Goal: Task Accomplishment & Management: Manage account settings

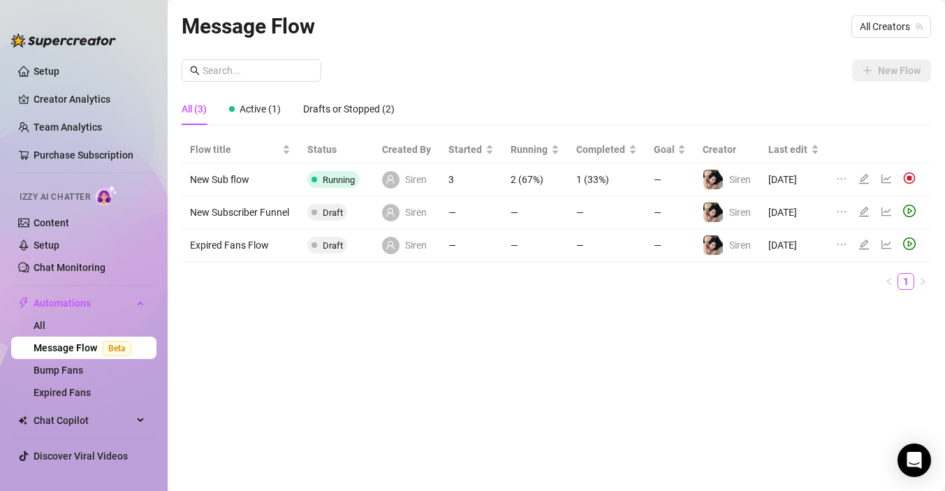
click at [64, 349] on link "Message Flow Beta" at bounding box center [85, 347] width 103 height 11
click at [591, 177] on td "1 (33%)" at bounding box center [607, 179] width 78 height 33
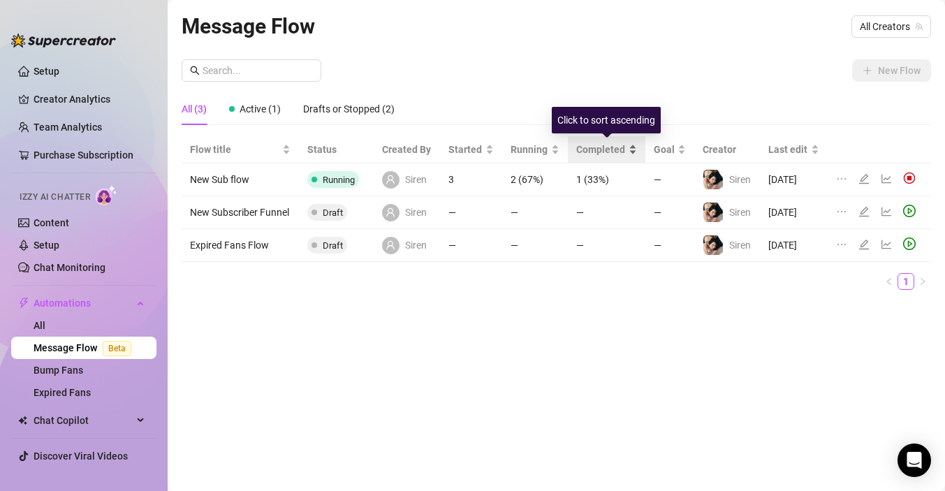
click at [600, 147] on span "Completed" at bounding box center [601, 149] width 50 height 15
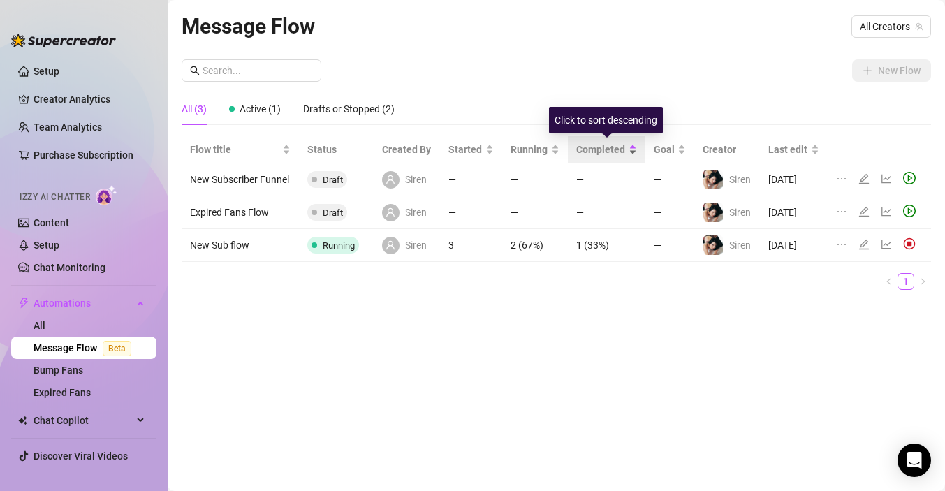
click at [600, 147] on span "Completed" at bounding box center [601, 149] width 50 height 15
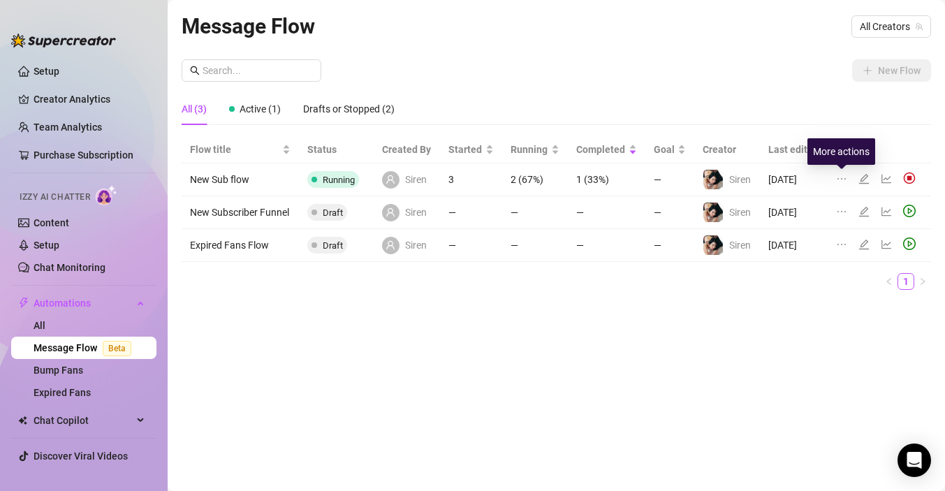
click at [841, 177] on icon "ellipsis" at bounding box center [841, 178] width 11 height 11
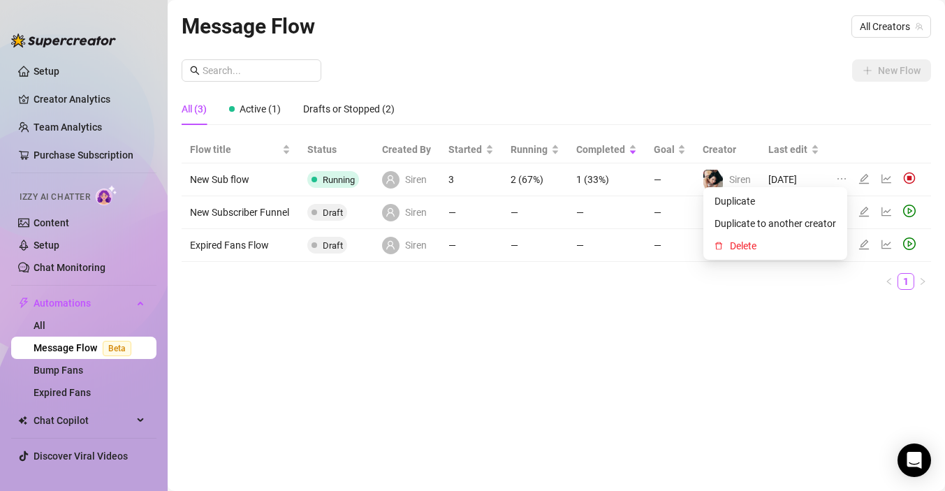
click at [878, 178] on div at bounding box center [878, 179] width 85 height 15
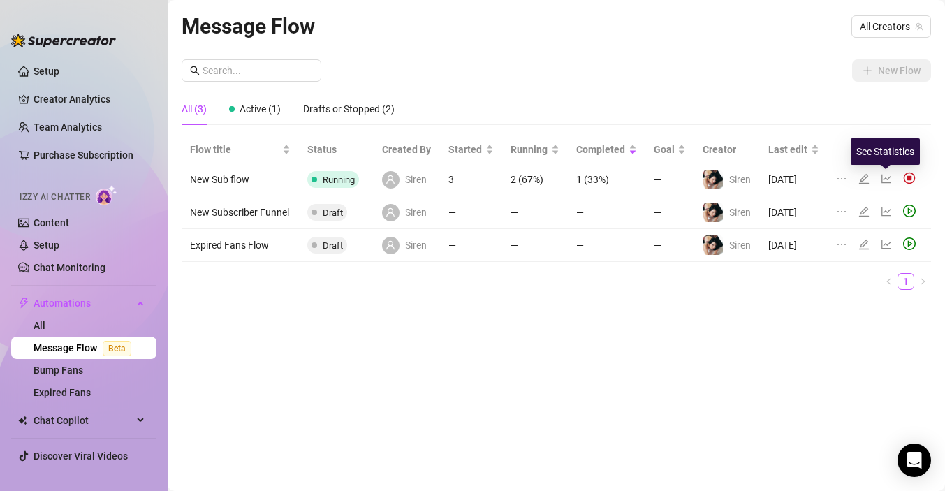
click at [883, 179] on icon "line-chart" at bounding box center [885, 178] width 11 height 11
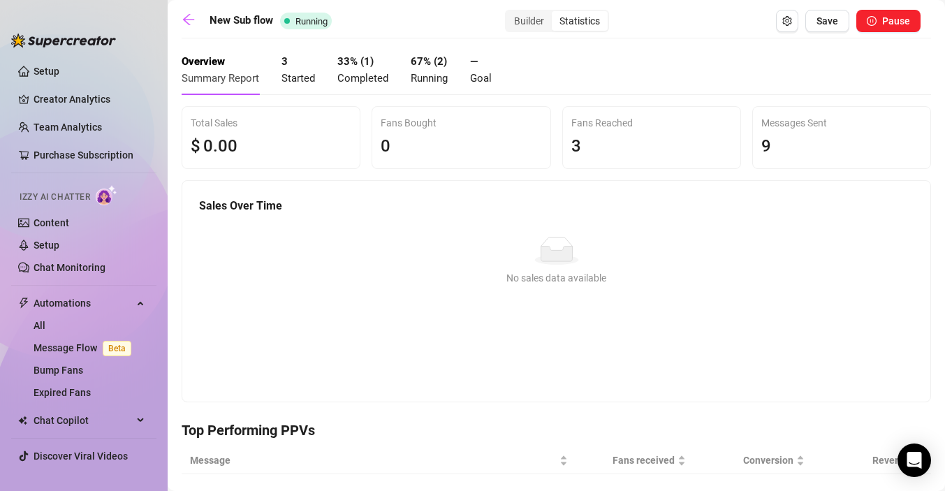
click at [298, 72] on span "Started" at bounding box center [298, 78] width 34 height 13
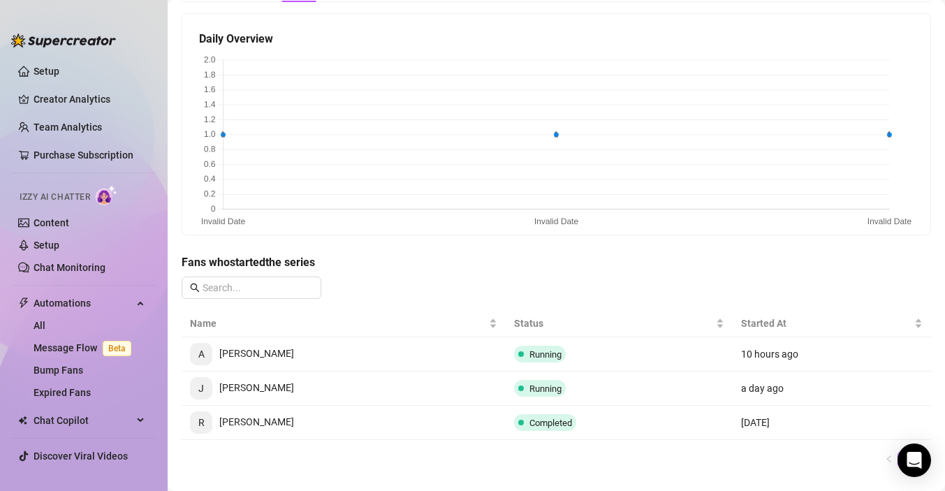
scroll to position [88, 0]
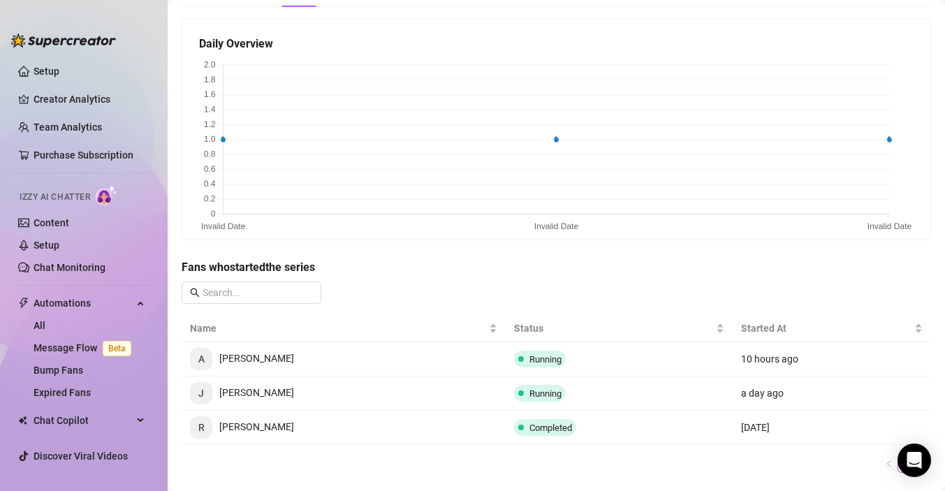
click at [271, 427] on span "R [PERSON_NAME]" at bounding box center [242, 426] width 104 height 11
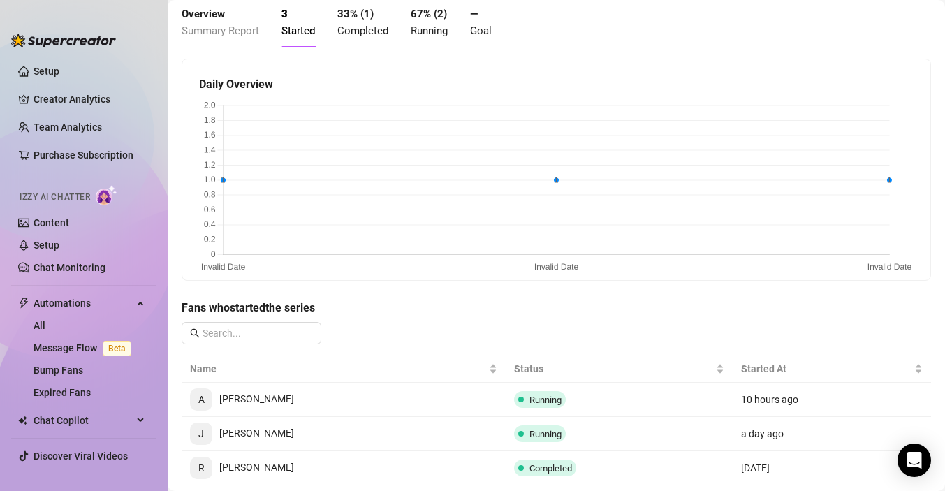
scroll to position [0, 0]
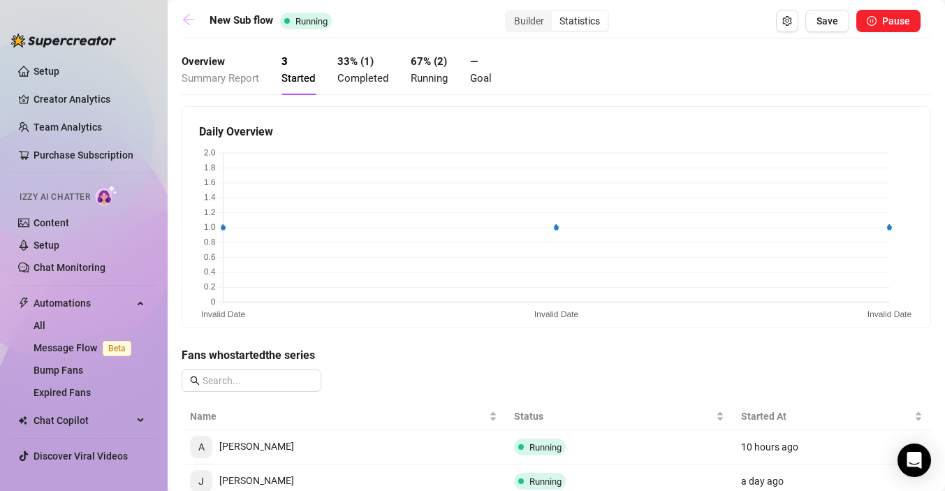
click at [187, 19] on icon "arrow-left" at bounding box center [188, 19] width 11 height 11
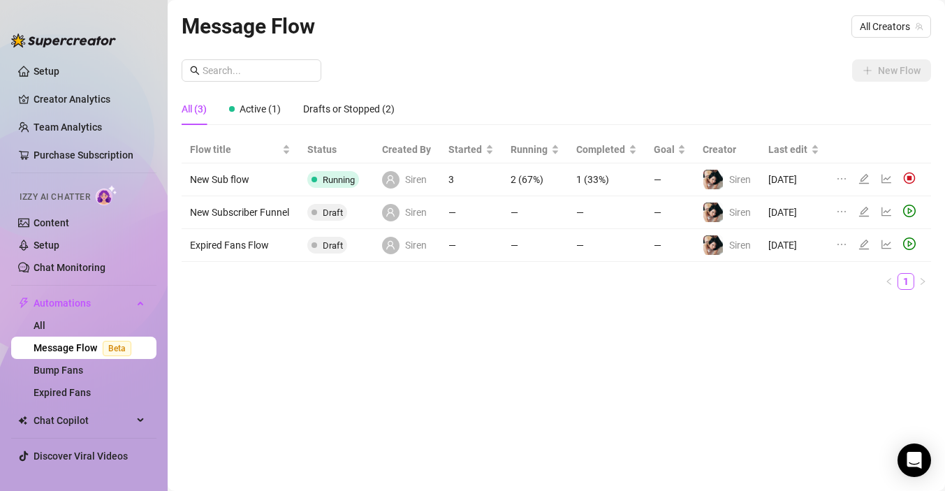
click at [231, 185] on td "New Sub flow" at bounding box center [240, 179] width 117 height 33
click at [403, 182] on div "Siren" at bounding box center [404, 179] width 45 height 17
click at [214, 179] on td "New Sub flow" at bounding box center [240, 179] width 117 height 33
click at [865, 182] on icon "edit" at bounding box center [863, 178] width 11 height 11
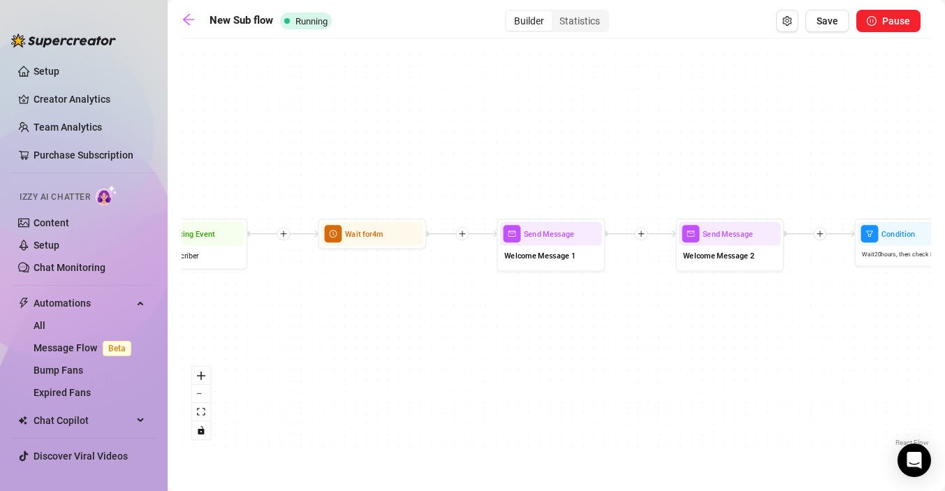
drag, startPoint x: 375, startPoint y: 288, endPoint x: 684, endPoint y: 341, distance: 313.2
click at [684, 341] on div "If True If False Send Message Custom info message 1 media Avoid double sending …" at bounding box center [556, 247] width 749 height 404
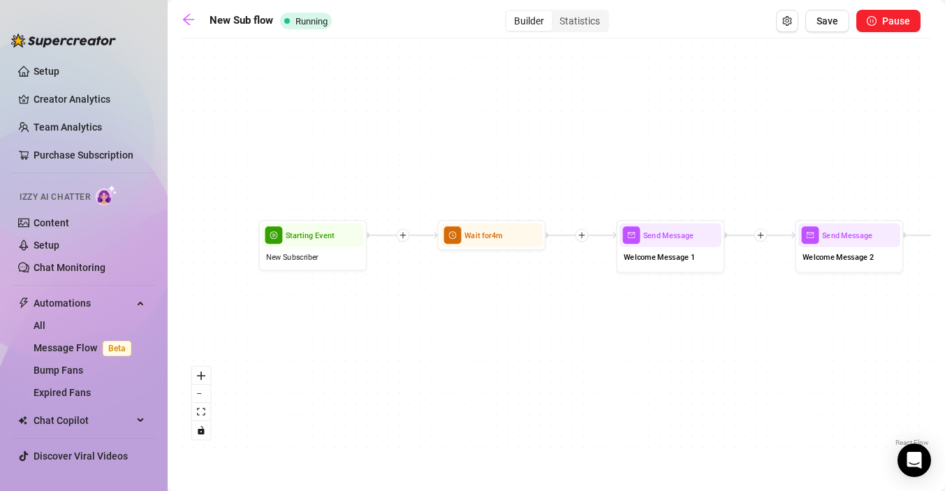
drag, startPoint x: 644, startPoint y: 316, endPoint x: 752, endPoint y: 317, distance: 108.2
click at [752, 317] on div "If True If False Send Message Custom info message 1 media Avoid double sending …" at bounding box center [556, 247] width 749 height 404
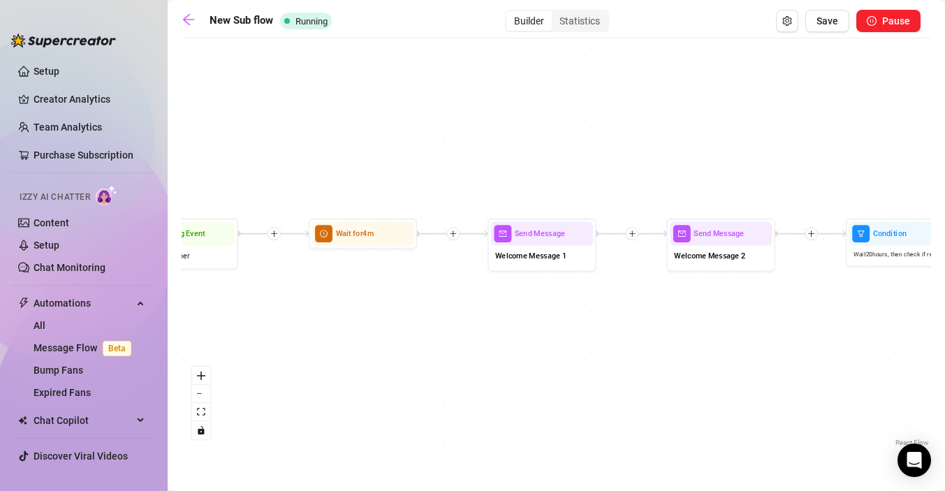
drag, startPoint x: 690, startPoint y: 334, endPoint x: 541, endPoint y: 326, distance: 149.0
click at [541, 326] on div "If True If False Send Message Custom info message 1 media Avoid double sending …" at bounding box center [556, 247] width 749 height 404
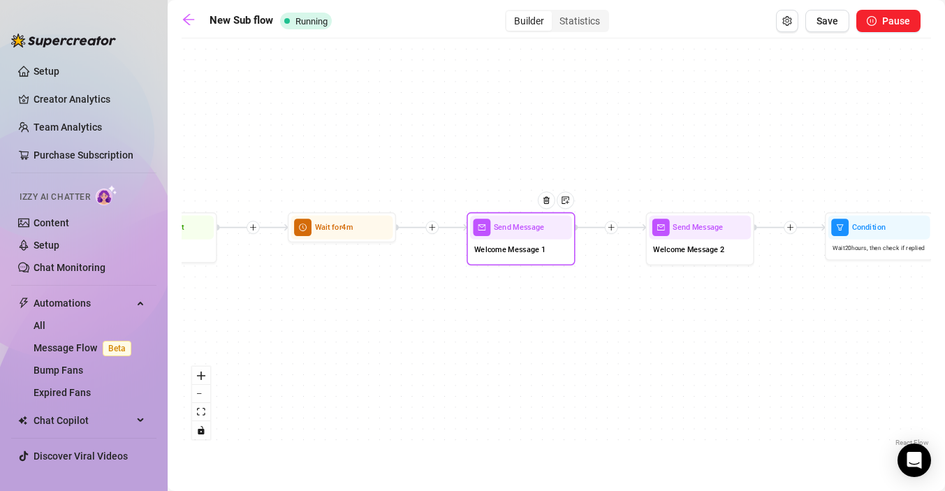
click at [532, 246] on span "Welcome Message 1" at bounding box center [509, 250] width 71 height 12
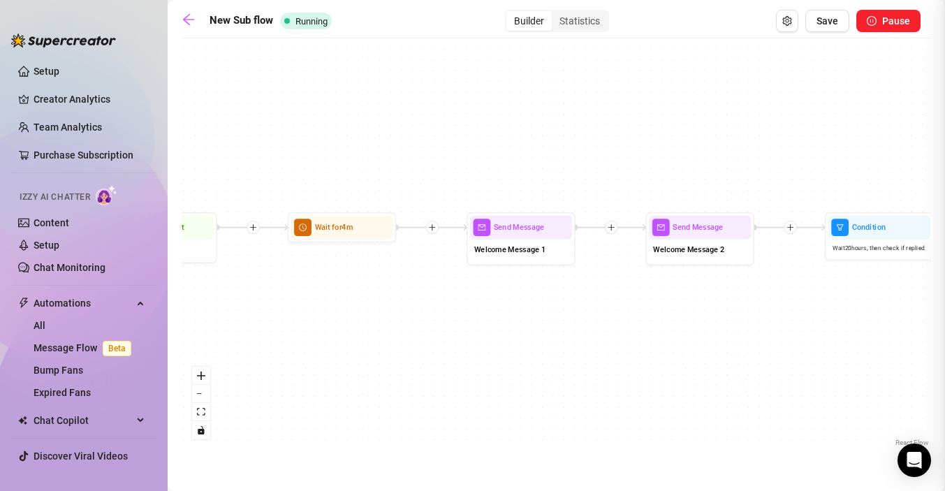
type textarea "Hey {name}💕 thank you so much for subscribing! You’ll find tons of fun content …"
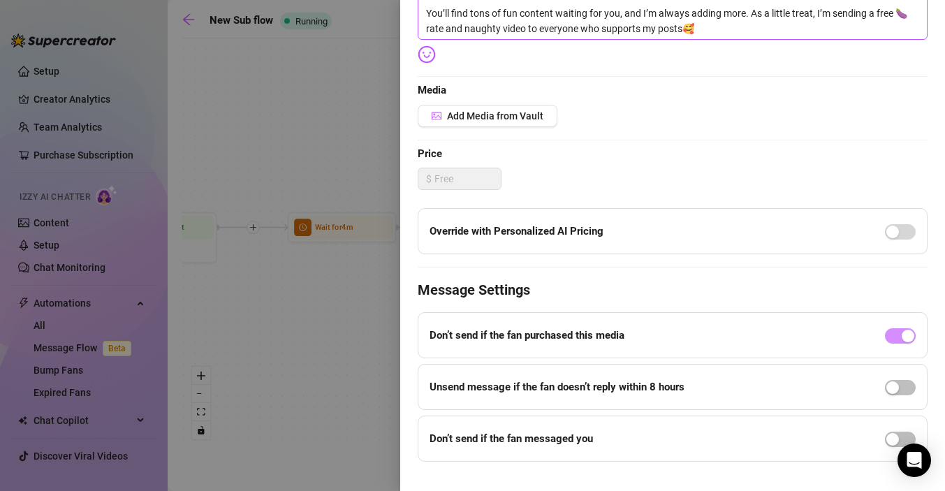
scroll to position [318, 0]
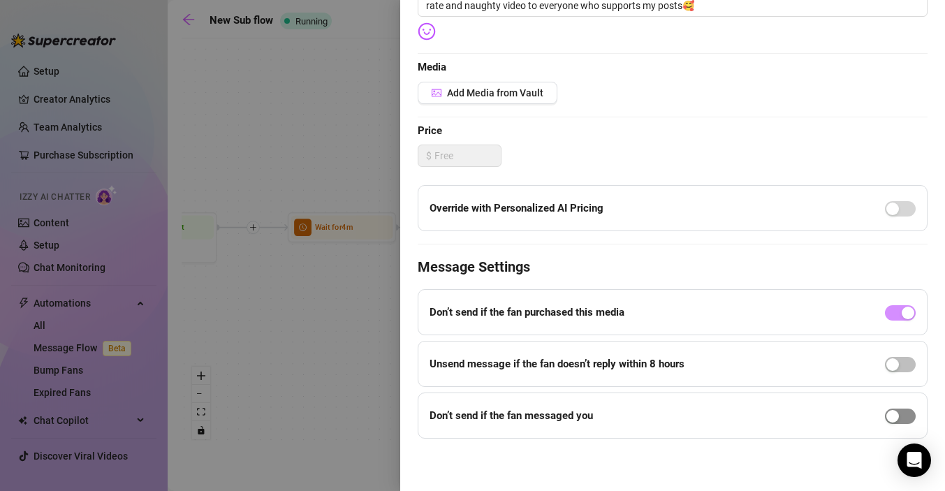
click at [897, 420] on div "button" at bounding box center [892, 416] width 13 height 13
click at [496, 433] on input "8" at bounding box center [502, 436] width 40 height 21
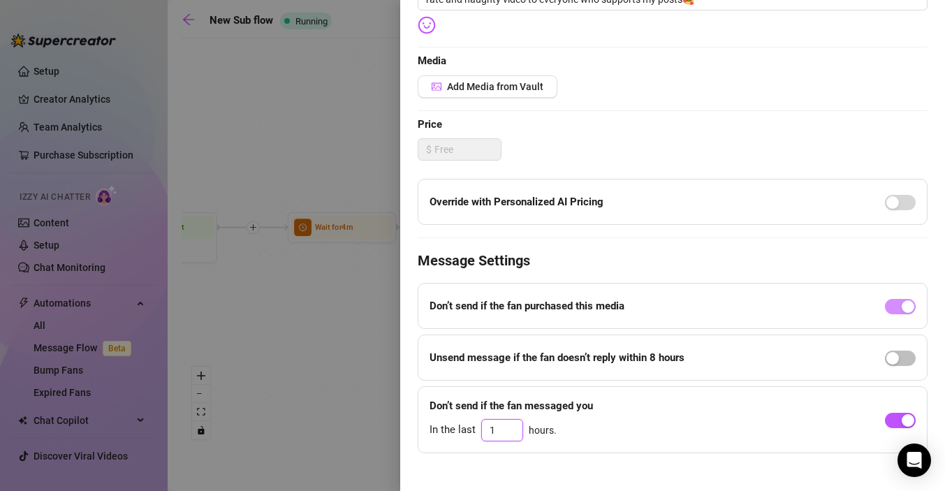
scroll to position [339, 0]
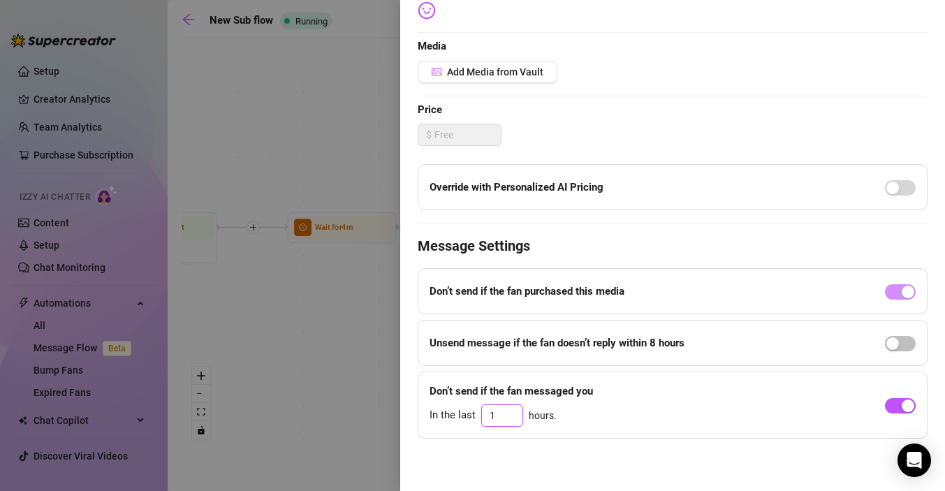
type input "1"
click at [580, 455] on div "Event settings Send Message Cancel Save Edit Message General Settings 3 Sent Ed…" at bounding box center [672, 245] width 545 height 491
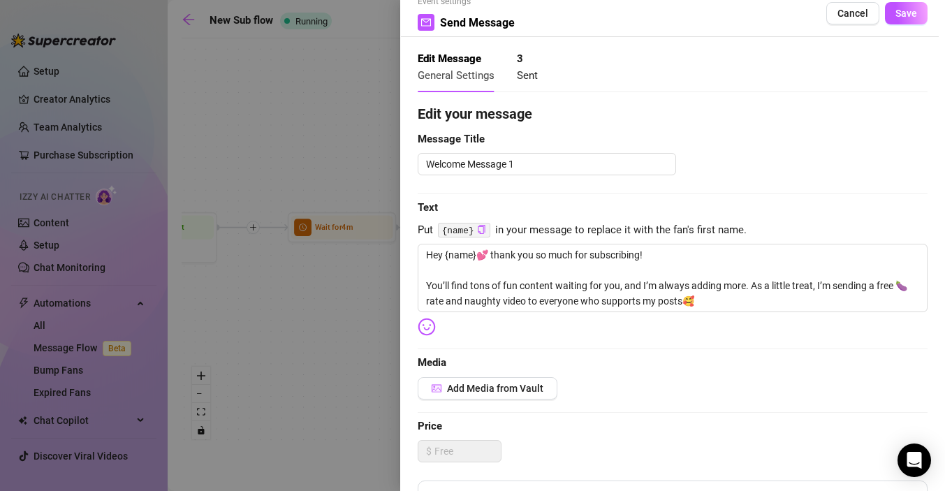
scroll to position [0, 0]
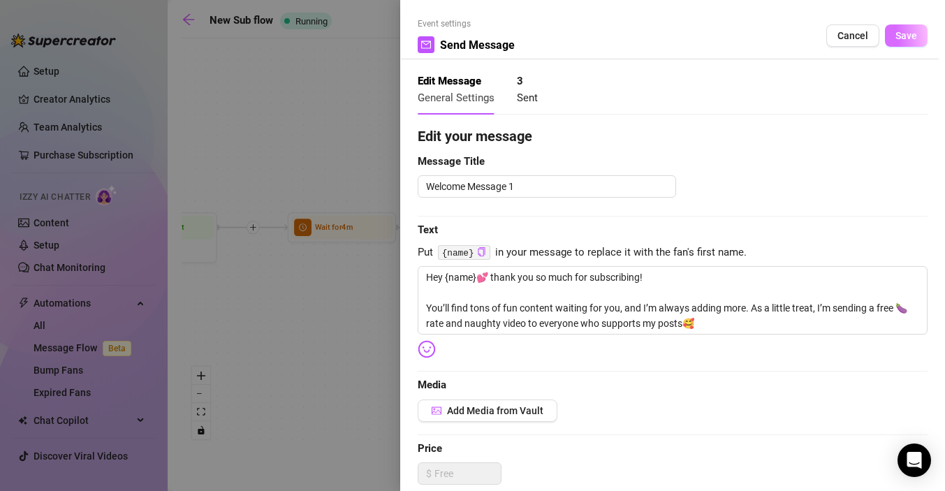
click at [908, 36] on span "Save" at bounding box center [906, 35] width 22 height 11
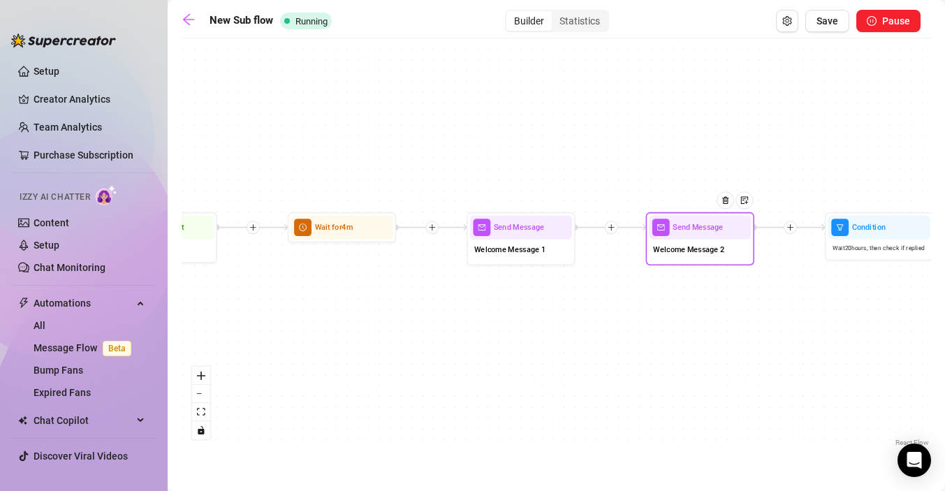
click at [705, 247] on span "Welcome Message 2" at bounding box center [688, 250] width 71 height 12
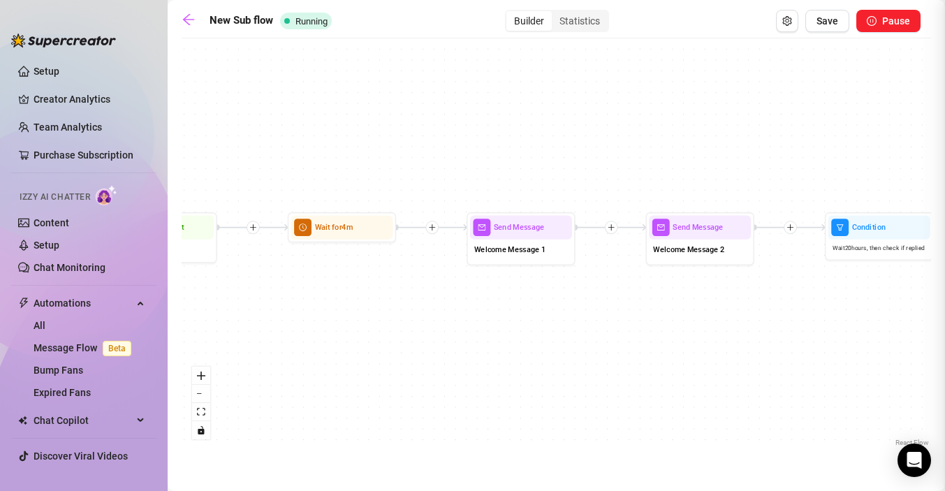
type textarea "Don’t be shy either! My DMs are always open if you want to chat or get a little…"
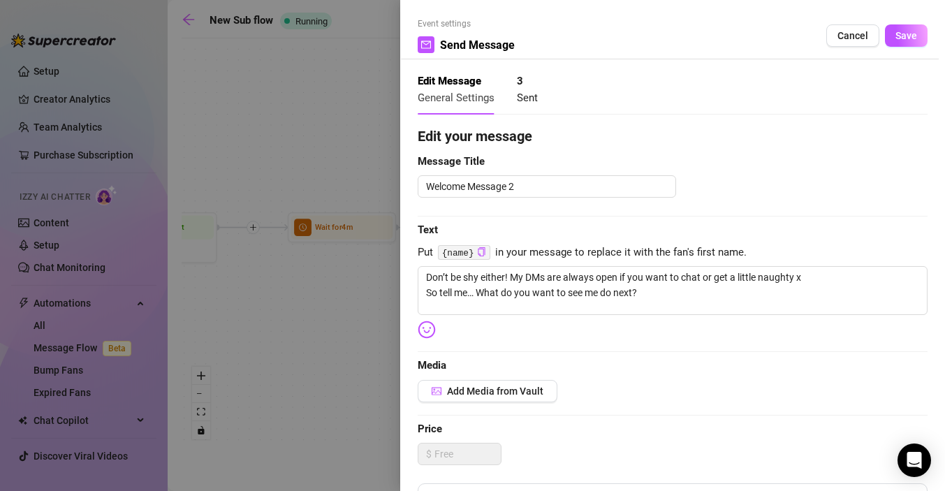
scroll to position [298, 0]
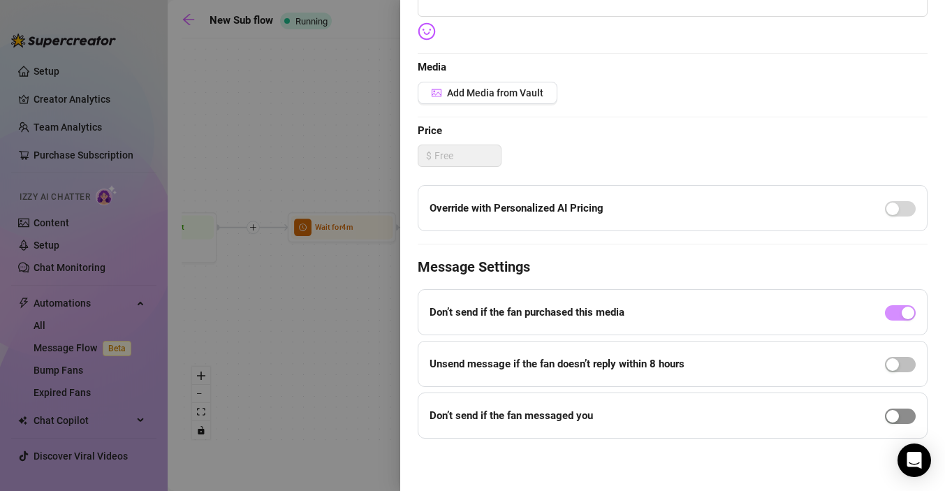
click at [899, 415] on div "button" at bounding box center [892, 416] width 13 height 13
click at [495, 430] on input "8" at bounding box center [502, 436] width 40 height 21
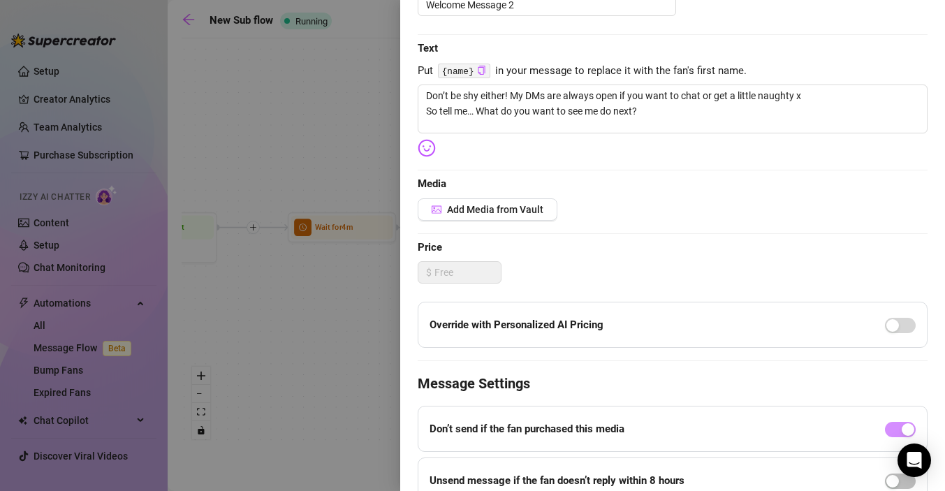
scroll to position [0, 0]
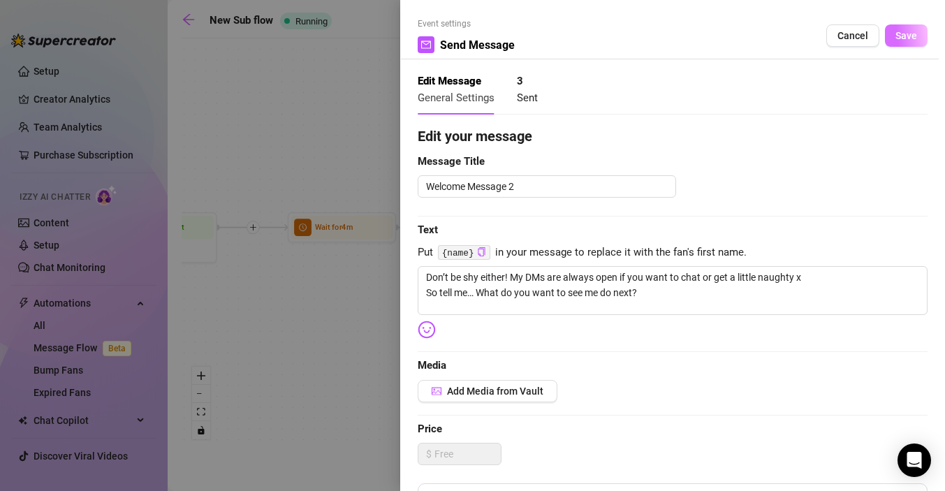
type input "1"
click at [910, 31] on span "Save" at bounding box center [906, 35] width 22 height 11
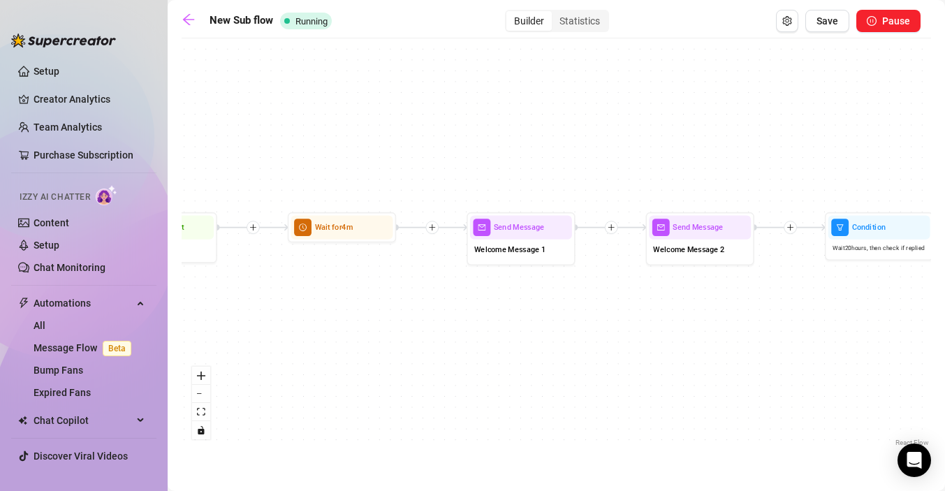
click at [538, 248] on span "Welcome Message 1" at bounding box center [509, 250] width 71 height 12
type textarea "Hey {name}💕 thank you so much for subscribing! You’ll find tons of fun content …"
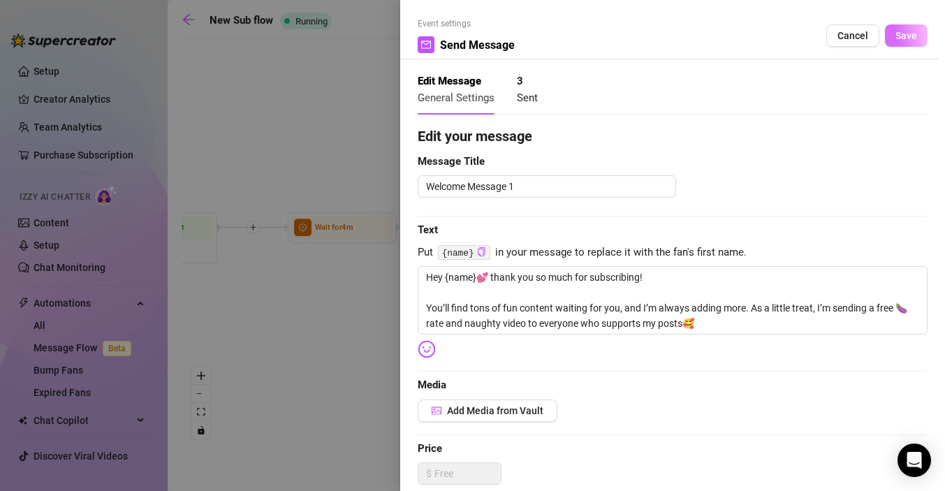
click at [908, 39] on span "Save" at bounding box center [906, 35] width 22 height 11
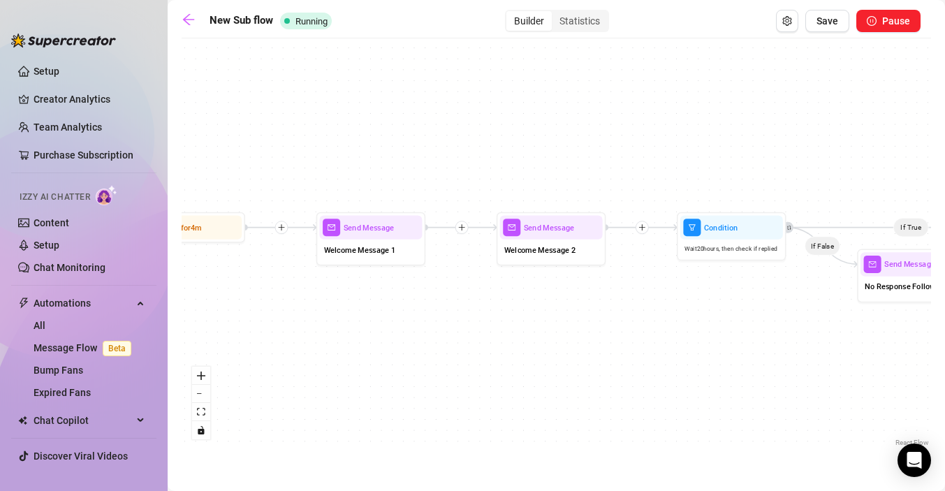
drag, startPoint x: 604, startPoint y: 319, endPoint x: 403, endPoint y: 311, distance: 201.2
click at [403, 311] on div "If True If False Send Message Custom info message 1 media Avoid double sending …" at bounding box center [556, 247] width 749 height 404
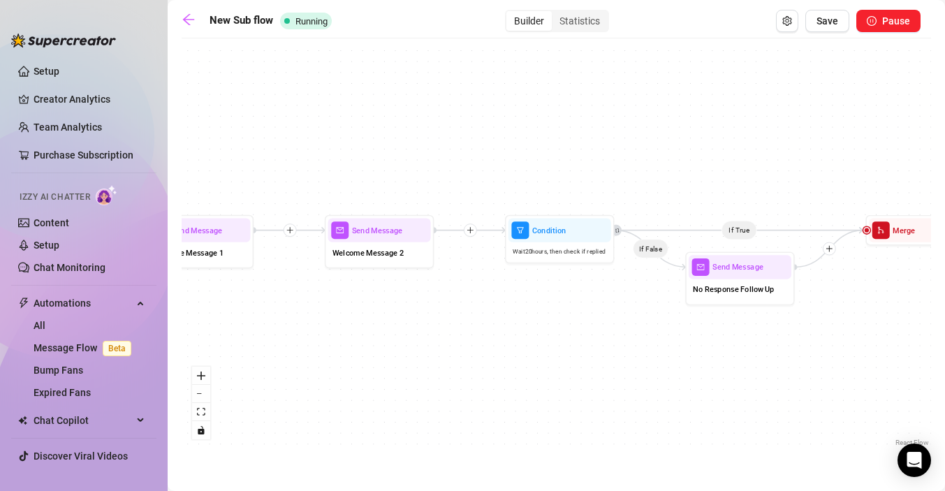
drag, startPoint x: 568, startPoint y: 313, endPoint x: 442, endPoint y: 325, distance: 126.2
click at [442, 325] on div "If True If False Send Message Custom info message 1 media Avoid double sending …" at bounding box center [556, 247] width 749 height 404
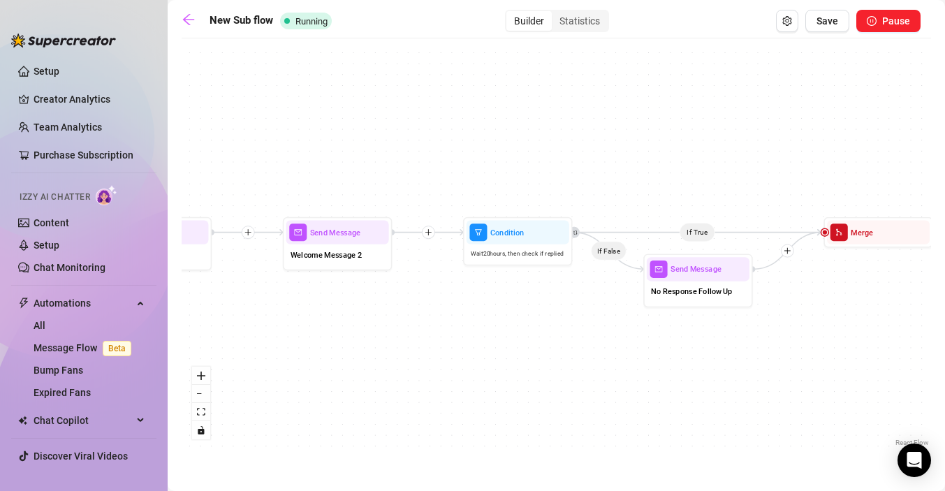
drag, startPoint x: 505, startPoint y: 292, endPoint x: 457, endPoint y: 291, distance: 48.2
click at [457, 291] on div "If True If False Send Message Custom info message 1 media Avoid double sending …" at bounding box center [556, 247] width 749 height 404
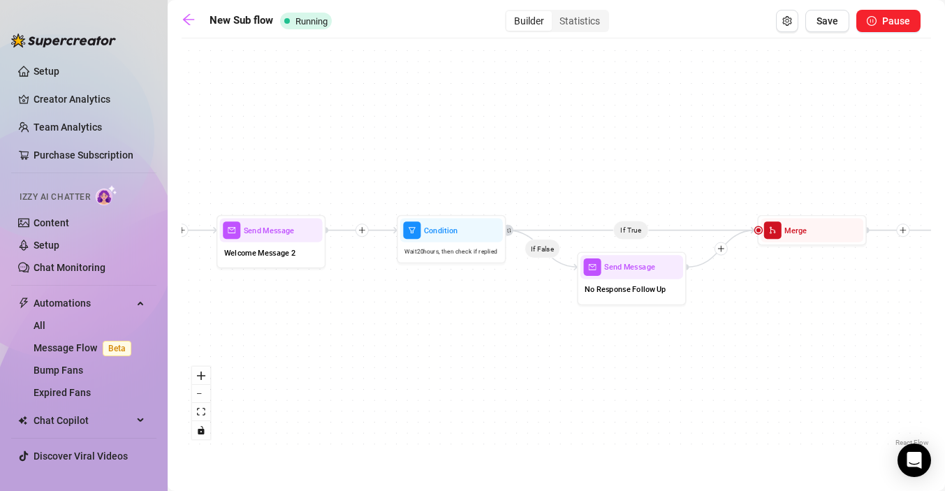
drag, startPoint x: 545, startPoint y: 325, endPoint x: 489, endPoint y: 322, distance: 55.9
click at [489, 322] on div "If True If False Send Message Custom info message 1 media Avoid double sending …" at bounding box center [556, 247] width 749 height 404
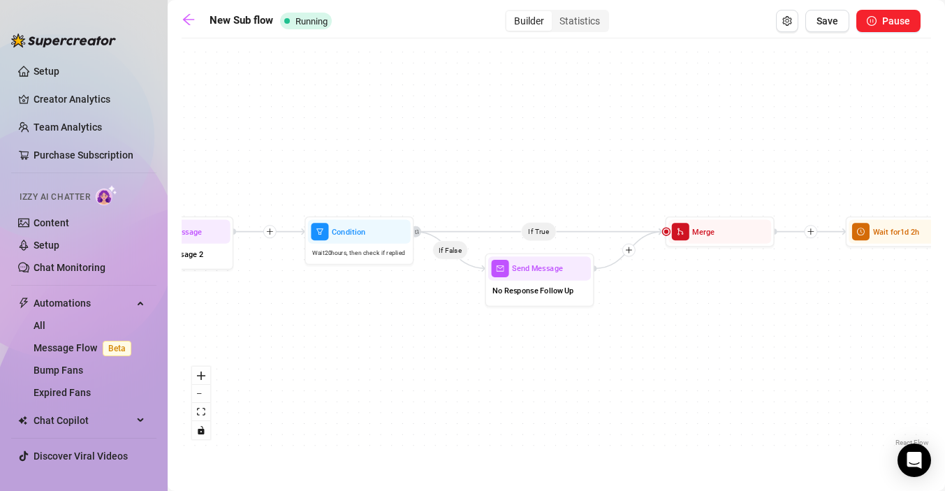
drag, startPoint x: 727, startPoint y: 348, endPoint x: 618, endPoint y: 351, distance: 108.9
click at [618, 351] on div "If True If False Send Message Custom info message 1 media Avoid double sending …" at bounding box center [556, 247] width 749 height 404
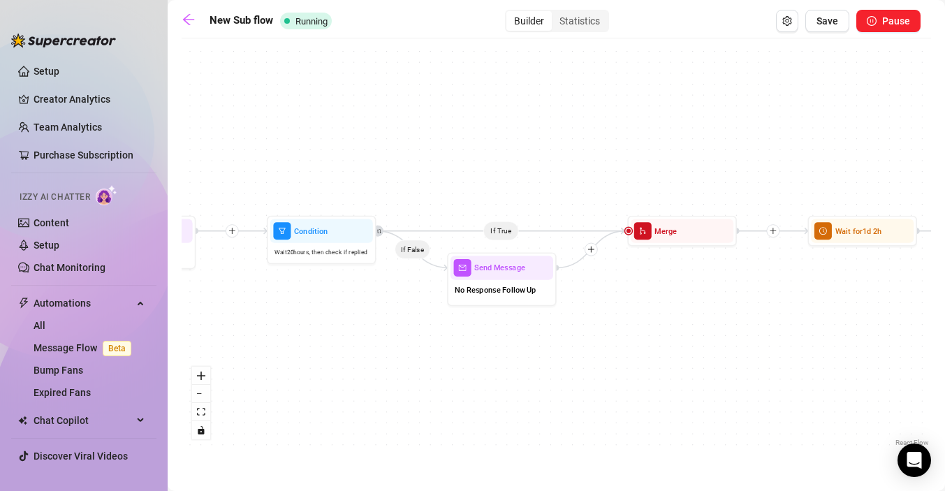
drag, startPoint x: 640, startPoint y: 357, endPoint x: 596, endPoint y: 355, distance: 43.3
click at [596, 355] on div "If True If False Send Message Custom info message 1 media Avoid double sending …" at bounding box center [556, 247] width 749 height 404
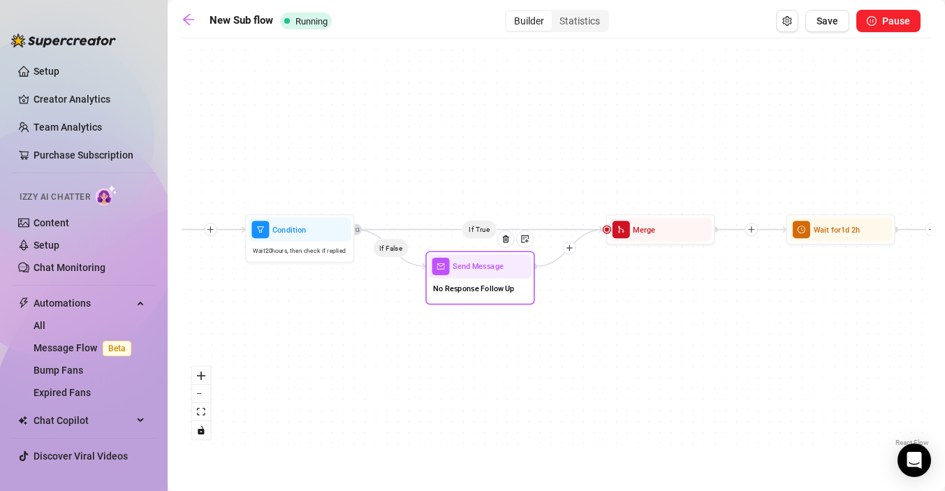
click at [471, 286] on span "No Response Follow Up" at bounding box center [474, 289] width 82 height 12
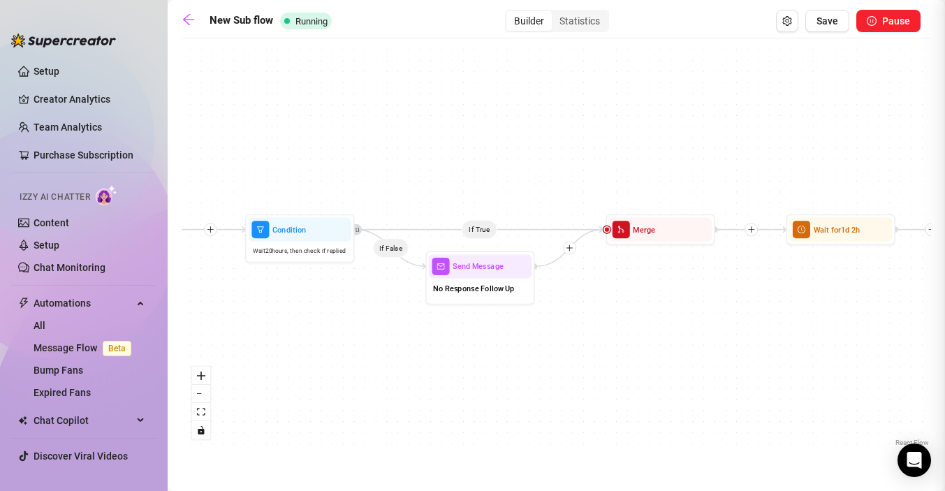
type textarea "Did I make you shy, or are you too busy binging my videos?😘"
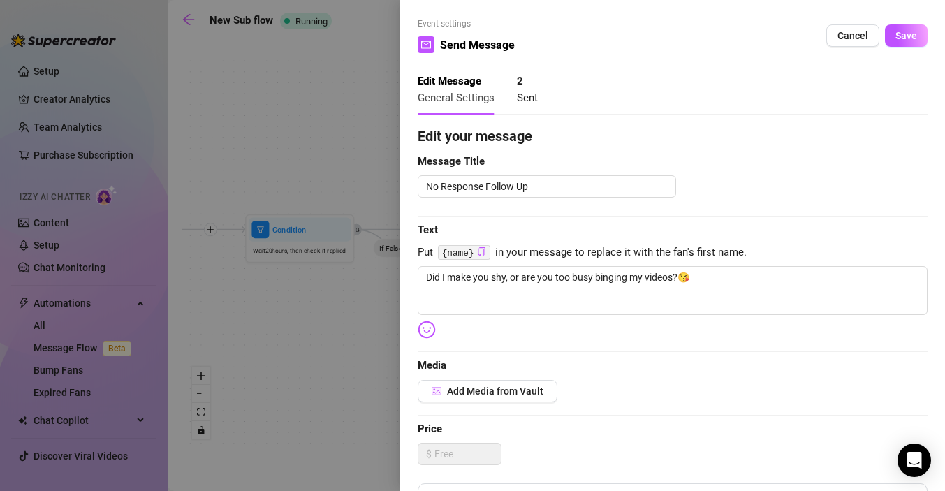
click at [330, 338] on div at bounding box center [472, 245] width 945 height 491
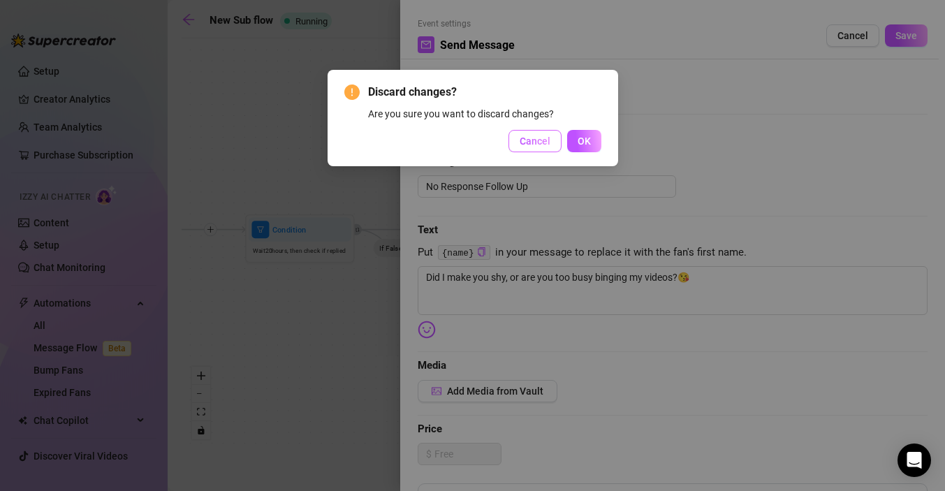
click at [535, 145] on span "Cancel" at bounding box center [534, 140] width 31 height 11
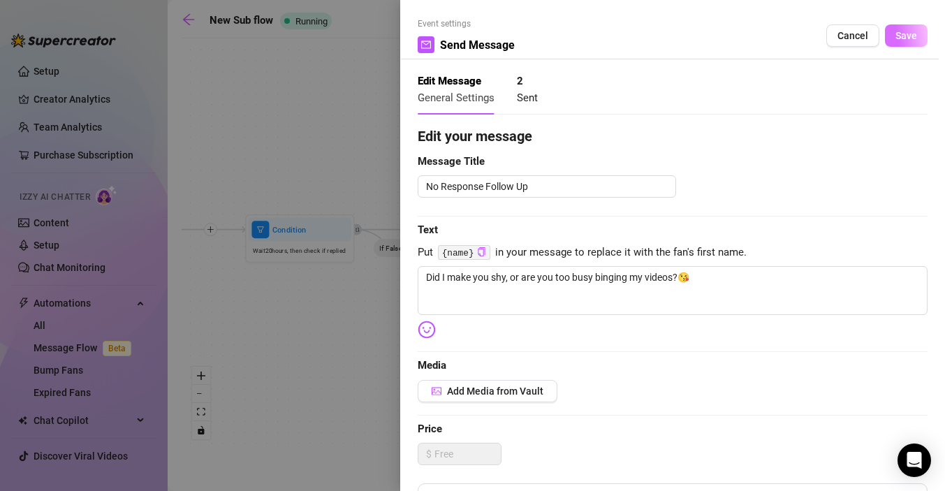
click at [913, 34] on span "Save" at bounding box center [906, 35] width 22 height 11
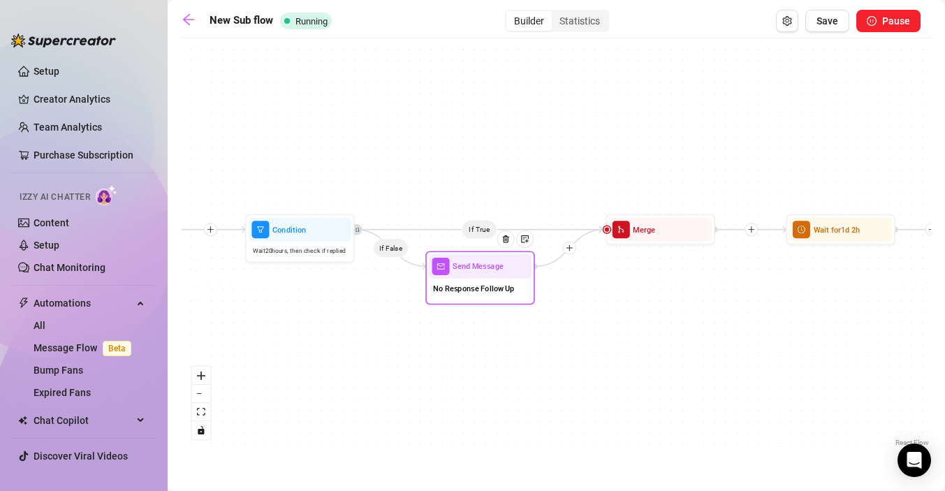
click at [476, 297] on div "No Response Follow Up" at bounding box center [480, 290] width 103 height 23
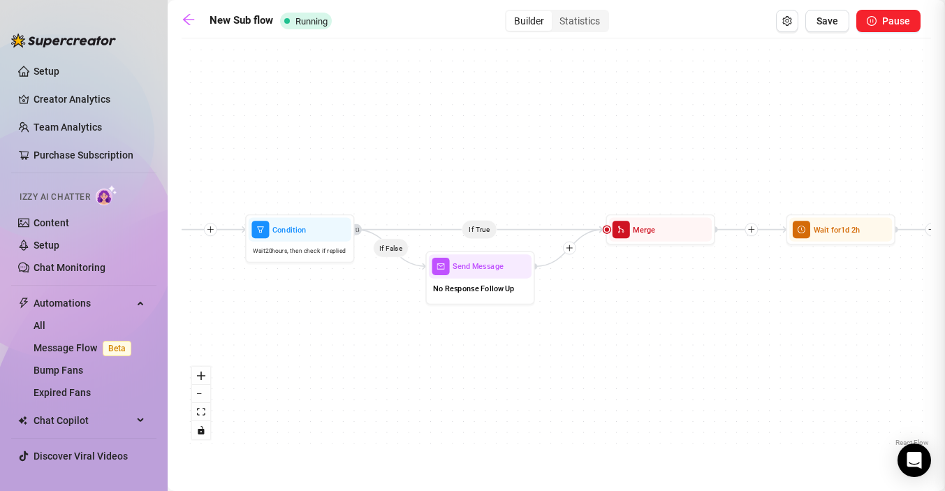
type textarea "Did I make you shy, or are you too busy binging my videos?😘"
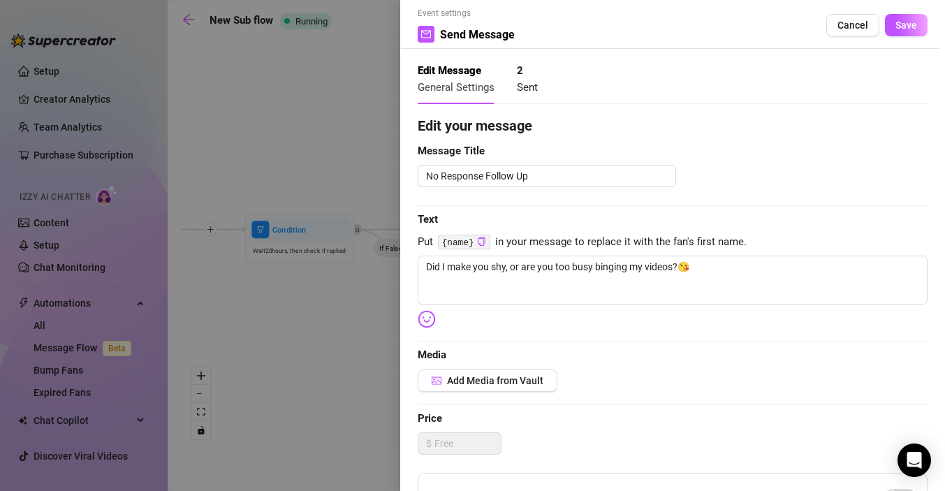
scroll to position [13, 0]
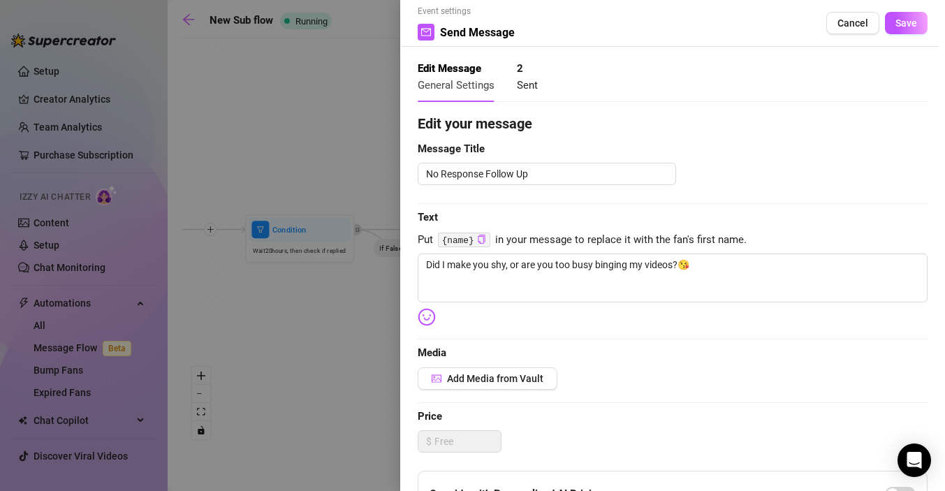
click at [522, 84] on span "Sent" at bounding box center [527, 85] width 21 height 13
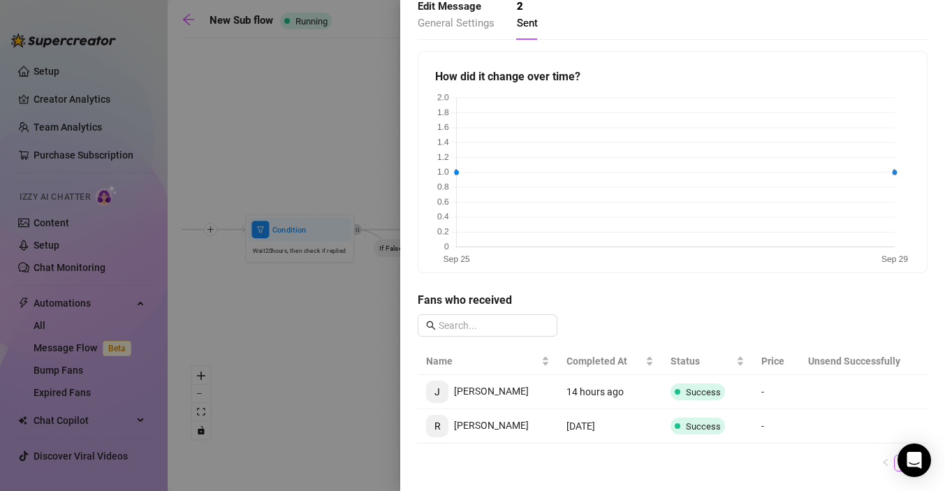
scroll to position [84, 0]
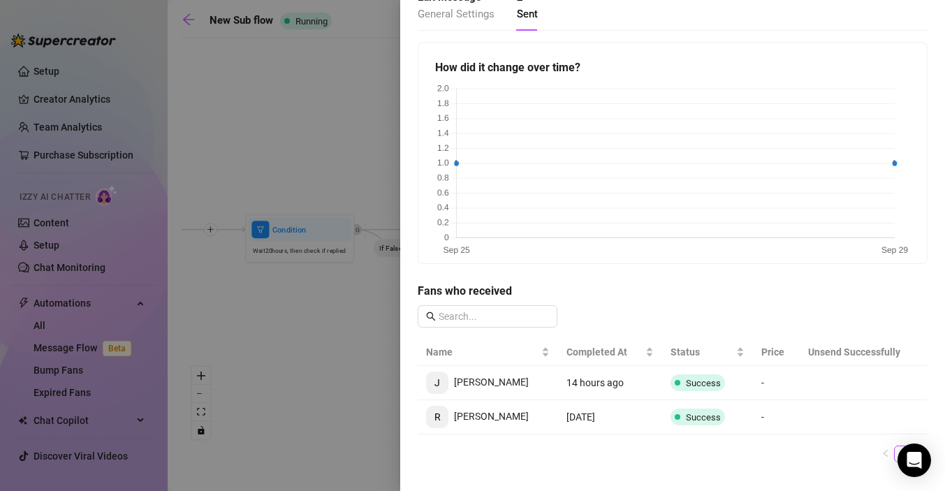
click at [325, 364] on div at bounding box center [472, 245] width 945 height 491
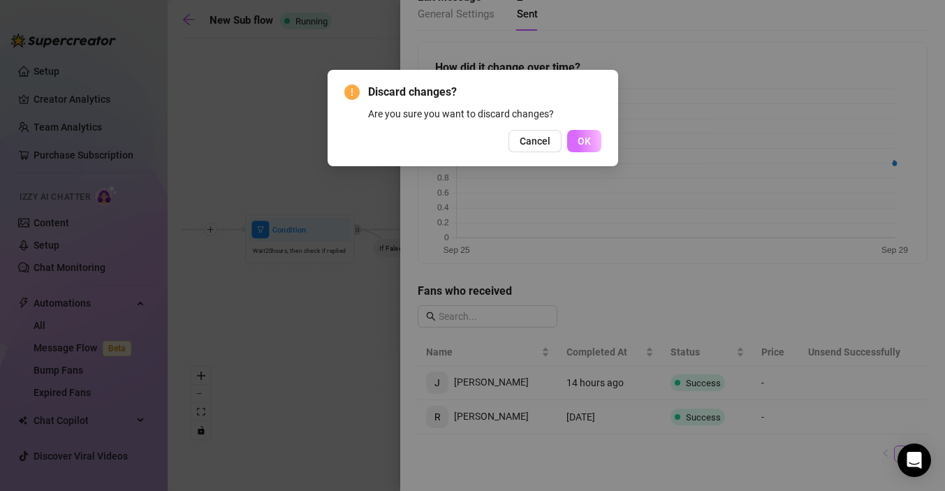
click at [576, 140] on button "OK" at bounding box center [584, 141] width 34 height 22
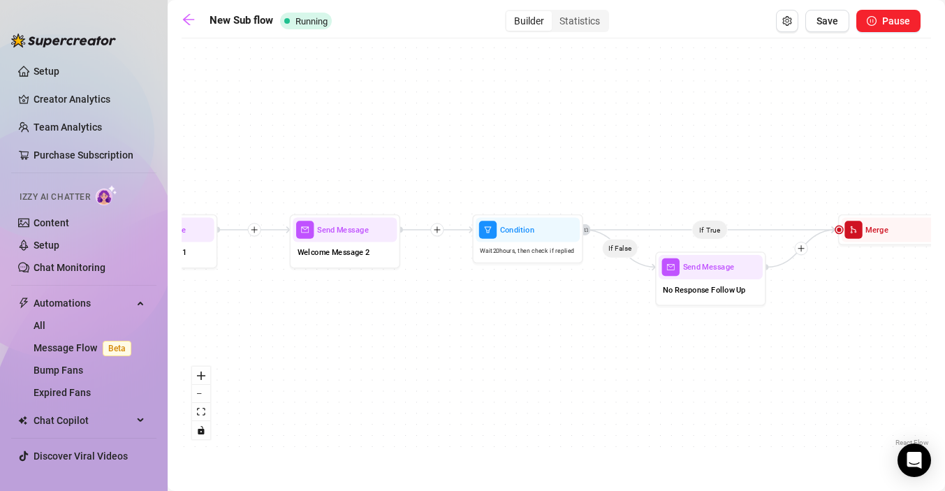
drag, startPoint x: 353, startPoint y: 318, endPoint x: 647, endPoint y: 332, distance: 294.3
click at [646, 332] on div "If True If False Send Message Custom info message 1 media Avoid double sending …" at bounding box center [556, 247] width 749 height 404
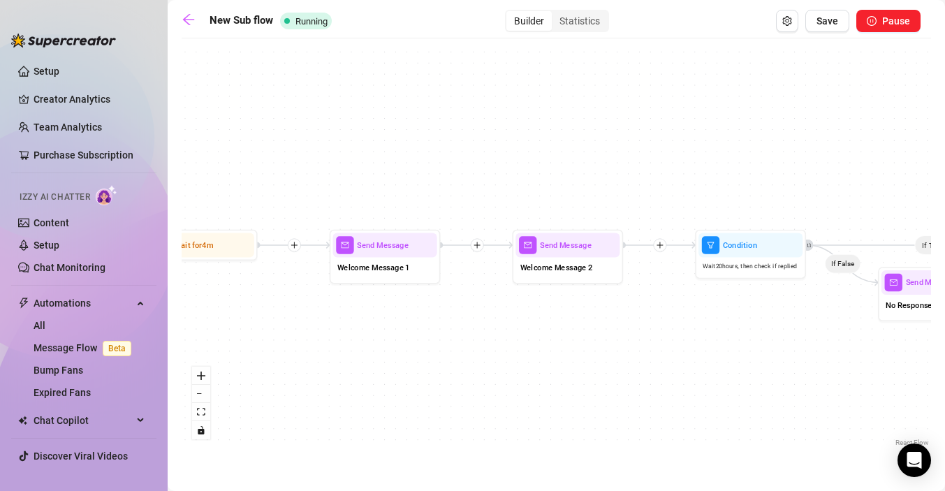
drag, startPoint x: 382, startPoint y: 293, endPoint x: 555, endPoint y: 300, distance: 173.3
click at [555, 300] on div "If True If False Send Message Custom info message 1 media Avoid double sending …" at bounding box center [556, 247] width 749 height 404
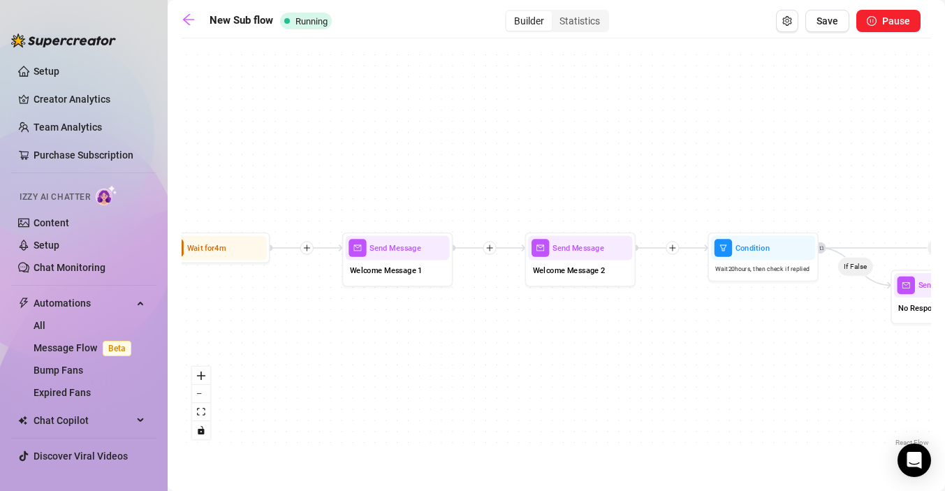
click at [411, 286] on div "If True If False Send Message Custom info message 1 media Avoid double sending …" at bounding box center [556, 247] width 749 height 404
click at [408, 272] on span "Welcome Message 1" at bounding box center [386, 271] width 73 height 12
type textarea "Hey {name}💕 thank you so much for subscribing! You’ll find tons of fun content …"
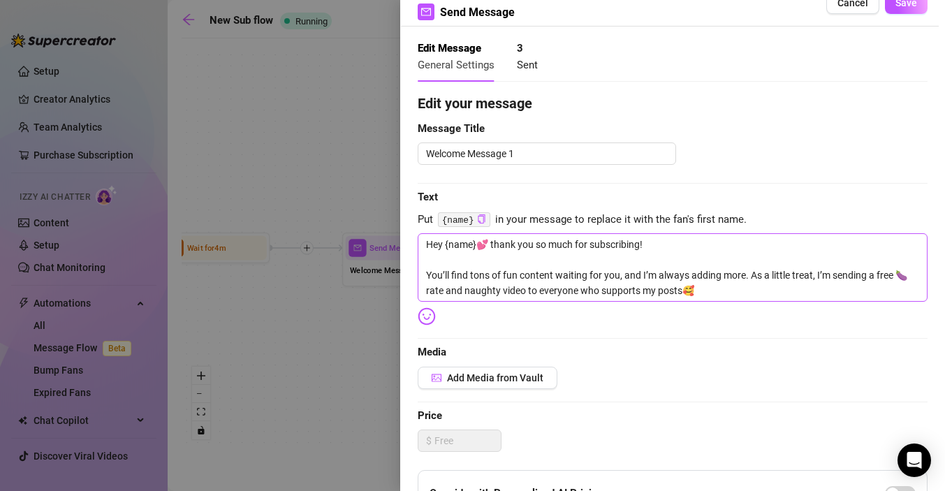
scroll to position [34, 0]
click at [702, 288] on textarea "Hey {name}💕 thank you so much for subscribing! You’ll find tons of fun content …" at bounding box center [673, 266] width 510 height 68
type textarea "Hey {name}💕 thank you so much for subscribing! You’ll find tons of fun content …"
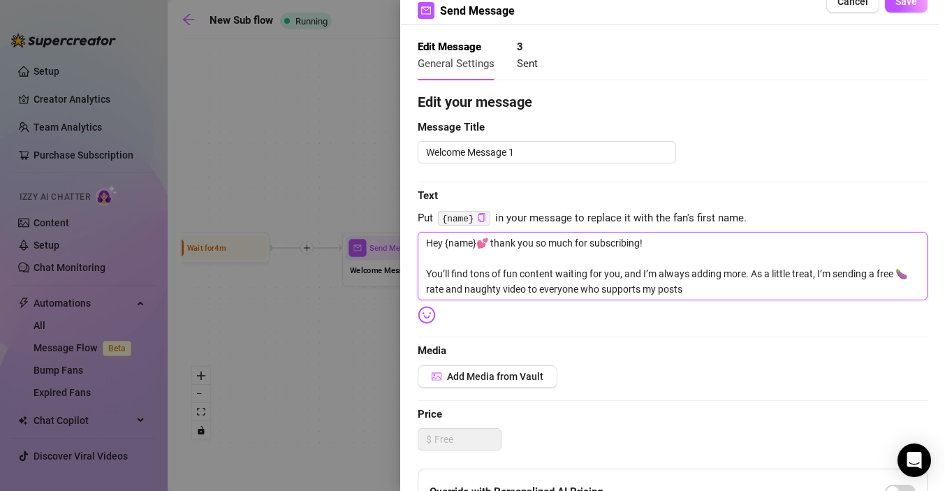
type textarea "Hey {name}💕 thank you so much for subscribing! You’ll find tons of fun content …"
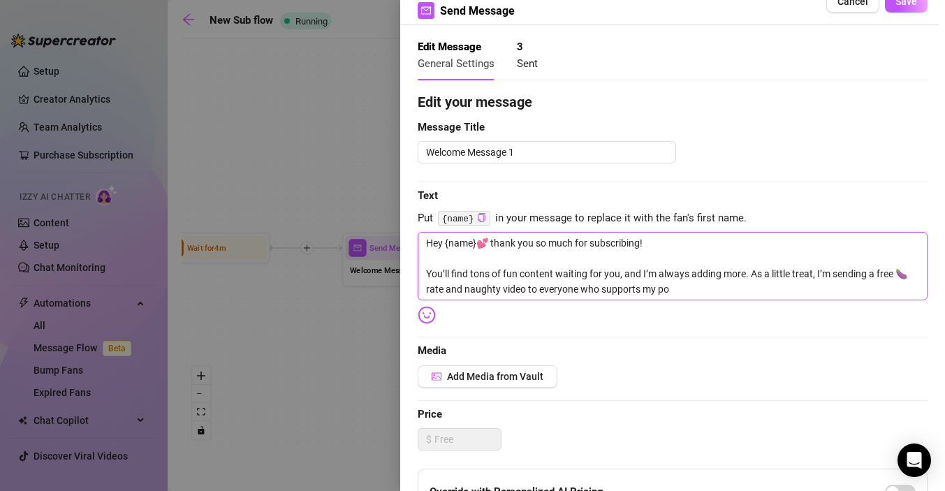
type textarea "Hey {name}💕 thank you so much for subscribing! You’ll find tons of fun content …"
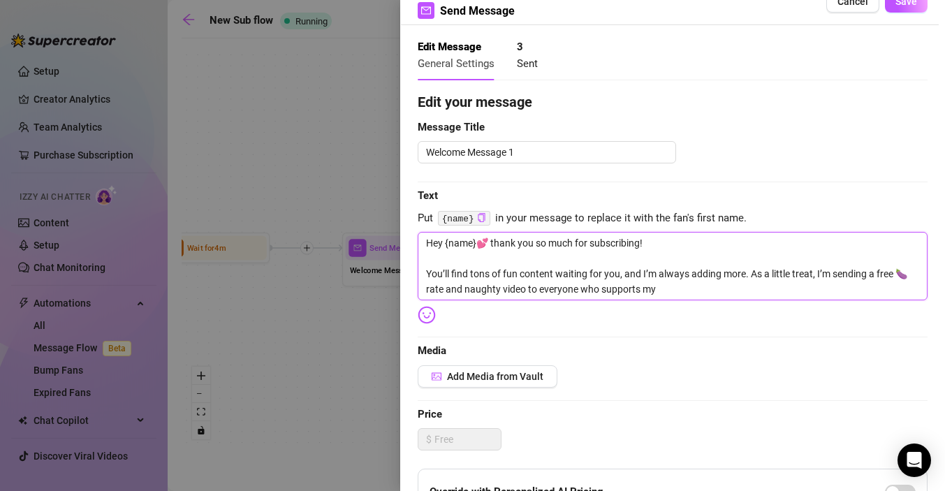
type textarea "Hey {name}💕 thank you so much for subscribing! You’ll find tons of fun content …"
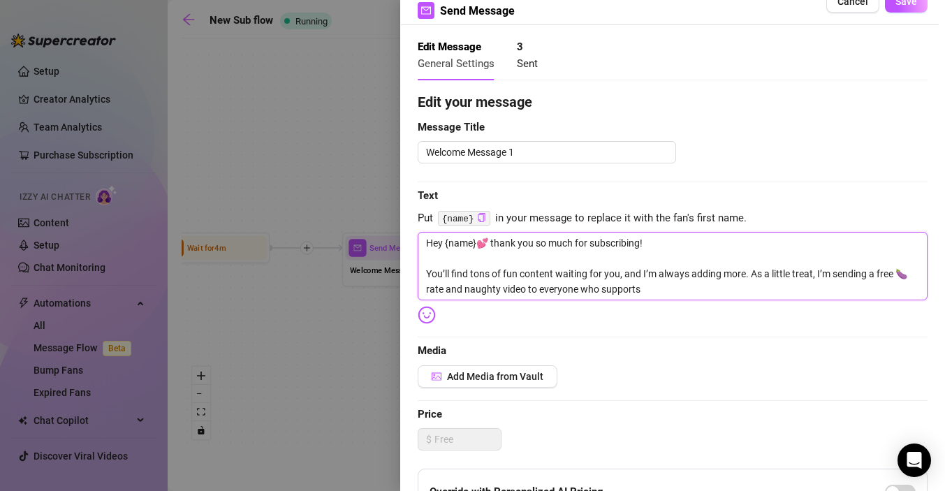
type textarea "Hey {name}💕 thank you so much for subscribing! You’ll find tons of fun content …"
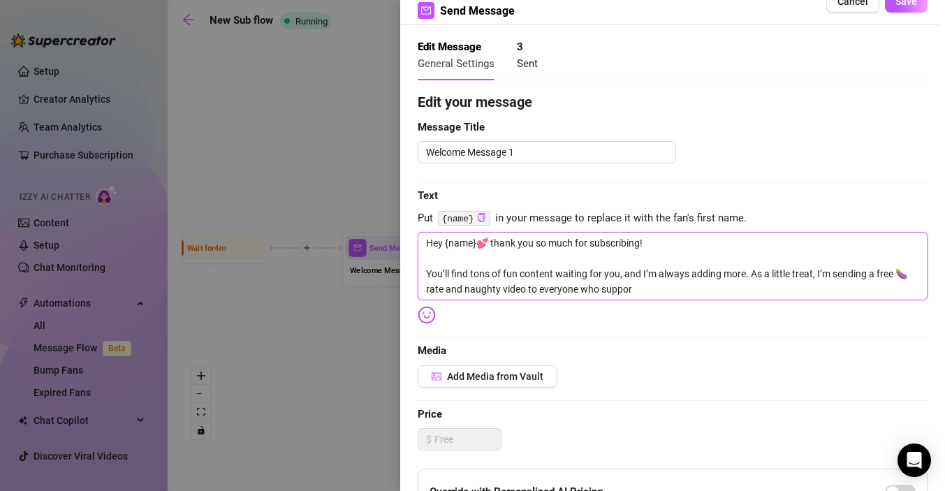
type textarea "Hey {name}💕 thank you so much for subscribing! You’ll find tons of fun content …"
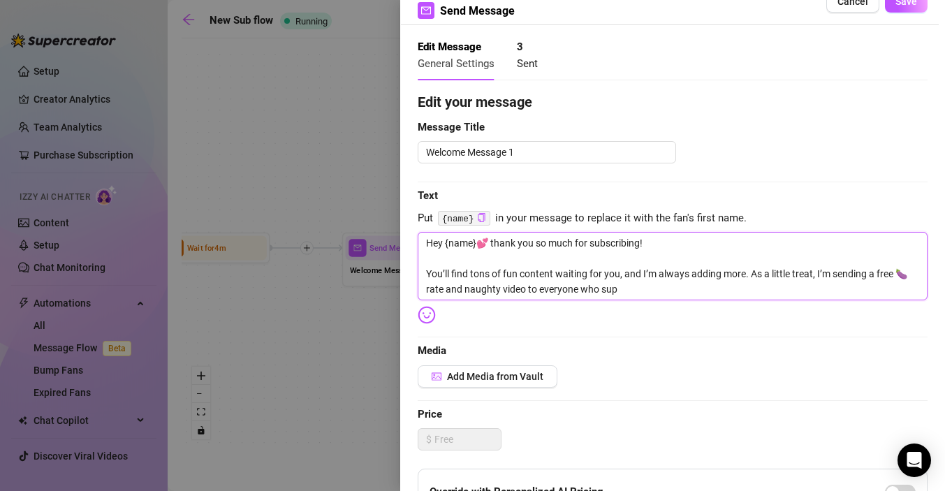
type textarea "Hey {name}💕 thank you so much for subscribing! You’ll find tons of fun content …"
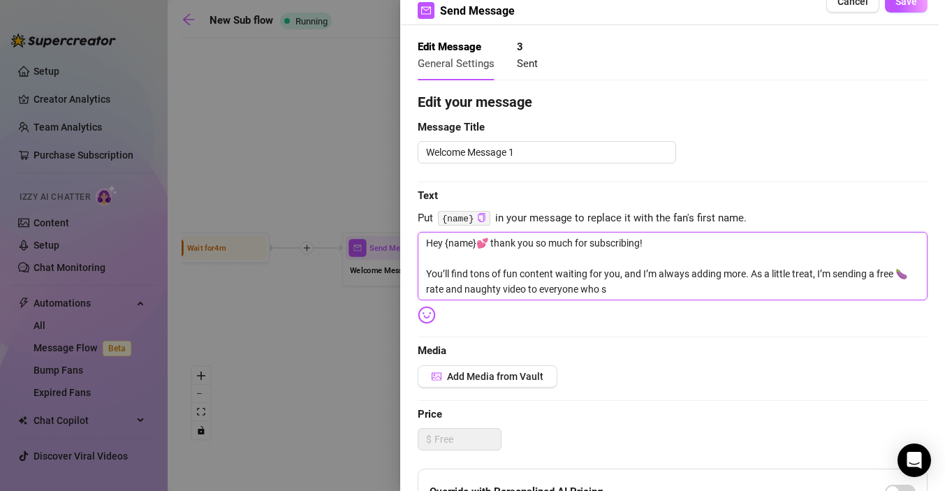
type textarea "Hey {name}💕 thank you so much for subscribing! You’ll find tons of fun content …"
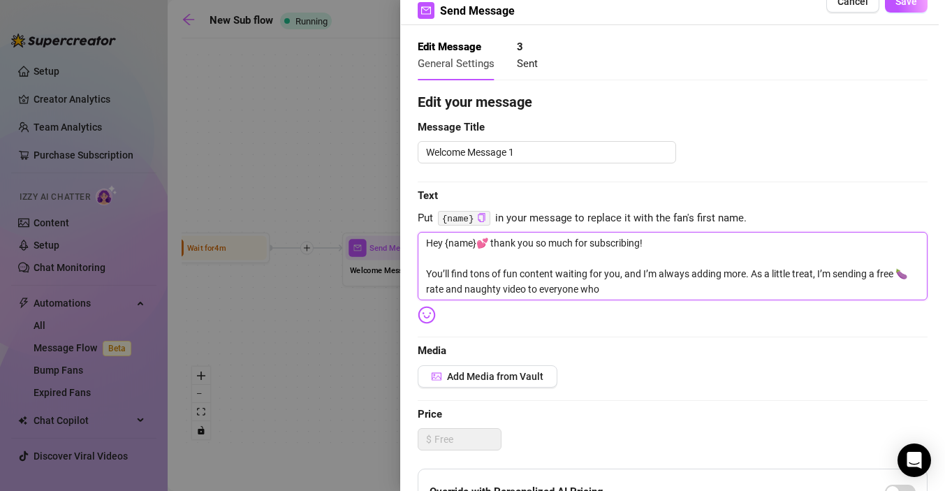
type textarea "Hey {name}💕 thank you so much for subscribing! You’ll find tons of fun content …"
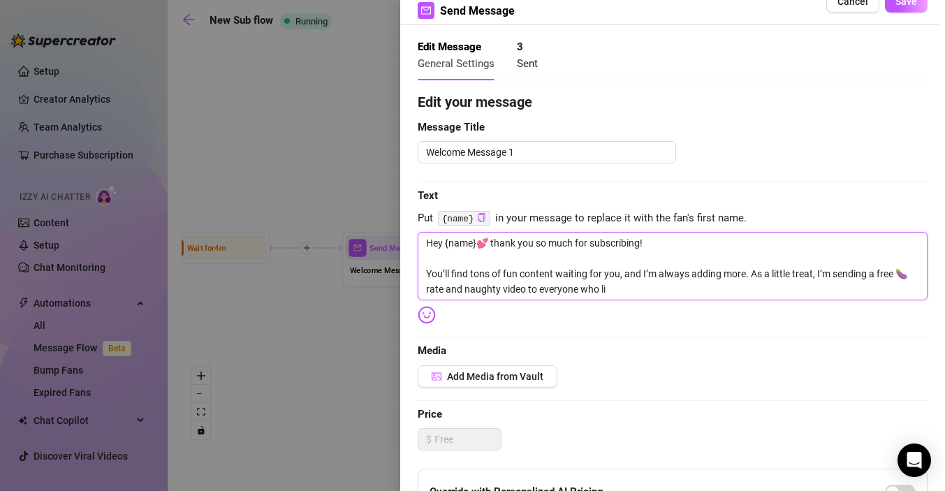
type textarea "Hey {name}💕 thank you so much for subscribing! You’ll find tons of fun content …"
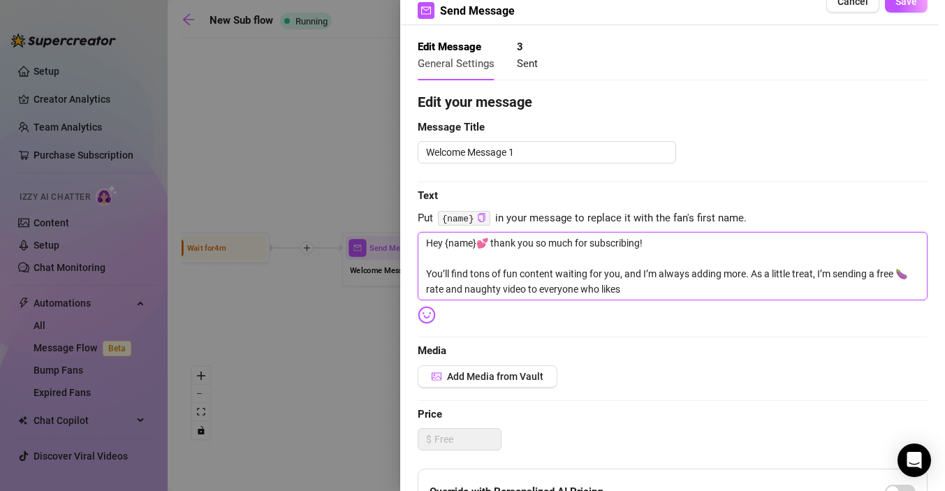
type textarea "Hey {name}💕 thank you so much for subscribing! You’ll find tons of fun content …"
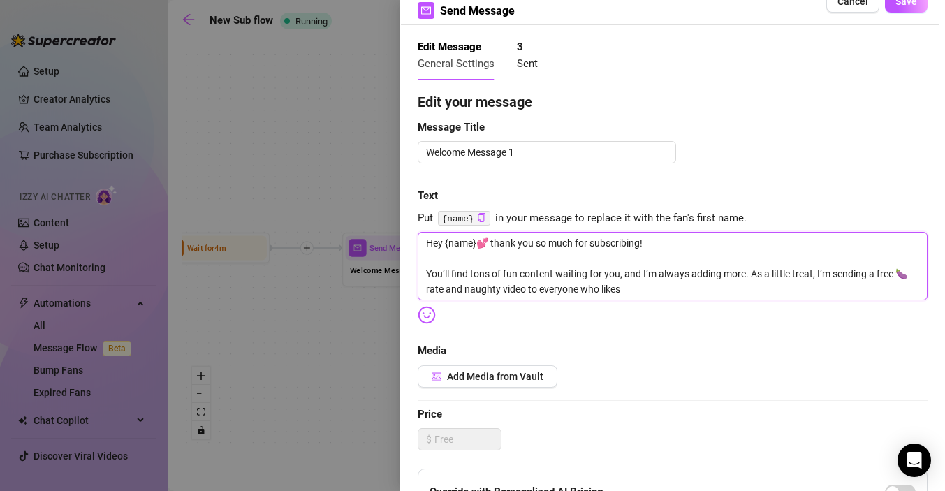
type textarea "Hey {name}💕 thank you so much for subscribing! You’ll find tons of fun content …"
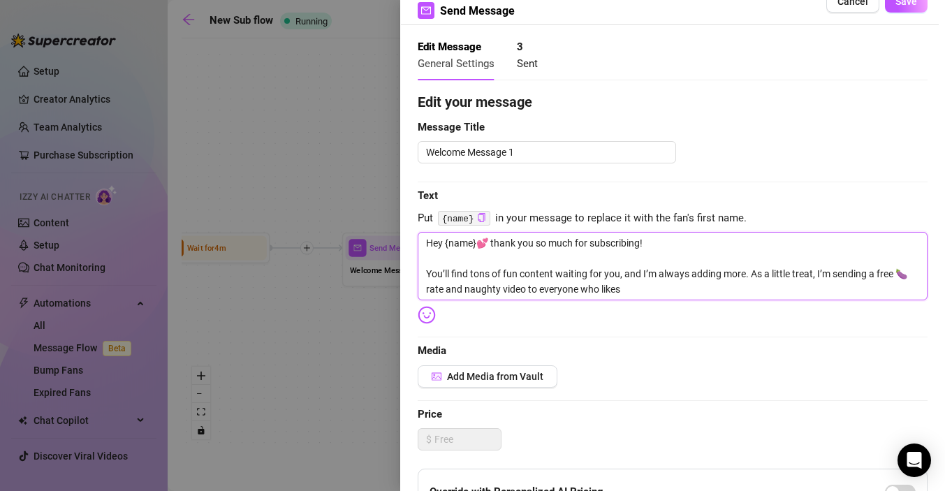
type textarea "Hey {name}💕 thank you so much for subscribing! You’ll find tons of fun content …"
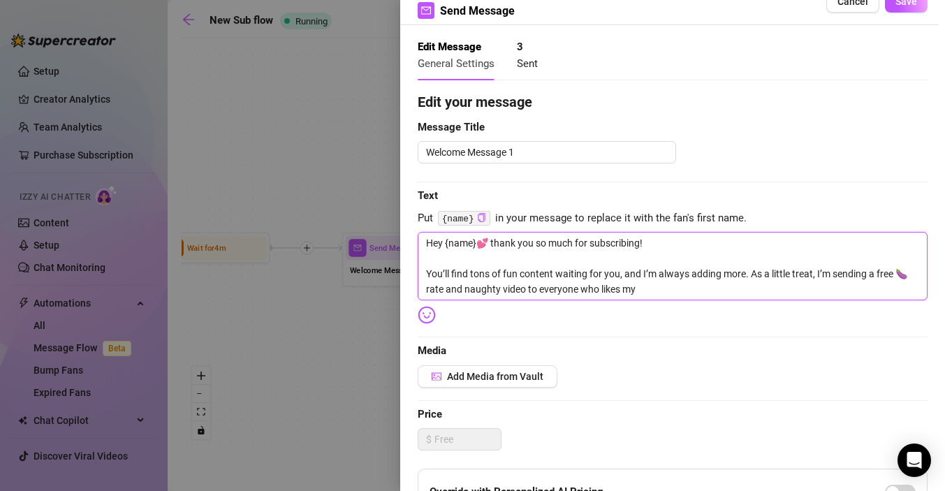
type textarea "Hey {name}💕 thank you so much for subscribing! You’ll find tons of fun content …"
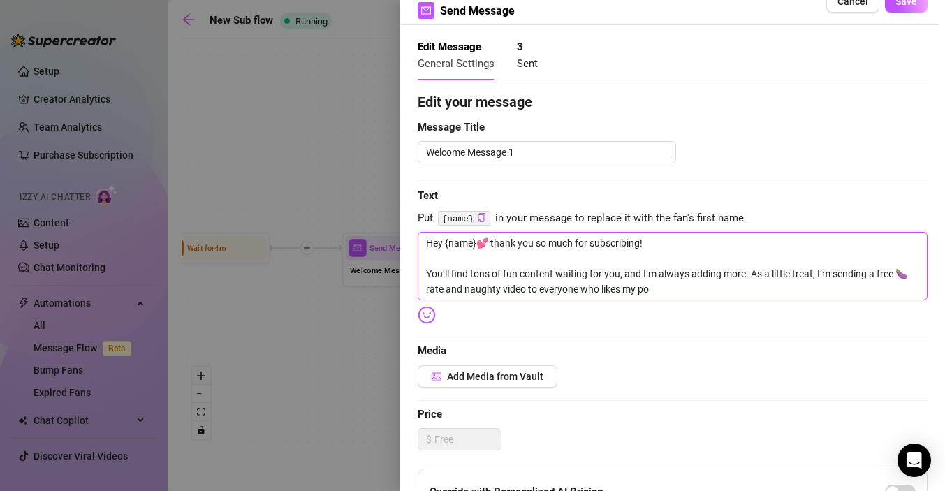
type textarea "Hey {name}💕 thank you so much for subscribing! You’ll find tons of fun content …"
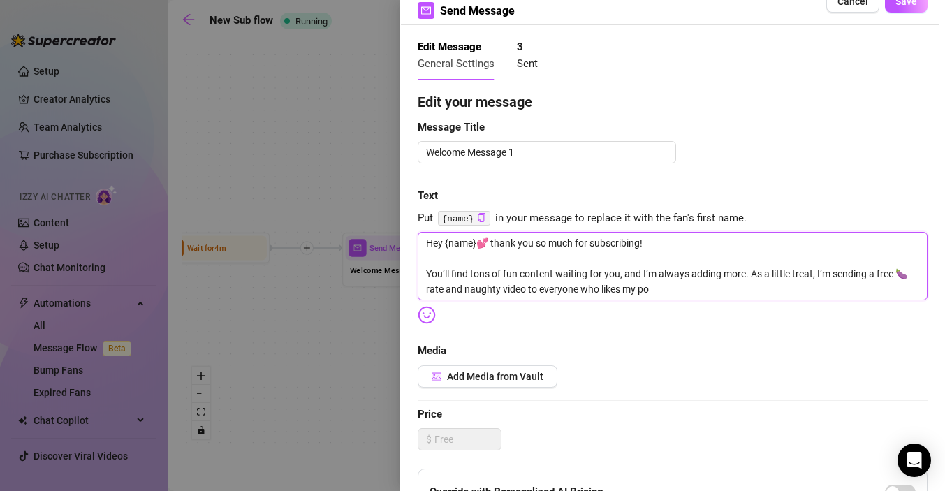
type textarea "Hey {name}💕 thank you so much for subscribing! You’ll find tons of fun content …"
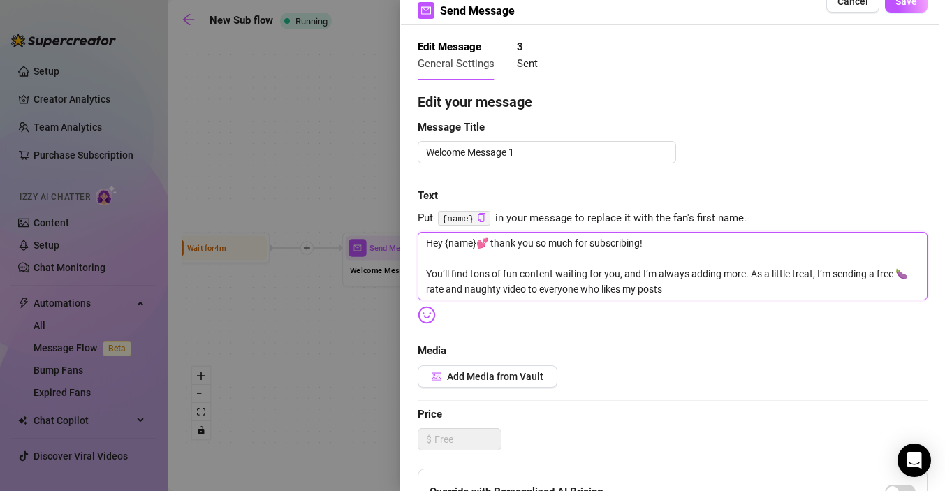
type textarea "Hey {name}💕 thank you so much for subscribing! You’ll find tons of fun content …"
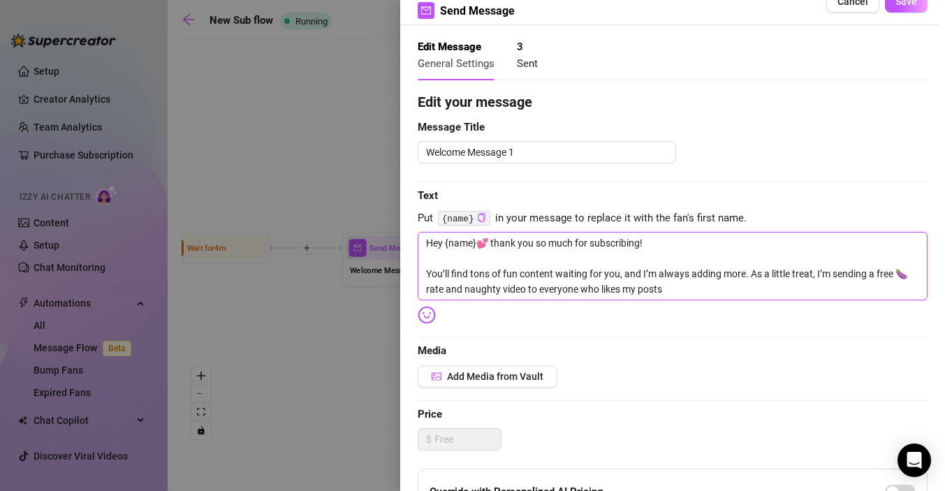
type textarea "Hey {name}💕 thank you so much for subscribing! You’ll find tons of fun content …"
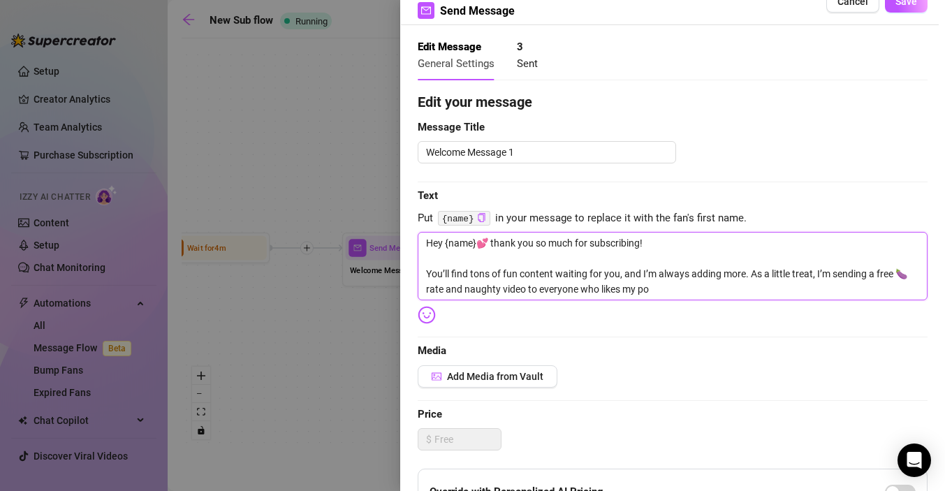
type textarea "Hey {name}💕 thank you so much for subscribing! You’ll find tons of fun content …"
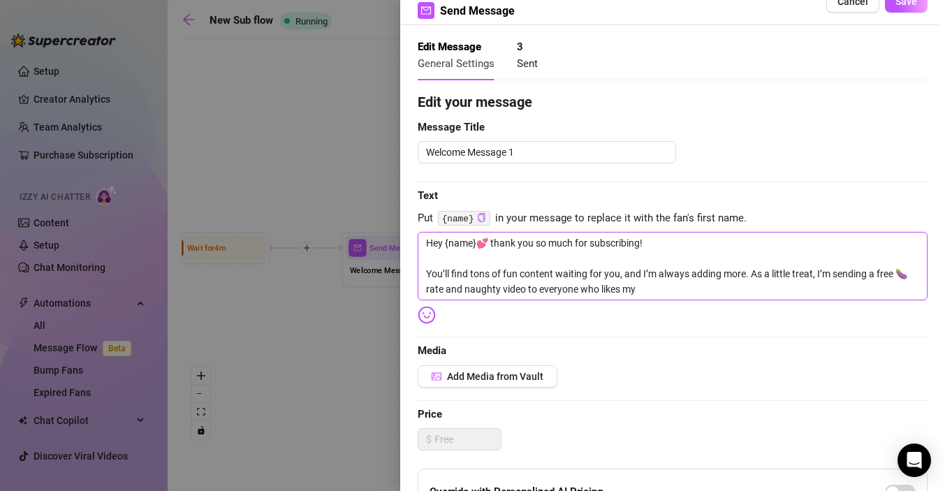
type textarea "Hey {name}💕 thank you so much for subscribing! You’ll find tons of fun content …"
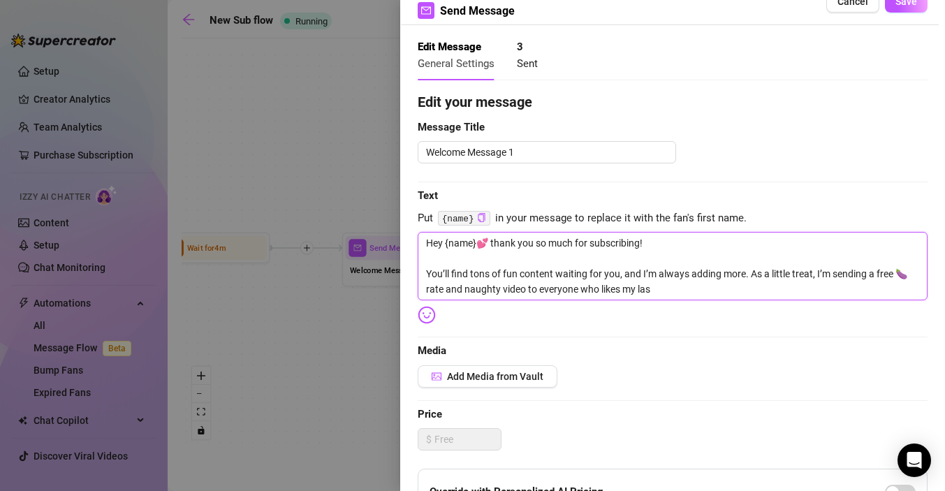
type textarea "Hey {name}💕 thank you so much for subscribing! You’ll find tons of fun content …"
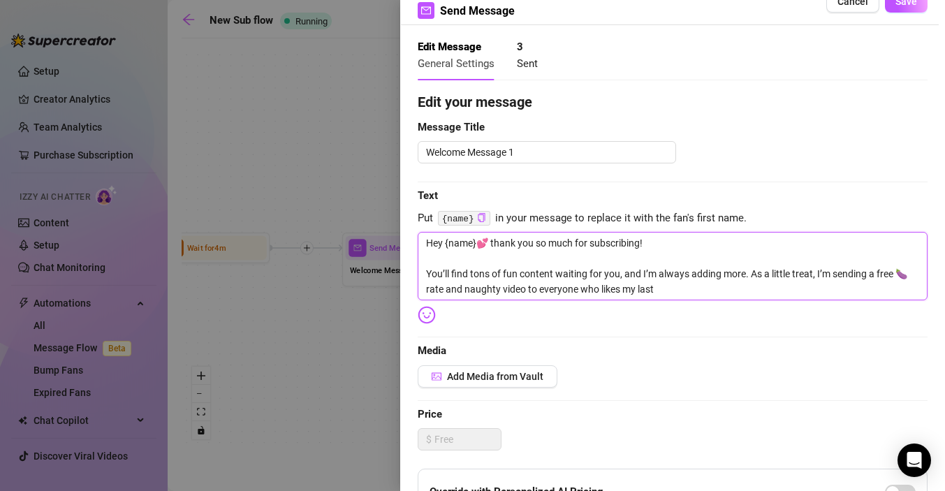
type textarea "Hey {name}💕 thank you so much for subscribing! You’ll find tons of fun content …"
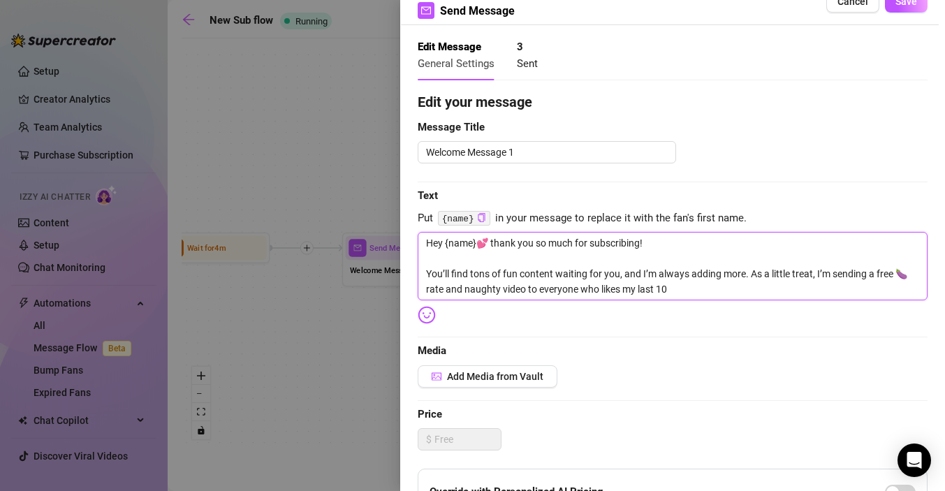
type textarea "Hey {name}💕 thank you so much for subscribing! You’ll find tons of fun content …"
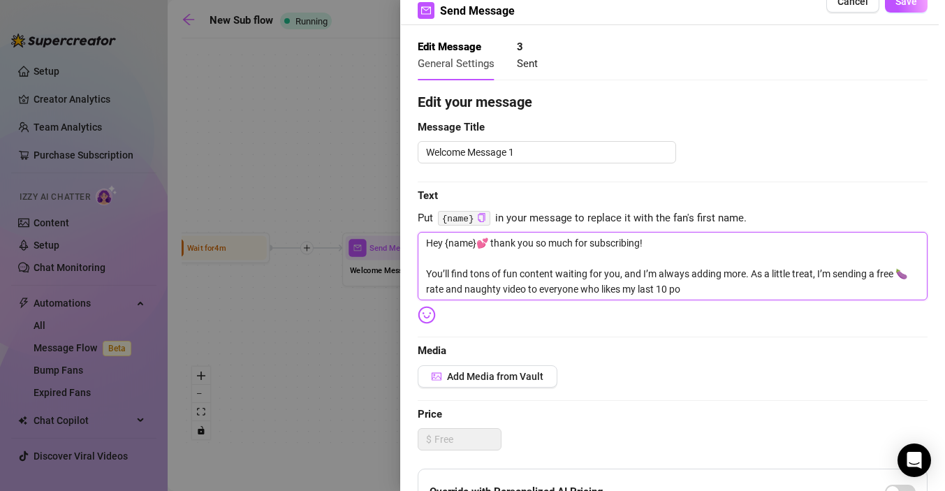
type textarea "Hey {name}💕 thank you so much for subscribing! You’ll find tons of fun content …"
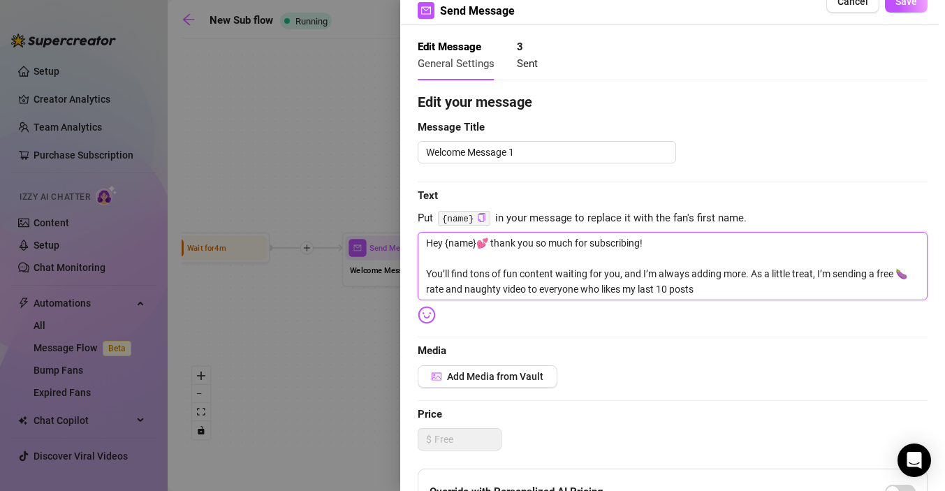
type textarea "Hey {name}💕 thank you so much for subscribing! You’ll find tons of fun content …"
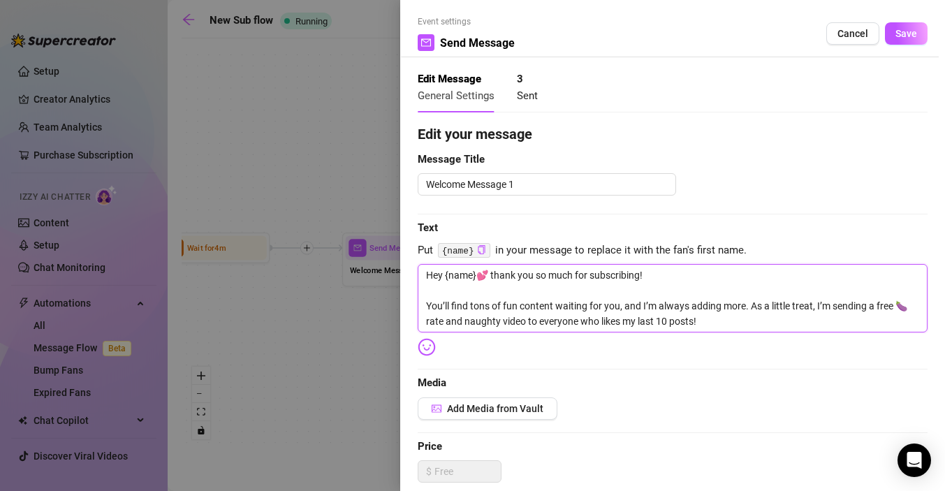
scroll to position [0, 0]
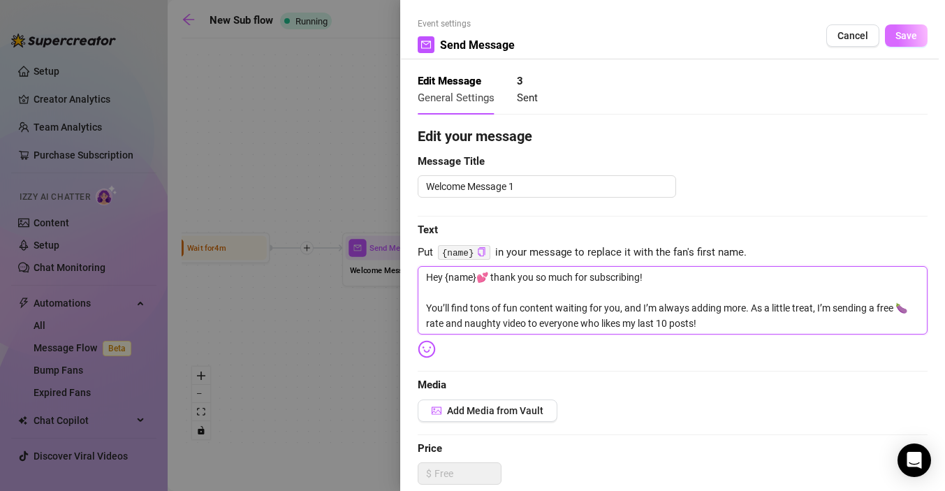
type textarea "Hey {name}💕 thank you so much for subscribing! You’ll find tons of fun content …"
click at [911, 28] on button "Save" at bounding box center [906, 35] width 43 height 22
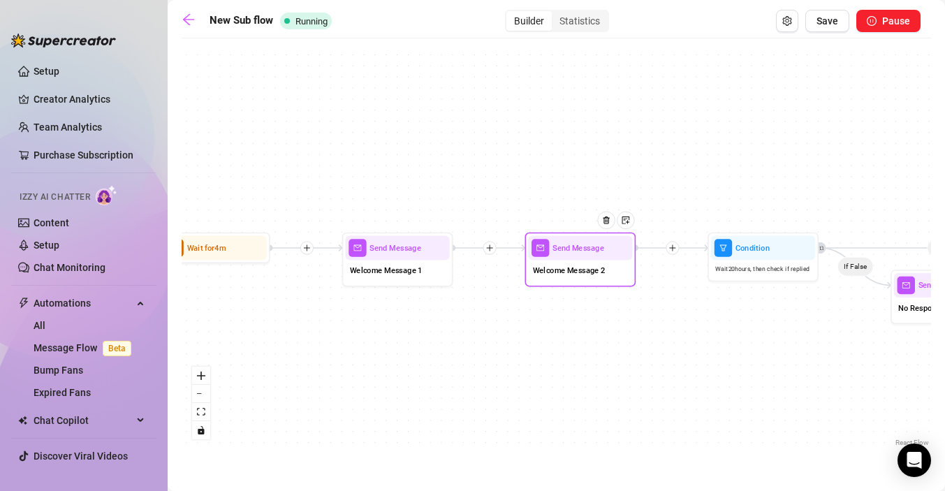
click at [557, 282] on div "Welcome Message 2" at bounding box center [580, 271] width 104 height 23
type textarea "Don’t be shy either! My DMs are always open if you want to chat or get a little…"
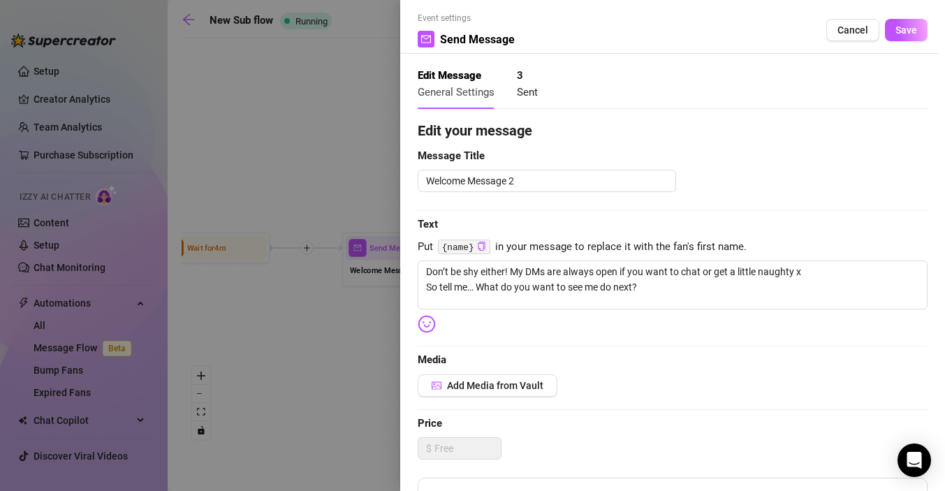
scroll to position [6, 0]
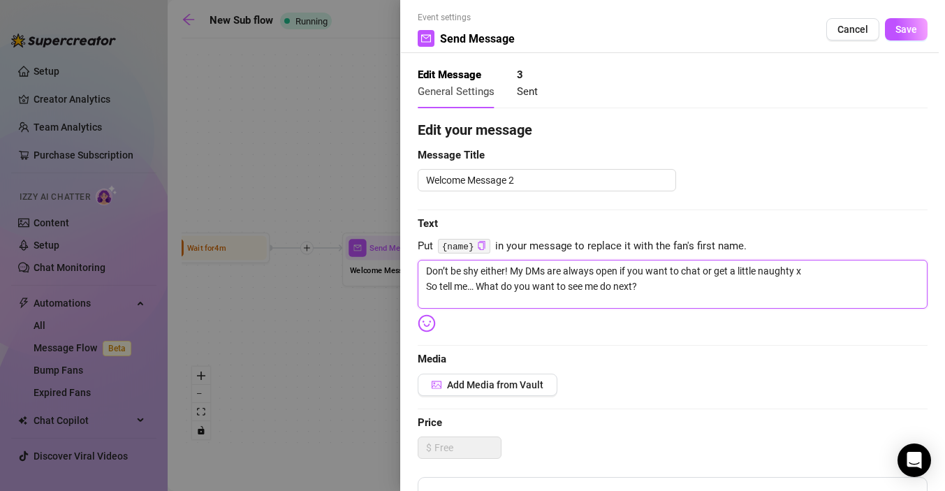
drag, startPoint x: 648, startPoint y: 288, endPoint x: 422, endPoint y: 290, distance: 225.5
click at [422, 290] on textarea "Don’t be shy either! My DMs are always open if you want to chat or get a little…" at bounding box center [673, 284] width 510 height 49
type textarea "Don’t be shy either! My DMs are always open if you want to chat or get a little…"
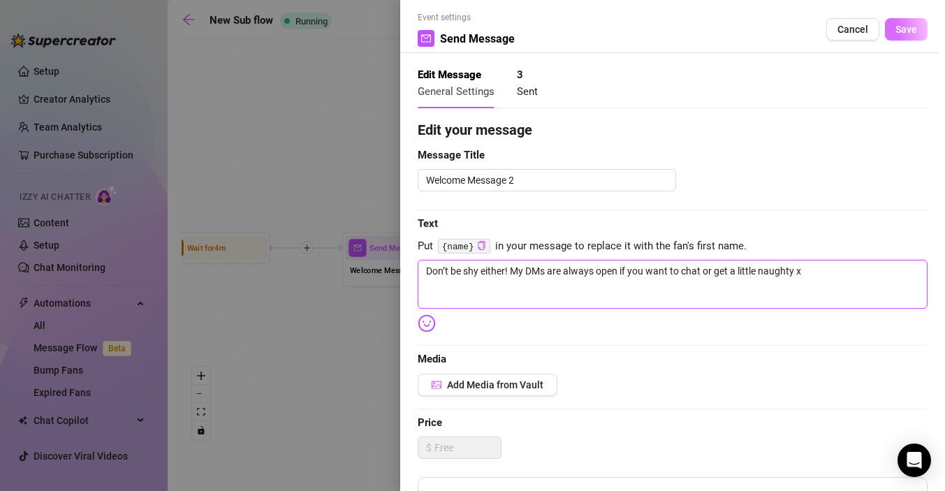
type textarea "Don’t be shy either! My DMs are always open if you want to chat or get a little…"
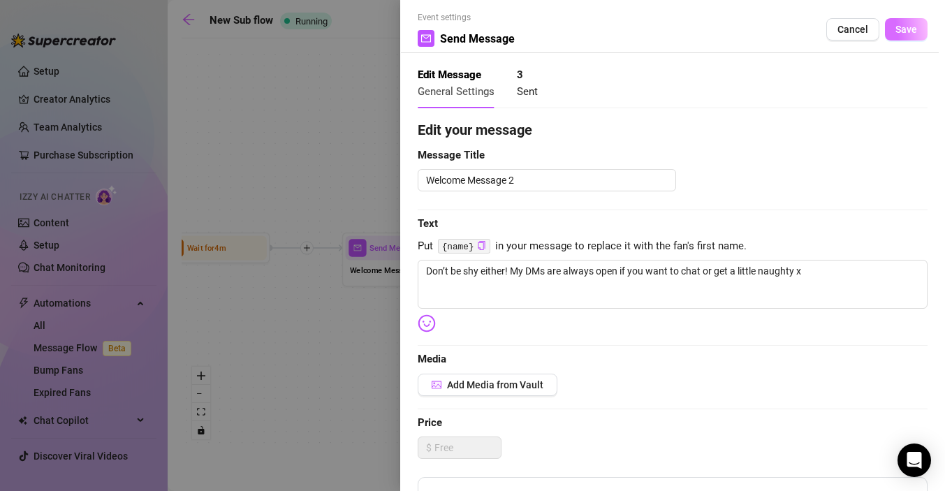
click at [911, 27] on span "Save" at bounding box center [906, 29] width 22 height 11
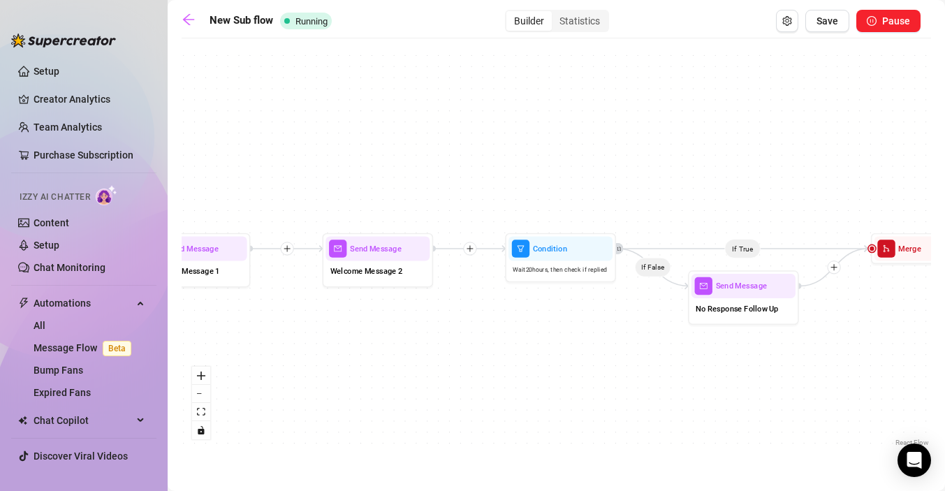
drag, startPoint x: 693, startPoint y: 330, endPoint x: 467, endPoint y: 329, distance: 225.5
click at [467, 329] on div "If True If False Send Message Custom info message 1 media Avoid double sending …" at bounding box center [556, 247] width 749 height 404
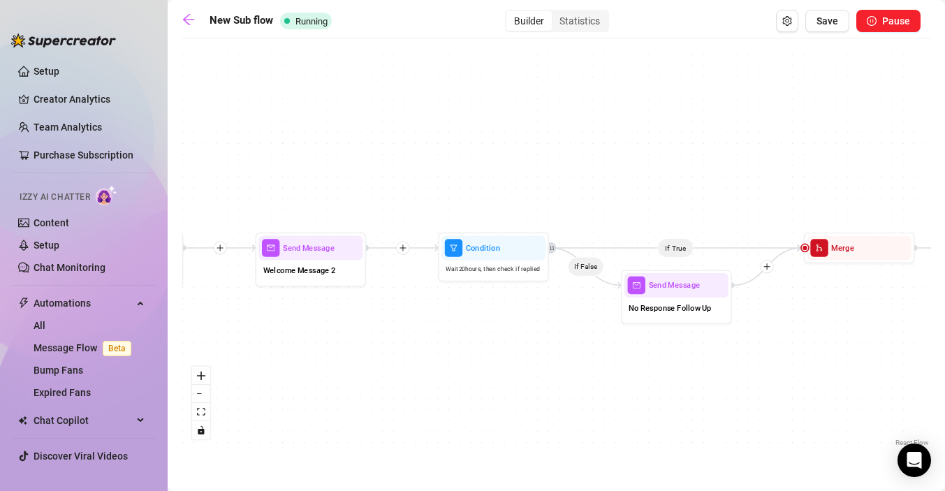
drag, startPoint x: 606, startPoint y: 368, endPoint x: 452, endPoint y: 355, distance: 154.2
click at [452, 355] on div "If True If False Send Message Custom info message 1 media Avoid double sending …" at bounding box center [556, 247] width 749 height 404
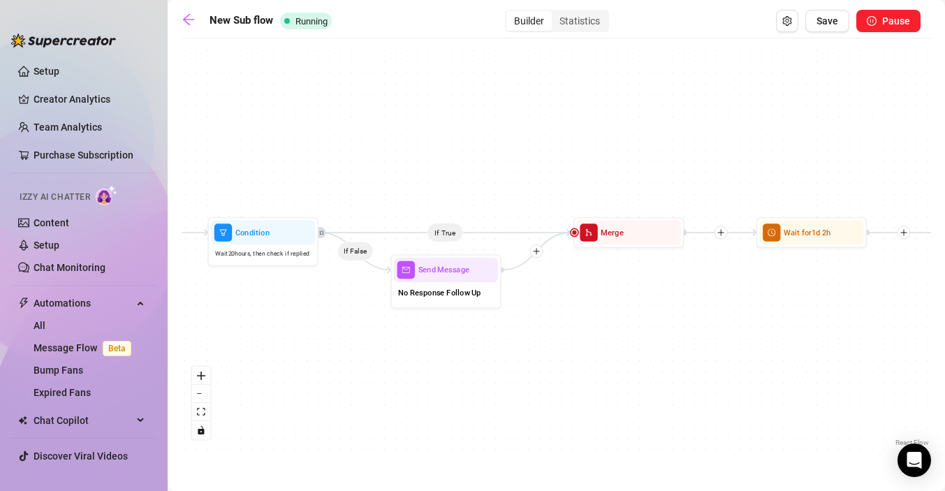
drag, startPoint x: 640, startPoint y: 358, endPoint x: 514, endPoint y: 351, distance: 126.5
click at [514, 351] on div "If True If False Send Message Custom info message 1 media Avoid double sending …" at bounding box center [556, 247] width 749 height 404
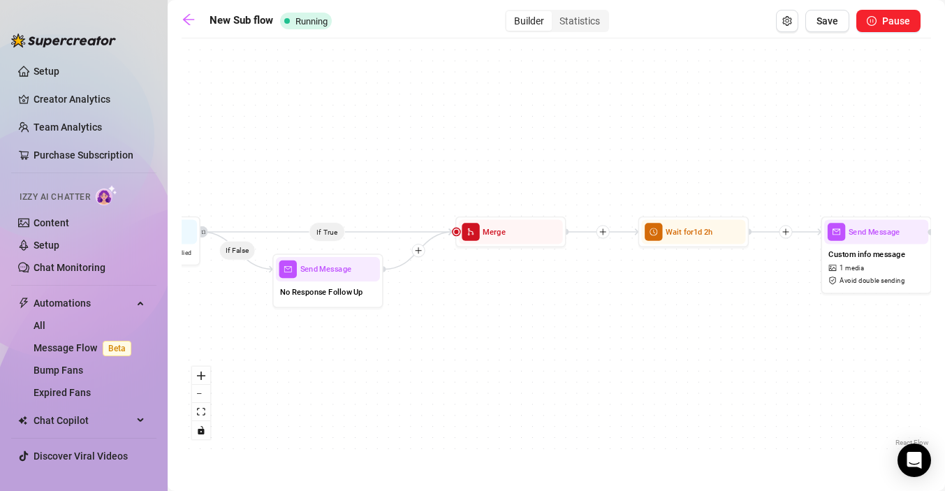
drag, startPoint x: 616, startPoint y: 339, endPoint x: 455, endPoint y: 340, distance: 161.3
click at [455, 341] on div "If True If False Send Message Custom info message 1 media Avoid double sending …" at bounding box center [556, 247] width 749 height 404
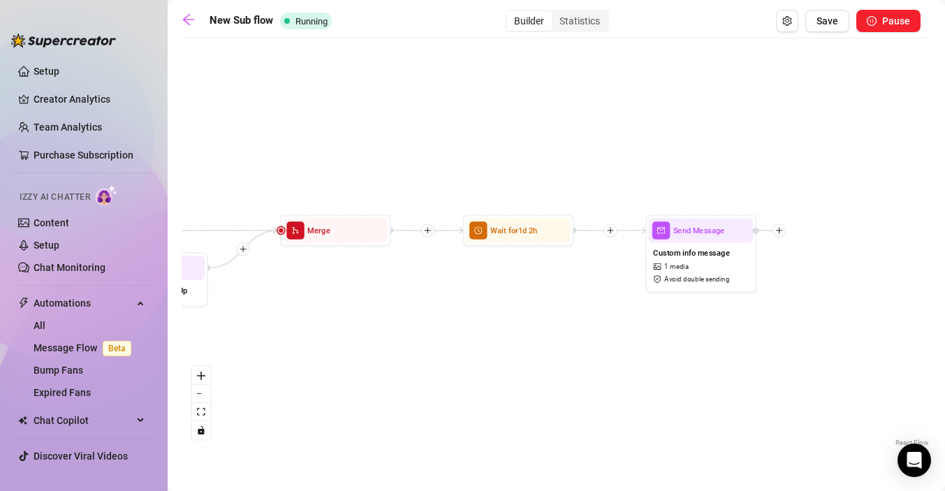
drag, startPoint x: 537, startPoint y: 344, endPoint x: 408, endPoint y: 342, distance: 129.2
click at [408, 342] on div "If True If False Send Message Custom info message 1 media Avoid double sending …" at bounding box center [556, 247] width 749 height 404
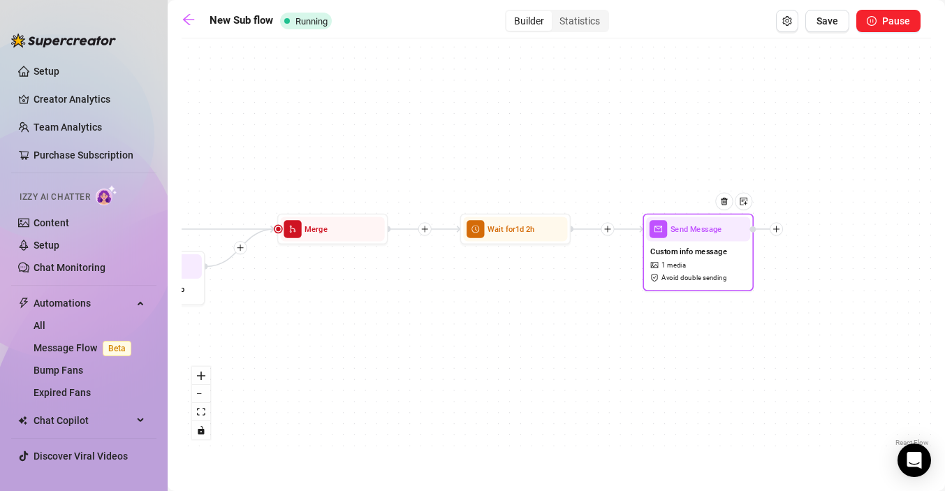
click at [702, 266] on div "Custom info message 1 media Avoid double sending" at bounding box center [698, 264] width 104 height 46
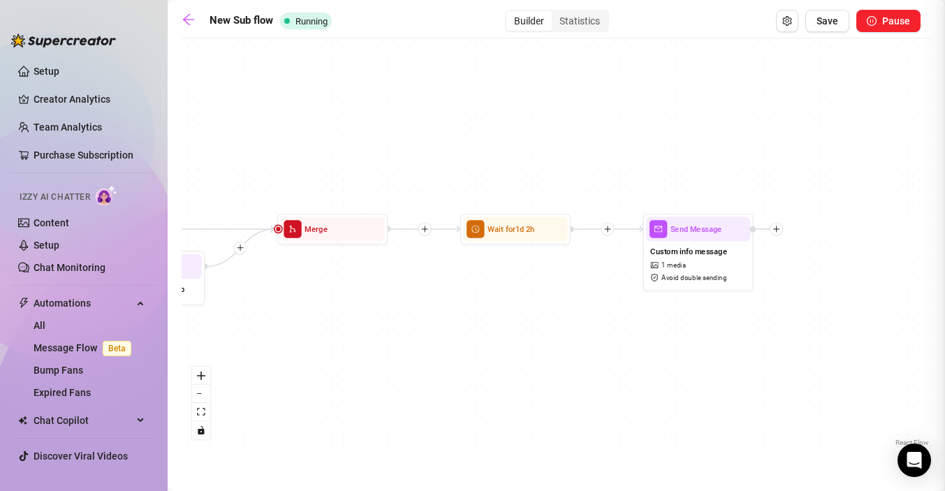
type textarea "Been busy creating [DATE] 💕 Your fantasy could be next… just ask xx"
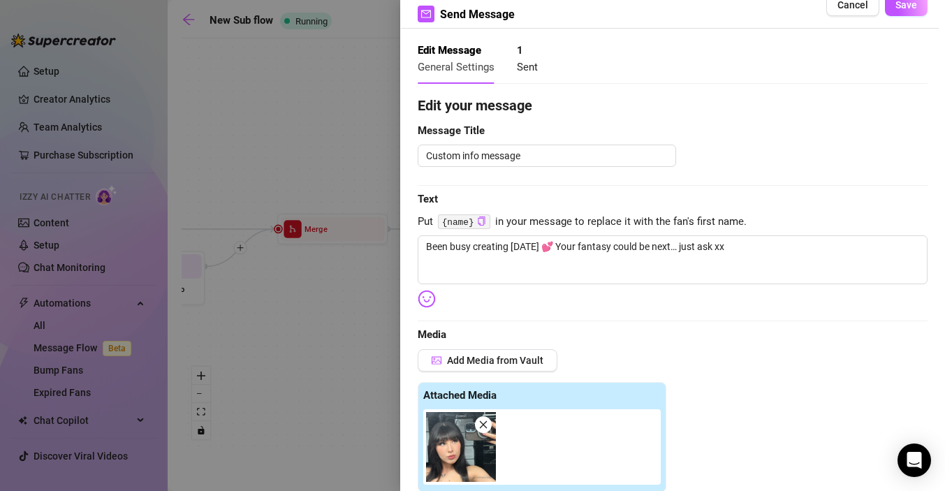
scroll to position [0, 0]
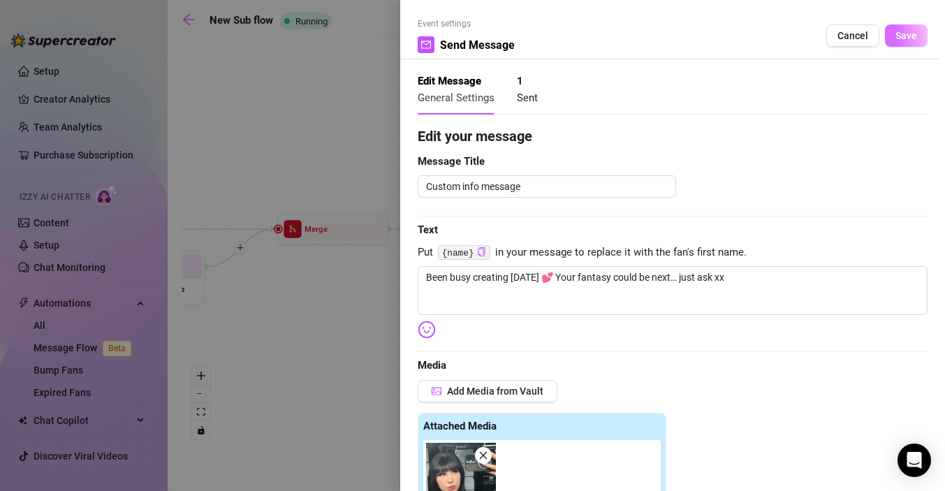
click at [907, 36] on span "Save" at bounding box center [906, 35] width 22 height 11
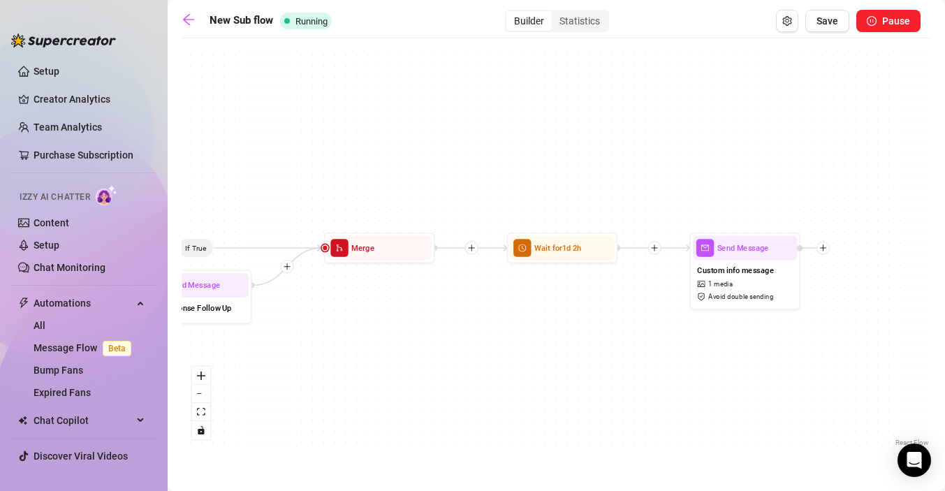
drag, startPoint x: 548, startPoint y: 334, endPoint x: 603, endPoint y: 351, distance: 57.2
click at [603, 352] on div "If True If False Send Message Custom info message 1 media Avoid double sending …" at bounding box center [556, 247] width 749 height 404
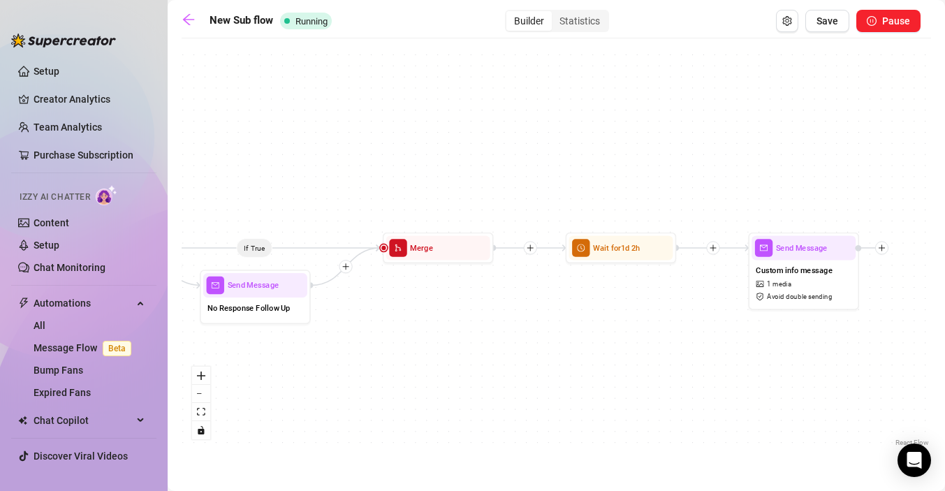
drag, startPoint x: 462, startPoint y: 340, endPoint x: 664, endPoint y: 339, distance: 201.8
click at [664, 339] on div "If True If False Send Message Custom info message 1 media Avoid double sending …" at bounding box center [556, 247] width 749 height 404
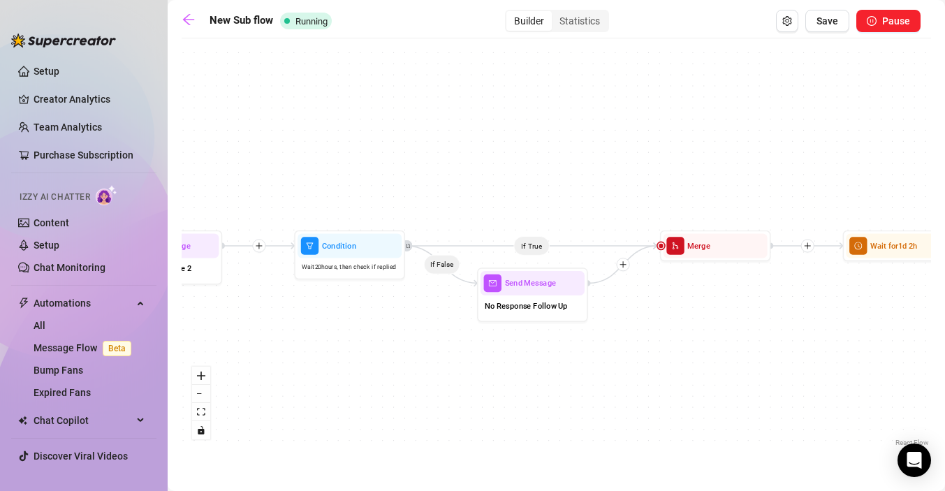
drag, startPoint x: 485, startPoint y: 355, endPoint x: 610, endPoint y: 353, distance: 125.0
click at [611, 353] on div "If True If False Send Message Custom info message 1 media Avoid double sending …" at bounding box center [556, 247] width 749 height 404
click at [52, 374] on link "Bump Fans" at bounding box center [59, 369] width 50 height 11
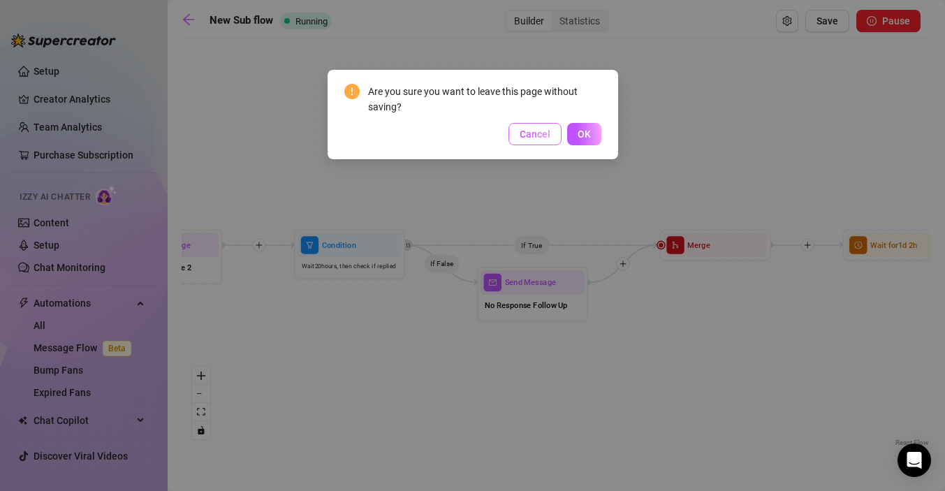
click at [535, 133] on span "Cancel" at bounding box center [534, 133] width 31 height 11
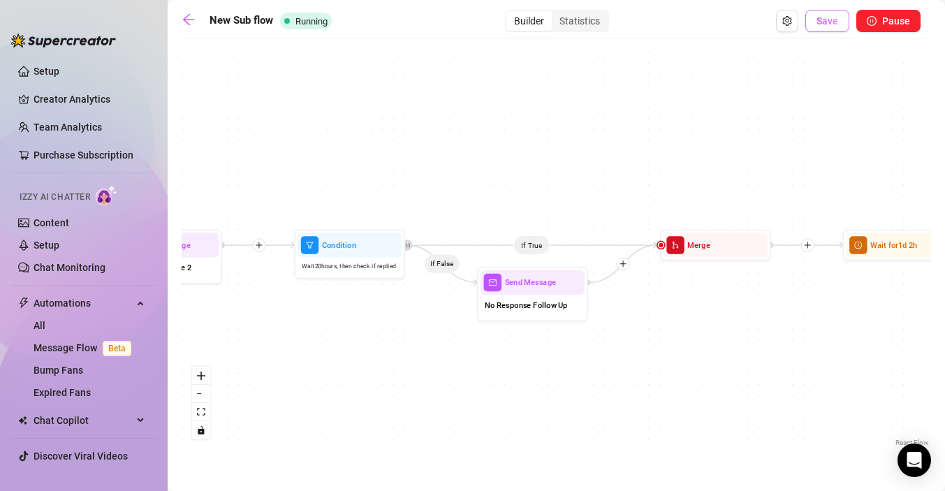
click at [823, 26] on span "Save" at bounding box center [827, 20] width 22 height 11
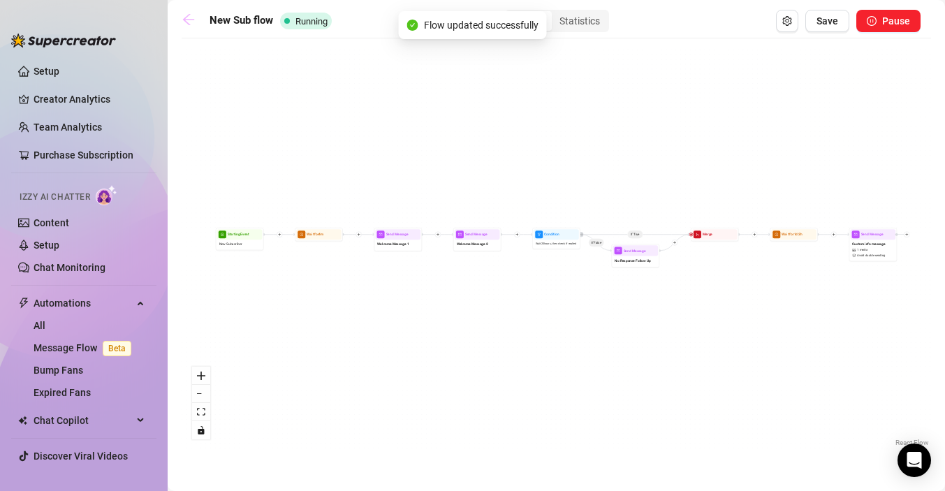
click at [187, 21] on icon "arrow-left" at bounding box center [189, 20] width 14 height 14
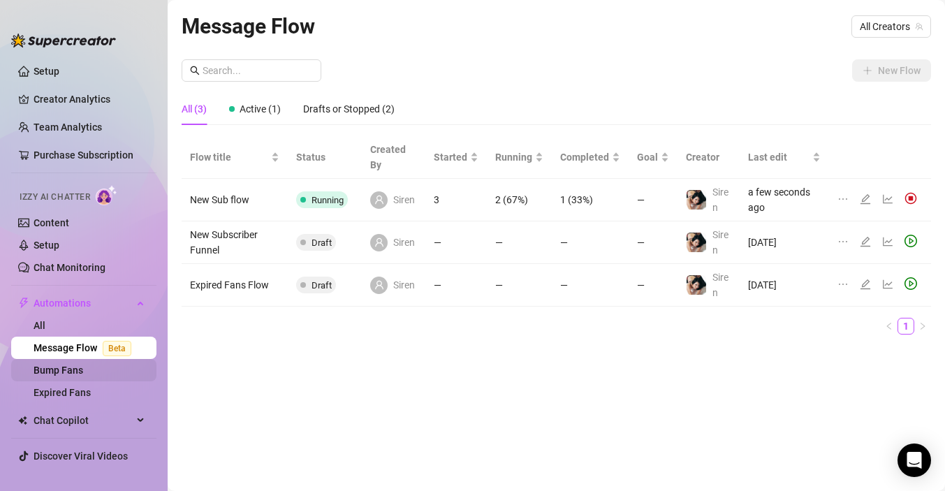
click at [78, 367] on link "Bump Fans" at bounding box center [59, 369] width 50 height 11
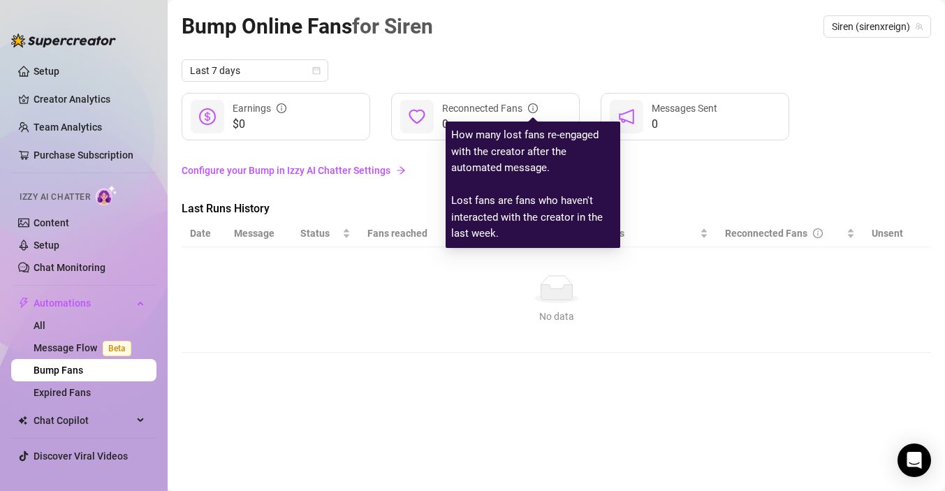
click at [531, 108] on icon "info-circle" at bounding box center [533, 108] width 10 height 10
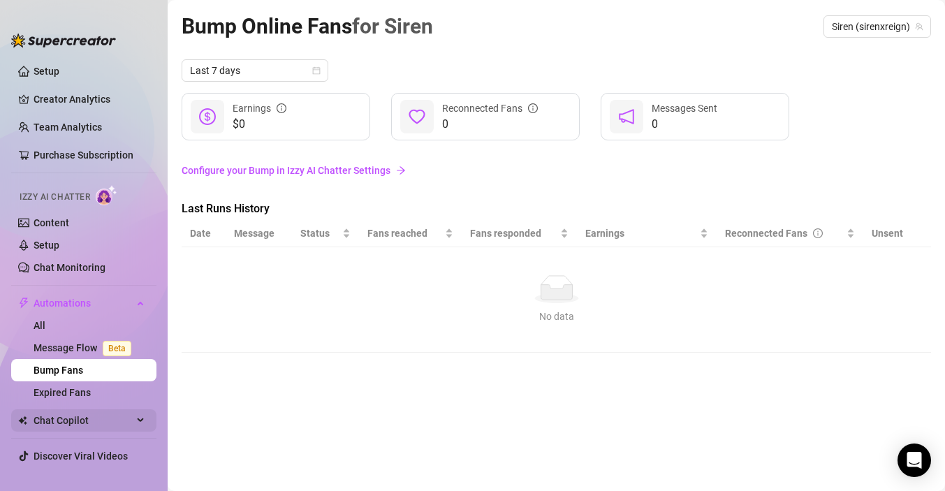
click at [50, 422] on span "Chat Copilot" at bounding box center [83, 420] width 99 height 22
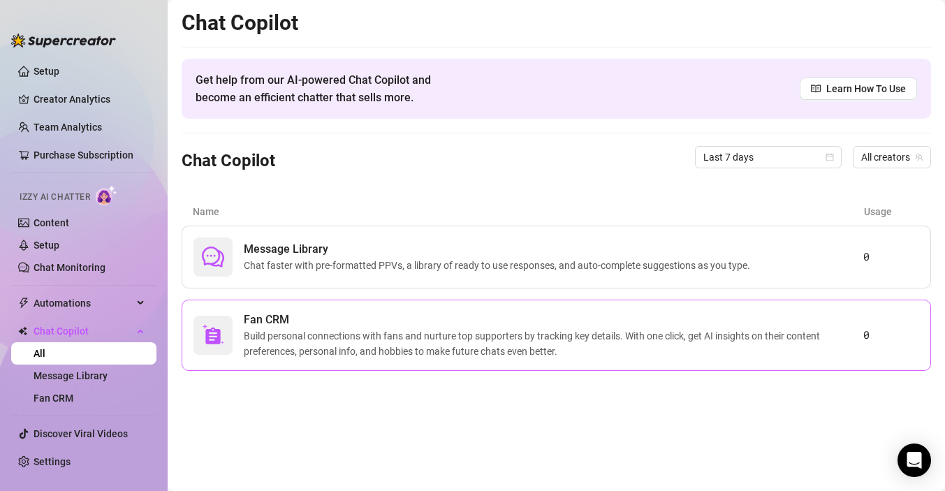
click at [245, 342] on span "Build personal connections with fans and nurture top supporters by tracking key…" at bounding box center [553, 343] width 619 height 31
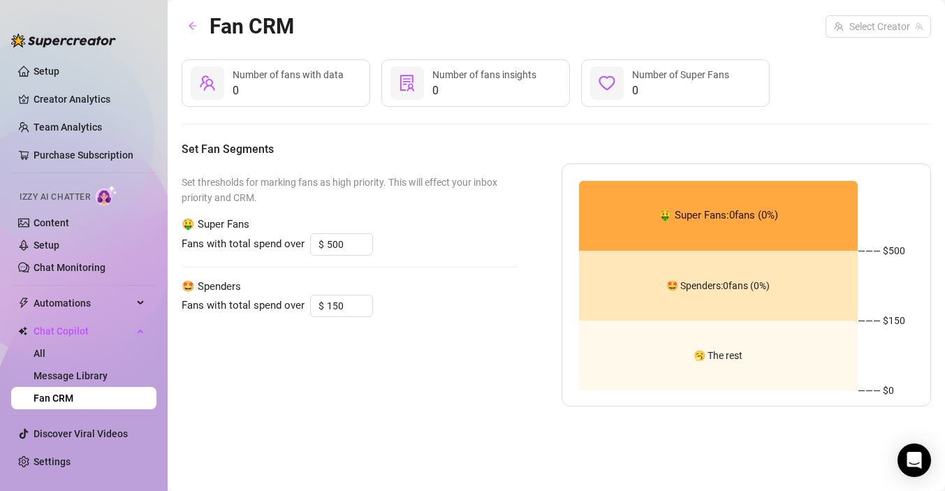
click at [876, 320] on span "——— $ 150" at bounding box center [885, 320] width 56 height 0
click at [768, 307] on div "🤩 Spenders: 0 fans ( 0 %)" at bounding box center [718, 286] width 279 height 70
click at [300, 84] on span "0" at bounding box center [288, 90] width 111 height 17
click at [463, 83] on span "0" at bounding box center [484, 90] width 104 height 17
click at [653, 84] on span "0" at bounding box center [680, 90] width 97 height 17
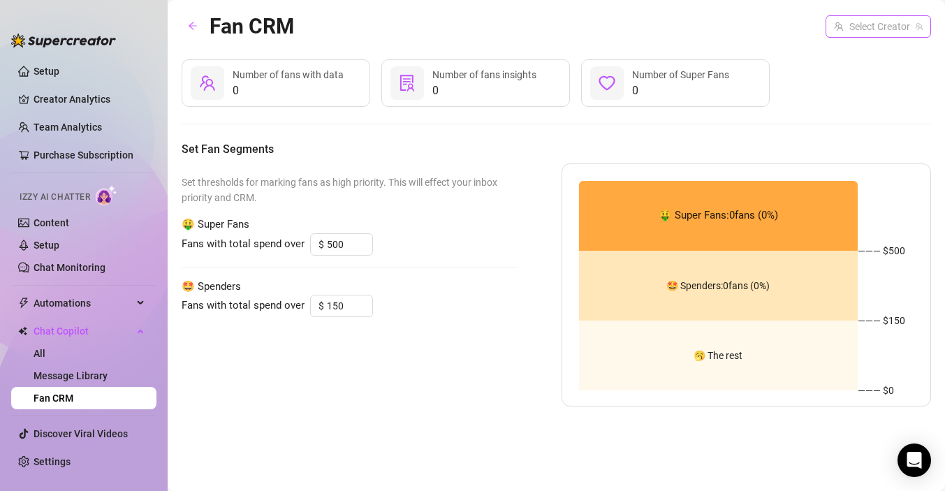
click at [853, 25] on input "search" at bounding box center [872, 26] width 76 height 21
click at [848, 54] on span "Siren" at bounding box center [849, 54] width 22 height 15
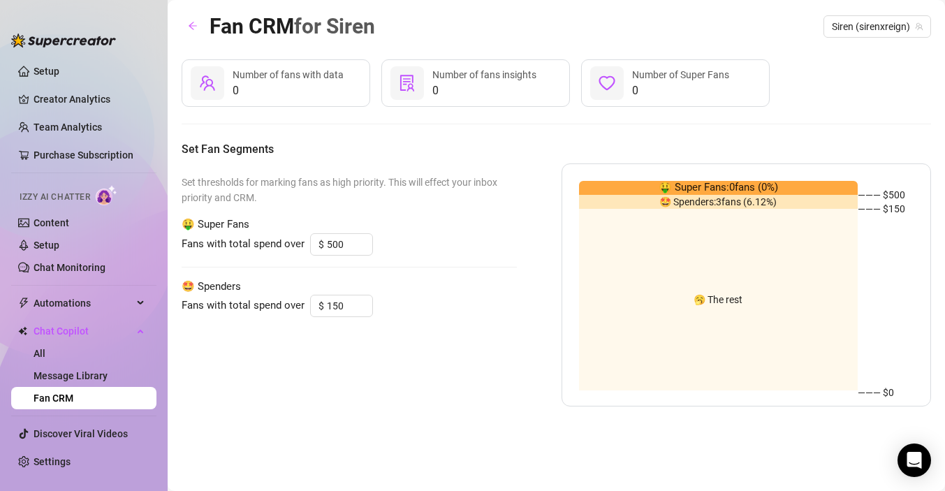
click at [302, 90] on span "0" at bounding box center [288, 90] width 111 height 17
click at [703, 202] on span "🤩 Spenders: 3 fans ( 6.12 %)" at bounding box center [717, 202] width 117 height 0
click at [324, 87] on span "0" at bounding box center [288, 90] width 111 height 17
click at [456, 92] on span "0" at bounding box center [484, 90] width 104 height 17
click at [194, 26] on icon "arrow-left" at bounding box center [193, 26] width 10 height 10
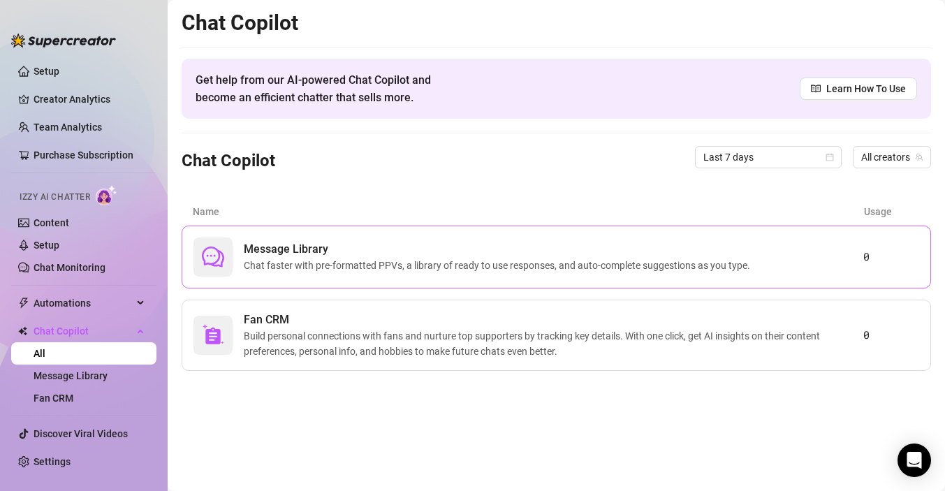
click at [278, 252] on span "Message Library" at bounding box center [500, 249] width 512 height 17
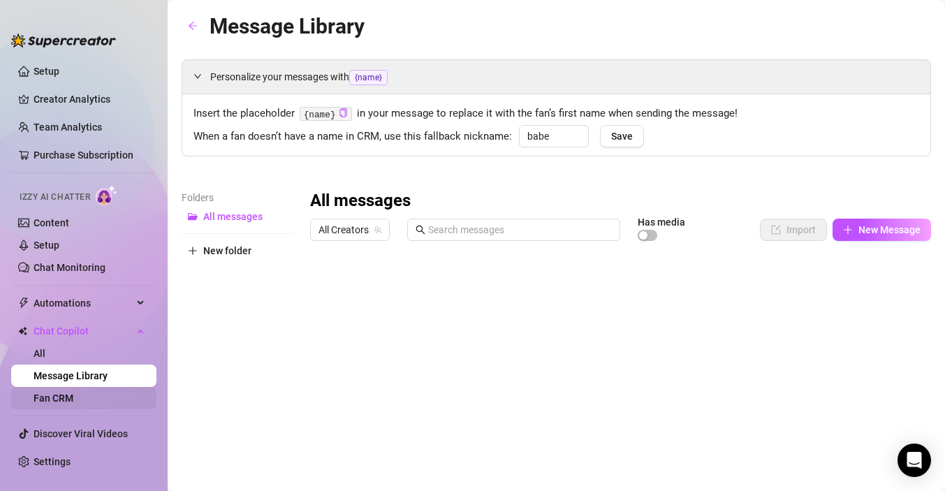
click at [70, 400] on link "Fan CRM" at bounding box center [54, 397] width 40 height 11
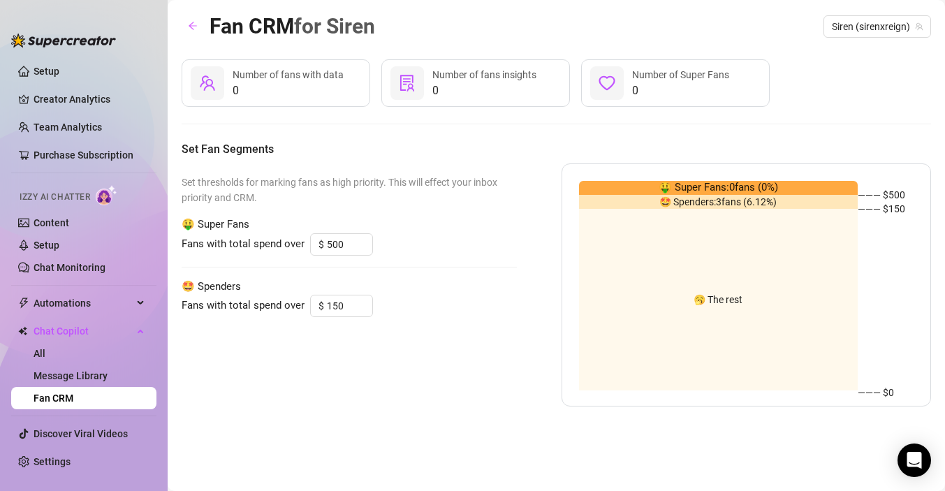
click at [299, 79] on span "Number of fans with data" at bounding box center [288, 74] width 111 height 11
click at [45, 355] on link "All" at bounding box center [40, 353] width 12 height 11
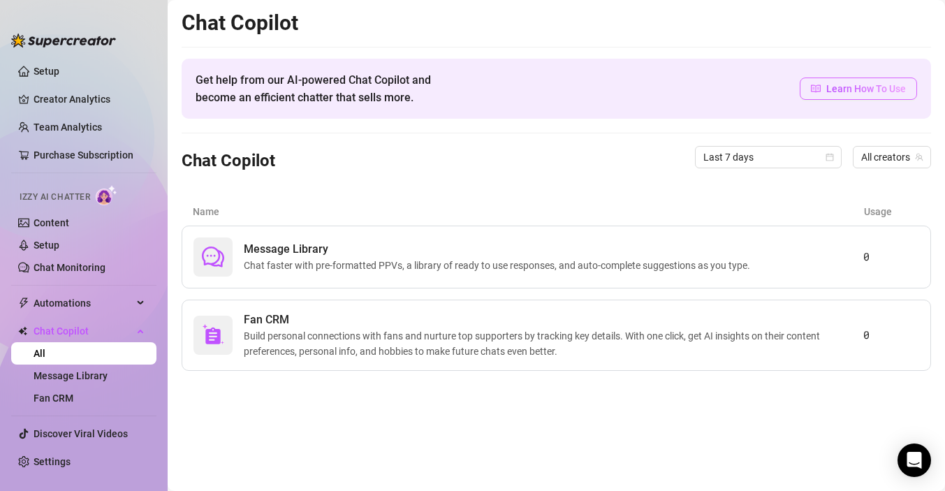
click at [820, 97] on link "Learn How To Use" at bounding box center [857, 89] width 117 height 22
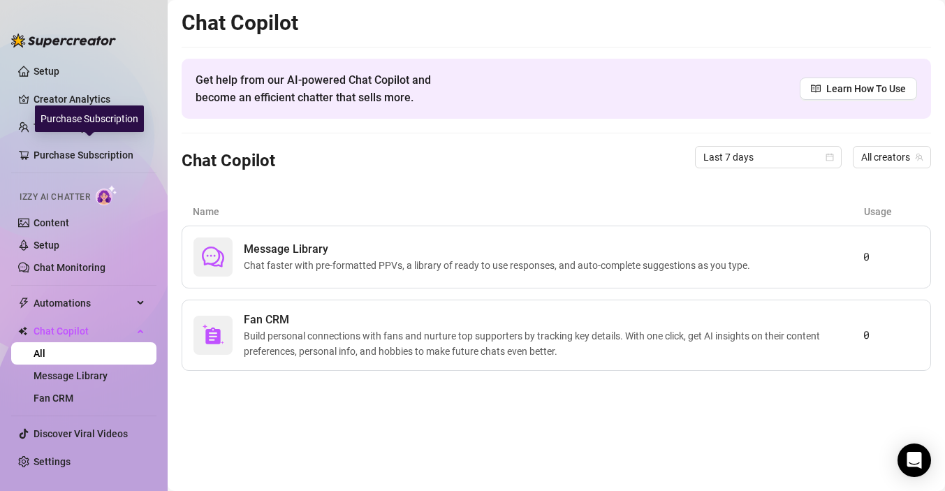
scroll to position [3, 0]
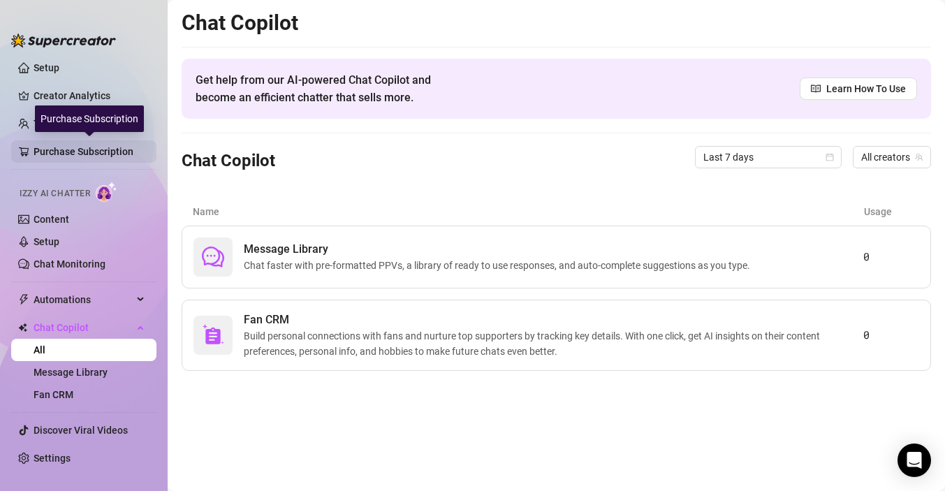
click at [60, 154] on link "Purchase Subscription" at bounding box center [90, 151] width 112 height 22
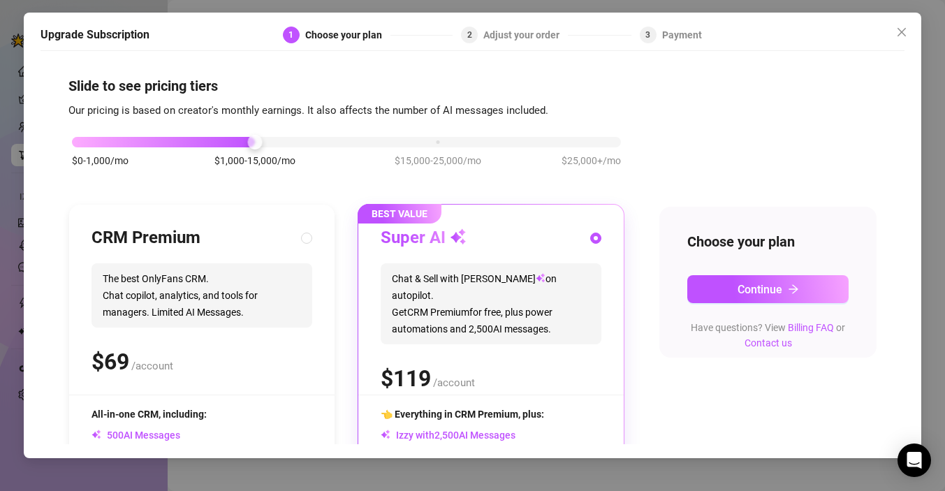
click at [494, 40] on div "Adjust your order" at bounding box center [525, 35] width 84 height 17
click at [739, 281] on button "Continue" at bounding box center [767, 289] width 161 height 28
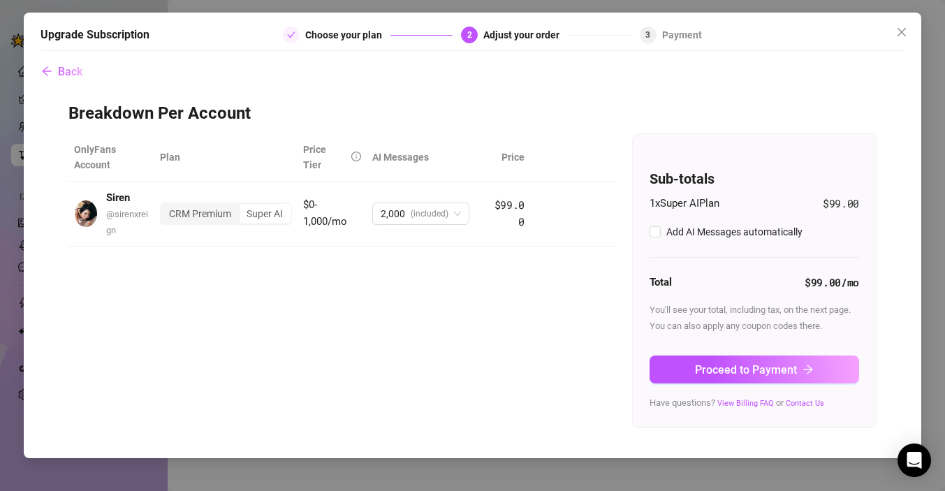
checkbox input "true"
click at [64, 71] on span "Back" at bounding box center [70, 71] width 24 height 13
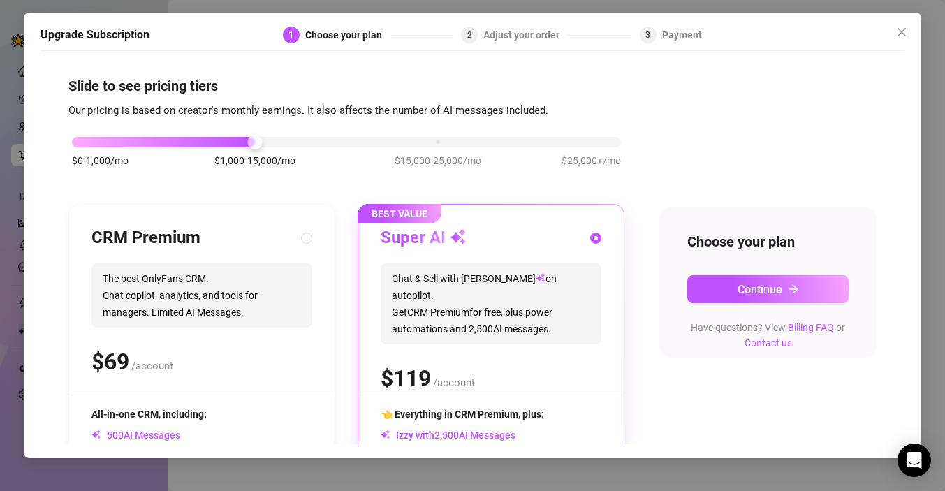
click at [147, 264] on span "The best OnlyFans CRM. Chat copilot, analytics, and tools for managers. Limited…" at bounding box center [201, 295] width 221 height 64
radio input "true"
radio input "false"
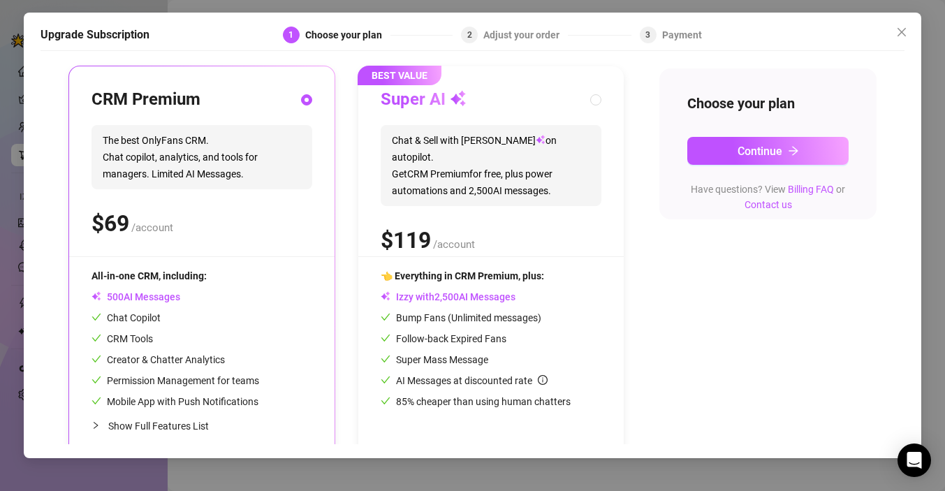
scroll to position [135, 0]
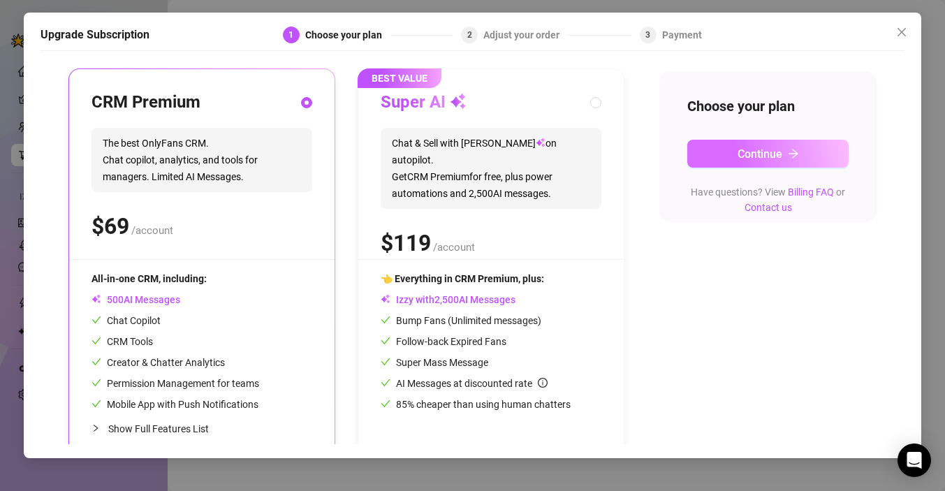
click at [729, 156] on button "Continue" at bounding box center [767, 154] width 161 height 28
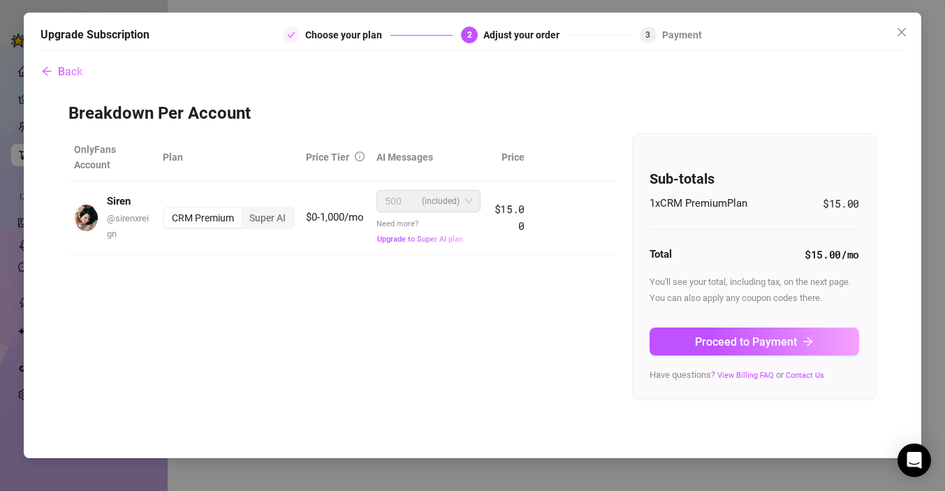
scroll to position [0, 0]
click at [467, 199] on span "500 (included)" at bounding box center [428, 201] width 87 height 21
click at [275, 217] on div "Super AI" at bounding box center [268, 218] width 52 height 20
click at [245, 210] on input "Super AI" at bounding box center [245, 210] width 0 height 0
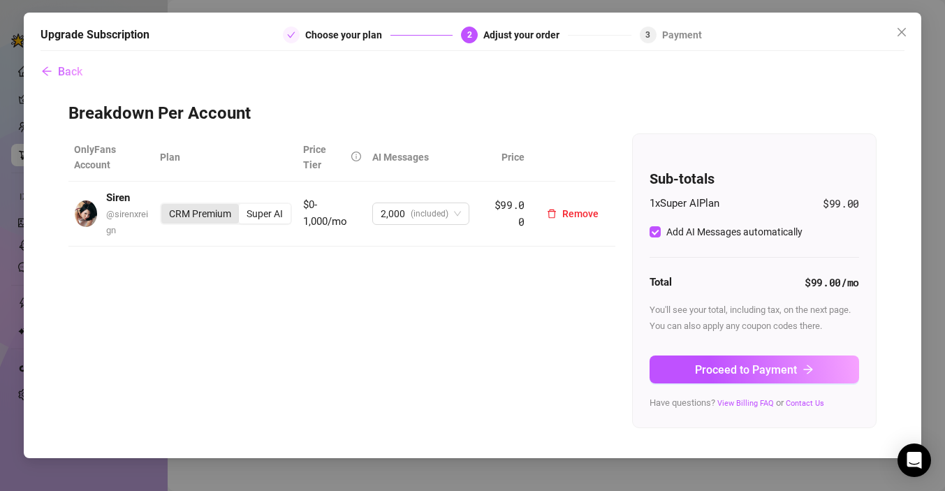
click at [190, 216] on div "CRM Premium" at bounding box center [200, 214] width 78 height 20
click at [165, 206] on input "CRM Premium" at bounding box center [165, 206] width 0 height 0
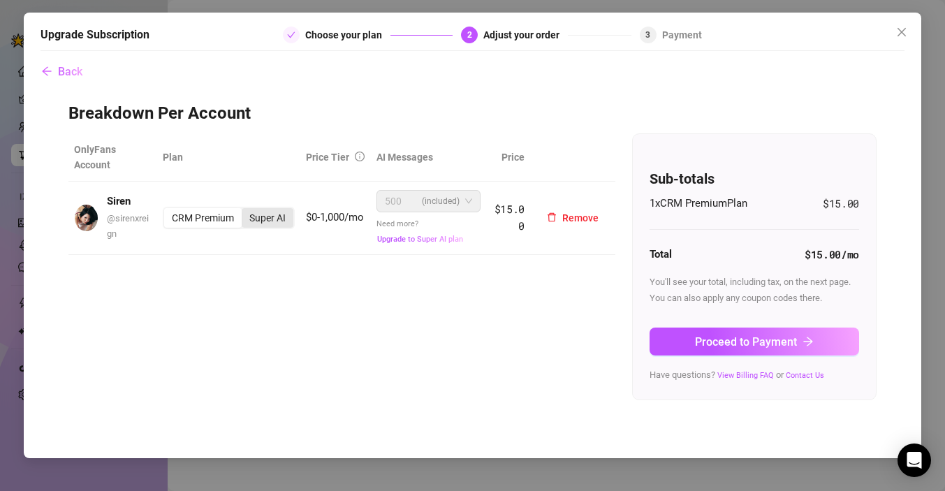
click at [267, 220] on div "Super AI" at bounding box center [268, 218] width 52 height 20
click at [245, 210] on input "Super AI" at bounding box center [245, 210] width 0 height 0
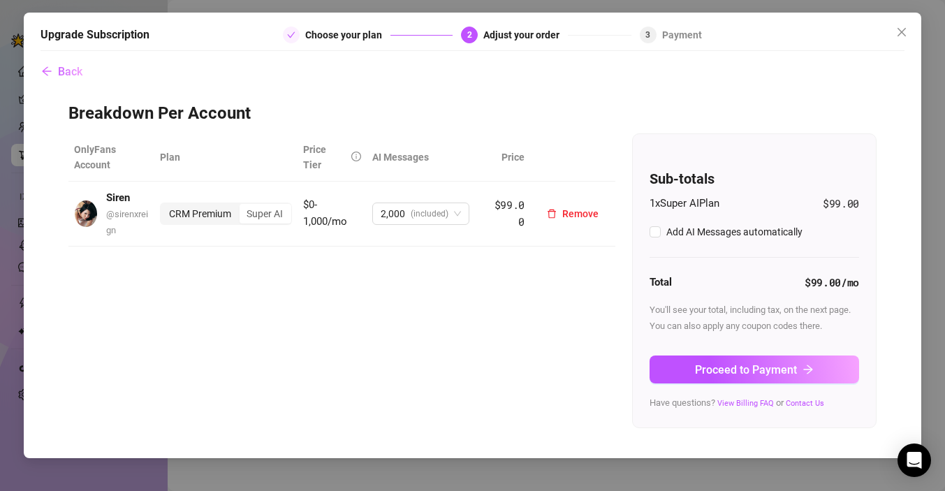
checkbox input "true"
click at [200, 217] on div "CRM Premium" at bounding box center [200, 214] width 78 height 20
click at [165, 206] on input "CRM Premium" at bounding box center [165, 206] width 0 height 0
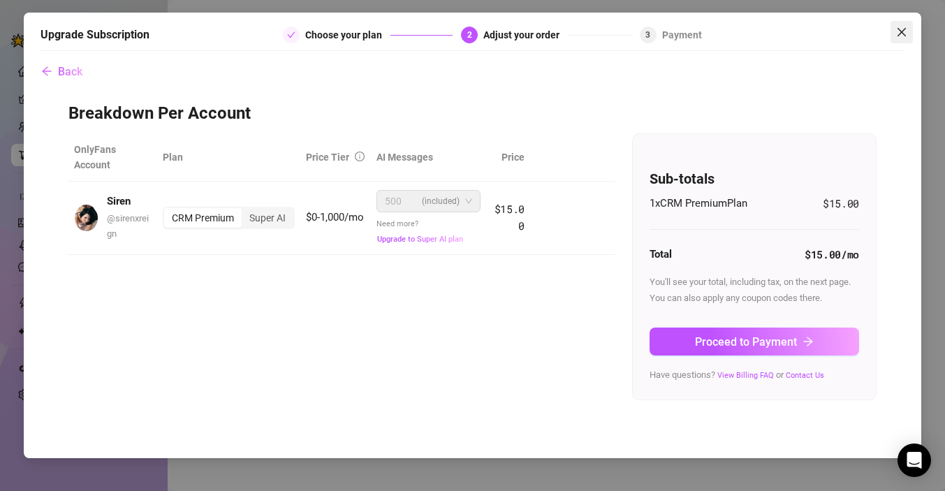
click at [900, 33] on icon "close" at bounding box center [901, 31] width 8 height 8
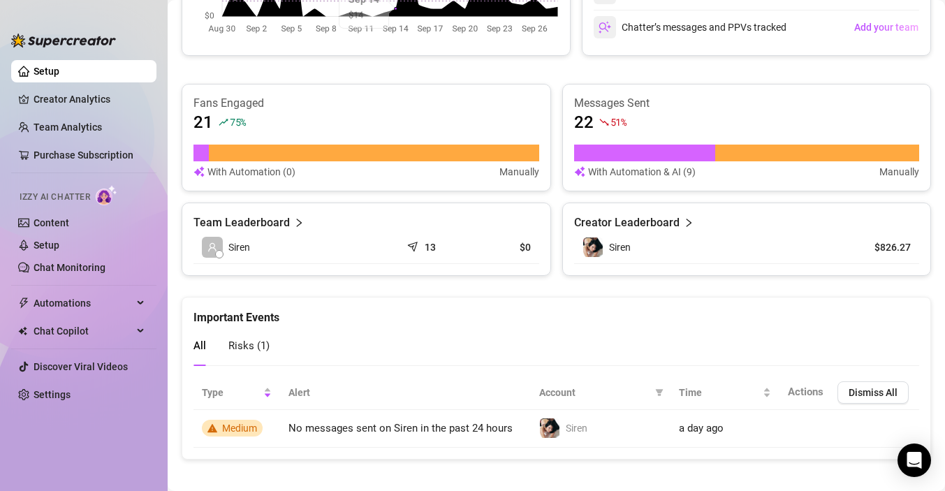
scroll to position [488, 0]
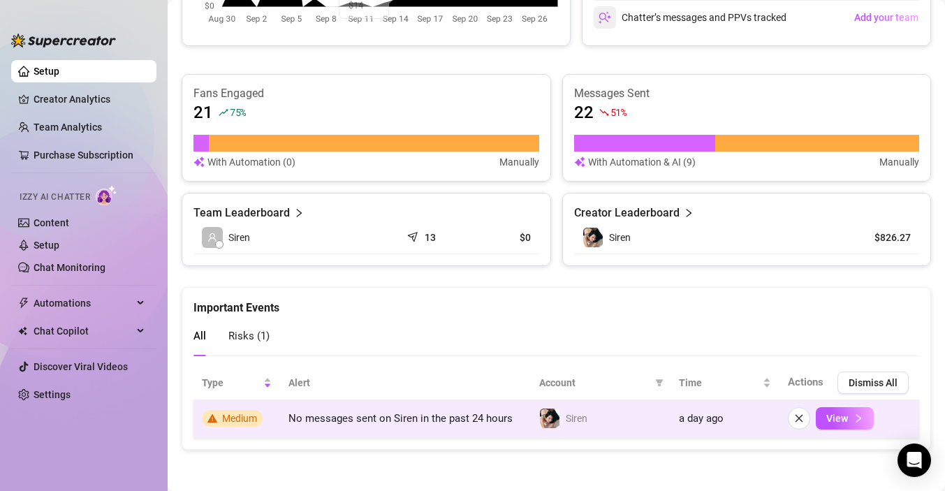
click at [426, 426] on td "No messages sent on Siren in the past 24 hours" at bounding box center [405, 419] width 251 height 38
click at [843, 416] on span "View" at bounding box center [837, 418] width 22 height 11
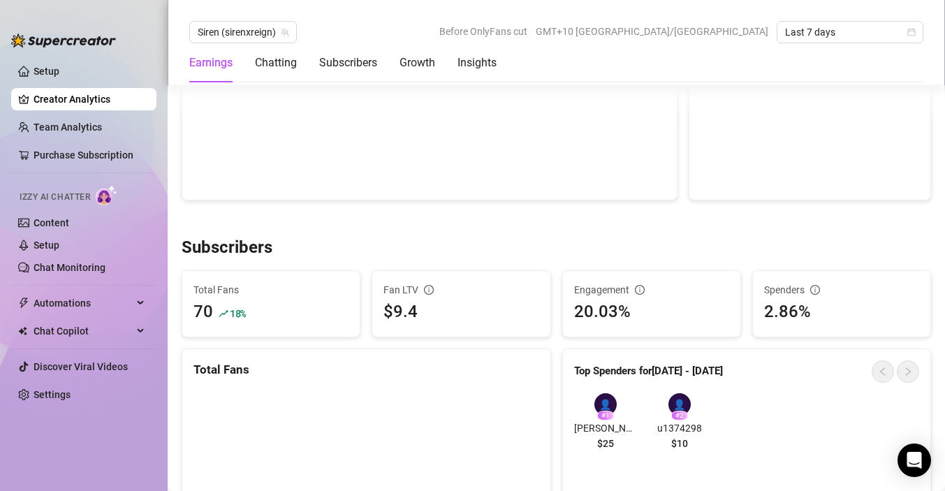
scroll to position [695, 0]
click at [689, 368] on article "Top Spenders for [DATE] - [DATE]" at bounding box center [648, 372] width 149 height 17
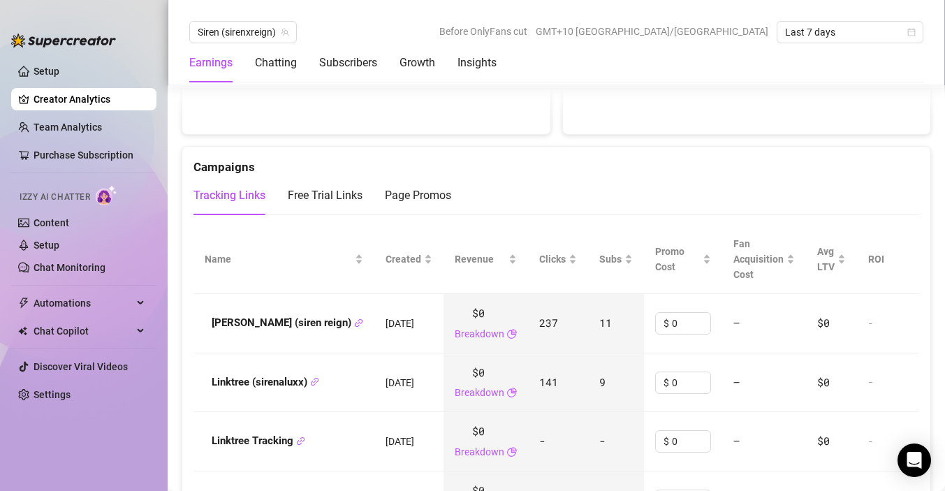
scroll to position [1466, 0]
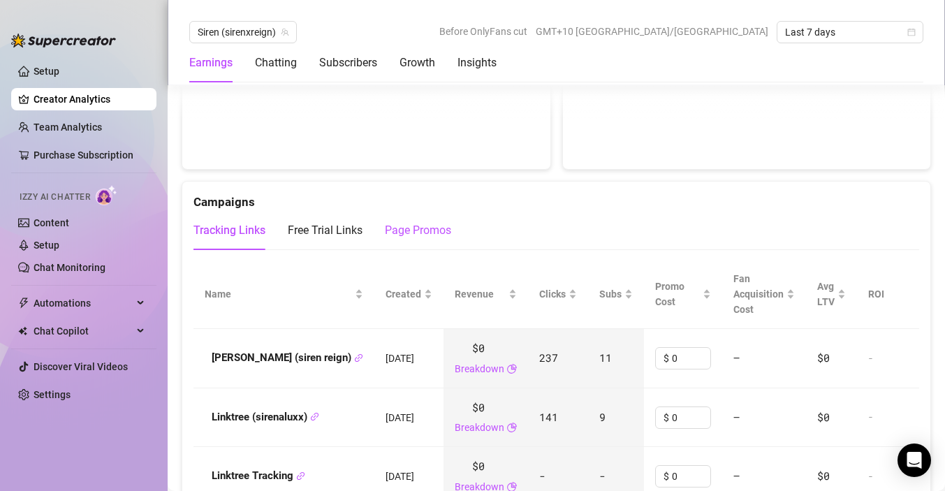
click at [416, 222] on div "Page Promos" at bounding box center [418, 230] width 66 height 17
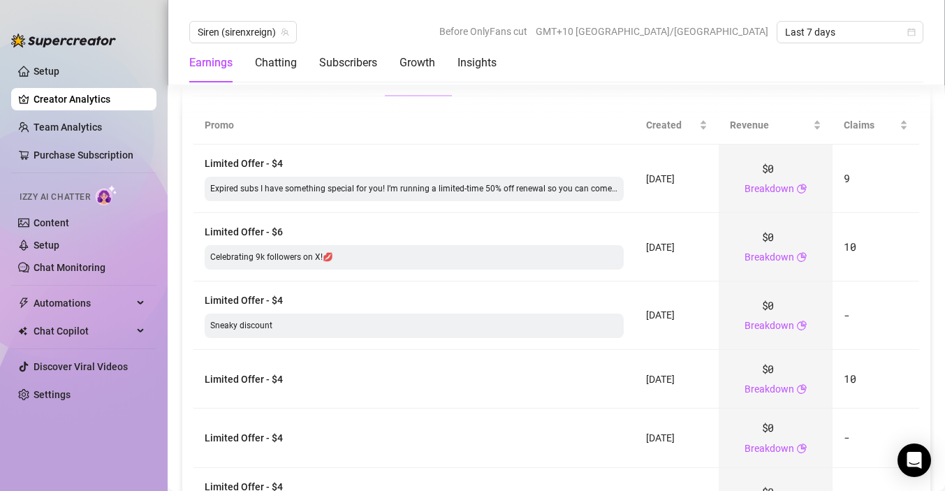
scroll to position [1622, 0]
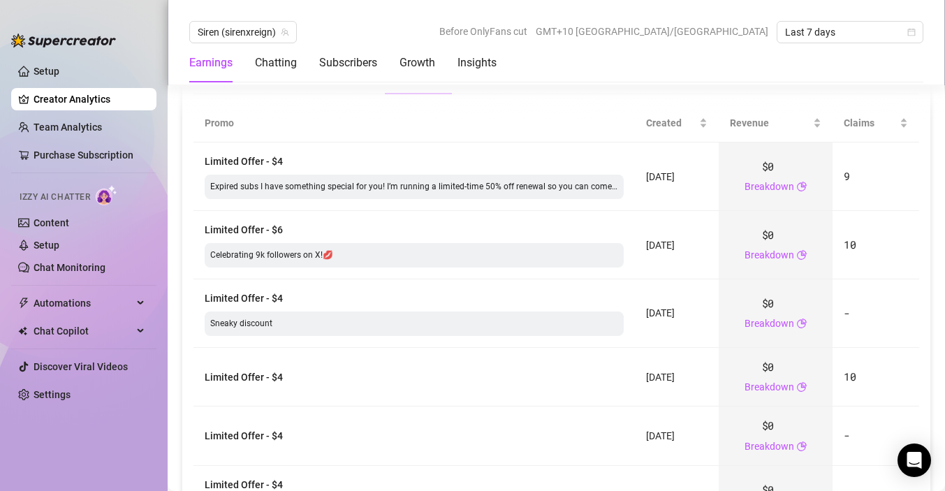
click at [513, 369] on td "Limited Offer - $4" at bounding box center [413, 377] width 441 height 59
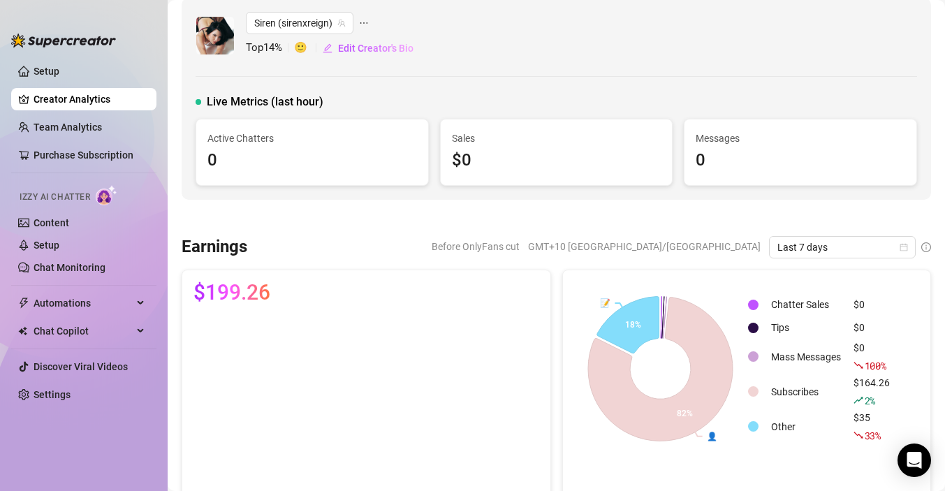
scroll to position [0, 0]
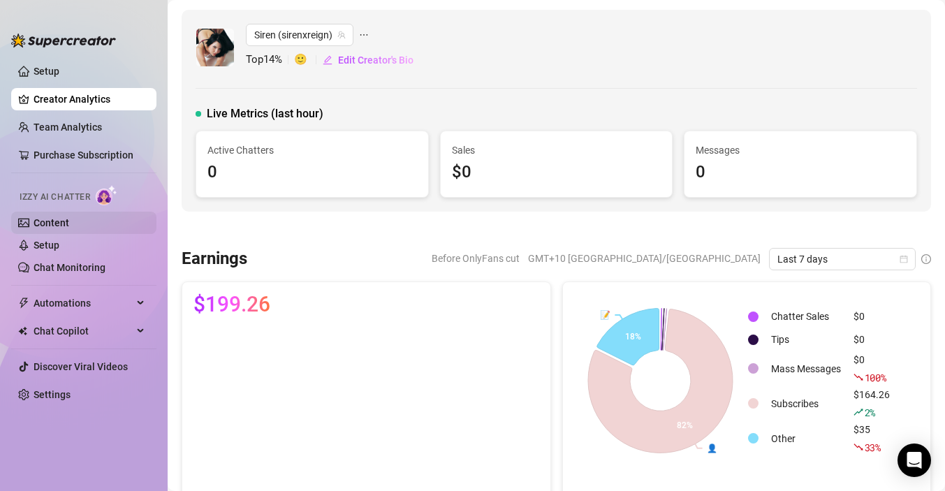
click at [52, 222] on link "Content" at bounding box center [52, 222] width 36 height 11
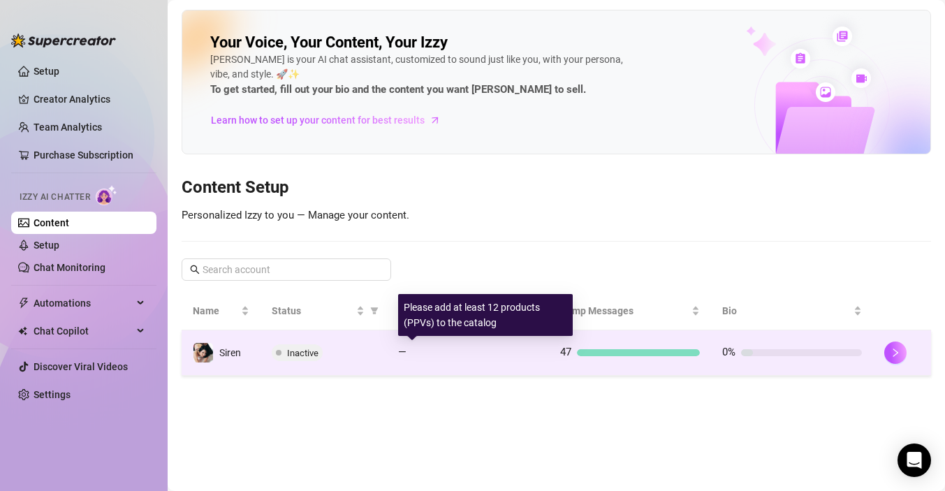
click at [439, 359] on div "—" at bounding box center [468, 352] width 140 height 17
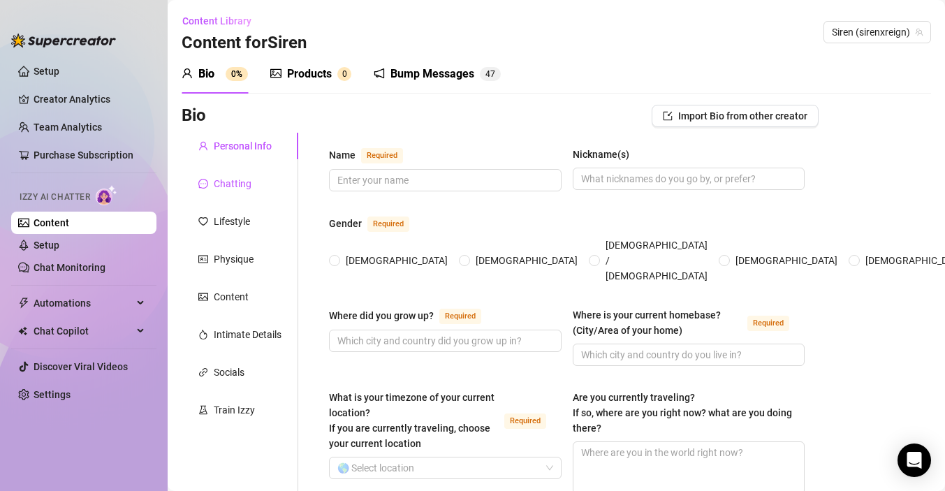
click at [244, 189] on div "Chatting" at bounding box center [233, 183] width 38 height 15
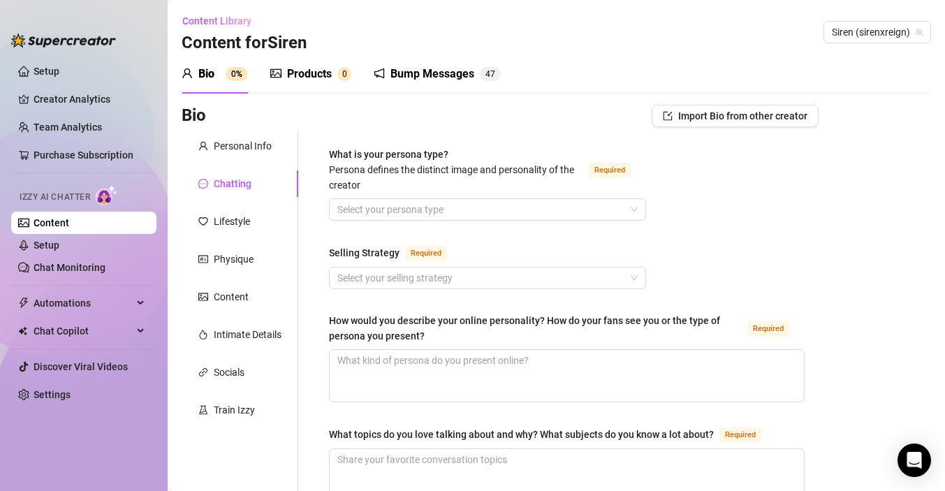
click at [319, 77] on div "Products" at bounding box center [309, 74] width 45 height 17
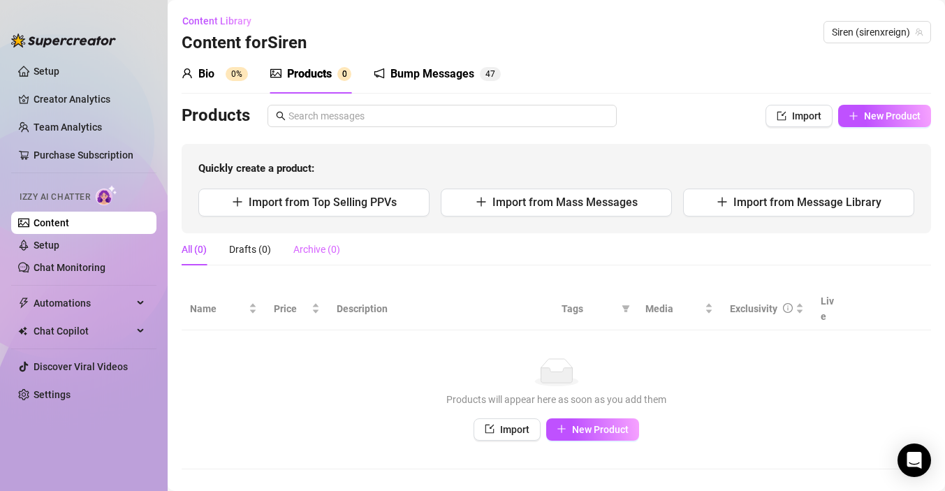
scroll to position [4, 0]
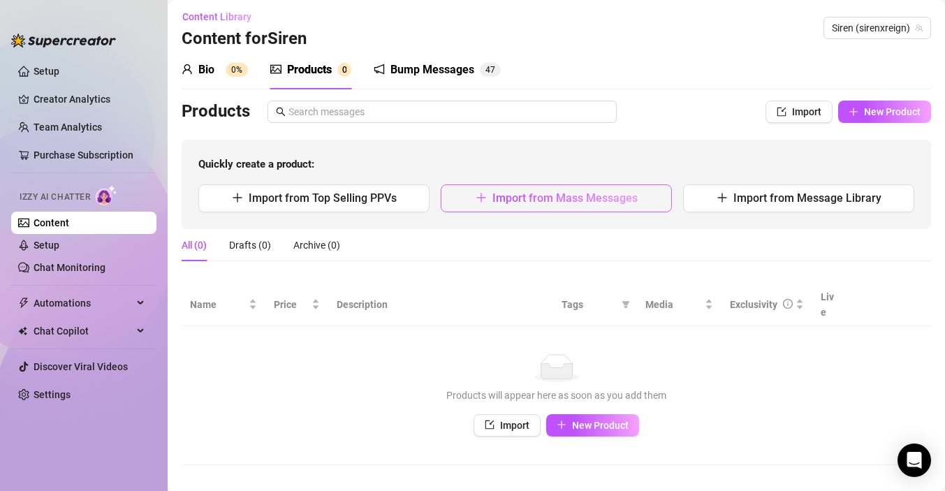
click at [574, 202] on span "Import from Mass Messages" at bounding box center [564, 197] width 145 height 13
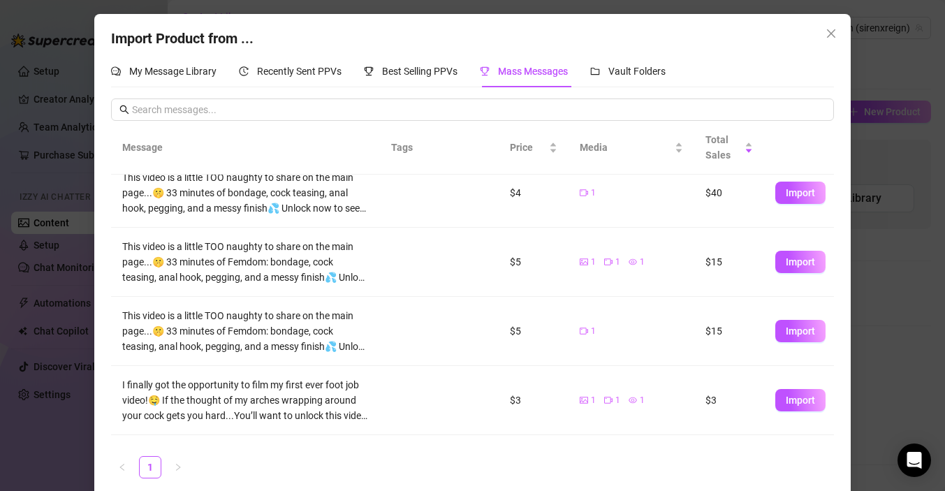
scroll to position [0, 0]
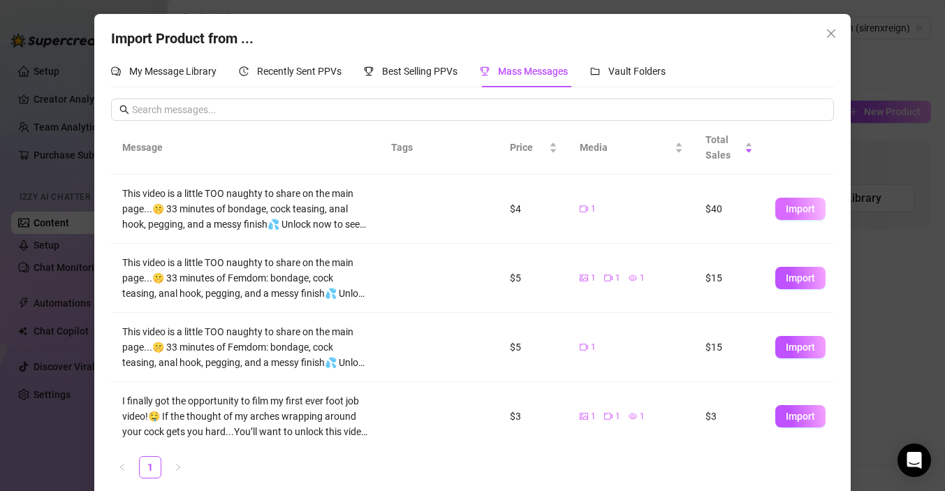
click at [792, 206] on span "Import" at bounding box center [800, 208] width 29 height 11
type textarea "This video is a little TOO naughty to share on the main page...🤫 33 minutes of …"
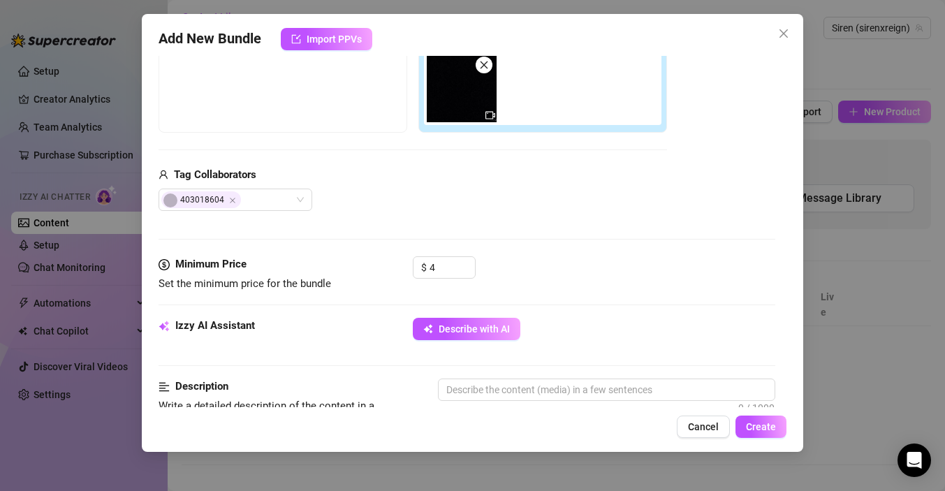
scroll to position [253, 0]
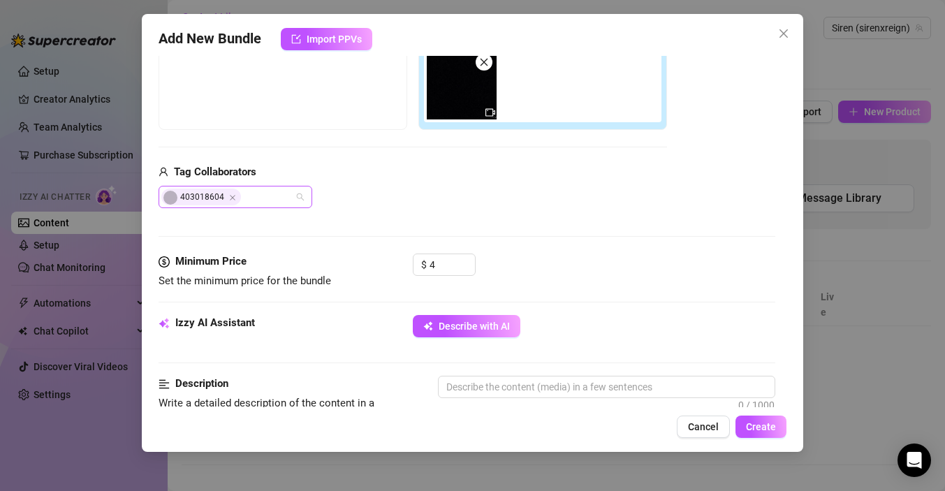
click at [297, 197] on div "403018604" at bounding box center [236, 197] width 154 height 22
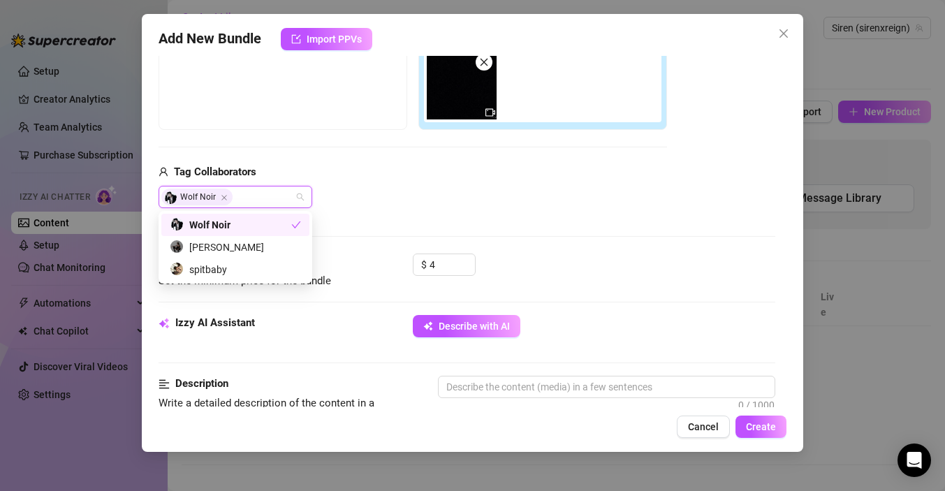
click at [235, 225] on div "Wolf Noir" at bounding box center [230, 224] width 121 height 15
click at [237, 227] on div "Wolf Noir" at bounding box center [235, 224] width 131 height 15
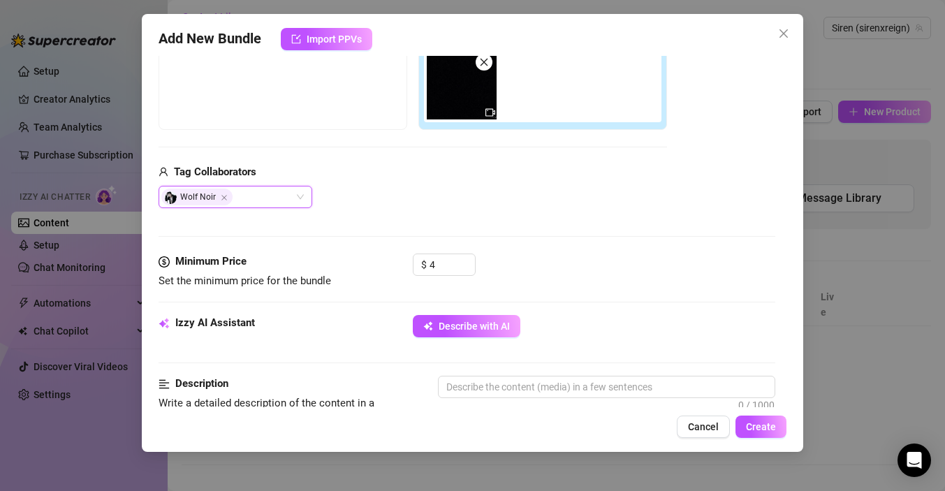
click at [378, 183] on div "Tag Collaborators Wolf Noir Wolf Noir" at bounding box center [413, 186] width 508 height 45
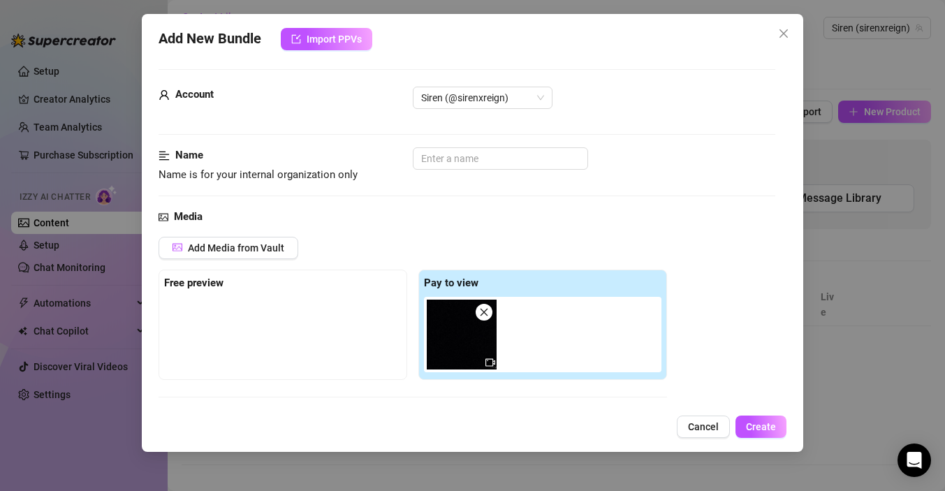
scroll to position [0, 0]
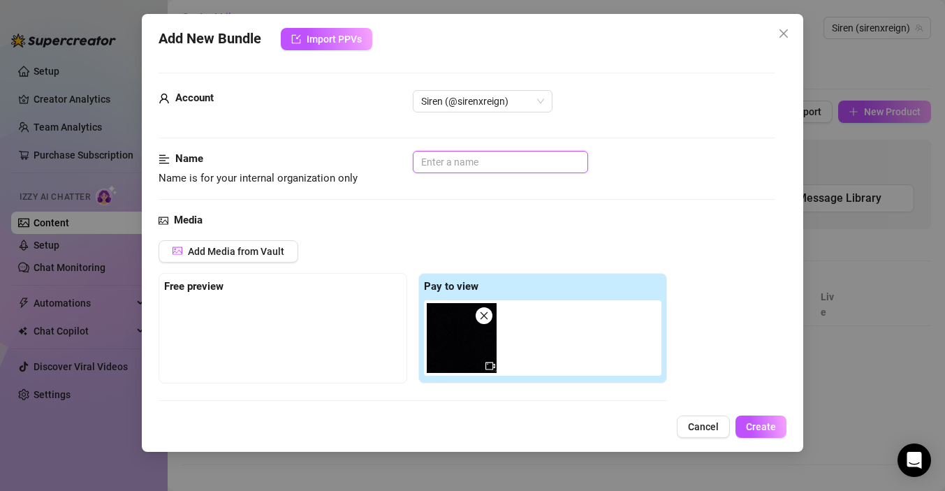
click at [432, 161] on input "text" at bounding box center [500, 162] width 175 height 22
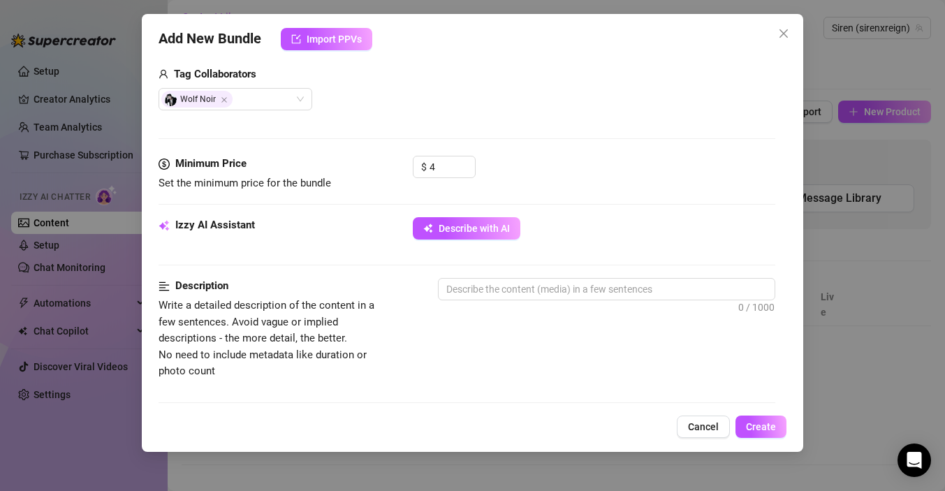
scroll to position [354, 0]
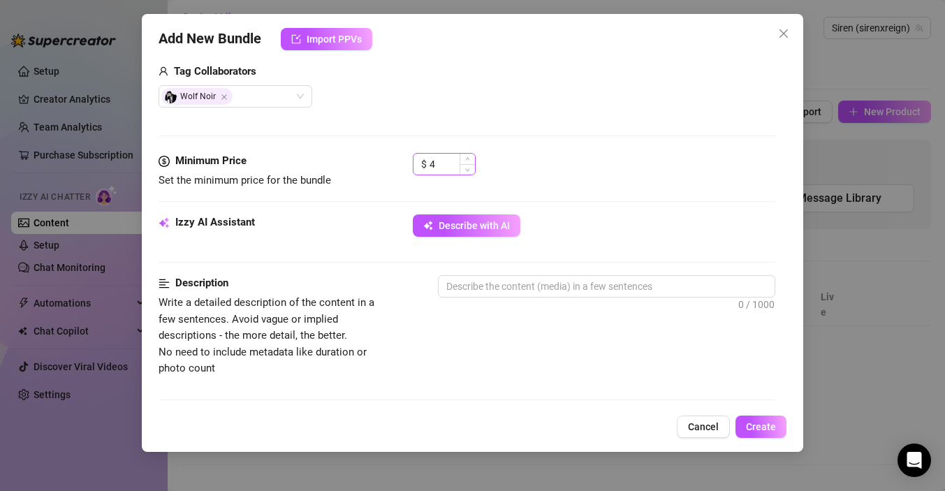
type input "Sydney Femdom"
click at [455, 162] on input "4" at bounding box center [451, 164] width 45 height 21
type input "3"
click at [469, 170] on icon "down" at bounding box center [467, 168] width 5 height 5
click at [510, 156] on div "$ 3" at bounding box center [594, 170] width 362 height 35
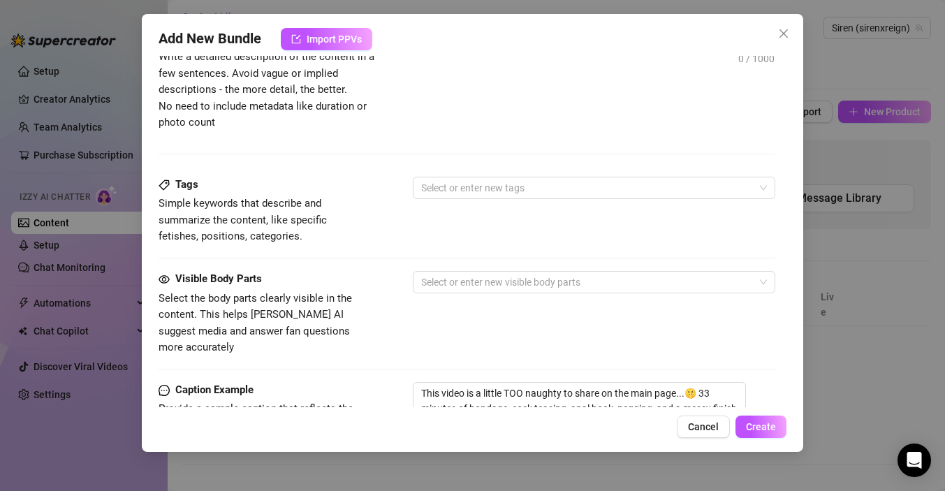
scroll to position [841, 0]
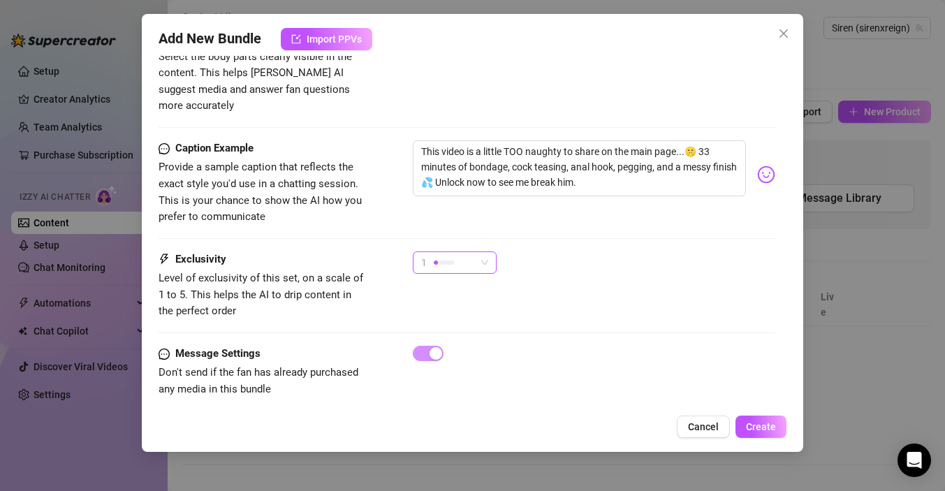
click at [481, 252] on span "1" at bounding box center [454, 262] width 67 height 21
click at [526, 224] on div "Caption Example Provide a sample caption that reflects the exact style you'd us…" at bounding box center [467, 195] width 617 height 111
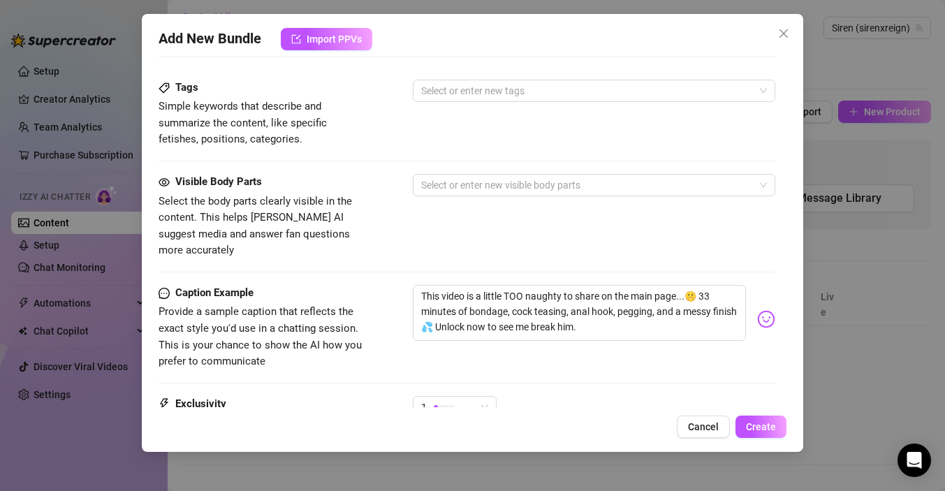
scroll to position [672, 0]
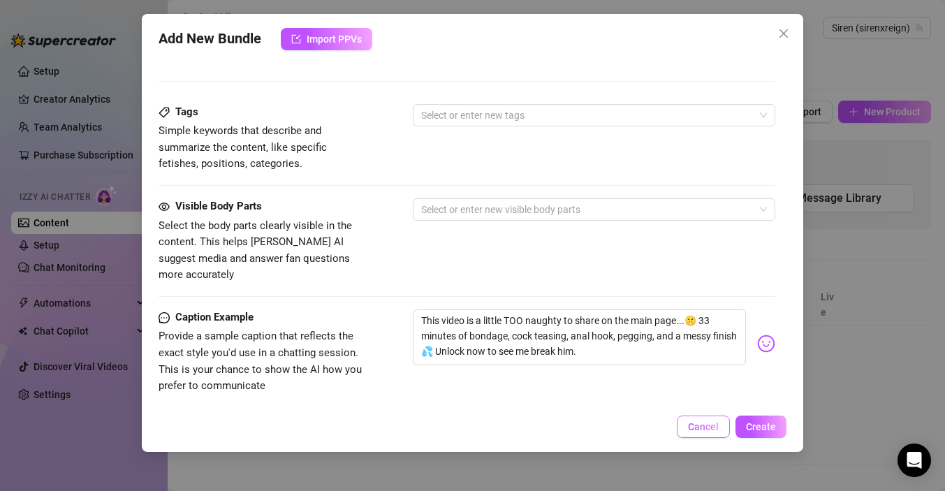
click at [707, 422] on span "Cancel" at bounding box center [703, 426] width 31 height 11
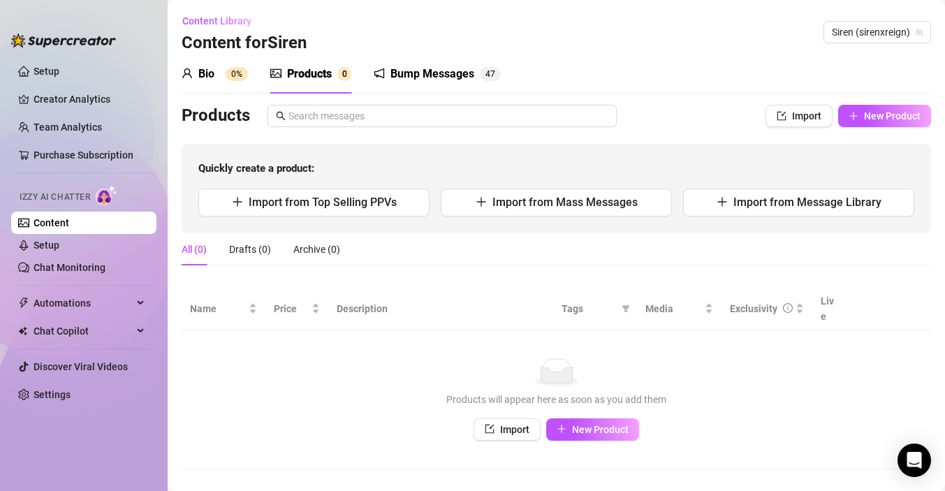
scroll to position [1, 0]
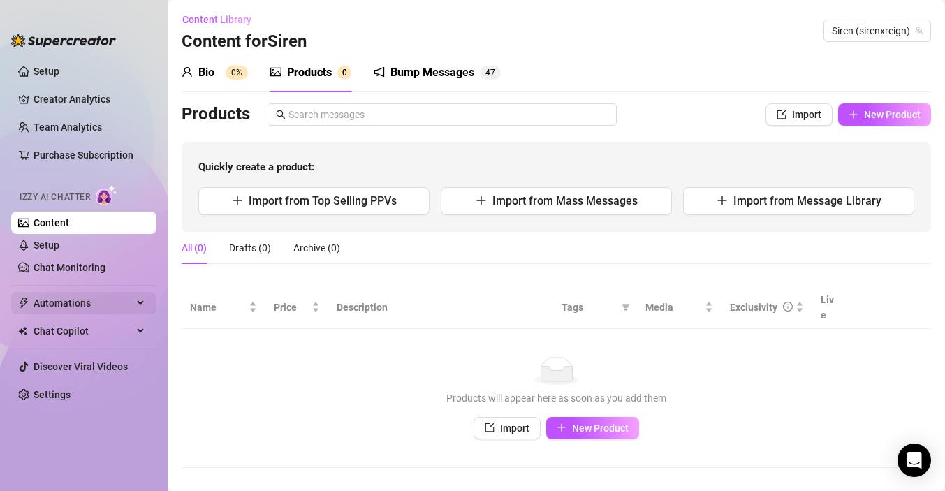
click at [60, 309] on span "Automations" at bounding box center [83, 303] width 99 height 22
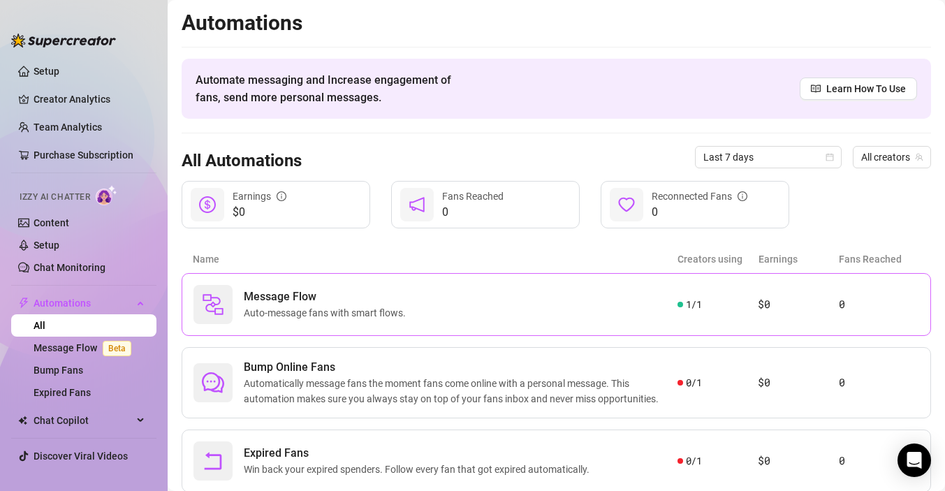
scroll to position [43, 0]
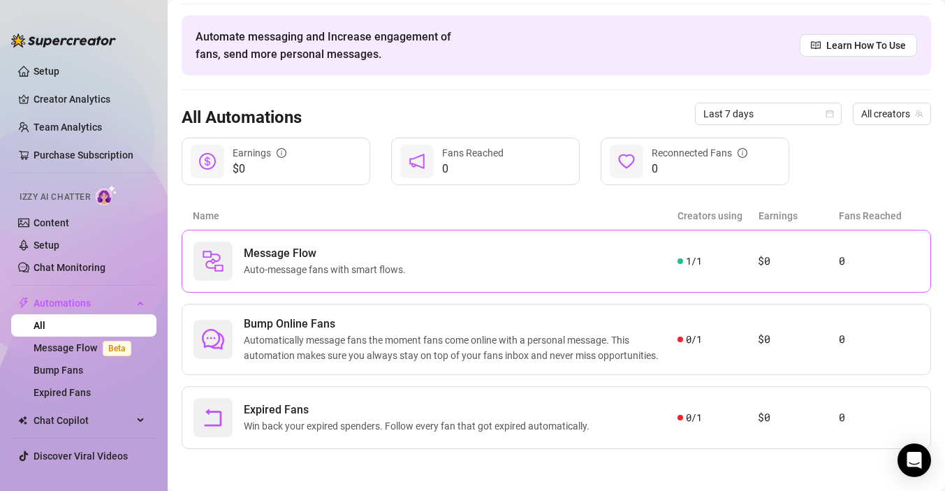
click at [353, 263] on span "Auto-message fans with smart flows." at bounding box center [328, 269] width 168 height 15
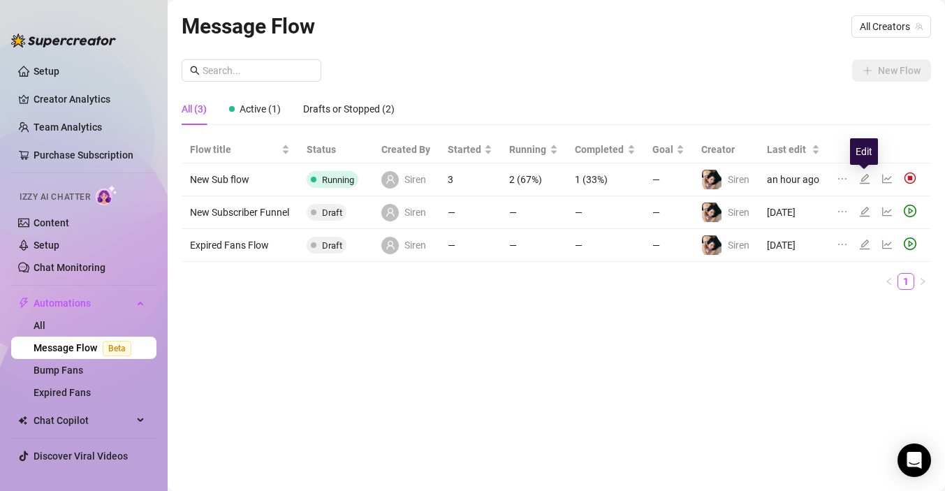
click at [864, 179] on icon "edit" at bounding box center [865, 179] width 10 height 10
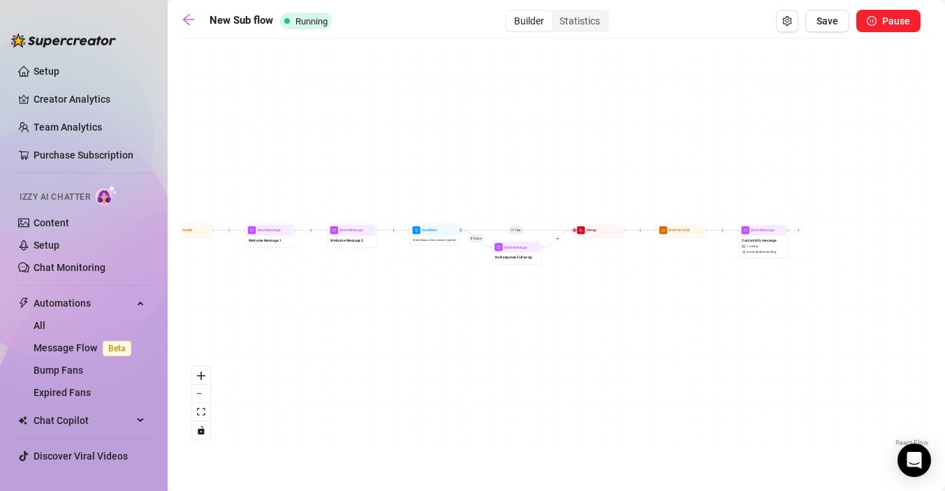
drag, startPoint x: 666, startPoint y: 331, endPoint x: 490, endPoint y: 344, distance: 176.4
click at [490, 344] on div "If True If False Send Message Custom info message 1 media Avoid double sending …" at bounding box center [556, 247] width 749 height 404
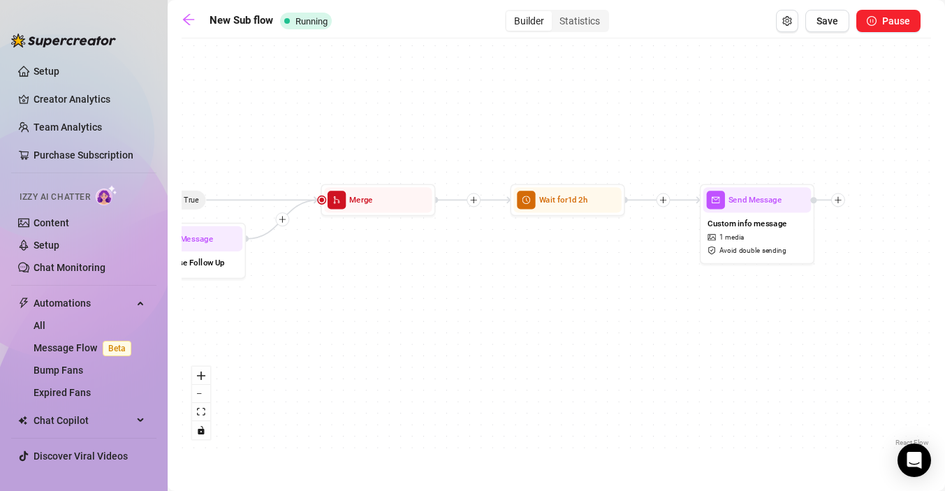
drag, startPoint x: 637, startPoint y: 293, endPoint x: 358, endPoint y: 312, distance: 280.6
click at [358, 312] on div "If True If False Send Message Custom info message 1 media Avoid double sending …" at bounding box center [556, 247] width 749 height 404
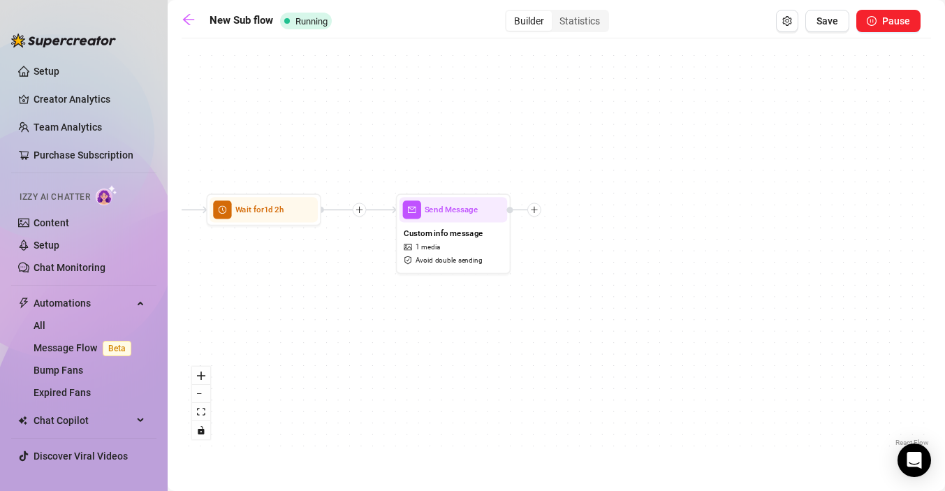
drag, startPoint x: 602, startPoint y: 325, endPoint x: 473, endPoint y: 320, distance: 128.6
click at [473, 320] on div "If True If False Send Message Custom info message 1 media Avoid double sending …" at bounding box center [556, 247] width 749 height 404
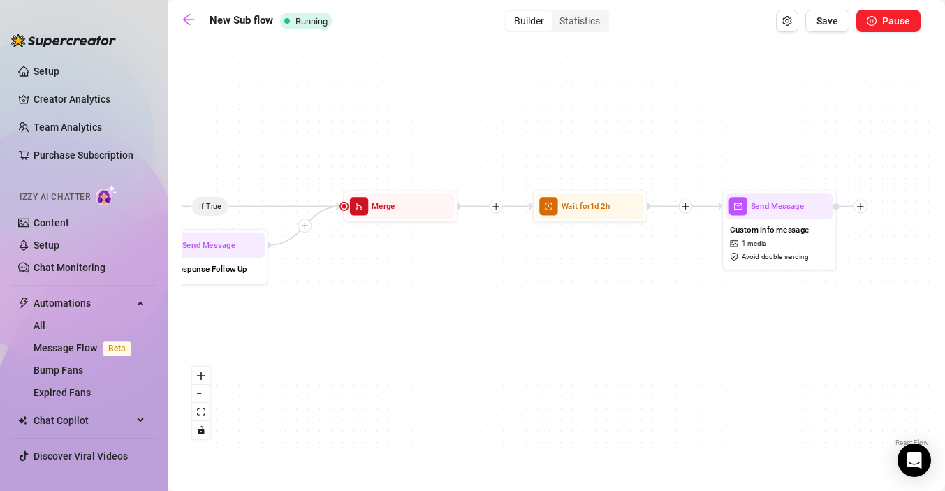
drag, startPoint x: 314, startPoint y: 348, endPoint x: 642, endPoint y: 343, distance: 327.5
click at [642, 343] on div "If True If False Send Message Custom info message 1 media Avoid double sending …" at bounding box center [556, 247] width 749 height 404
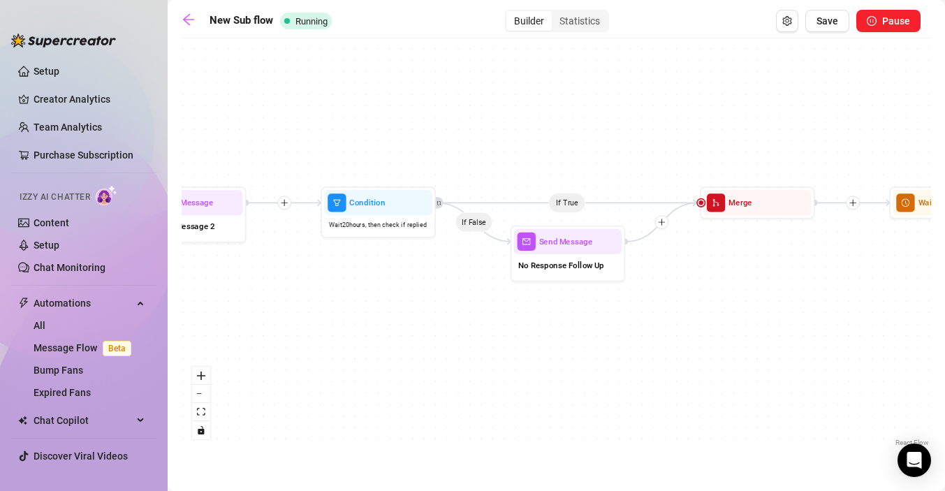
drag, startPoint x: 483, startPoint y: 330, endPoint x: 841, endPoint y: 327, distance: 357.5
click at [842, 328] on div "If True If False Send Message Custom info message 1 media Avoid double sending …" at bounding box center [556, 247] width 749 height 404
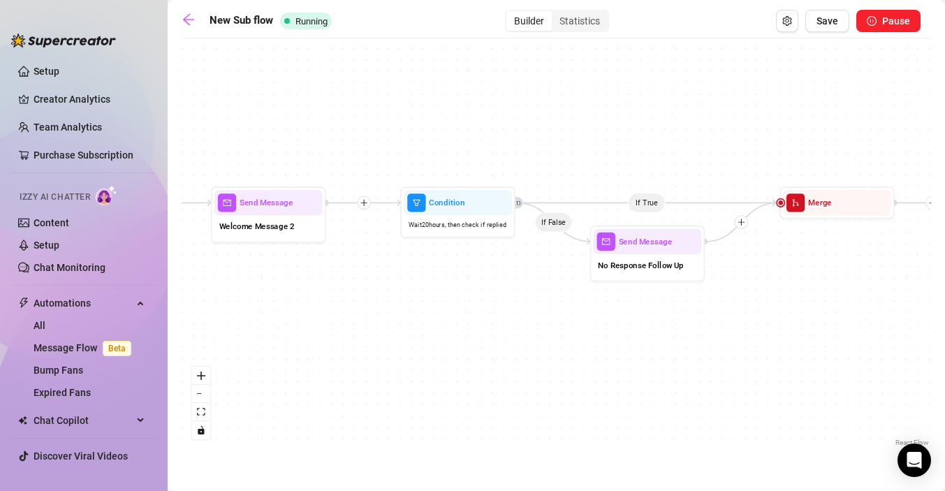
drag, startPoint x: 788, startPoint y: 344, endPoint x: 863, endPoint y: 344, distance: 75.4
click at [862, 344] on div "If True If False Send Message Custom info message 1 media Avoid double sending …" at bounding box center [556, 247] width 749 height 404
click at [65, 225] on link "Content" at bounding box center [52, 222] width 36 height 11
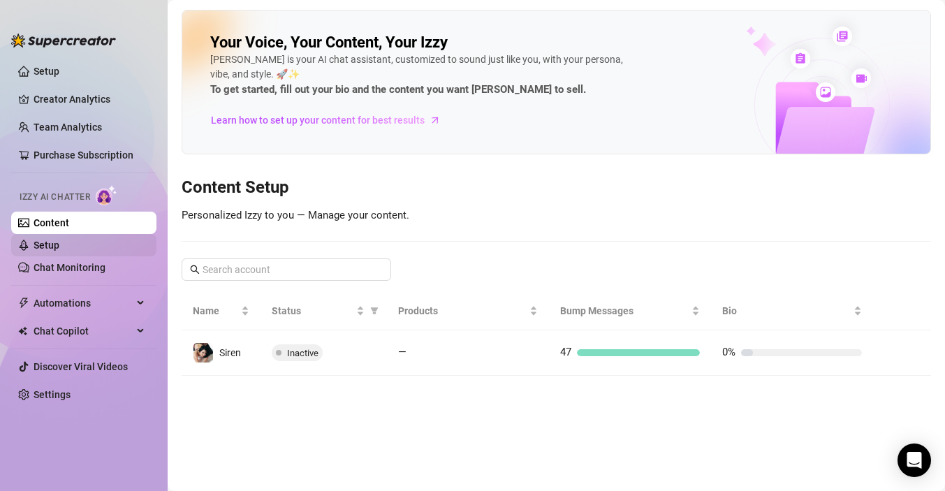
click at [59, 250] on link "Setup" at bounding box center [47, 244] width 26 height 11
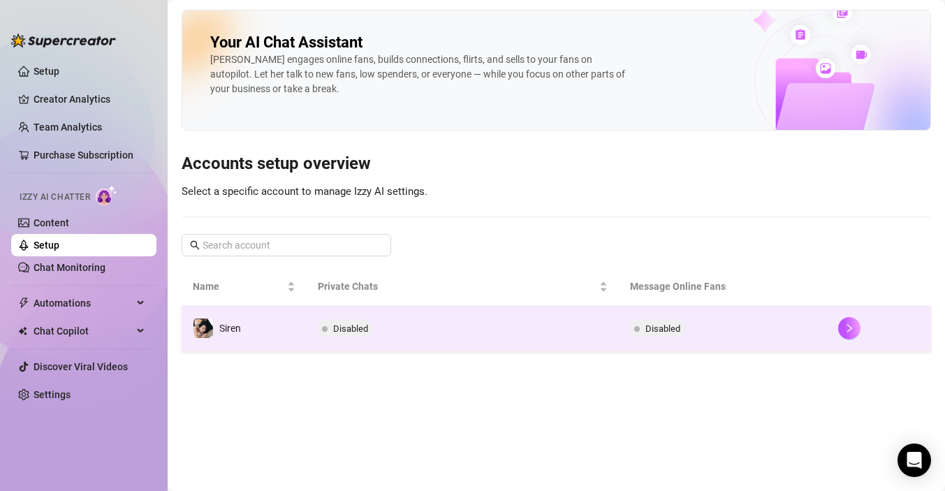
click at [338, 326] on span "Disabled" at bounding box center [350, 328] width 35 height 10
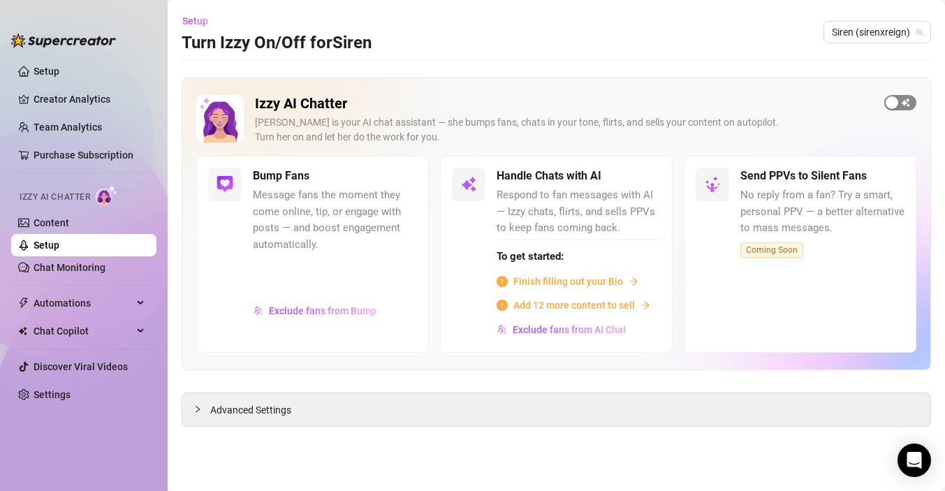
click at [901, 99] on span "button" at bounding box center [900, 102] width 32 height 15
click at [639, 177] on div "button" at bounding box center [637, 176] width 13 height 13
click at [554, 280] on span "Finish filling out your Bio" at bounding box center [568, 281] width 110 height 15
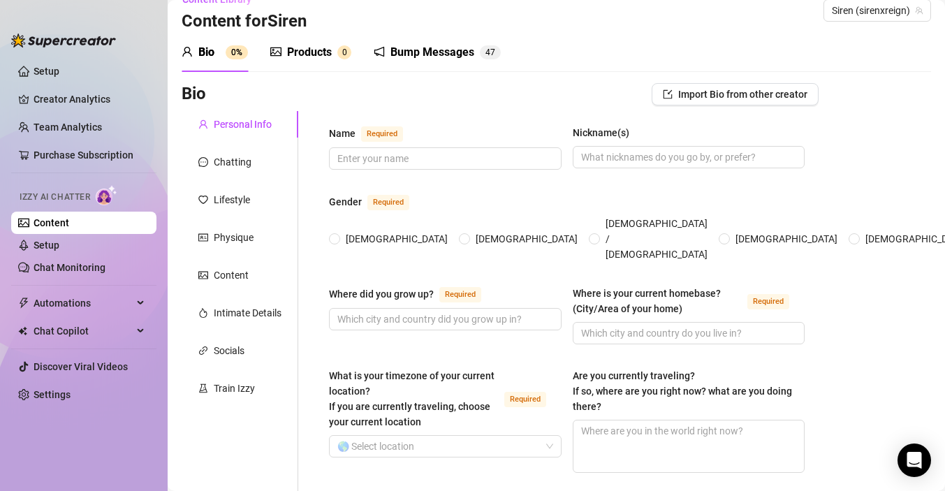
scroll to position [23, 0]
click at [451, 142] on div "Name Required" at bounding box center [445, 135] width 233 height 22
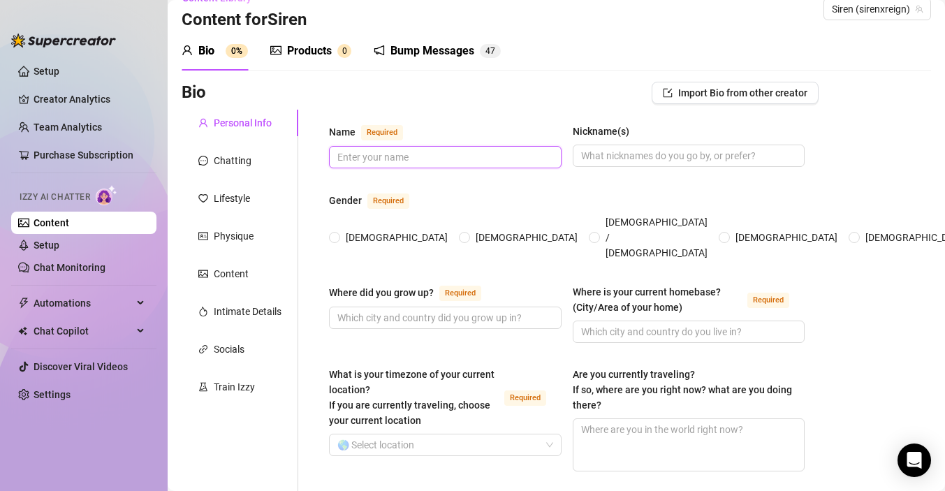
click at [441, 156] on input "Name Required" at bounding box center [443, 156] width 213 height 15
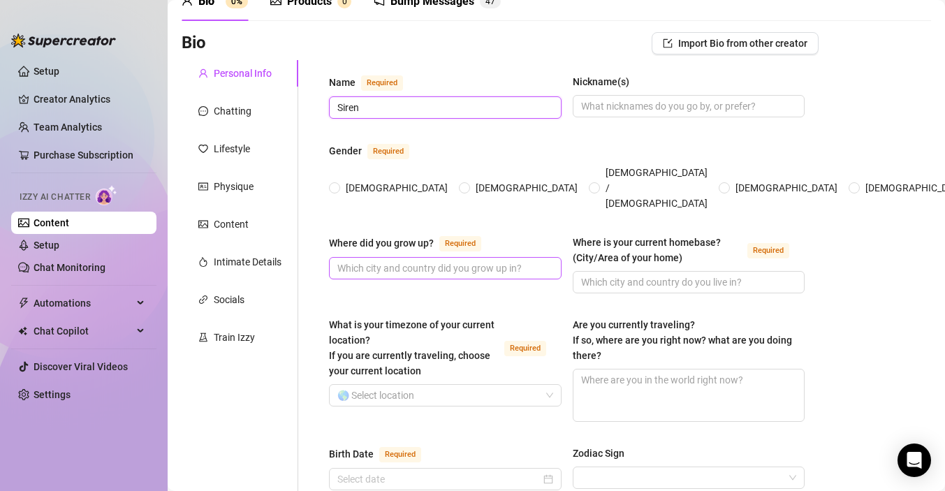
scroll to position [75, 0]
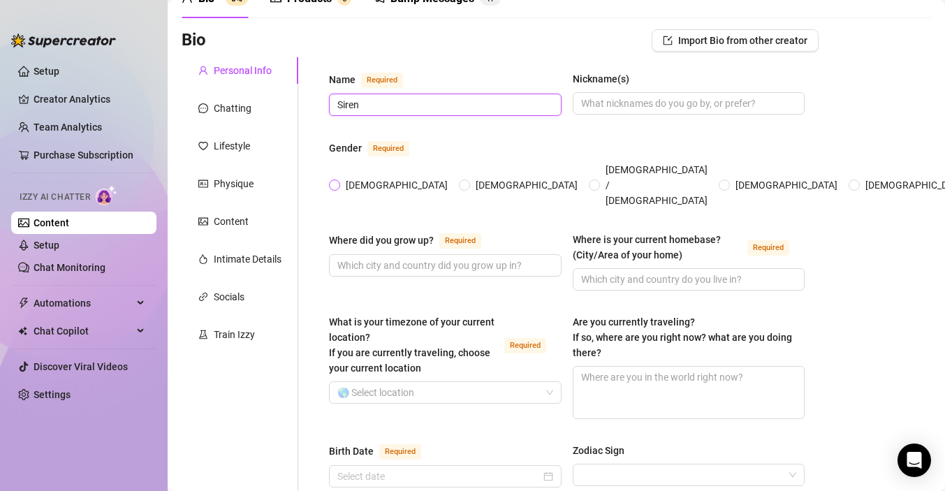
type input "Siren"
click at [333, 182] on input "[DEMOGRAPHIC_DATA]" at bounding box center [335, 186] width 6 height 9
radio input "true"
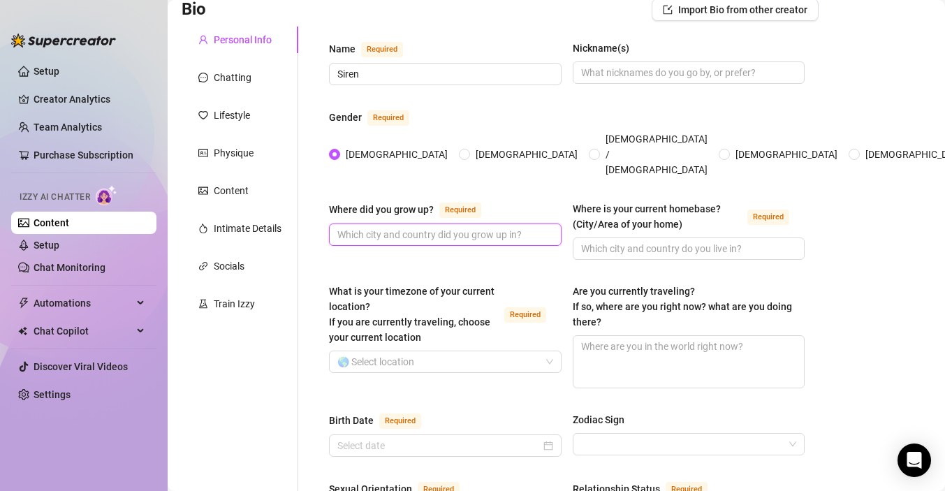
click at [452, 227] on input "Where did you grow up? Required" at bounding box center [443, 234] width 213 height 15
click at [664, 237] on span at bounding box center [689, 248] width 233 height 22
click at [660, 241] on input "Where is your current homebase? (City/Area of your home) Required" at bounding box center [687, 248] width 213 height 15
type input "[GEOGRAPHIC_DATA]"
click at [438, 227] on input "Where did you grow up? Required" at bounding box center [443, 234] width 213 height 15
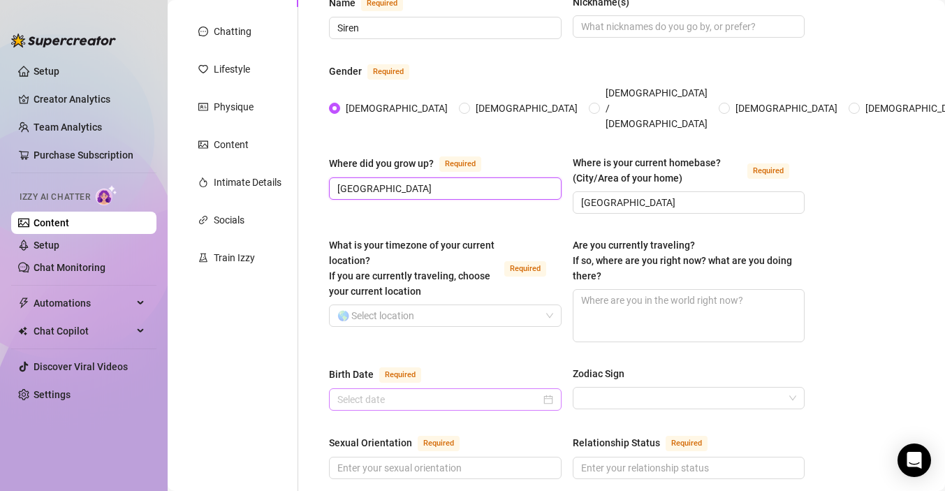
scroll to position [162, 0]
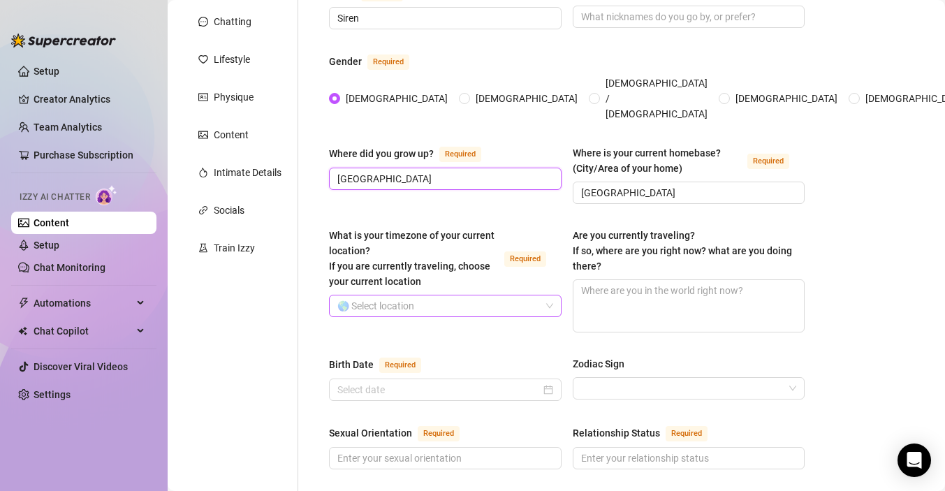
type input "[GEOGRAPHIC_DATA]"
click at [494, 295] on input "What is your timezone of your current location? If you are currently traveling,…" at bounding box center [438, 305] width 203 height 21
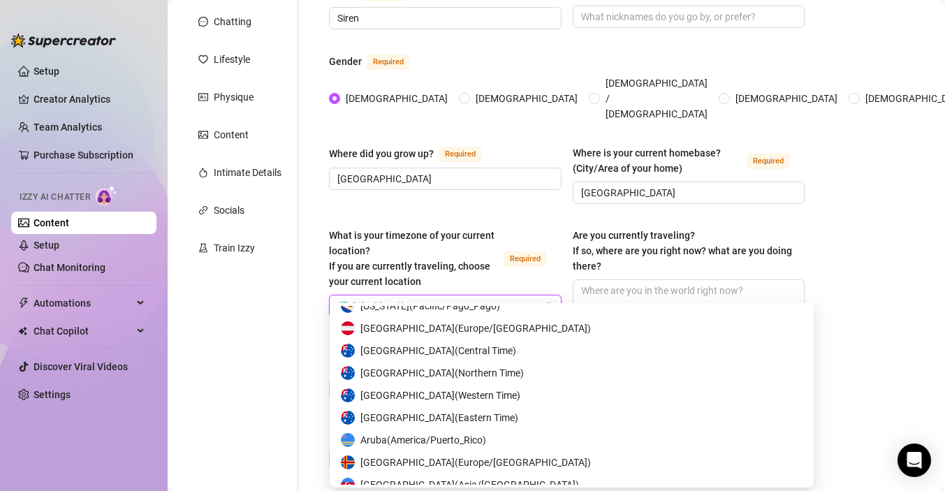
scroll to position [471, 0]
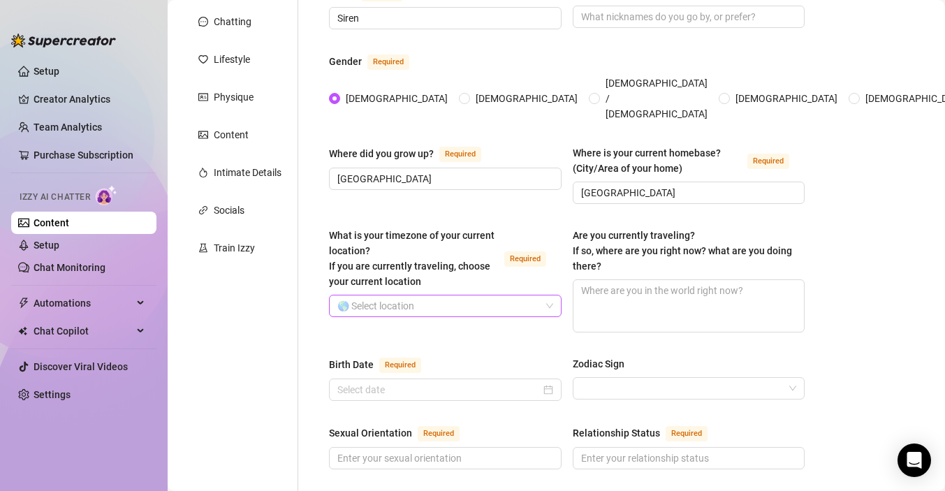
click at [454, 295] on input "What is your timezone of your current location? If you are currently traveling,…" at bounding box center [438, 305] width 203 height 21
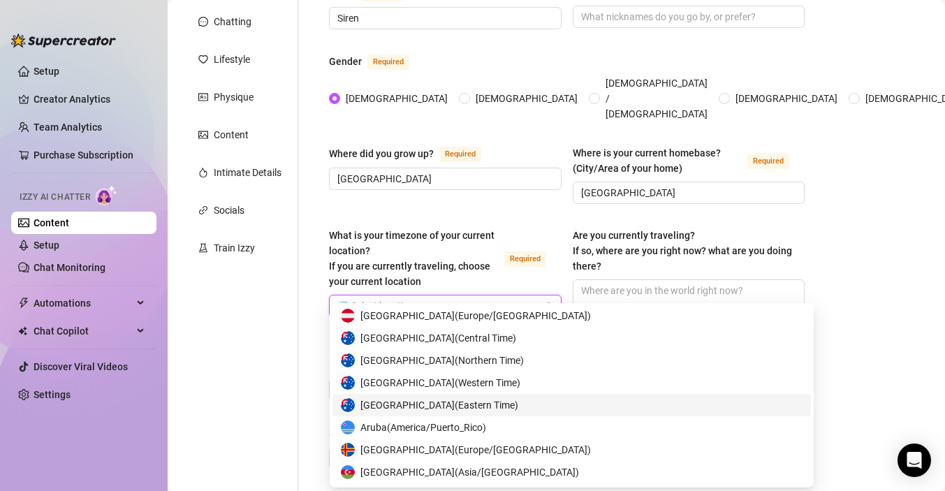
click at [413, 401] on span "Australia ( Eastern Time )" at bounding box center [439, 404] width 158 height 15
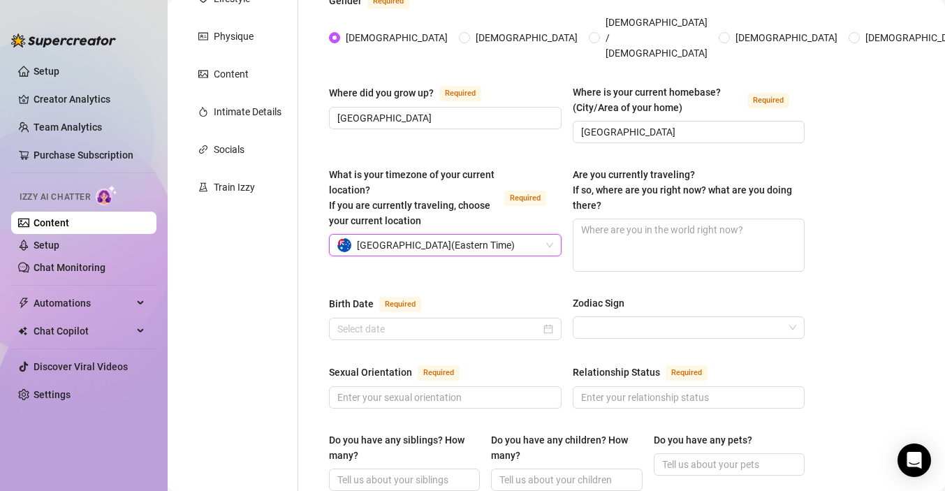
scroll to position [226, 0]
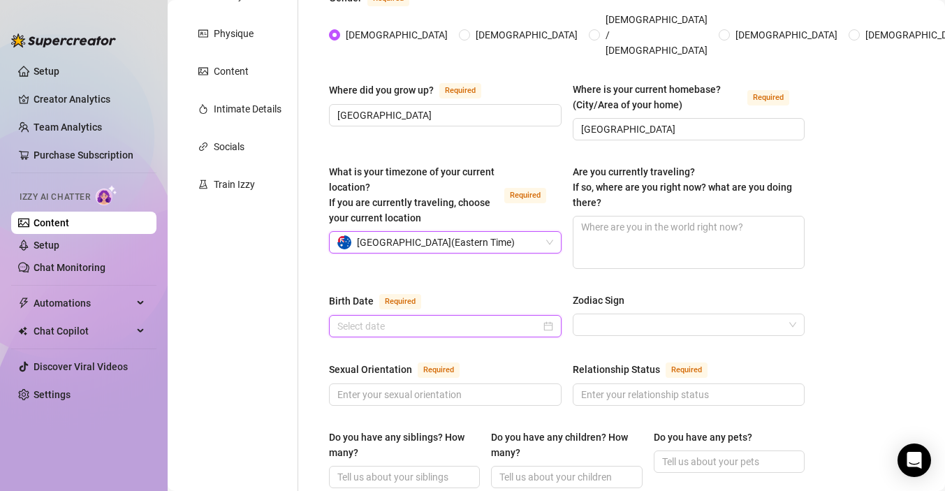
click at [485, 318] on input "Birth Date Required" at bounding box center [438, 325] width 203 height 15
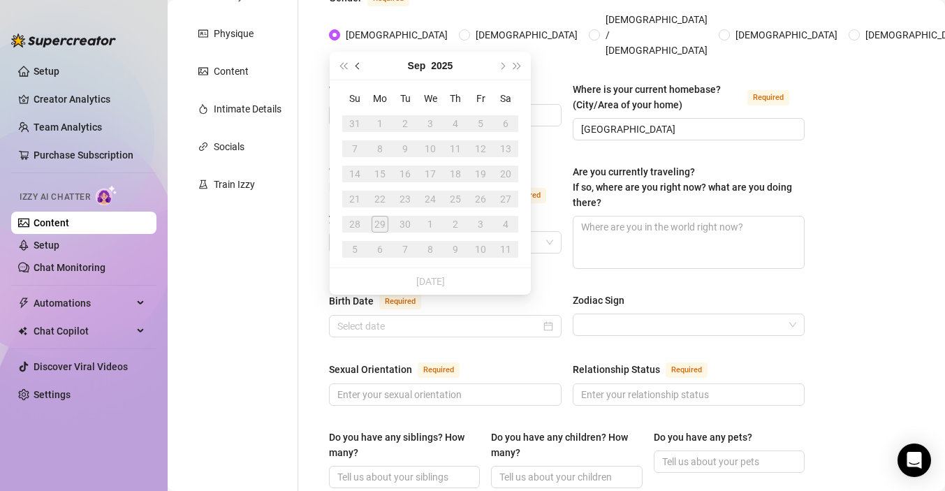
click at [357, 63] on span "Previous month (PageUp)" at bounding box center [358, 65] width 7 height 7
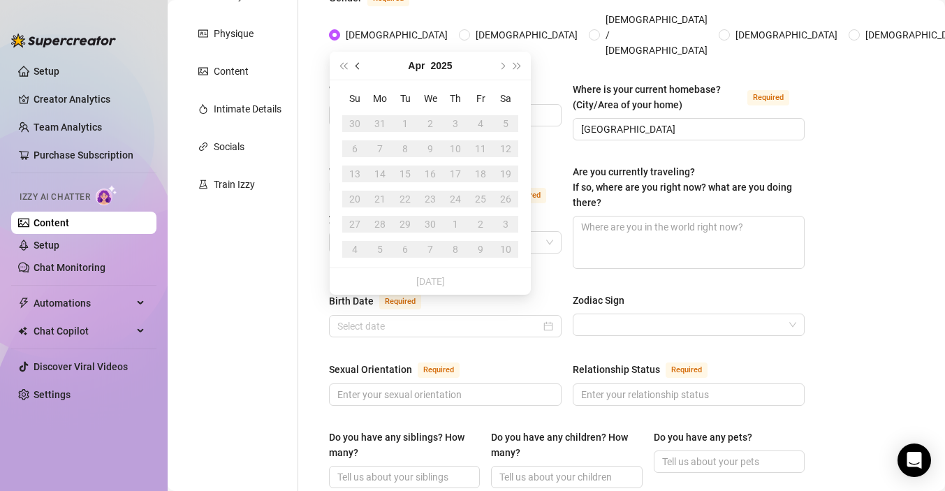
click at [357, 63] on span "Previous month (PageUp)" at bounding box center [358, 65] width 7 height 7
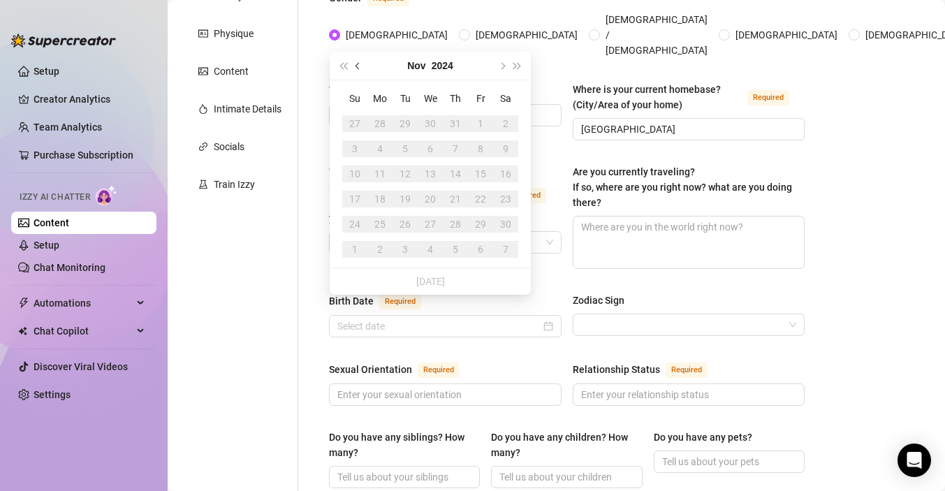
click at [357, 63] on span "Previous month (PageUp)" at bounding box center [358, 65] width 7 height 7
click at [340, 63] on button "Last year (Control + left)" at bounding box center [342, 66] width 15 height 28
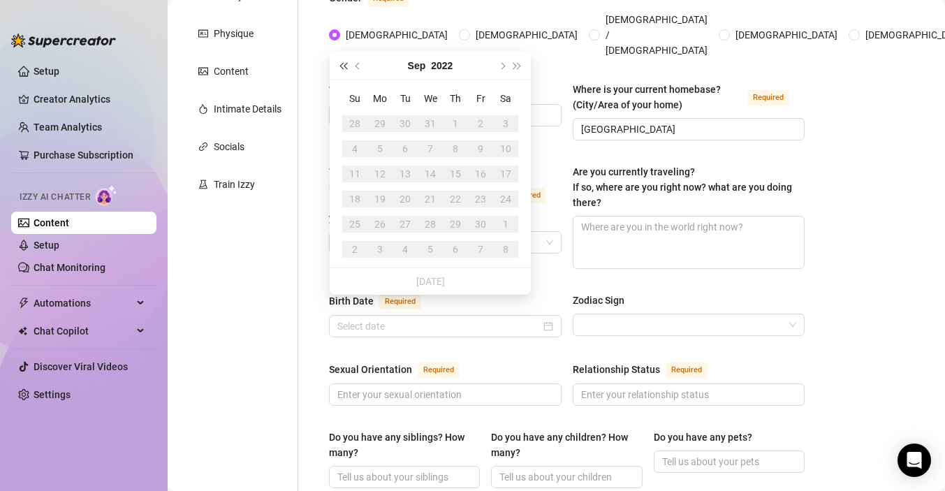
click at [340, 63] on button "Last year (Control + left)" at bounding box center [342, 66] width 15 height 28
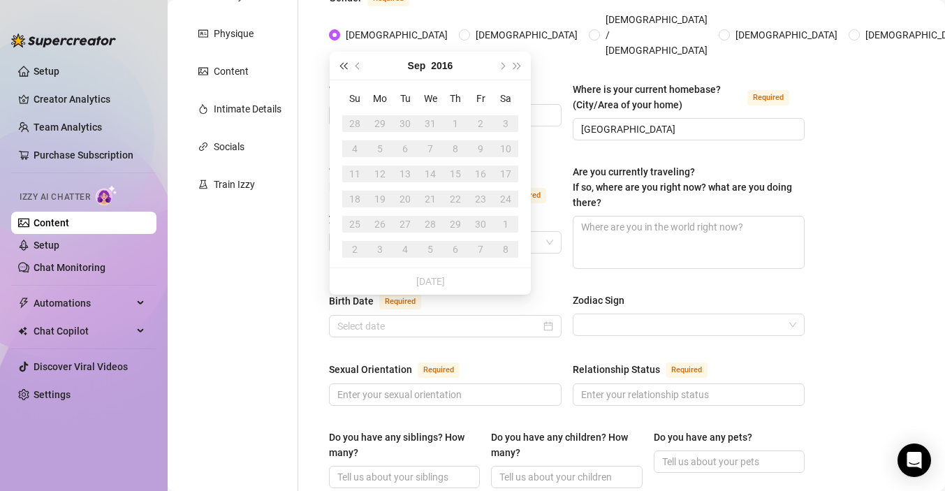
click at [340, 63] on button "Last year (Control + left)" at bounding box center [342, 66] width 15 height 28
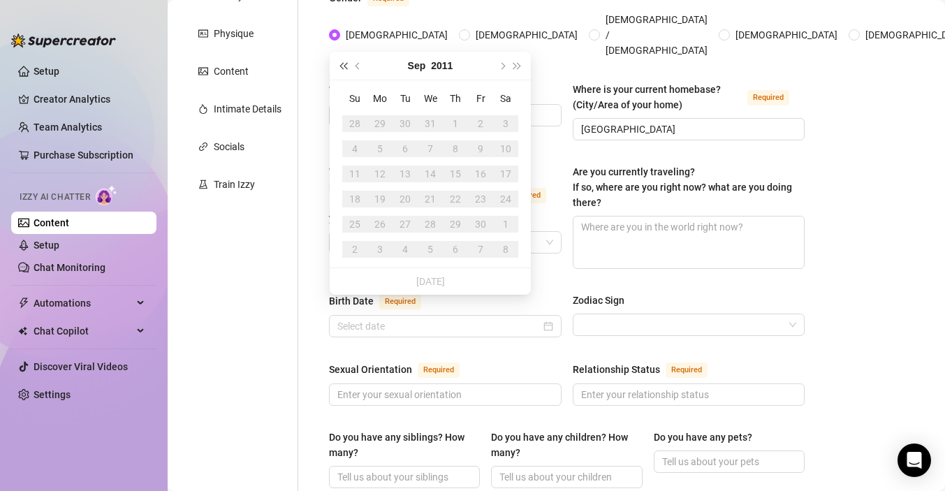
click at [340, 63] on button "Last year (Control + left)" at bounding box center [342, 66] width 15 height 28
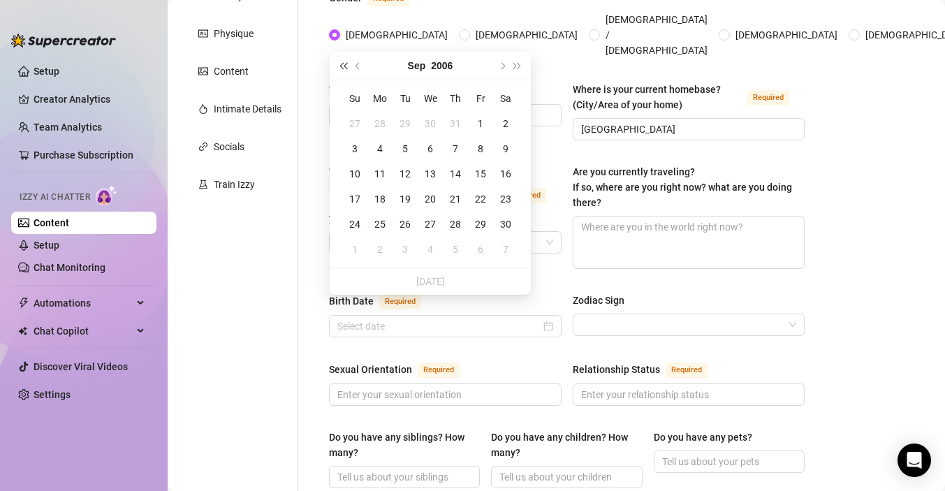
click at [340, 63] on button "Last year (Control + left)" at bounding box center [342, 66] width 15 height 28
click at [358, 65] on span "Previous month (PageUp)" at bounding box center [358, 65] width 7 height 7
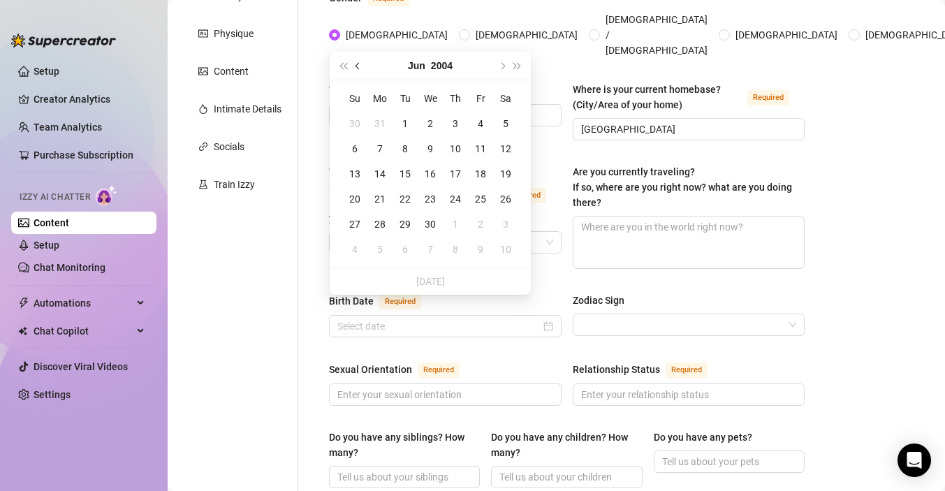
click at [358, 65] on span "Previous month (PageUp)" at bounding box center [358, 65] width 7 height 7
click at [503, 66] on span "Next month (PageDown)" at bounding box center [501, 65] width 7 height 7
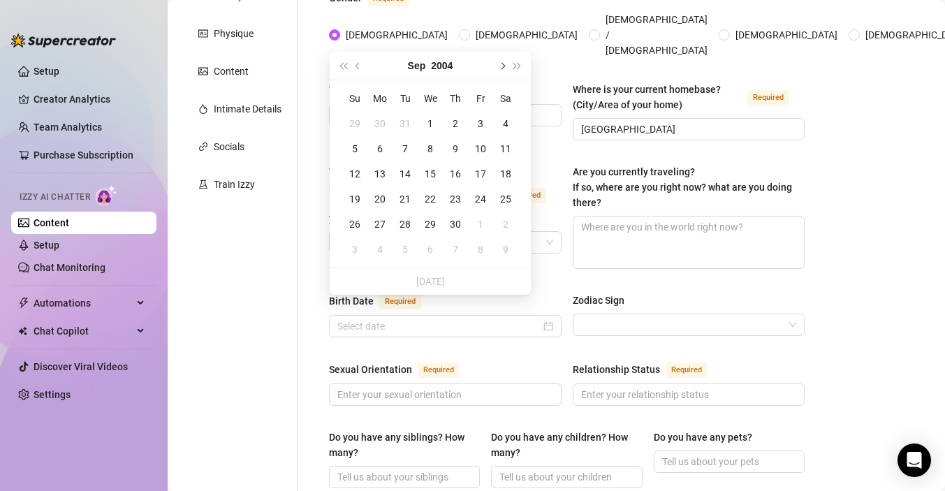
click at [503, 66] on span "Next month (PageDown)" at bounding box center [501, 65] width 7 height 7
type input "[DATE]"
click at [431, 123] on div "1" at bounding box center [430, 123] width 17 height 17
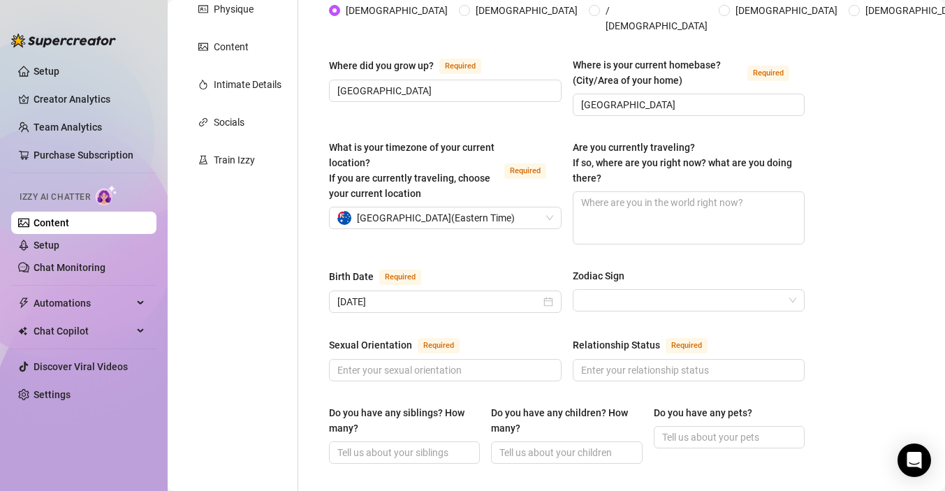
scroll to position [276, 0]
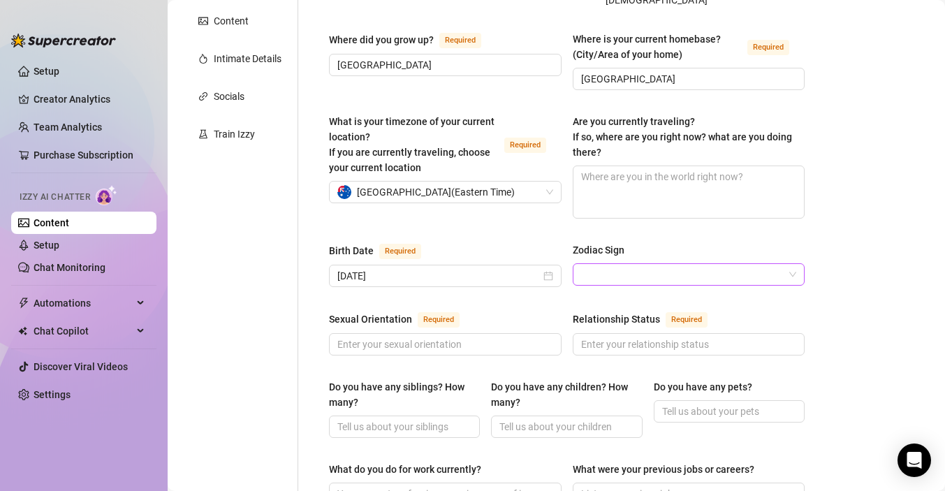
click at [608, 264] on input "Zodiac Sign" at bounding box center [682, 274] width 203 height 21
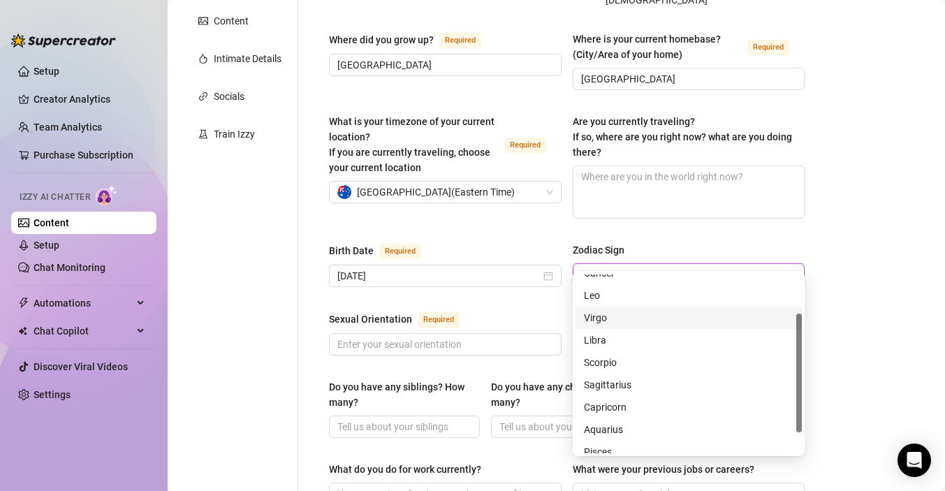
scroll to position [89, 0]
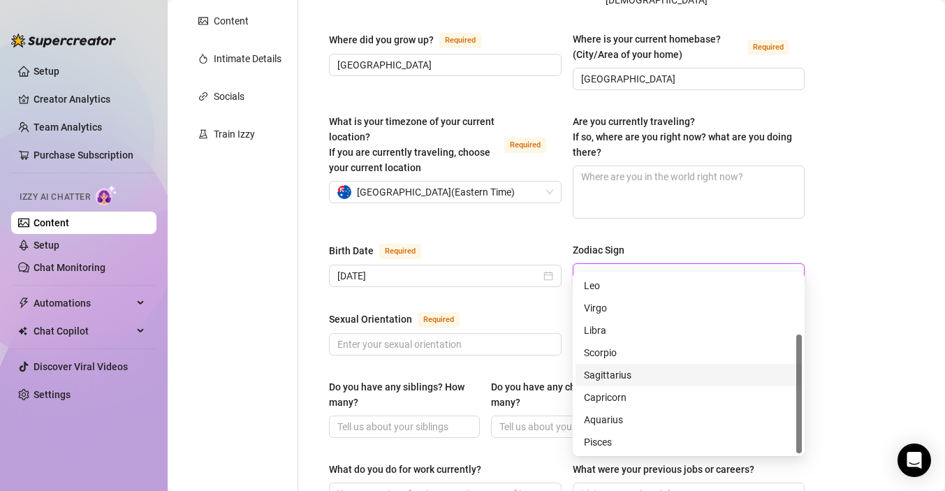
click at [607, 375] on div "Sagittarius" at bounding box center [688, 374] width 209 height 15
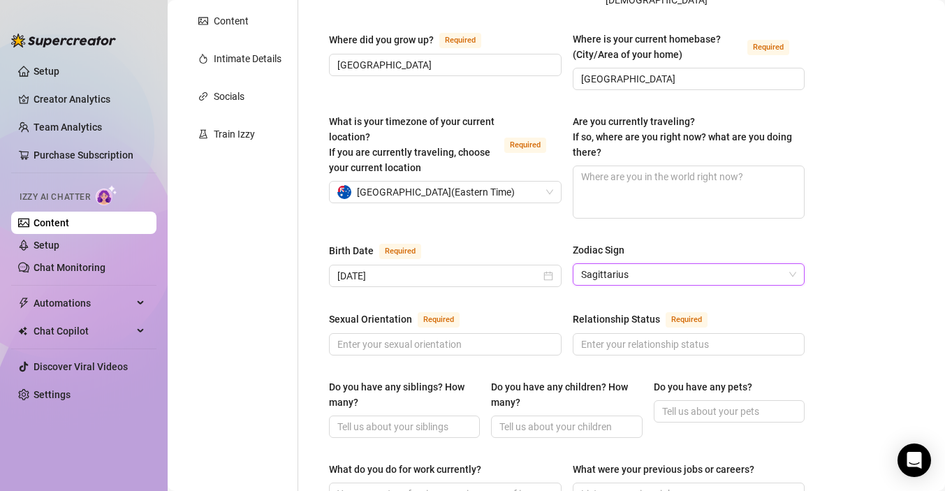
scroll to position [293, 0]
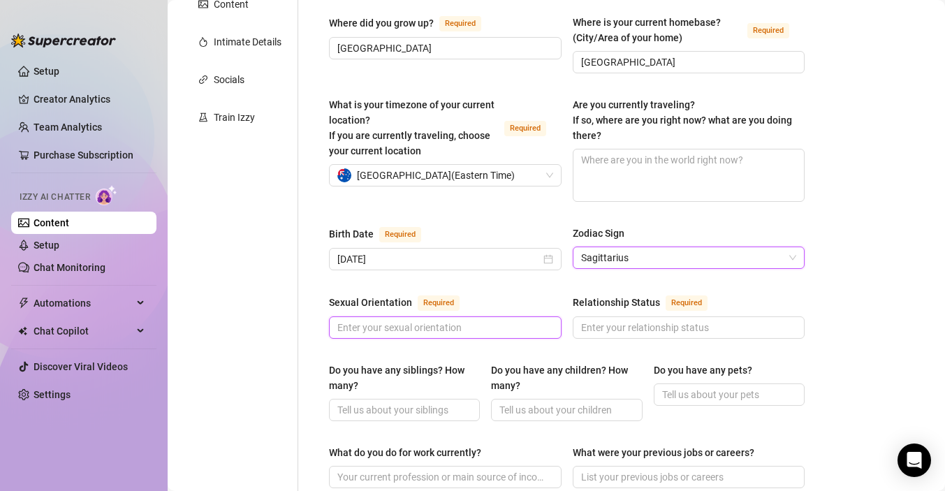
click at [458, 320] on input "Sexual Orientation Required" at bounding box center [443, 327] width 213 height 15
type input "[DEMOGRAPHIC_DATA]"
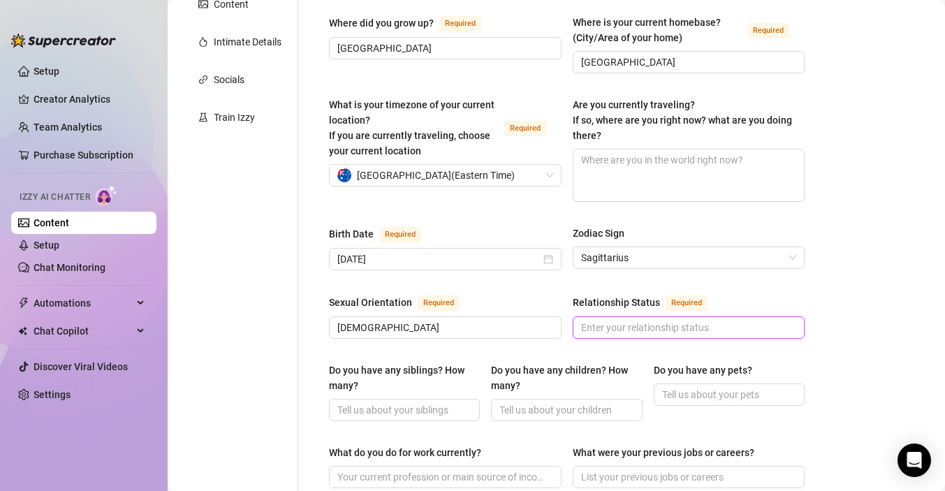
click at [686, 320] on input "Relationship Status Required" at bounding box center [687, 327] width 213 height 15
type input "Non monogamous"
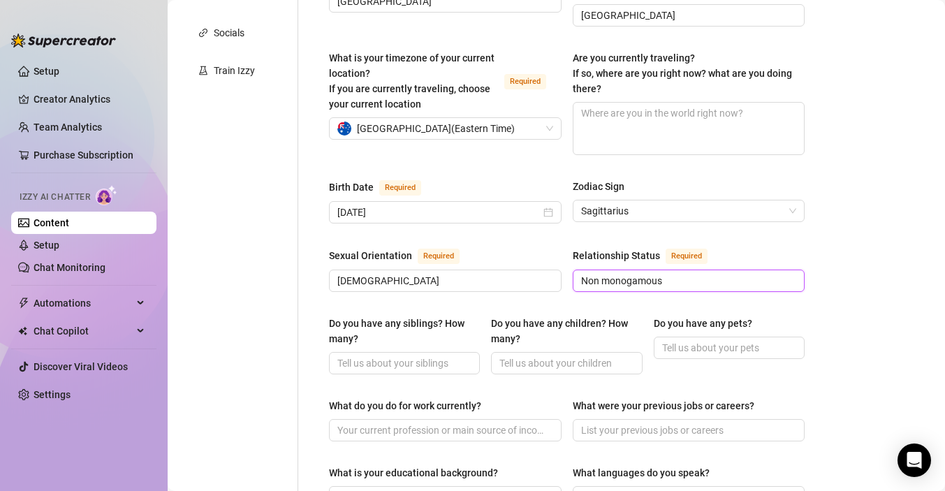
scroll to position [341, 0]
drag, startPoint x: 681, startPoint y: 263, endPoint x: 574, endPoint y: 253, distance: 108.0
click at [574, 268] on span "Non monogamous" at bounding box center [689, 279] width 233 height 22
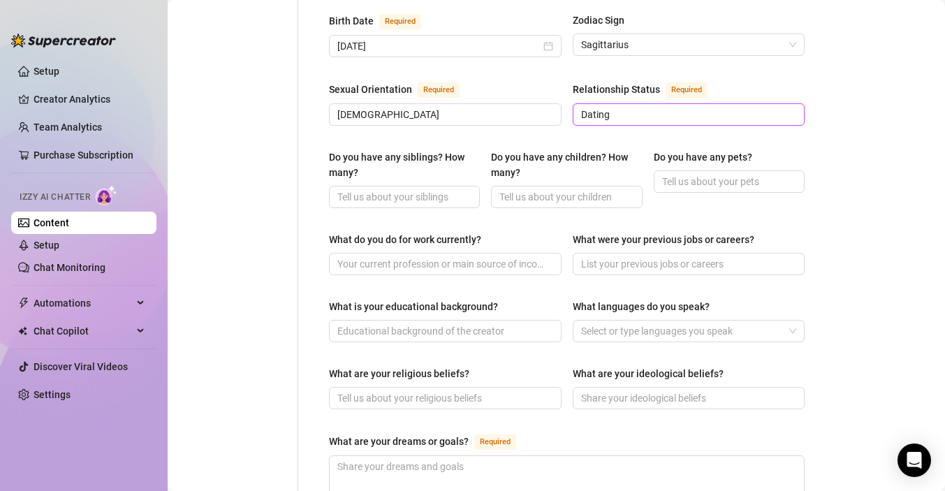
scroll to position [527, 0]
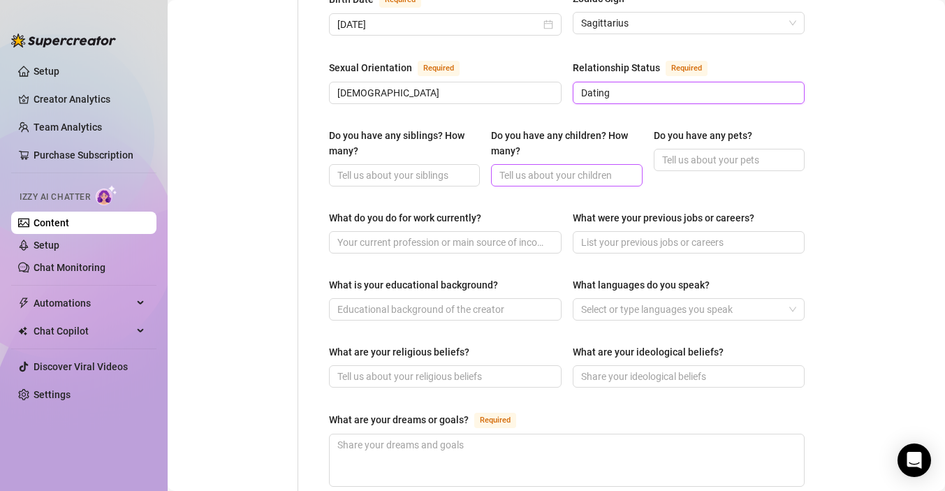
type input "Dating"
click at [544, 168] on input "Do you have any children? How many?" at bounding box center [564, 175] width 131 height 15
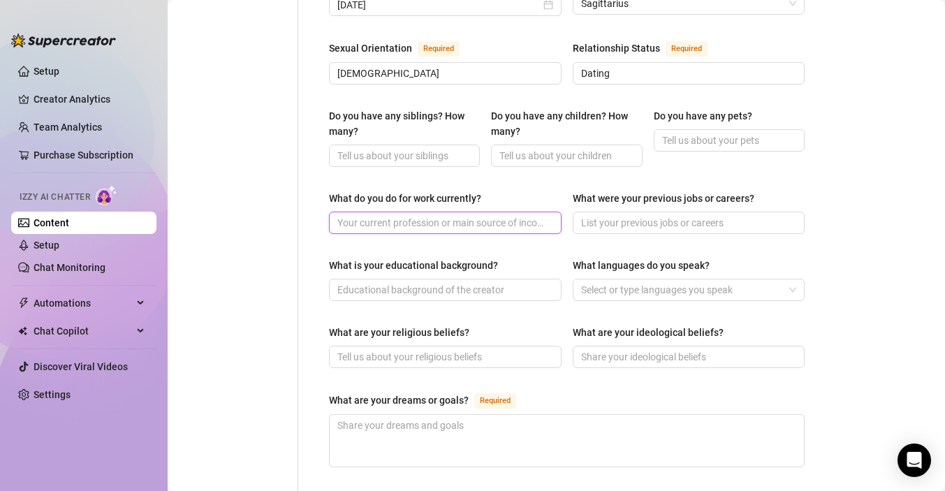
click at [438, 215] on input "What do you do for work currently?" at bounding box center [443, 222] width 213 height 15
type input "S"
type input "M"
type input "Stripper"
click at [433, 237] on div "Name Required [PERSON_NAME](s) Gender Required [DEMOGRAPHIC_DATA] [DEMOGRAPHIC_…" at bounding box center [567, 186] width 476 height 1173
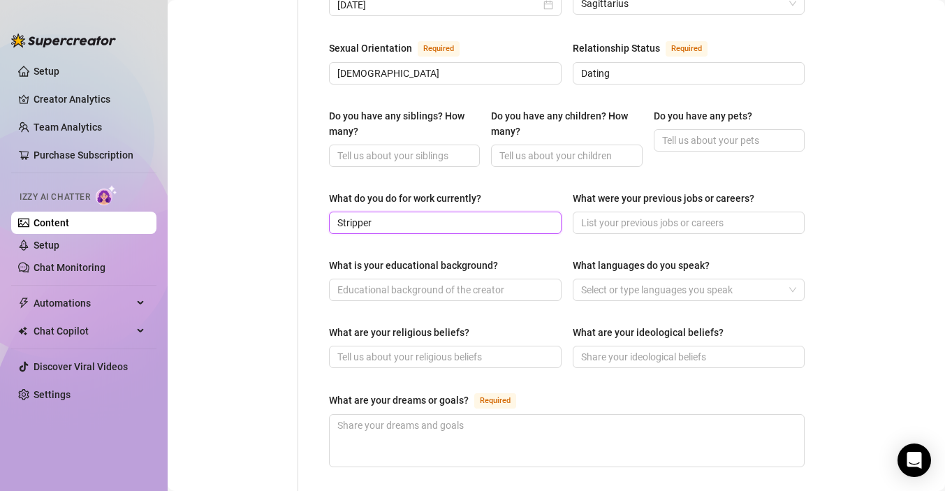
drag, startPoint x: 403, startPoint y: 207, endPoint x: 324, endPoint y: 206, distance: 78.9
click at [324, 206] on div "Name Required [PERSON_NAME](s) Gender Required [DEMOGRAPHIC_DATA] [DEMOGRAPHIC_…" at bounding box center [566, 186] width 503 height 1201
type input "D"
type input "n"
type input "S"
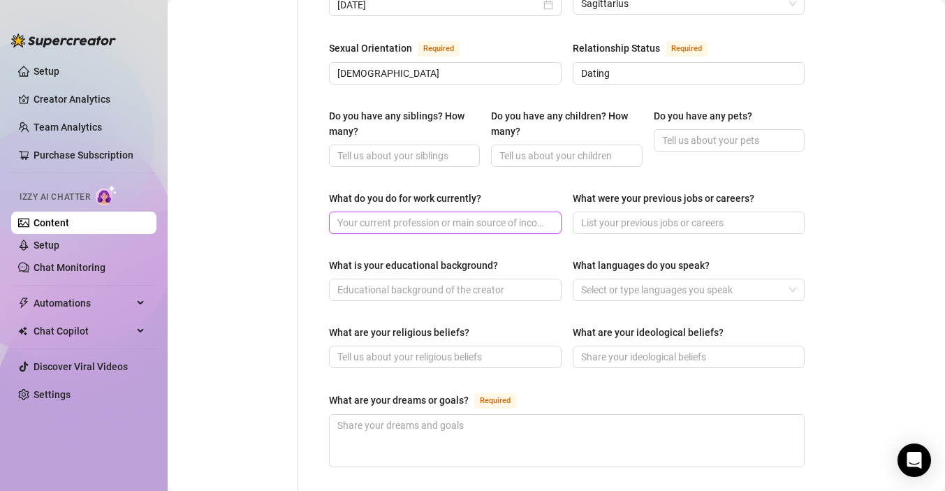
type input "M"
type input "D"
type input "Spicy Dancer"
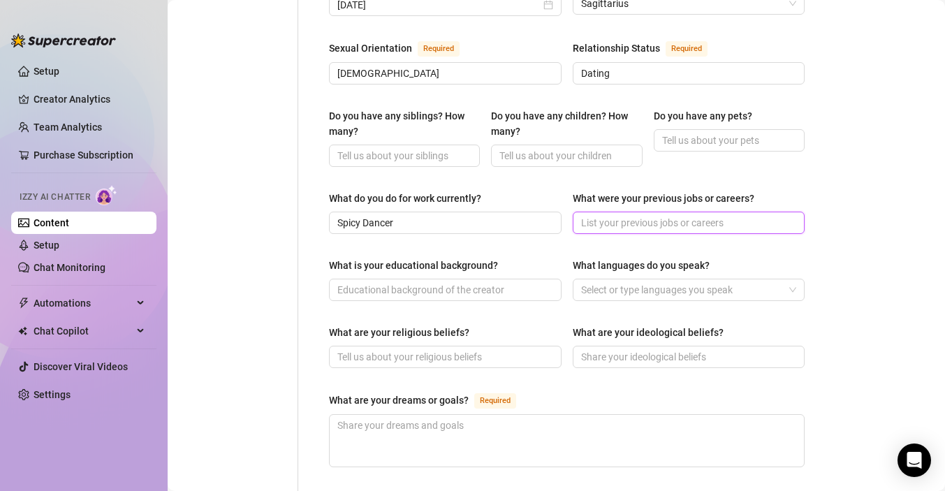
click at [617, 215] on input "What were your previous jobs or careers?" at bounding box center [687, 222] width 213 height 15
type input "M"
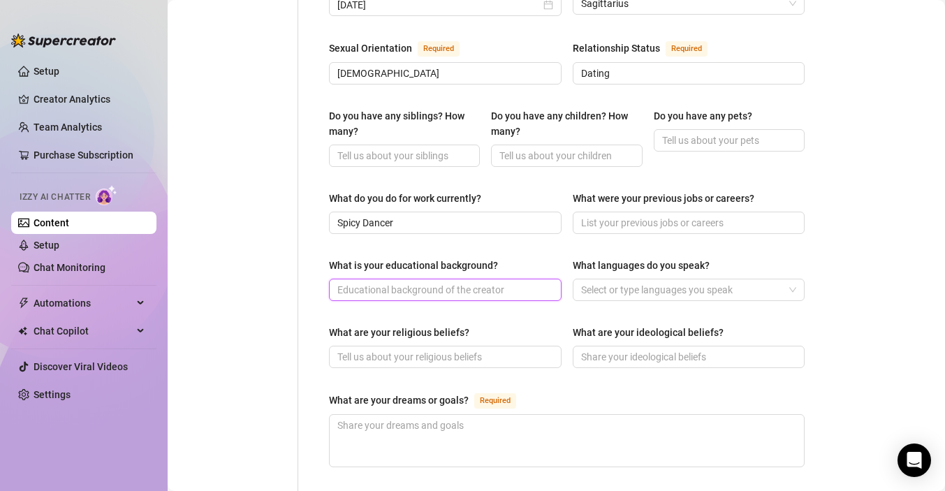
click at [443, 282] on input "What is your educational background?" at bounding box center [443, 289] width 213 height 15
type input "B"
click at [379, 282] on input "Marketing, Business degree" at bounding box center [443, 289] width 213 height 15
click at [628, 280] on div at bounding box center [681, 290] width 212 height 20
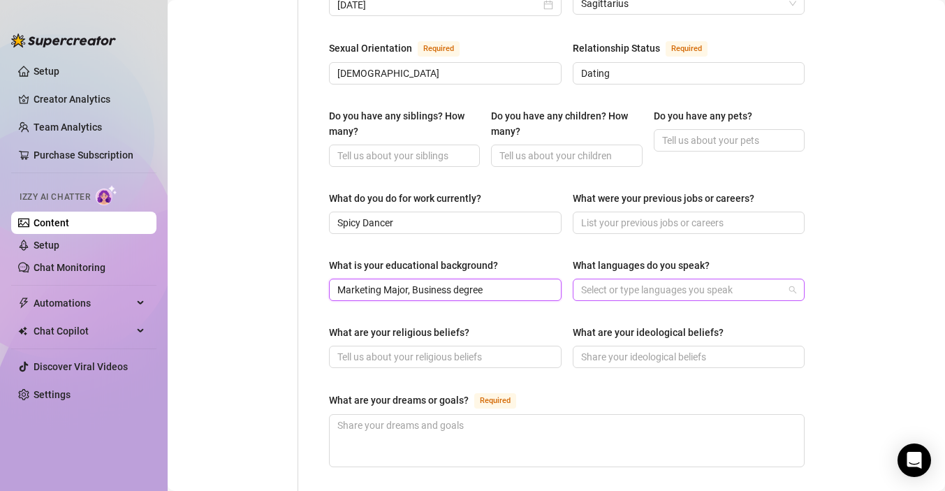
type input "Marketing Major, Business degree"
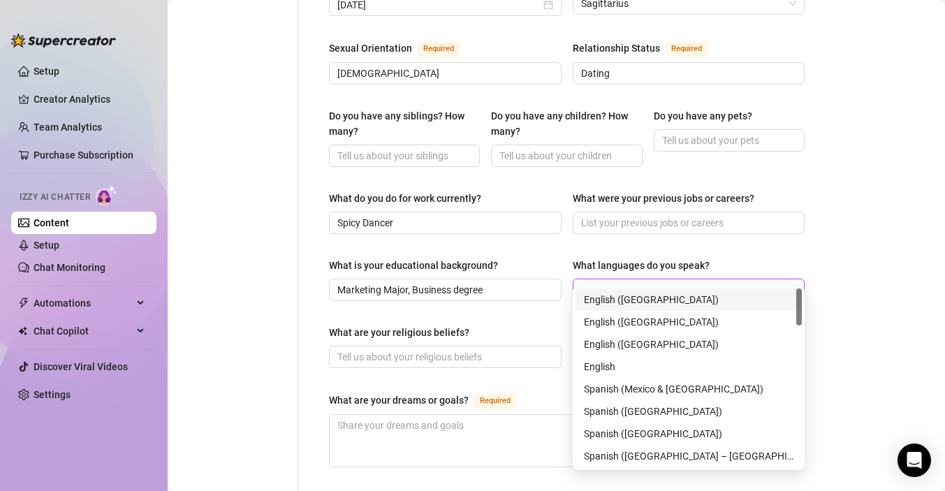
click at [611, 299] on div "English ([GEOGRAPHIC_DATA])" at bounding box center [688, 299] width 209 height 15
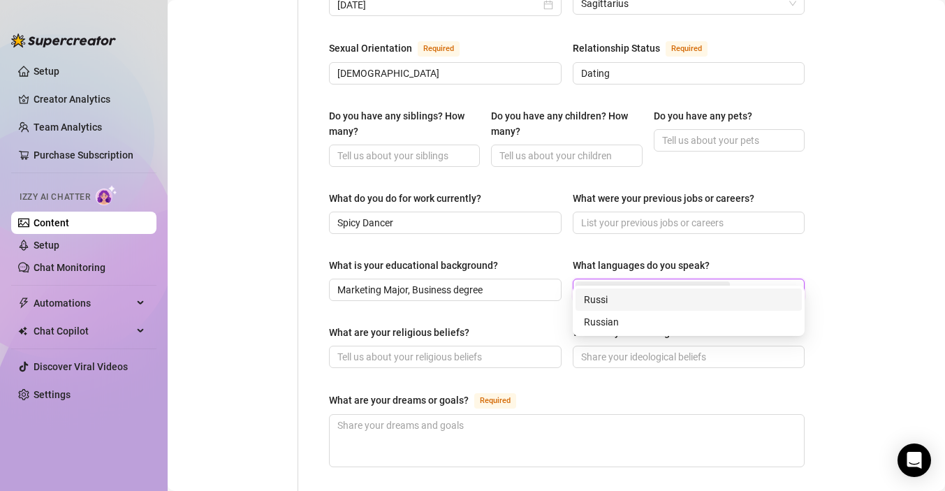
type input "[GEOGRAPHIC_DATA]"
click at [615, 318] on div "Russian" at bounding box center [688, 321] width 209 height 15
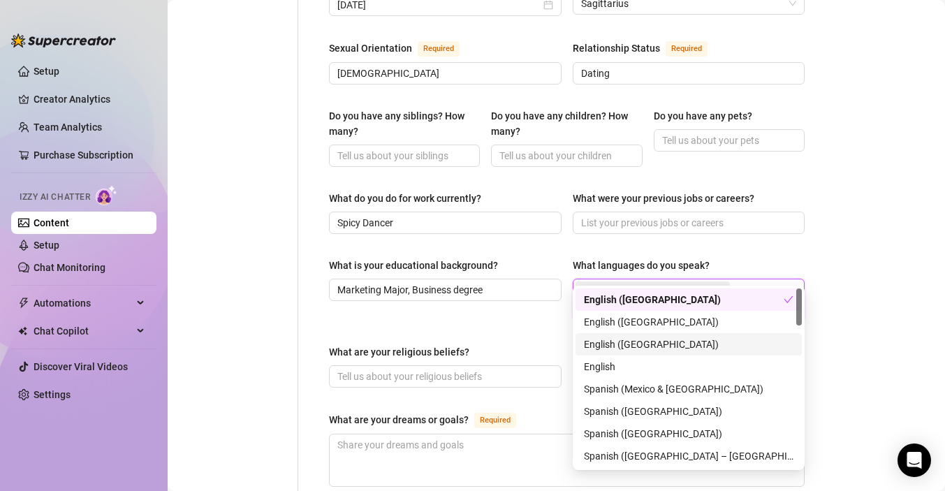
click at [459, 344] on div "What are your religious beliefs?" at bounding box center [399, 351] width 140 height 15
click at [459, 369] on input "What are your religious beliefs?" at bounding box center [443, 376] width 213 height 15
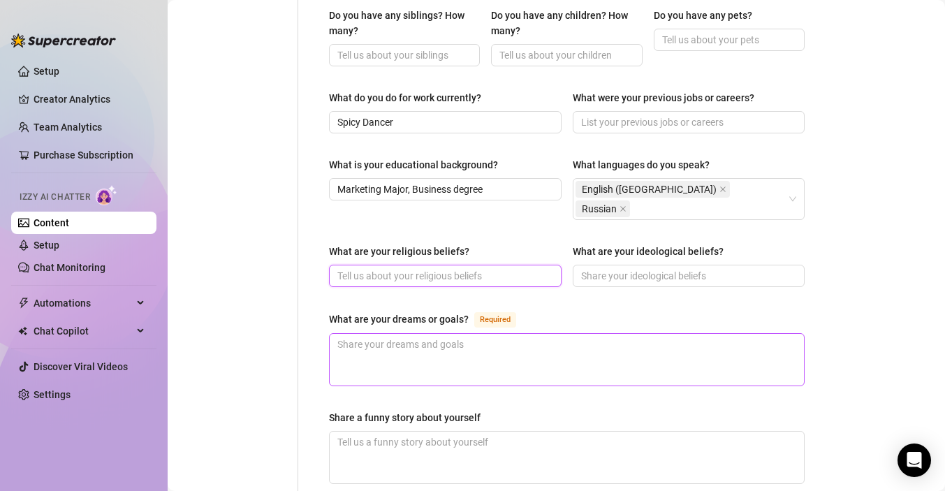
scroll to position [656, 0]
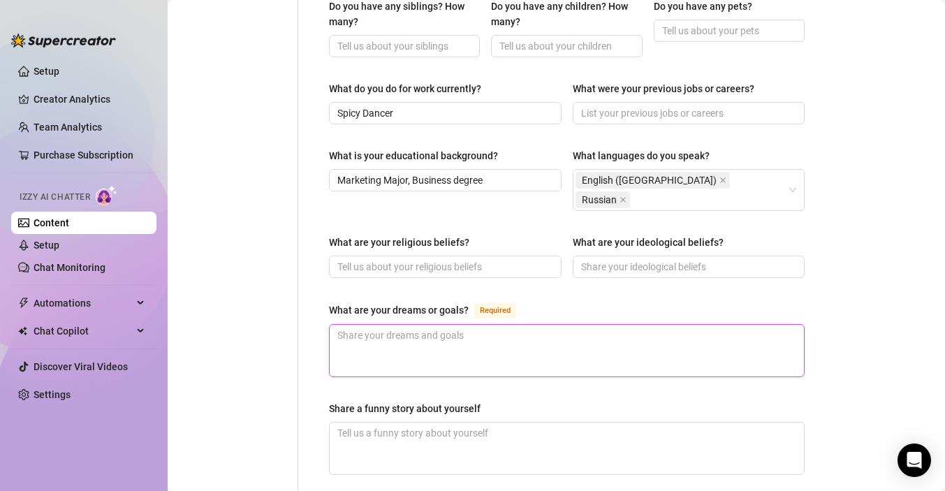
click at [408, 325] on textarea "What are your dreams or goals? Required" at bounding box center [567, 351] width 474 height 52
type textarea "I"
type textarea "I w"
type textarea "I wo"
type textarea "I wou"
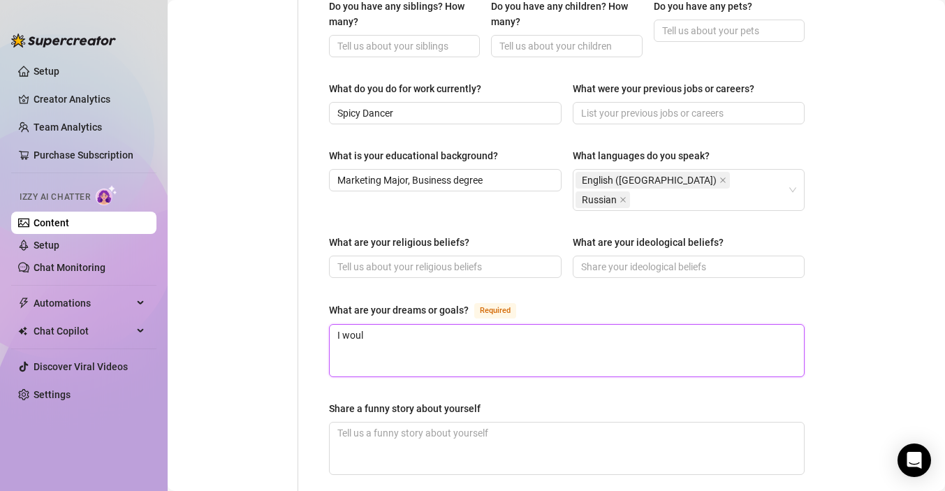
type textarea "I would"
type textarea "I would l"
type textarea "I would lo"
type textarea "I would lov"
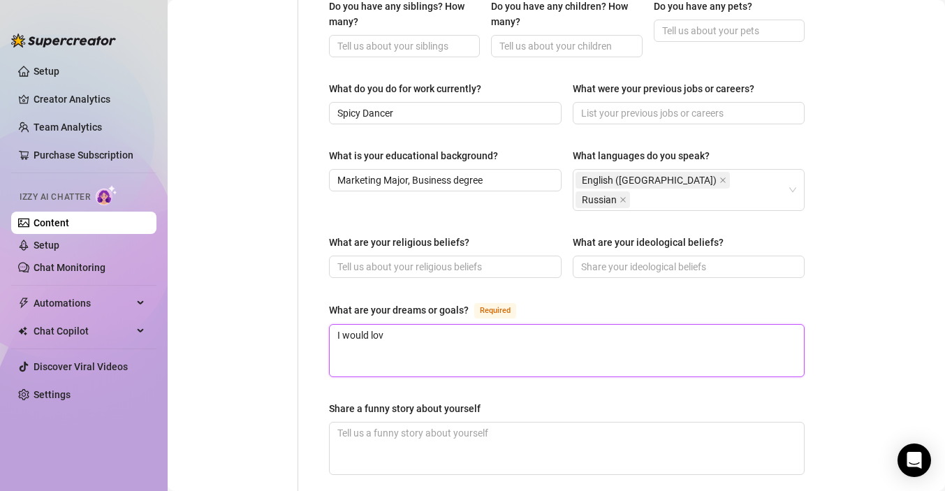
type textarea "I would love"
type textarea "I would love t"
type textarea "I would love to"
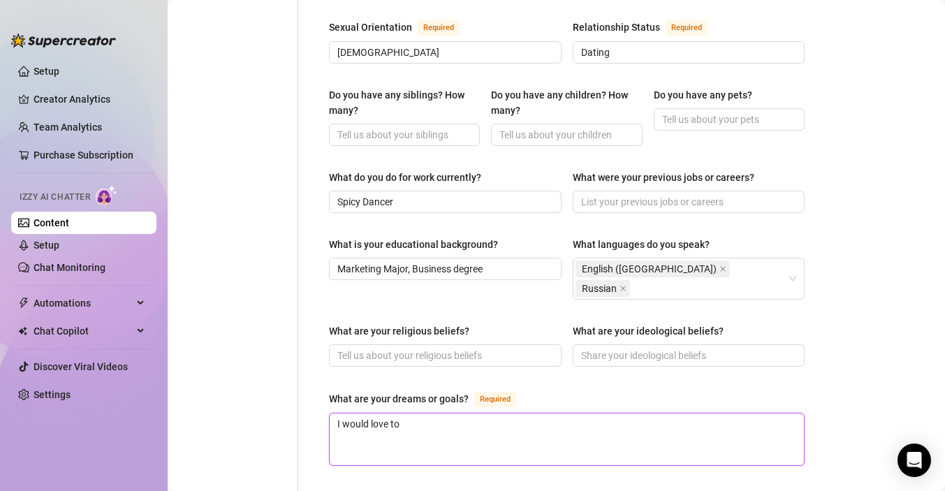
scroll to position [568, 0]
type textarea "I would love to"
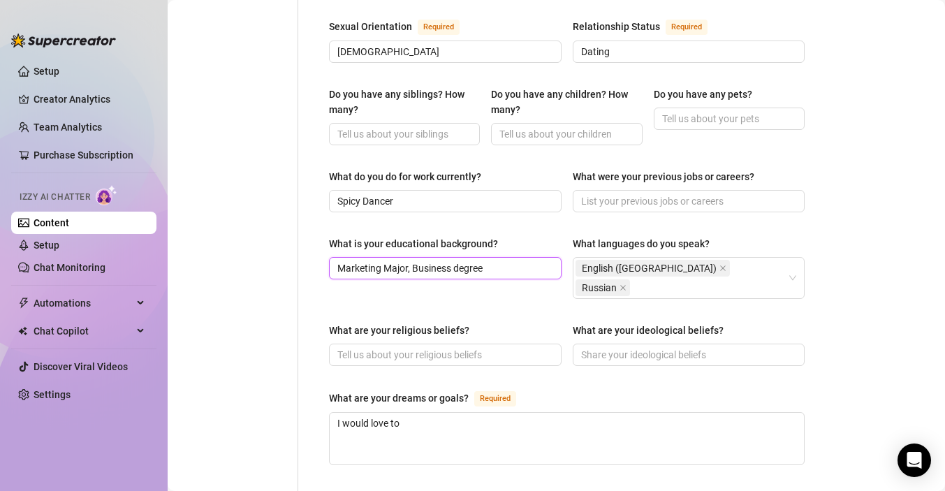
click at [414, 260] on input "Marketing Major, Business degree" at bounding box center [443, 267] width 213 height 15
drag, startPoint x: 496, startPoint y: 252, endPoint x: 411, endPoint y: 250, distance: 85.9
click at [411, 260] on input "Marketing Major, Business degree" at bounding box center [443, 267] width 213 height 15
click at [379, 278] on div "Name Required [PERSON_NAME](s) Gender Required [DEMOGRAPHIC_DATA] [DEMOGRAPHIC_…" at bounding box center [567, 174] width 476 height 1193
click at [413, 260] on input "Marketing Major" at bounding box center [443, 267] width 213 height 15
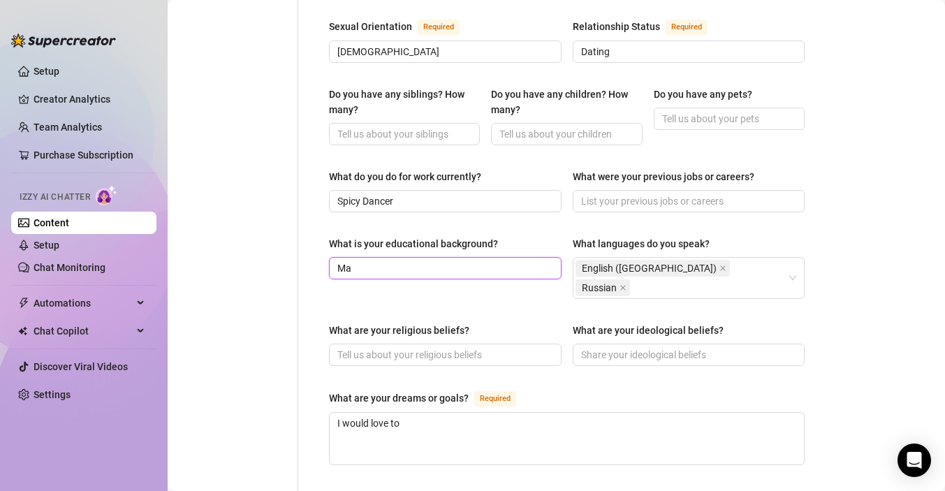
type input "M"
click at [428, 260] on input "Marketing diploma, Business degree" at bounding box center [443, 267] width 213 height 15
drag, startPoint x: 497, startPoint y: 247, endPoint x: 424, endPoint y: 242, distance: 73.5
click at [424, 260] on input "Marketing diploma, Business degree" at bounding box center [443, 267] width 213 height 15
click at [425, 260] on input "Marketing diploma, Business degree" at bounding box center [443, 267] width 213 height 15
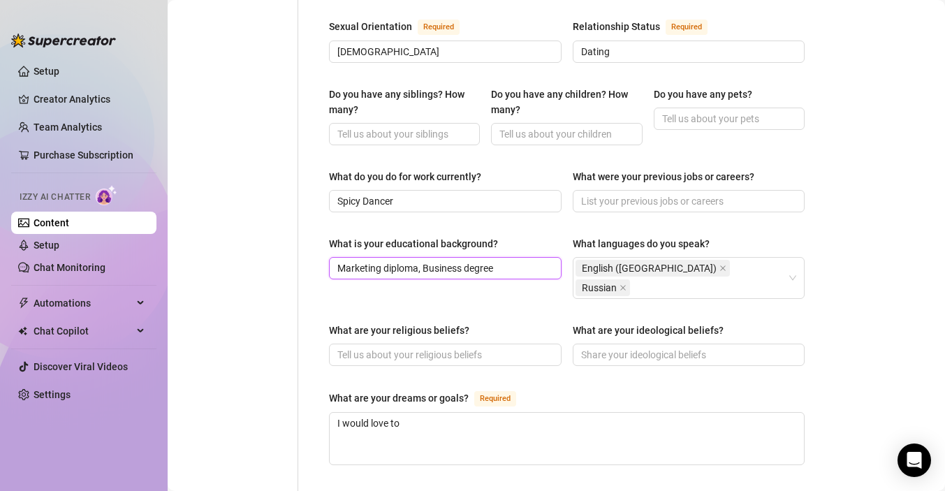
drag, startPoint x: 496, startPoint y: 253, endPoint x: 419, endPoint y: 251, distance: 77.5
click at [419, 260] on input "Marketing diploma, Business degree" at bounding box center [443, 267] width 213 height 15
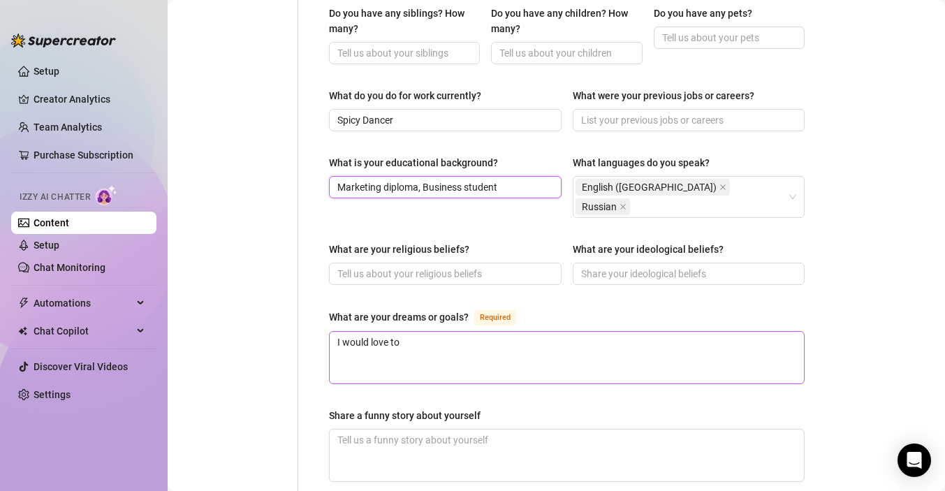
scroll to position [651, 0]
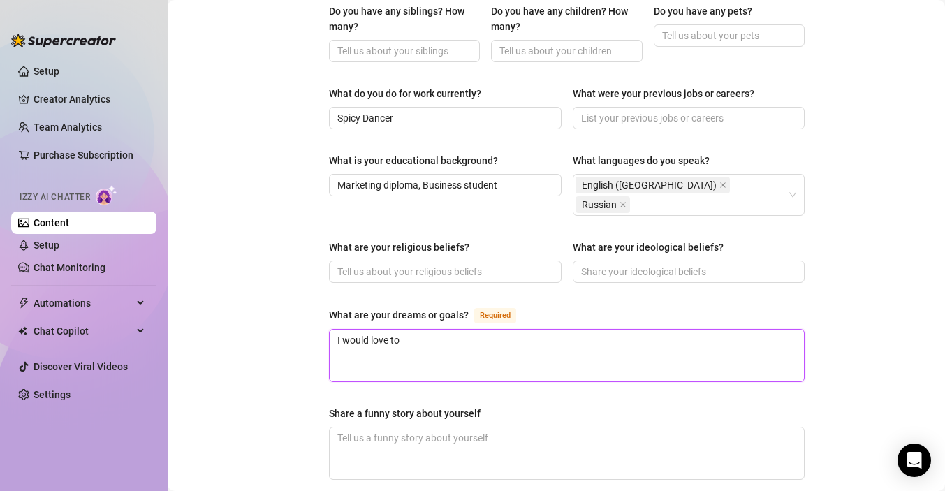
click at [410, 330] on textarea "I would love to" at bounding box center [567, 356] width 474 height 52
click at [637, 330] on textarea "I would love to make OF my [DEMOGRAPHIC_DATA] job so that I can travel the worl…" at bounding box center [567, 356] width 474 height 52
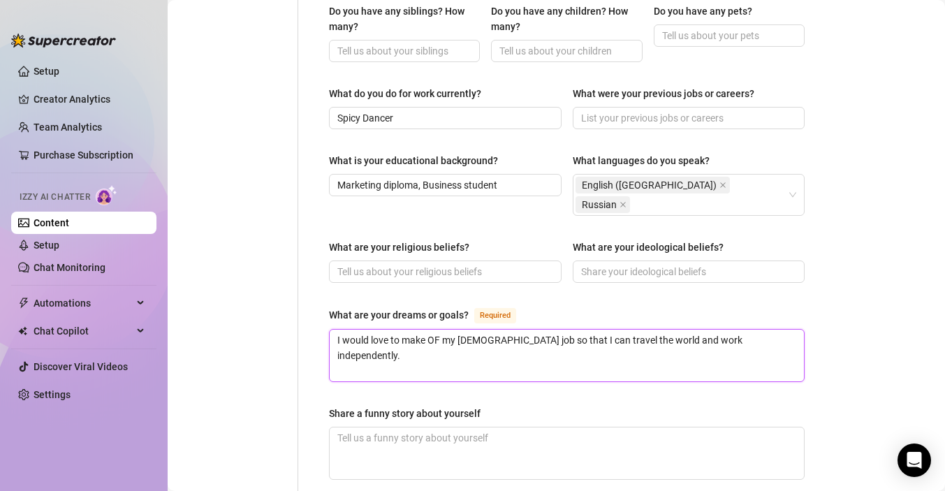
drag, startPoint x: 743, startPoint y: 307, endPoint x: 658, endPoint y: 307, distance: 85.2
click at [658, 330] on textarea "I would love to make OF my [DEMOGRAPHIC_DATA] job so that I can travel the worl…" at bounding box center [567, 356] width 474 height 52
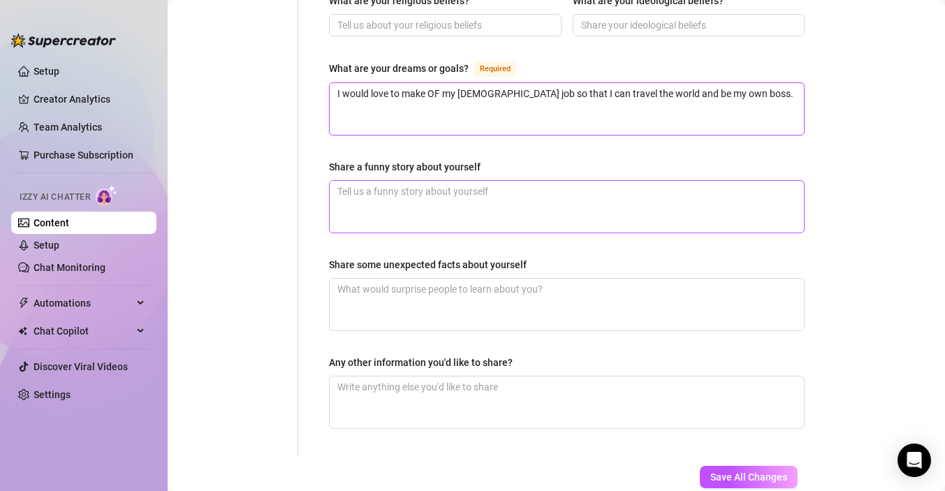
scroll to position [923, 0]
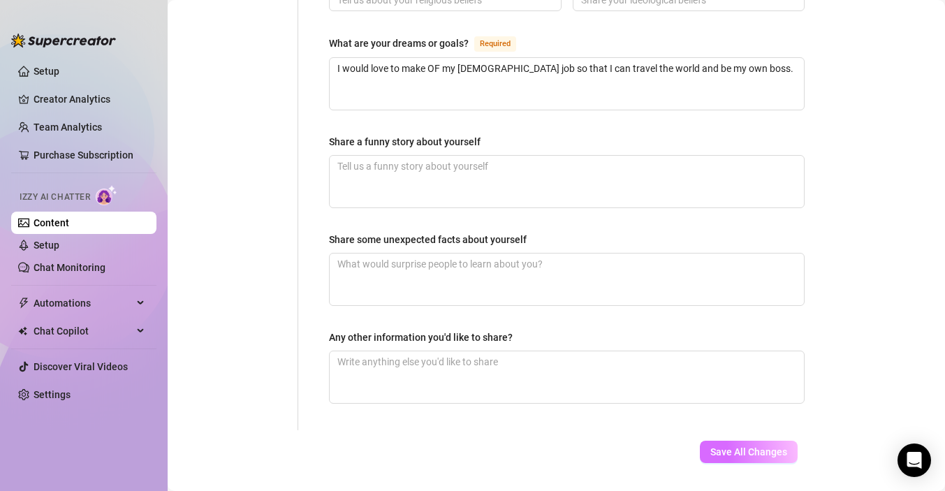
click at [740, 446] on span "Save All Changes" at bounding box center [748, 451] width 77 height 11
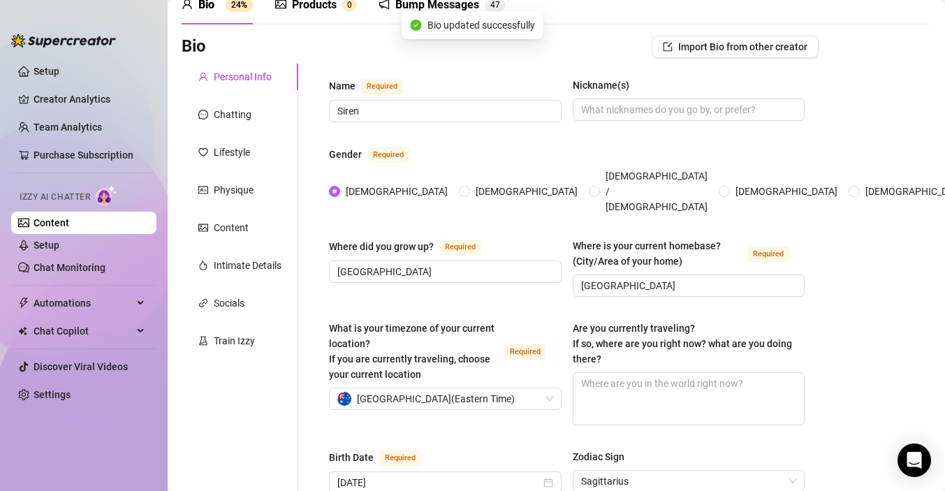
scroll to position [0, 0]
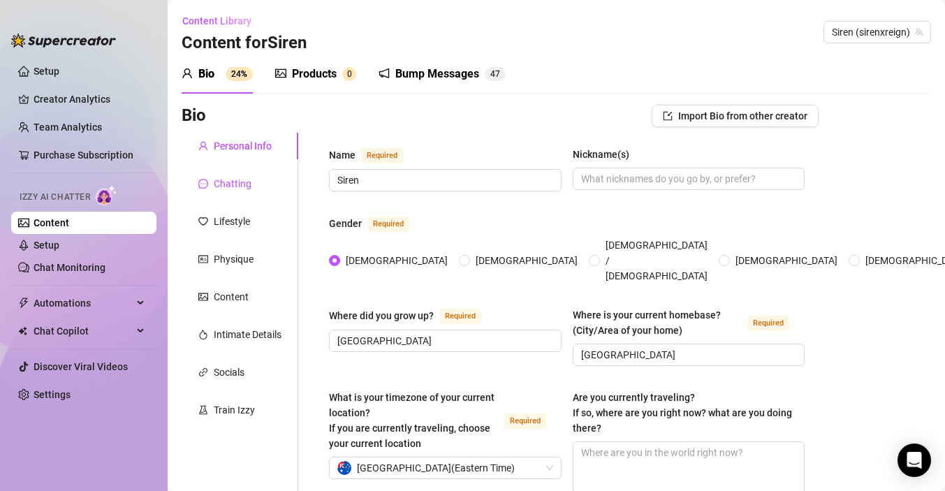
click at [228, 179] on div "Chatting" at bounding box center [233, 183] width 38 height 15
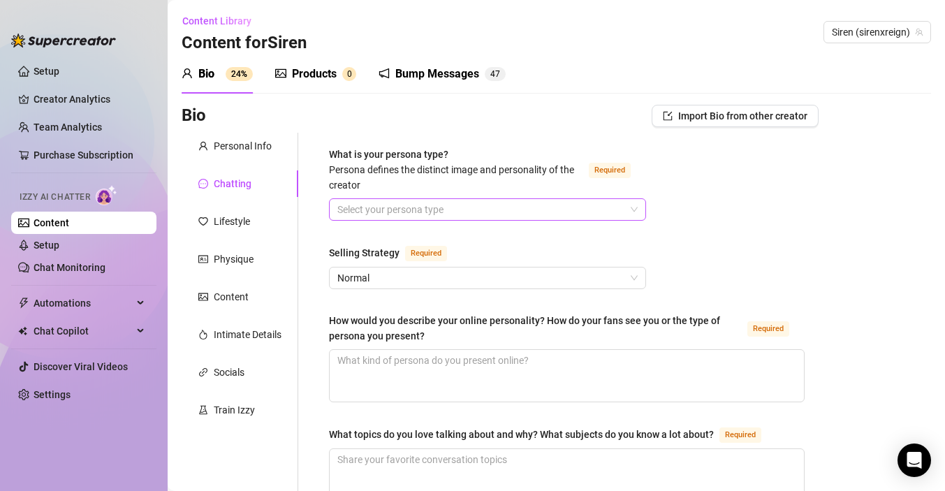
click at [410, 212] on input "What is your persona type? [PERSON_NAME] defines the distinct image and persona…" at bounding box center [481, 209] width 288 height 21
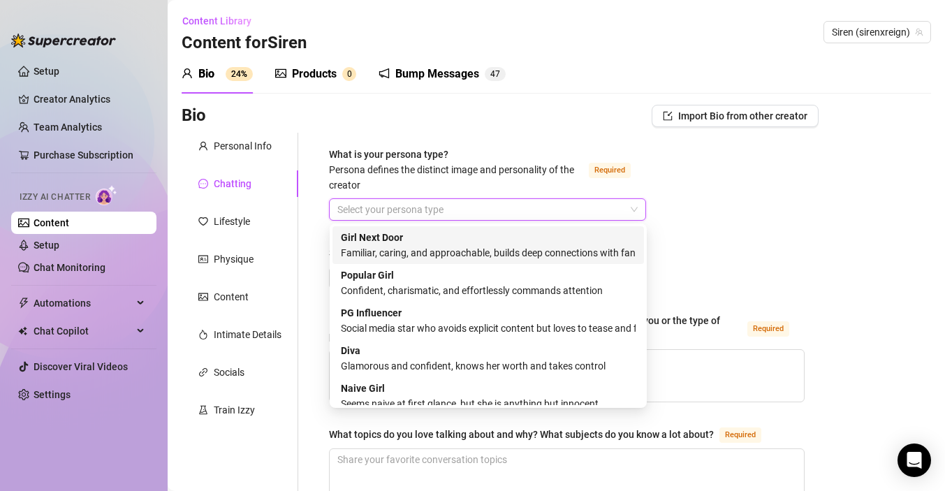
click at [415, 248] on div "Familiar, caring, and approachable, builds deep connections with fans" at bounding box center [488, 252] width 295 height 15
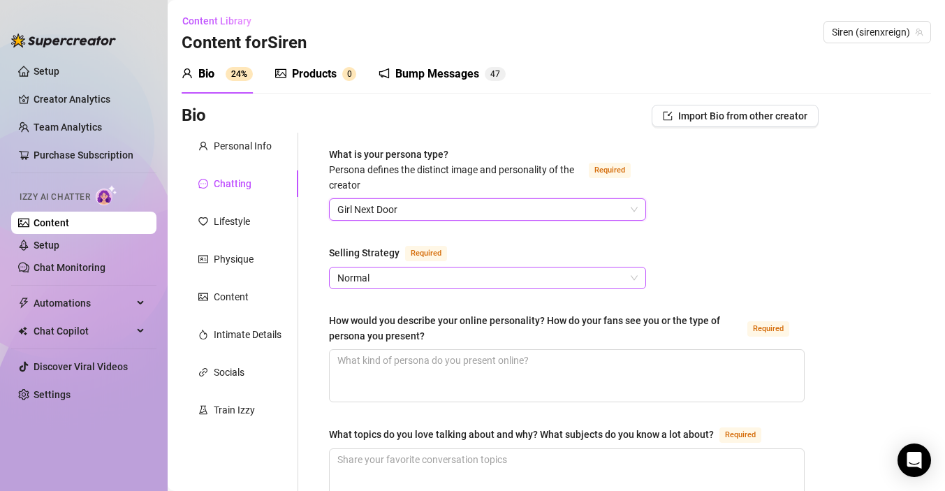
click at [411, 272] on span "Normal" at bounding box center [487, 277] width 300 height 21
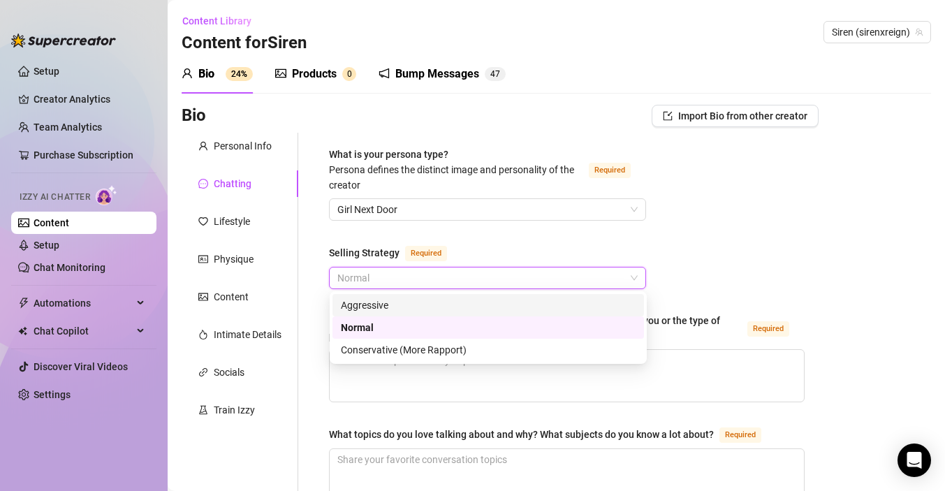
click at [449, 244] on div "Required" at bounding box center [428, 252] width 47 height 17
click at [449, 267] on input "Selling Strategy Required" at bounding box center [481, 277] width 288 height 21
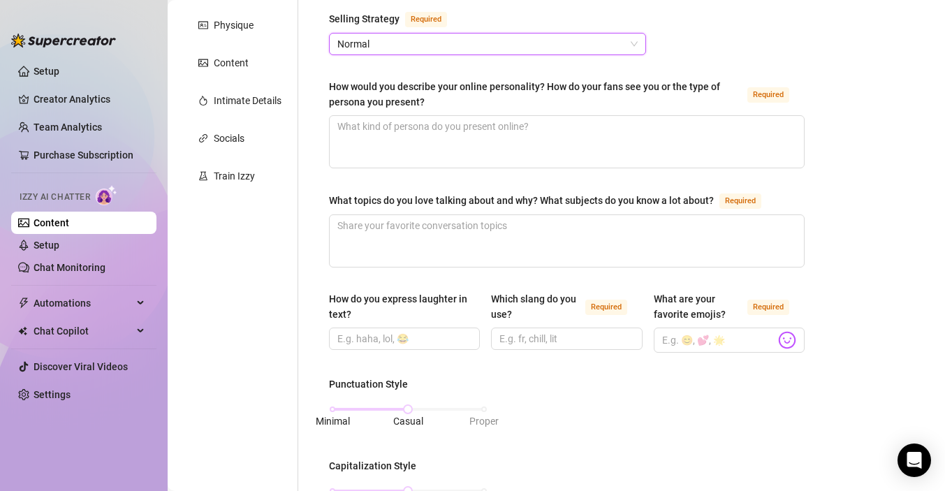
scroll to position [239, 0]
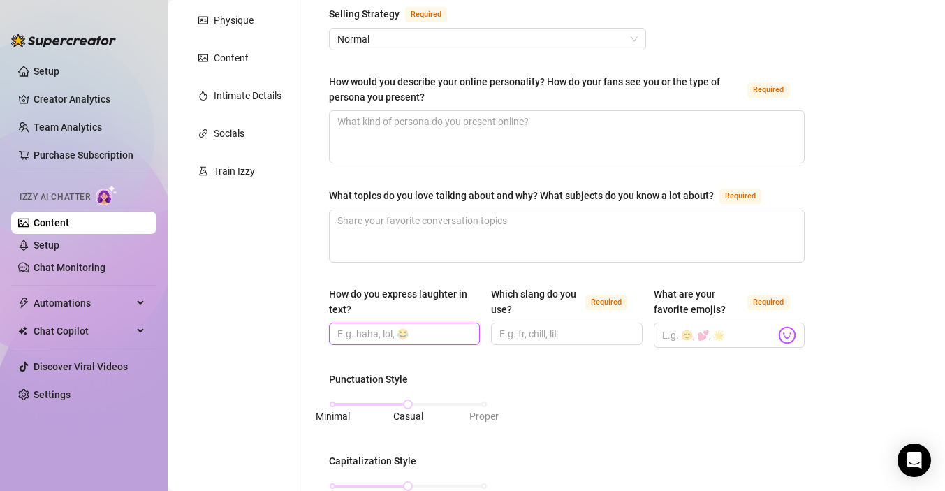
click at [385, 332] on input "How do you express laughter in text?" at bounding box center [402, 333] width 131 height 15
click at [486, 360] on div "What is your persona type? [PERSON_NAME] defines the distinct image and persona…" at bounding box center [567, 452] width 476 height 1089
click at [534, 326] on input "Which slang do you use? Required" at bounding box center [564, 333] width 131 height 15
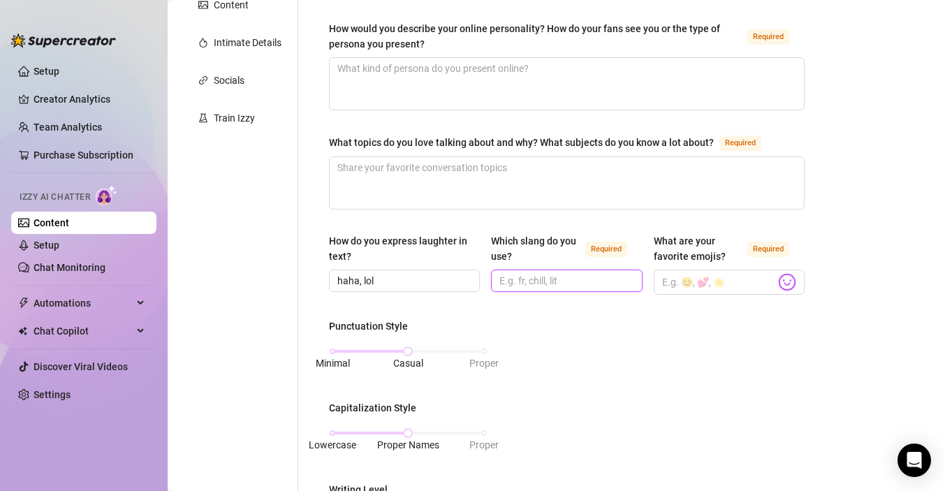
scroll to position [295, 0]
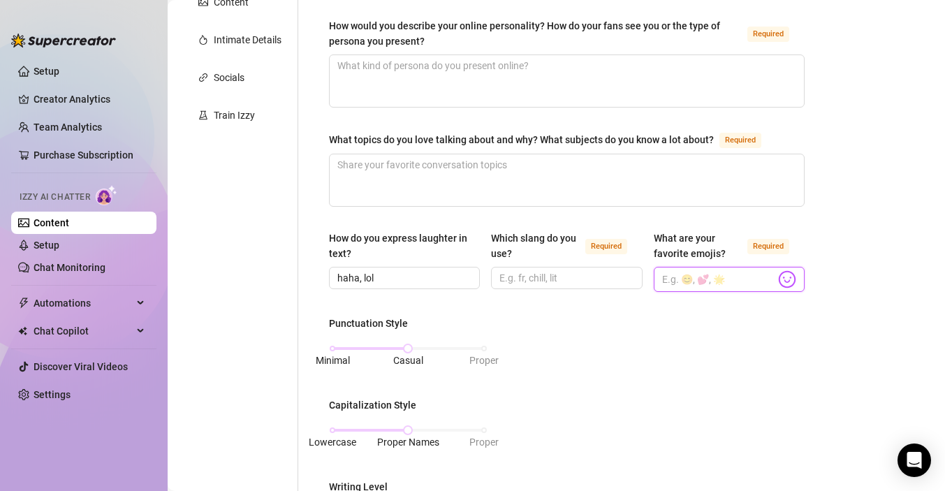
click at [676, 283] on input "What are your favorite emojis? Required" at bounding box center [718, 279] width 113 height 18
click at [786, 281] on img at bounding box center [787, 279] width 18 height 18
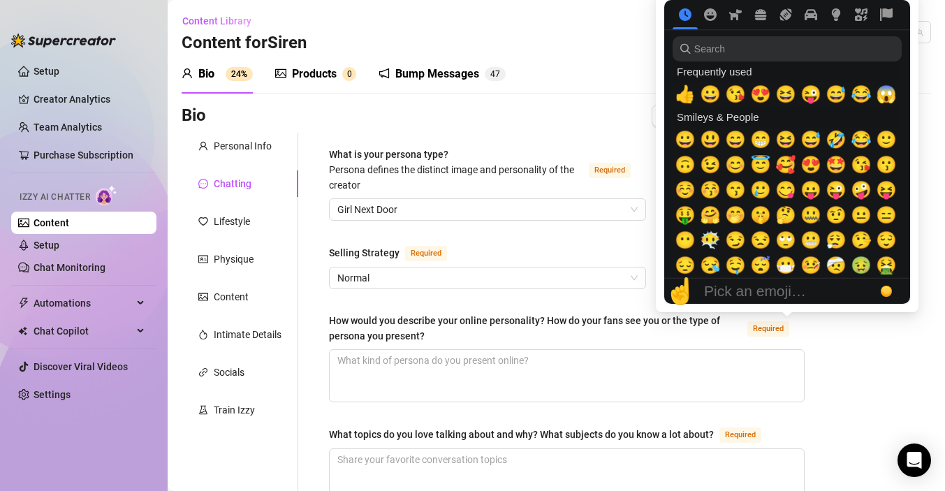
scroll to position [295, 0]
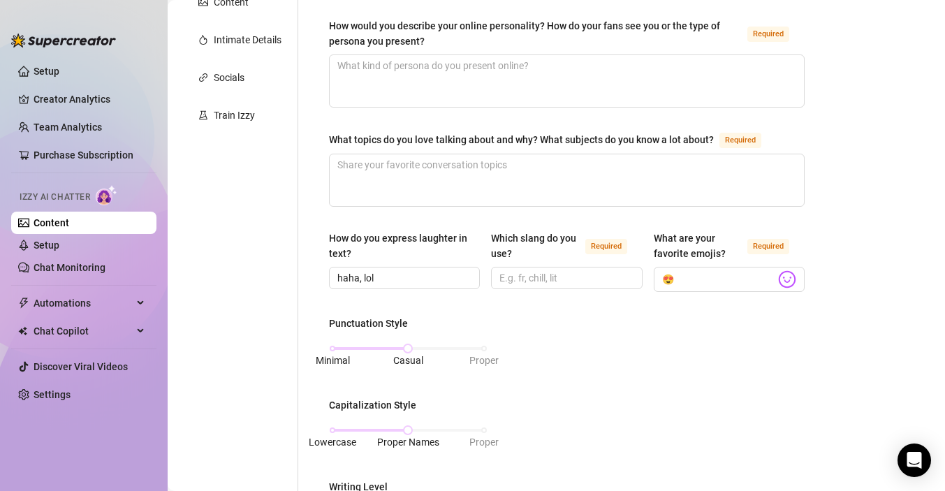
click at [663, 355] on div "Punctuation Style Minimal Casual Proper Capitalization Style Lowercase Proper N…" at bounding box center [567, 489] width 476 height 347
click at [686, 278] on input "😍" at bounding box center [718, 279] width 113 height 18
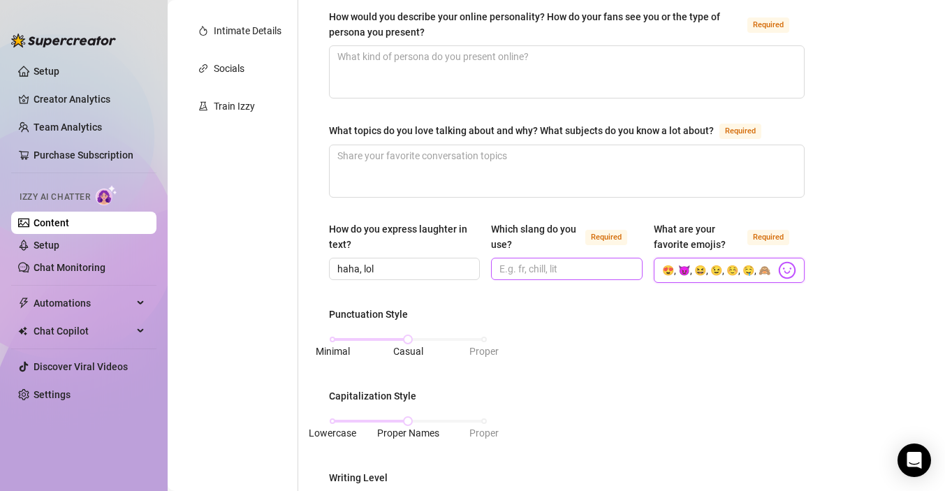
type input "😍, 😈, 😆, 😉, ☺️, 🤤, 🙈"
click at [515, 272] on input "Which slang do you use? Required" at bounding box center [564, 268] width 131 height 15
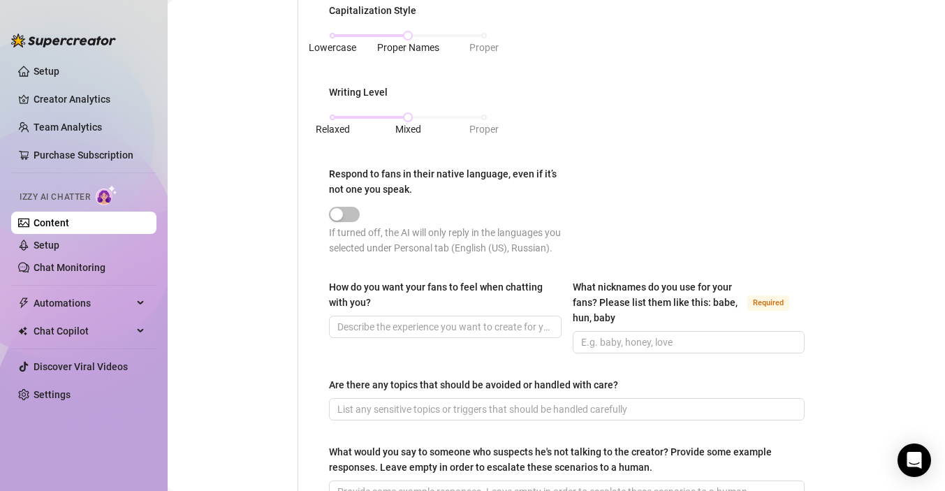
scroll to position [879, 0]
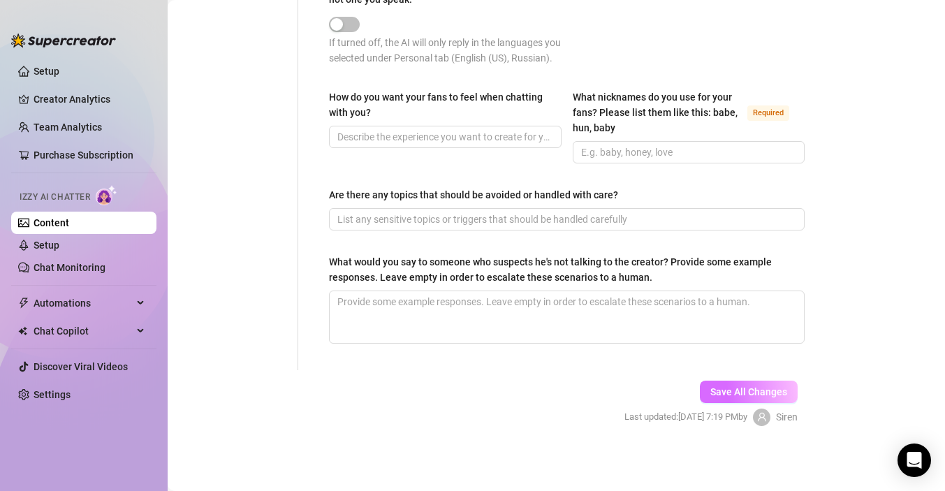
click at [738, 393] on span "Save All Changes" at bounding box center [748, 391] width 77 height 11
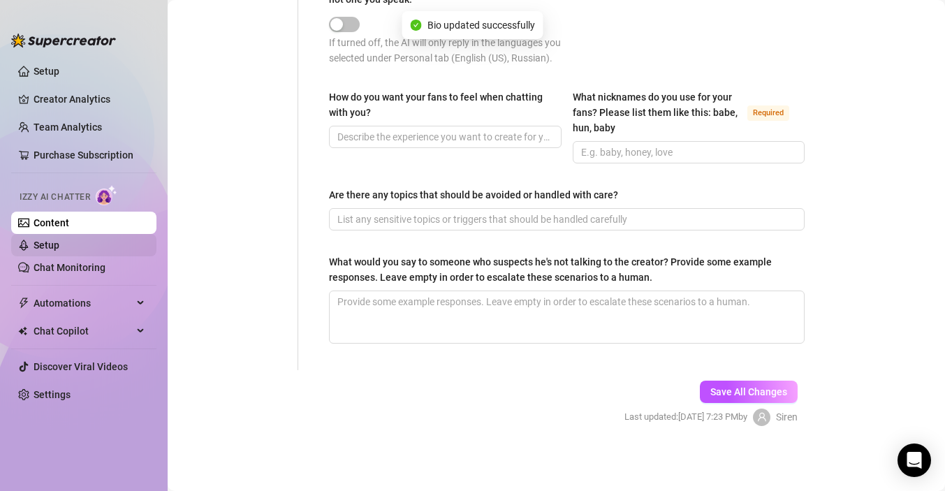
type input "def,"
type input "😍, 😈, 😆, 😉, ☺️, 🤤, 🙈"
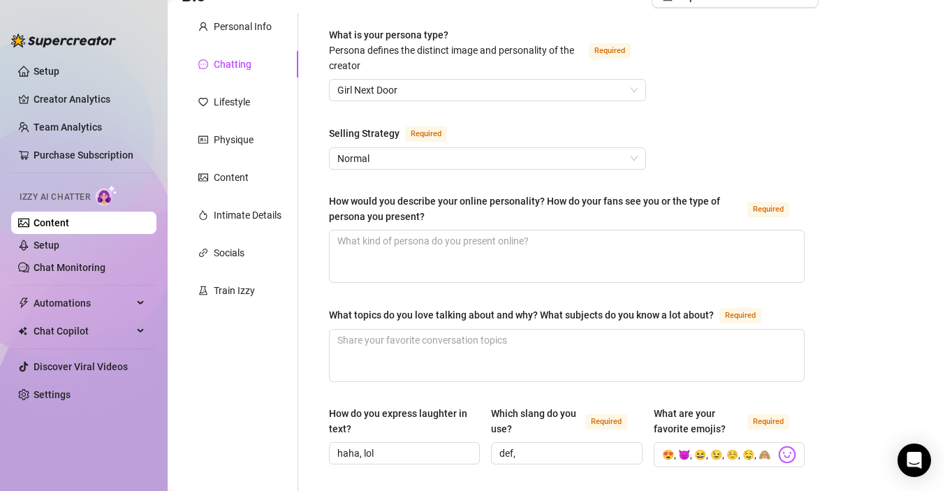
scroll to position [0, 0]
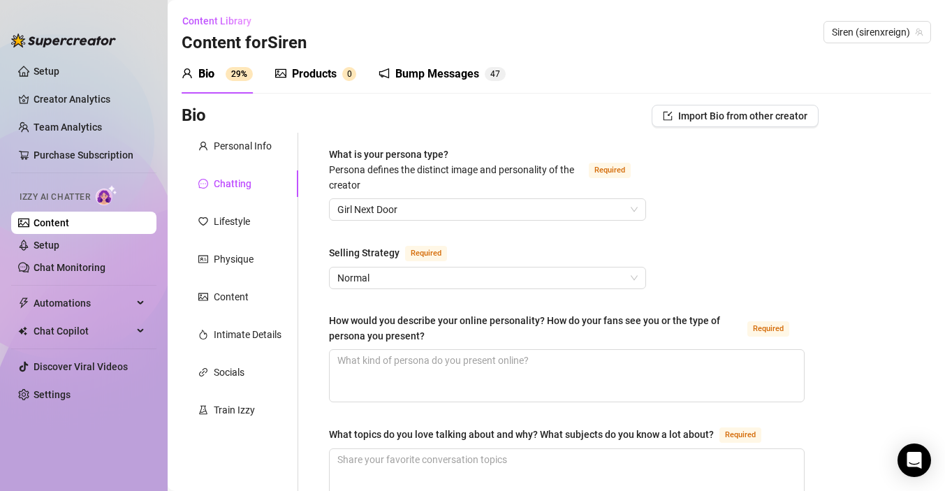
click at [462, 89] on div "Bump Messages 4 7" at bounding box center [441, 73] width 127 height 39
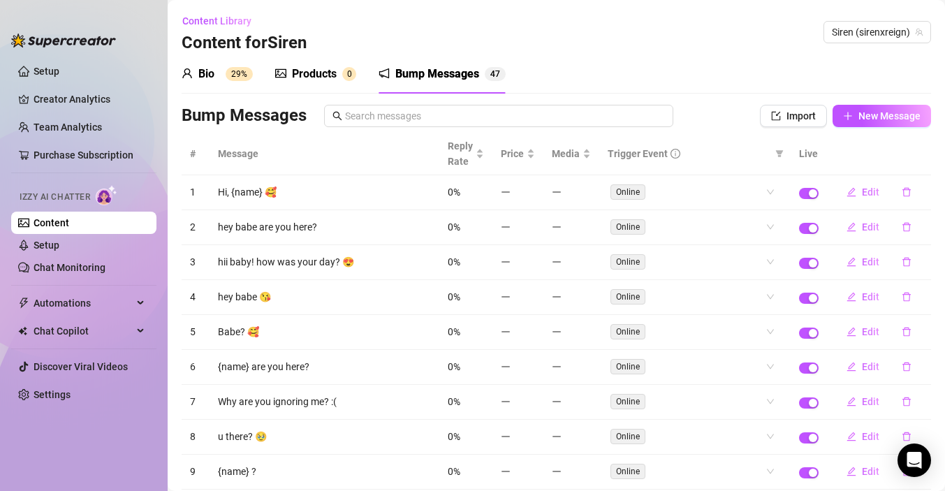
click at [450, 72] on div "Bump Messages" at bounding box center [437, 74] width 84 height 17
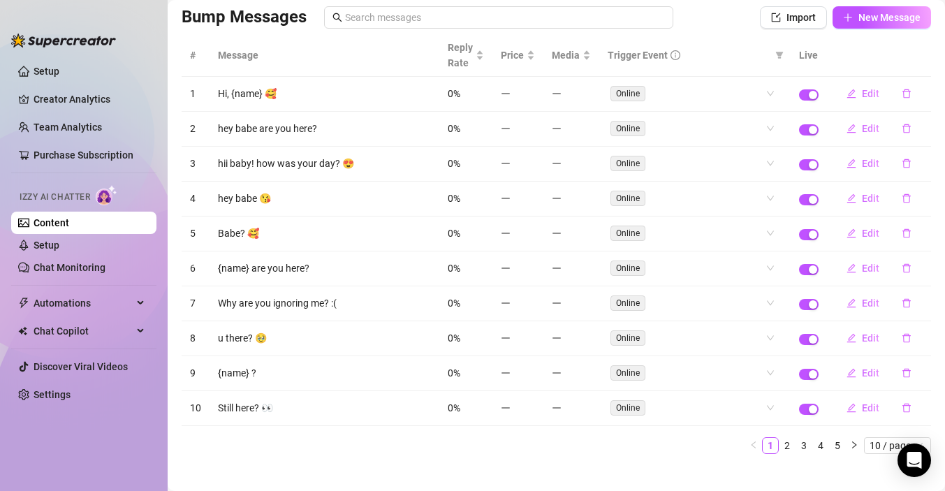
scroll to position [106, 0]
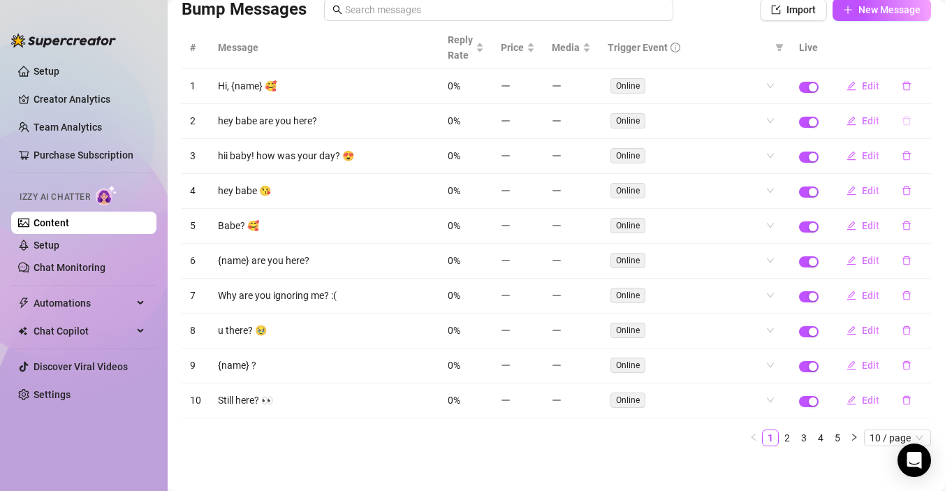
click at [905, 120] on icon "delete" at bounding box center [906, 121] width 10 height 10
click at [924, 86] on span "Yes" at bounding box center [921, 84] width 17 height 11
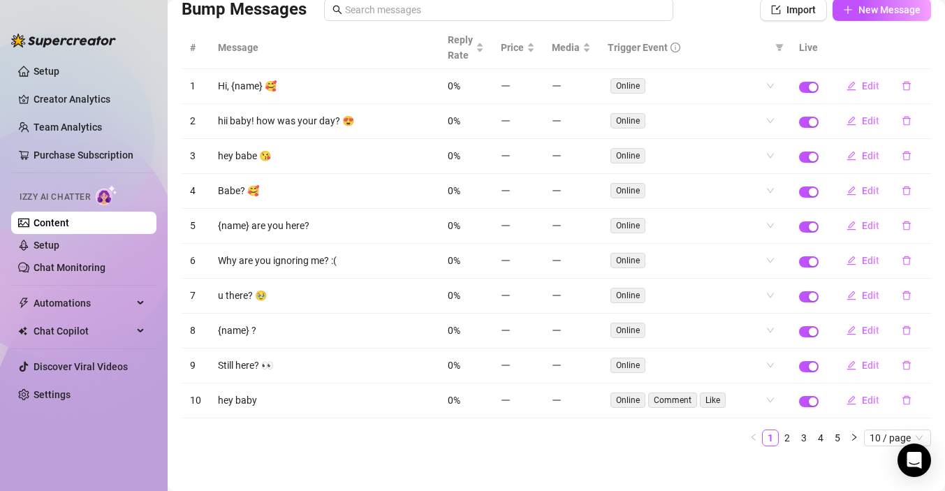
scroll to position [115, 0]
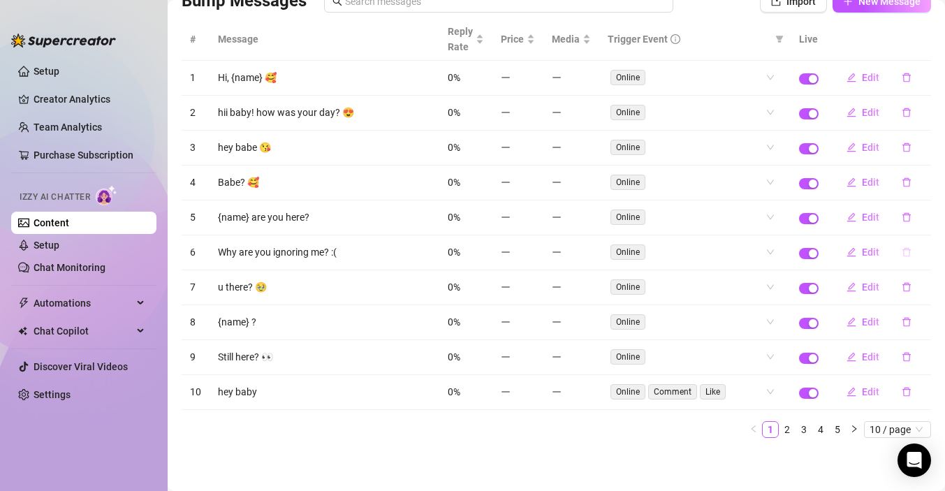
click at [903, 253] on icon "delete" at bounding box center [906, 252] width 8 height 9
click at [920, 216] on span "Yes" at bounding box center [921, 215] width 17 height 11
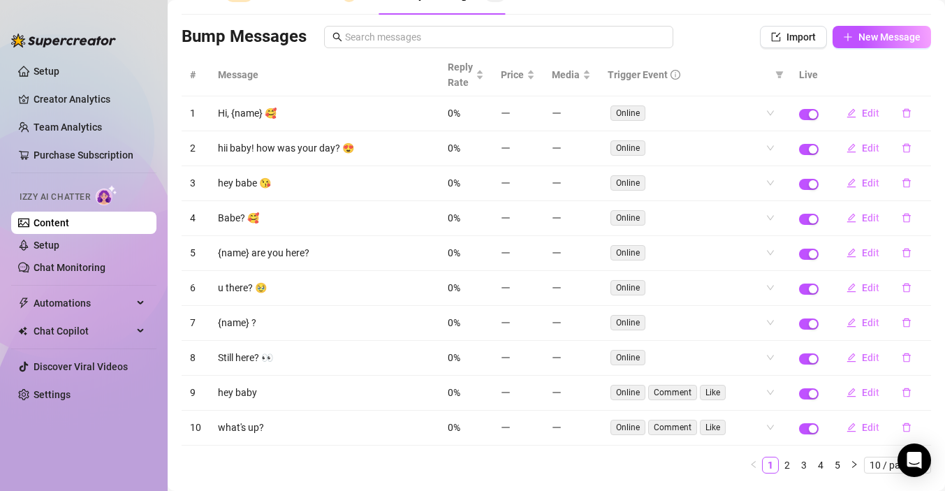
scroll to position [69, 0]
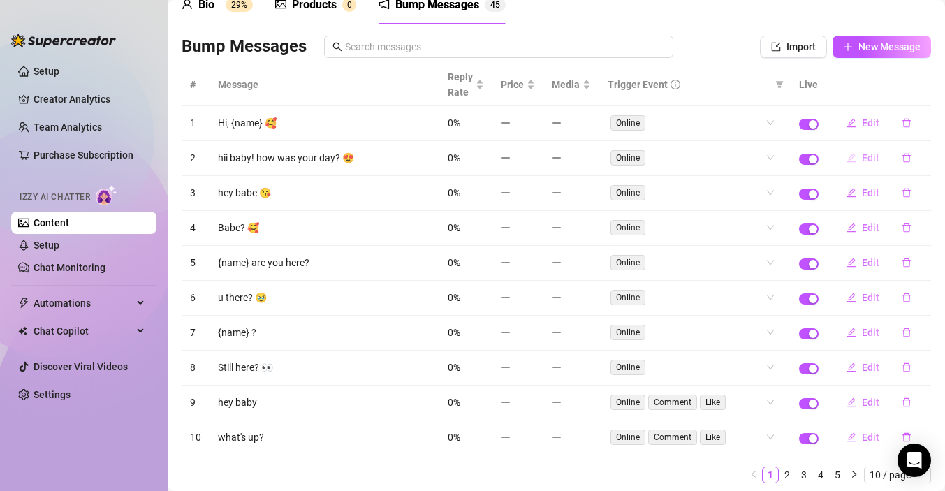
click at [874, 156] on span "Edit" at bounding box center [870, 157] width 17 height 11
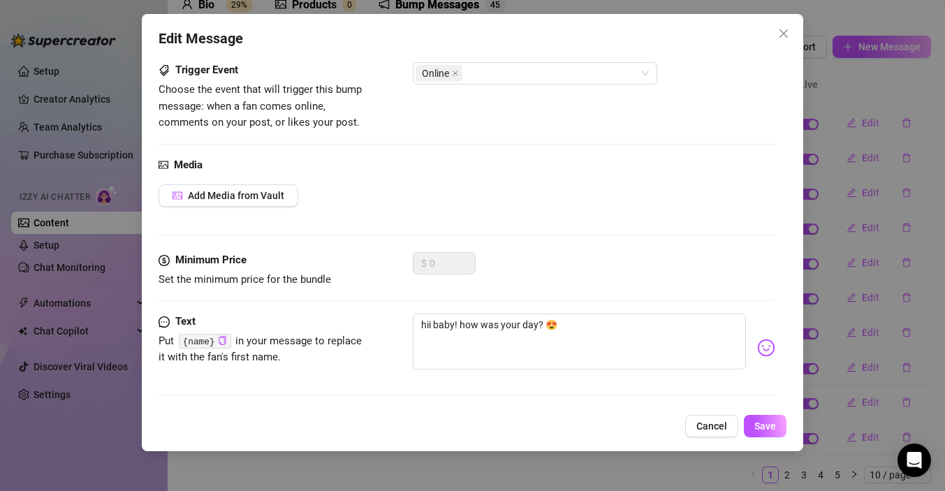
scroll to position [89, 0]
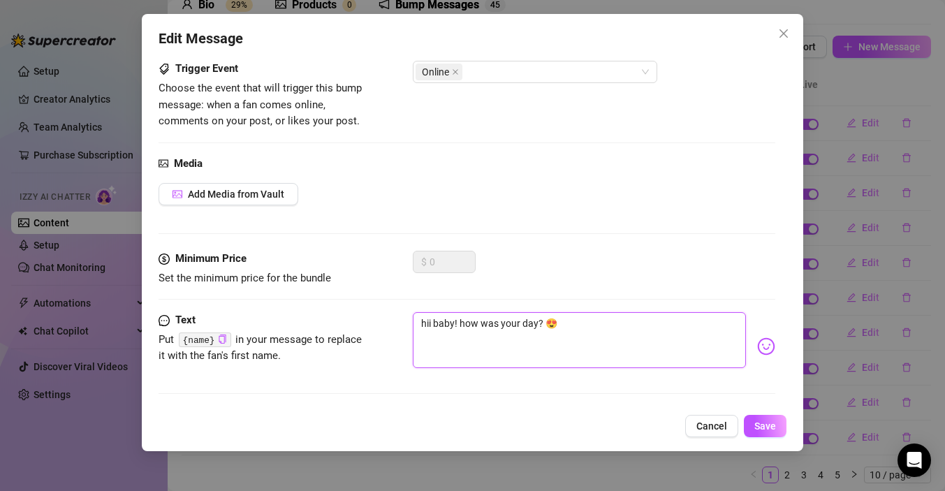
click at [430, 327] on textarea "hii baby! how was your day? 😍" at bounding box center [579, 340] width 333 height 56
type textarea "hi baby! how was your day? 😍"
type textarea "h baby! how was your day? 😍"
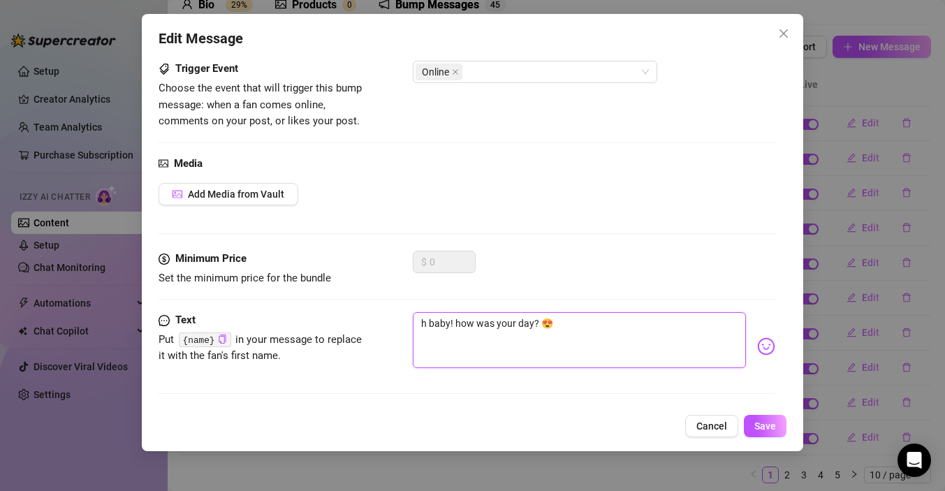
type textarea "baby! how was your day? 😍"
type textarea "h baby! how was your day? 😍"
type textarea "baby! how was your day? 😍"
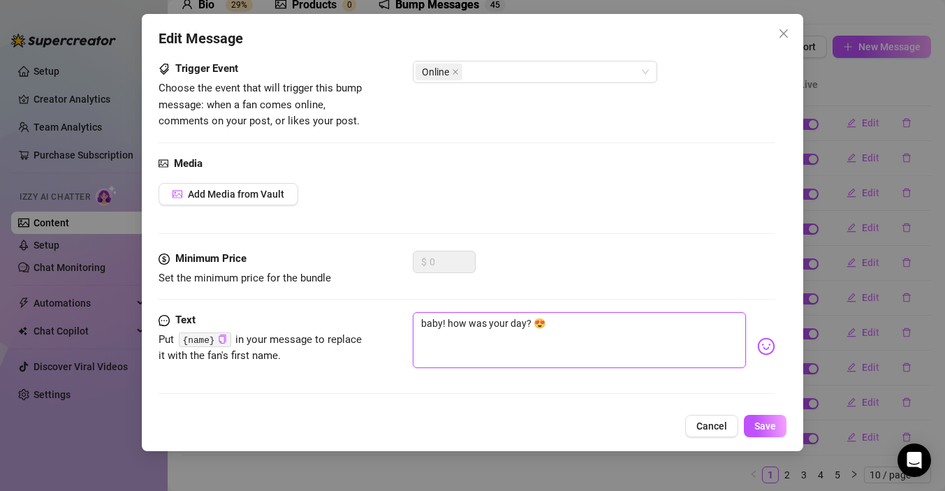
type textarea "H baby! how was your day? 😍"
type textarea "He baby! how was your day? 😍"
type textarea "Hey baby! how was your day? 😍"
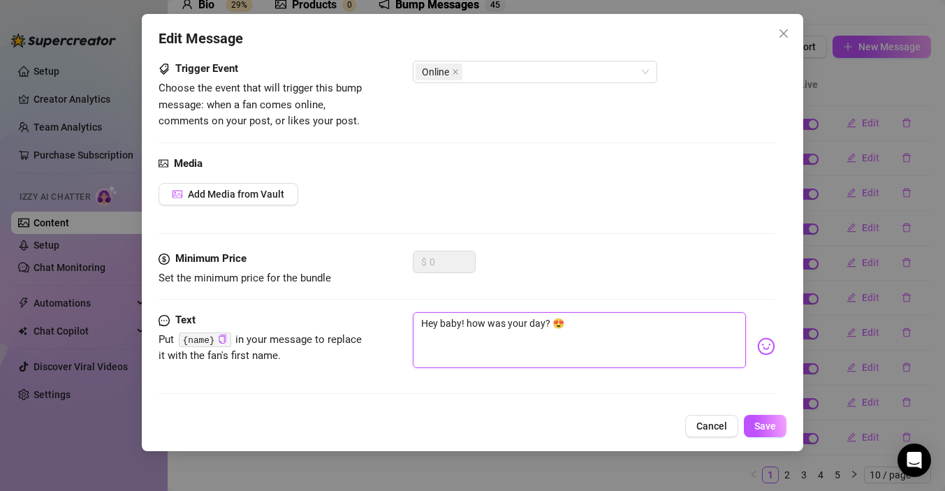
click at [458, 324] on textarea "Hey baby! how was your day? 😍" at bounding box center [579, 340] width 333 height 56
click at [459, 325] on textarea "Hey baby! how was your day? 😍" at bounding box center [579, 340] width 333 height 56
type textarea "Hey bab! how was your day? 😍"
type textarea "Hey ba! how was your day? 😍"
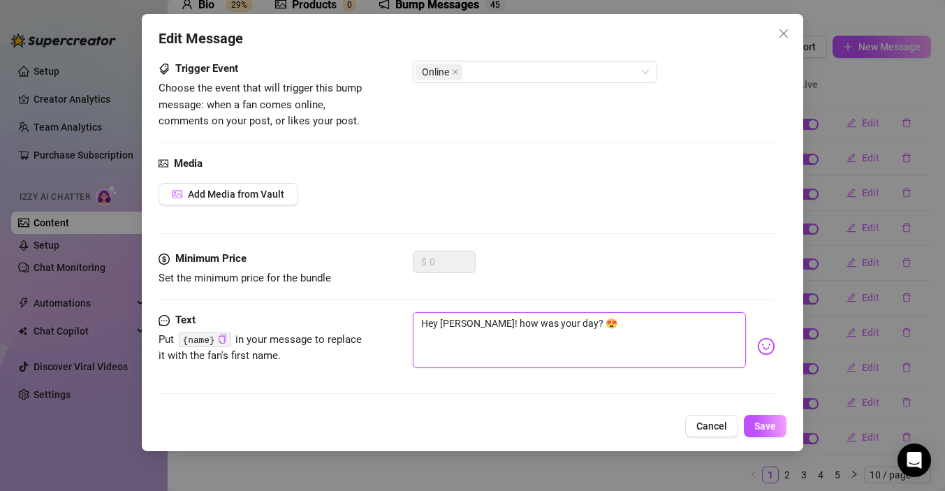
type textarea "Hey ba! how was your day? 😍"
type textarea "Hey b! how was your day? 😍"
type textarea "Hey ! how was your day? 😍"
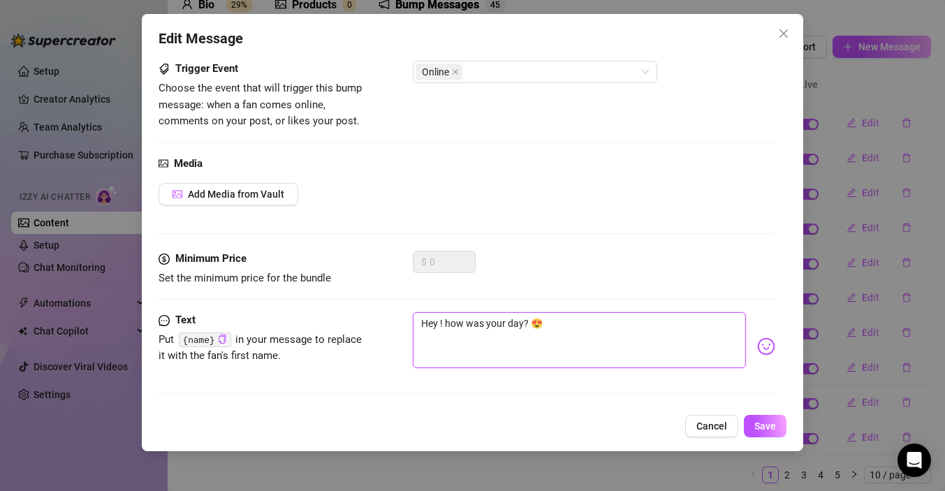
type textarea "Hey l! how was your day? 😍"
type textarea "Hey lo! how was your day? 😍"
type textarea "Hey lov! how was your day? 😍"
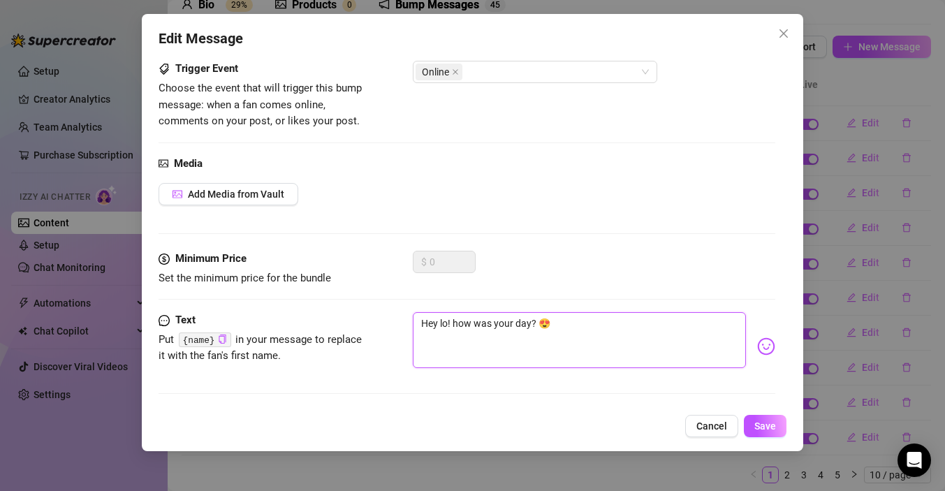
type textarea "Hey lov! how was your day? 😍"
type textarea "Hey love! how was your day? 😍"
type textarea "Hey lovel! how was your day? 😍"
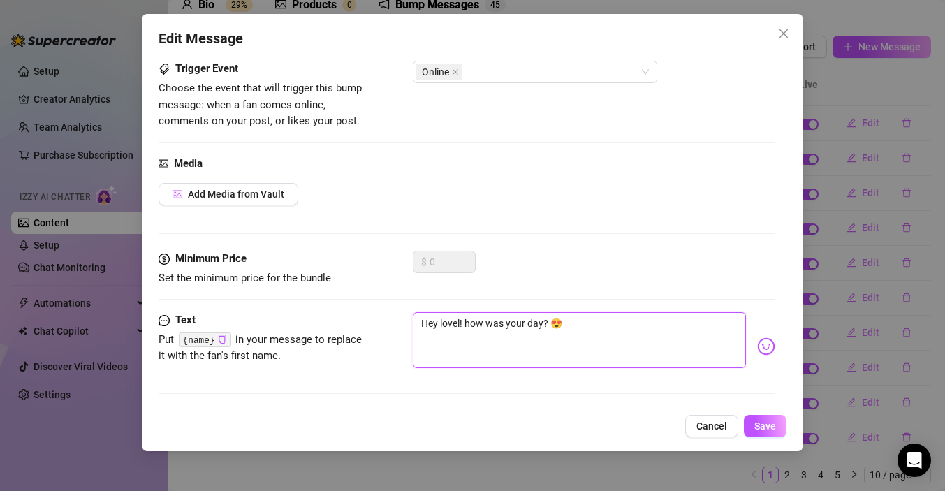
type textarea "Hey love! how was your day? 😍"
type textarea "Hey lov! how was your day? 😍"
type textarea "Hey lo! how was your day? 😍"
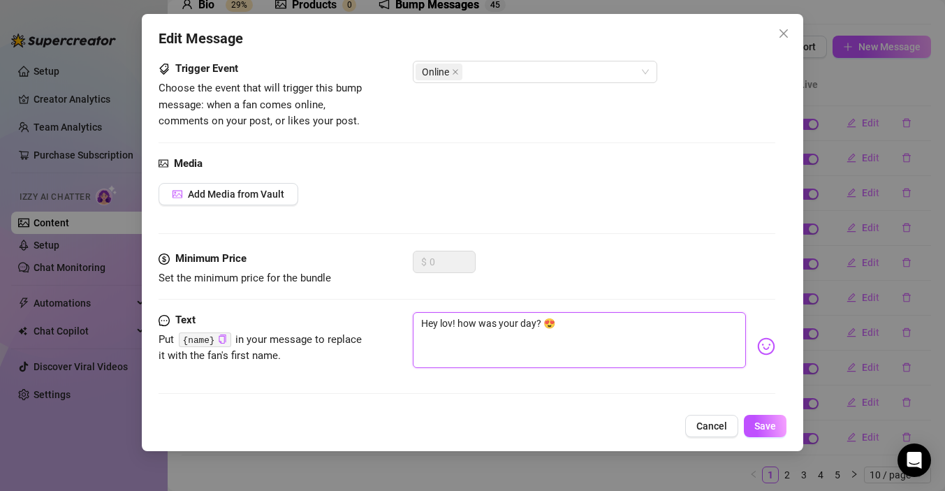
type textarea "Hey lo! how was your day? 😍"
type textarea "Hey l! how was your day? 😍"
type textarea "Hey ! how was your day? 😍"
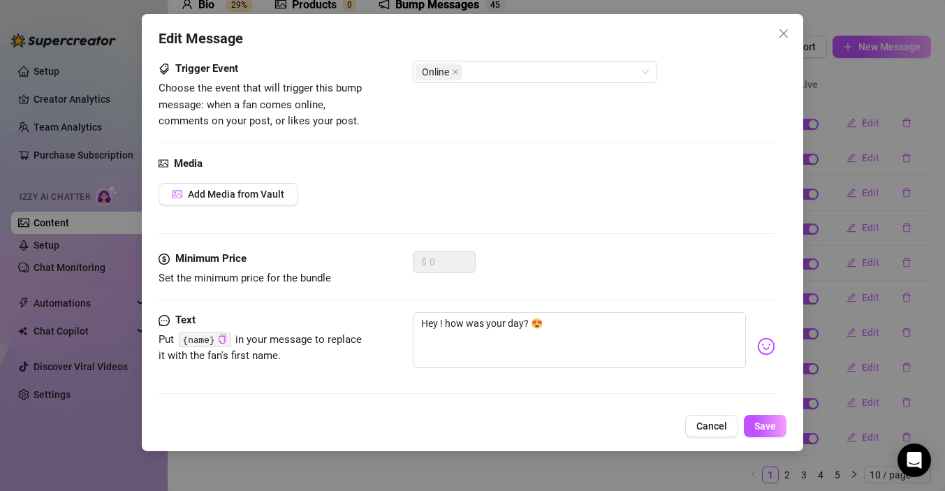
click at [198, 340] on code "{name}" at bounding box center [205, 339] width 52 height 15
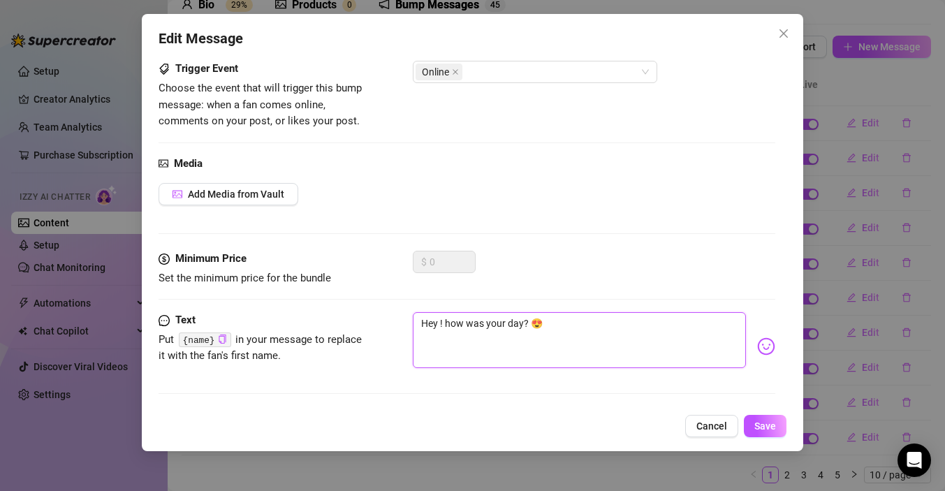
click at [441, 323] on textarea "Hey ! how was your day? 😍" at bounding box center [579, 340] width 333 height 56
paste textarea "Good morning Leyton! I finally have a day off work, wanna have fun with me toni…"
type textarea "Hey Good morning Leyton! I finally have a day off work, wanna have fun with me …"
type textarea "Hey ! how was your day? 😍"
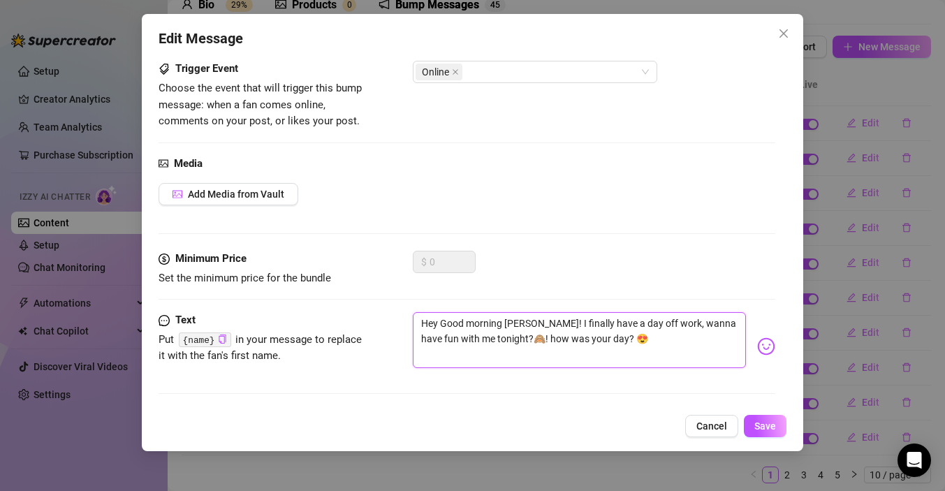
type textarea "Hey ! how was your day? 😍"
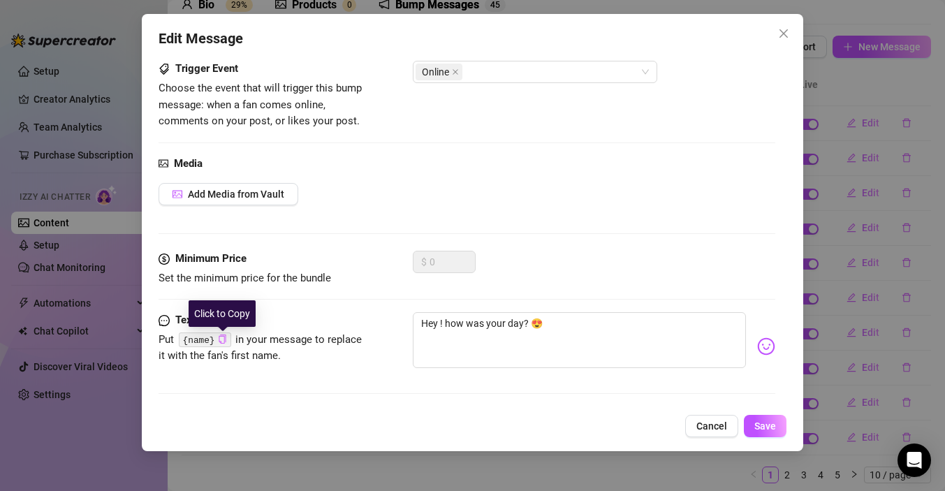
click at [224, 340] on icon "copy" at bounding box center [222, 338] width 7 height 9
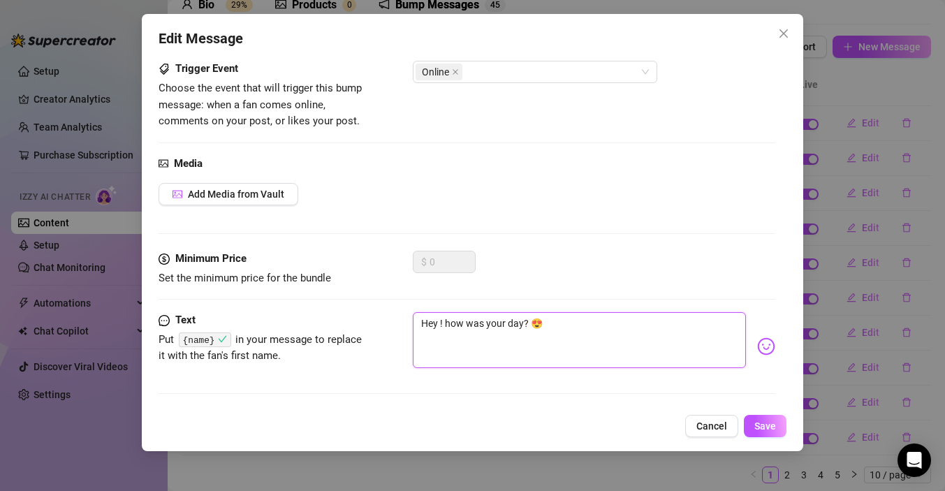
click at [439, 323] on textarea "Hey ! how was your day? 😍" at bounding box center [579, 340] width 333 height 56
paste textarea "{name}"
type textarea "Hey {name}! how was your day? 😍"
click at [459, 350] on textarea "Hey {name}! how was your day? 😍" at bounding box center [579, 340] width 333 height 56
type textarea "Hey {name}! how was your day? 😍"
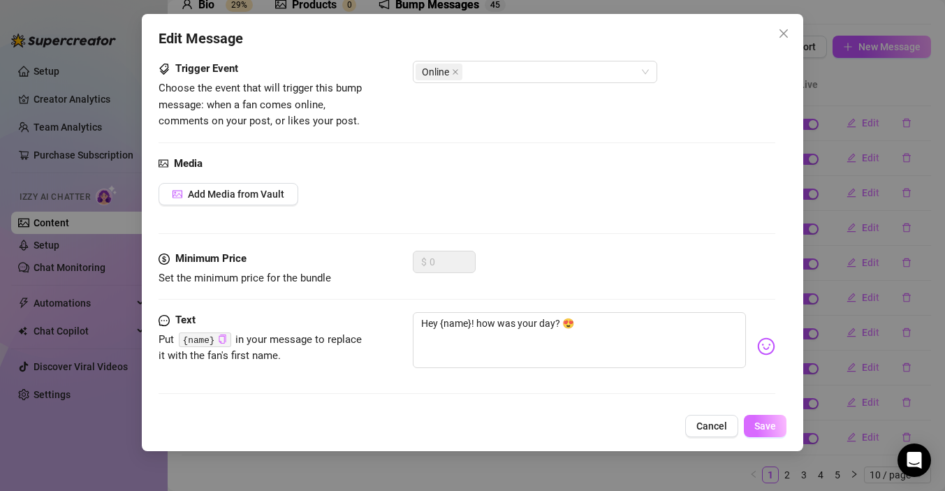
click at [755, 426] on span "Save" at bounding box center [765, 425] width 22 height 11
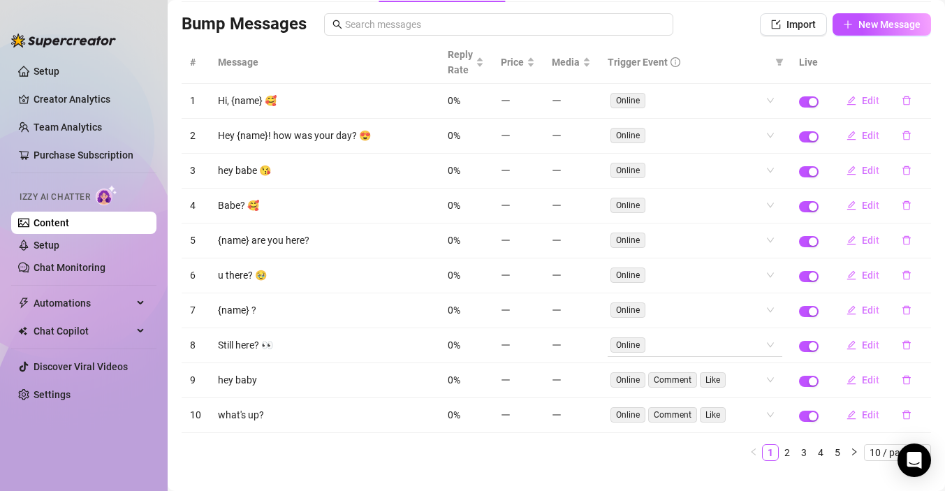
scroll to position [115, 0]
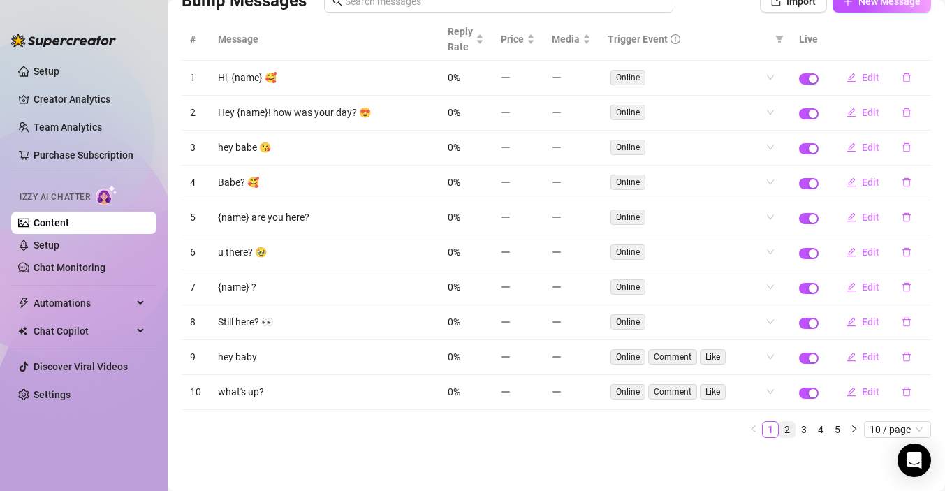
click at [786, 430] on link "2" at bounding box center [786, 429] width 15 height 15
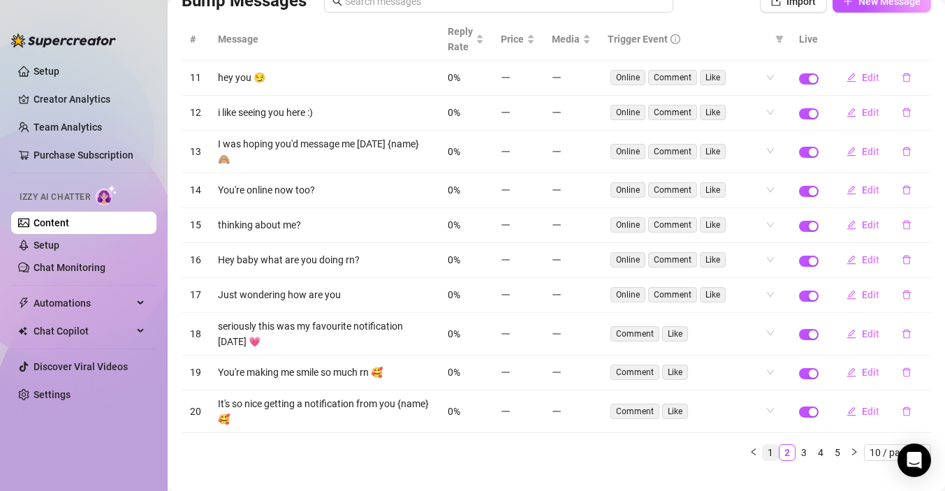
click at [770, 447] on link "1" at bounding box center [769, 452] width 15 height 15
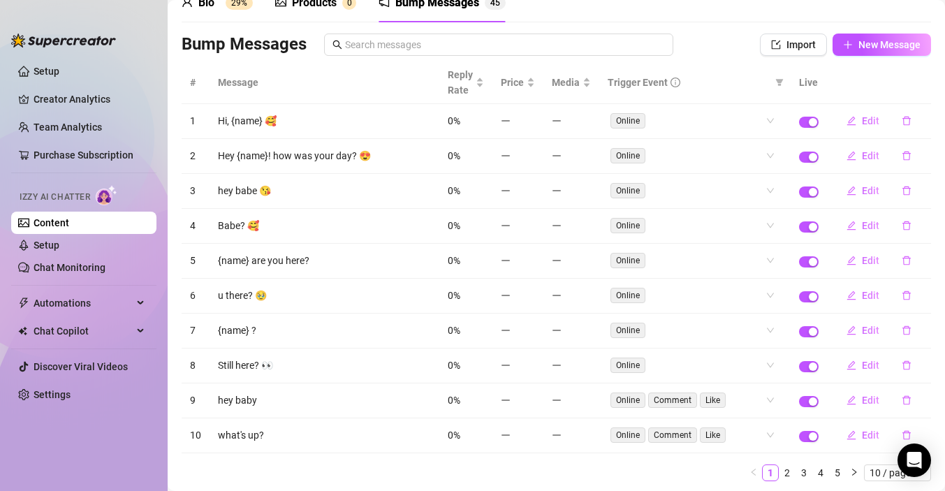
scroll to position [88, 0]
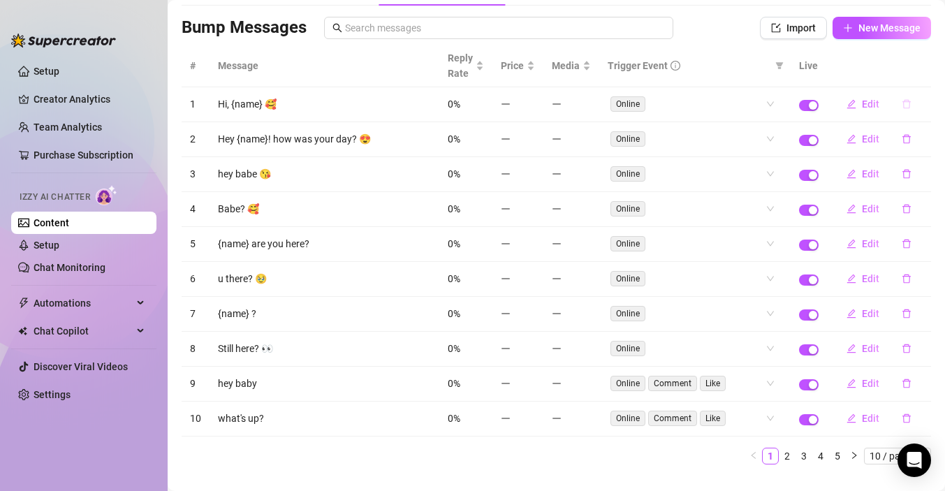
click at [908, 107] on icon "delete" at bounding box center [906, 104] width 10 height 10
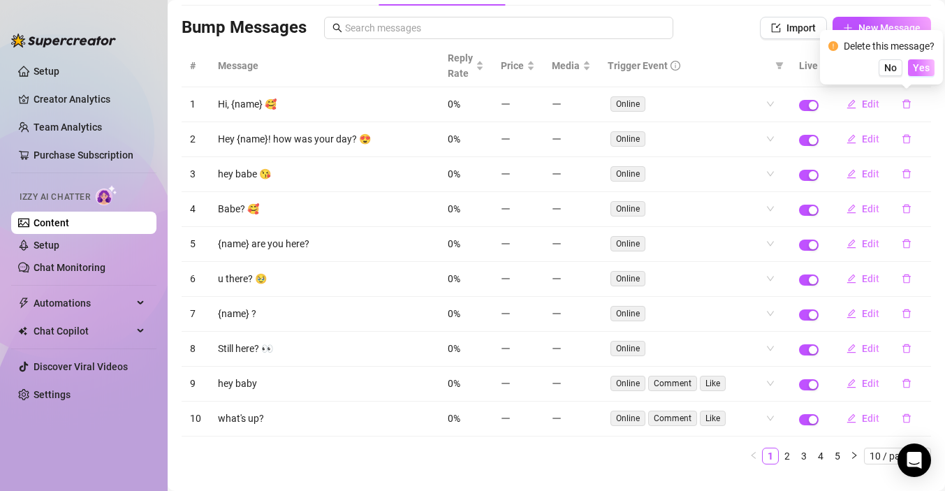
click at [921, 67] on span "Yes" at bounding box center [921, 67] width 17 height 11
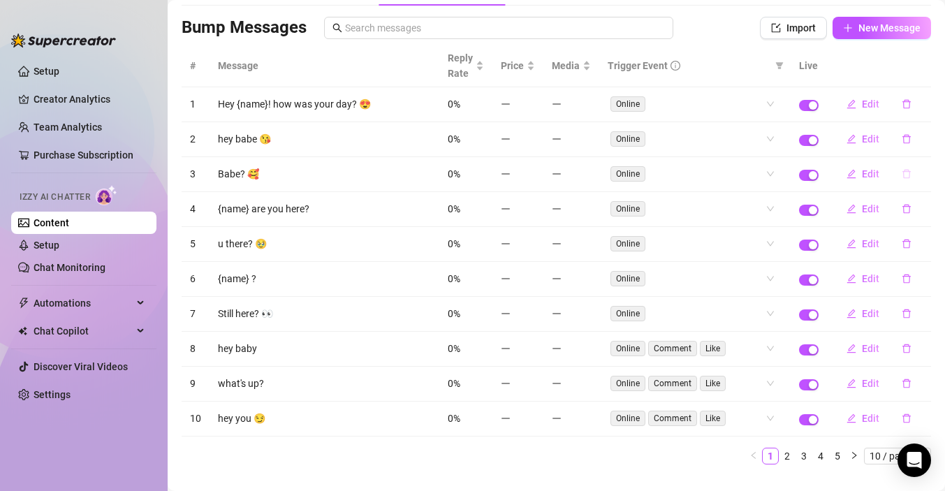
click at [904, 175] on icon "delete" at bounding box center [906, 174] width 10 height 10
click at [913, 140] on button "Yes" at bounding box center [921, 137] width 27 height 17
click at [905, 177] on icon "delete" at bounding box center [906, 174] width 8 height 9
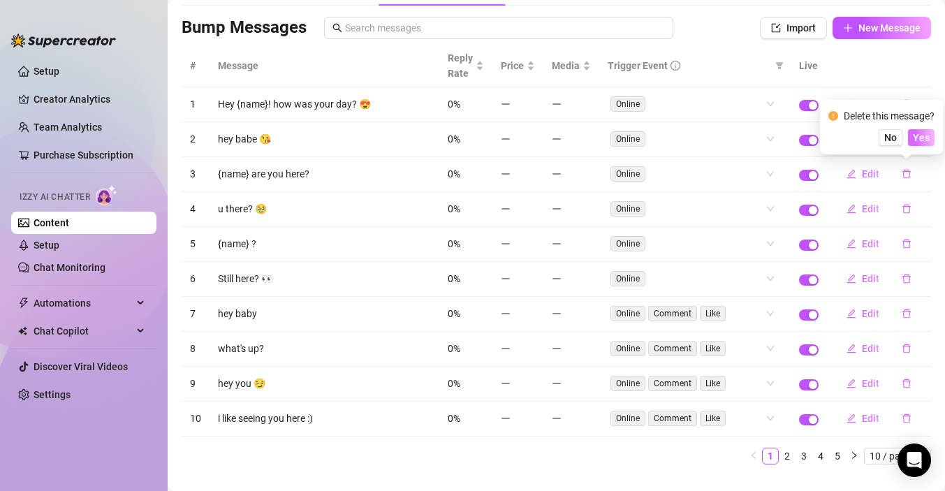
click at [920, 139] on span "Yes" at bounding box center [921, 137] width 17 height 11
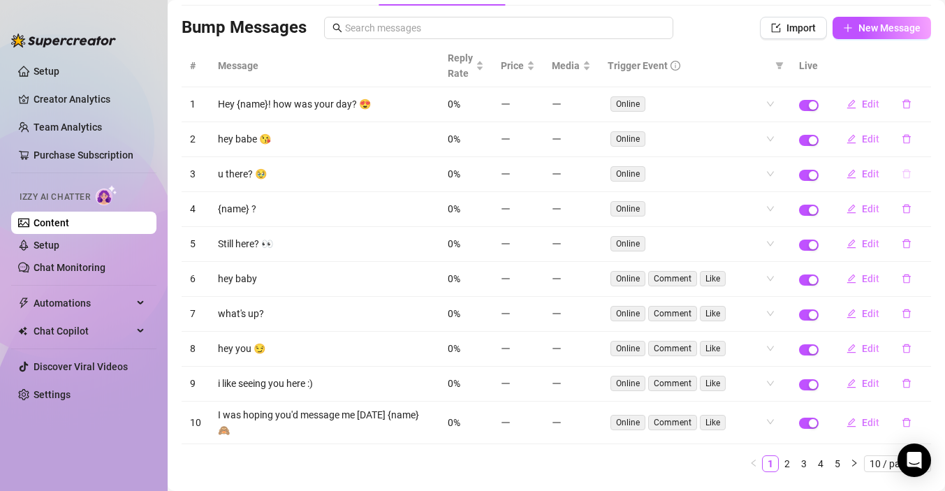
click at [905, 179] on button "button" at bounding box center [906, 174] width 32 height 22
click at [918, 140] on span "Yes" at bounding box center [921, 137] width 17 height 11
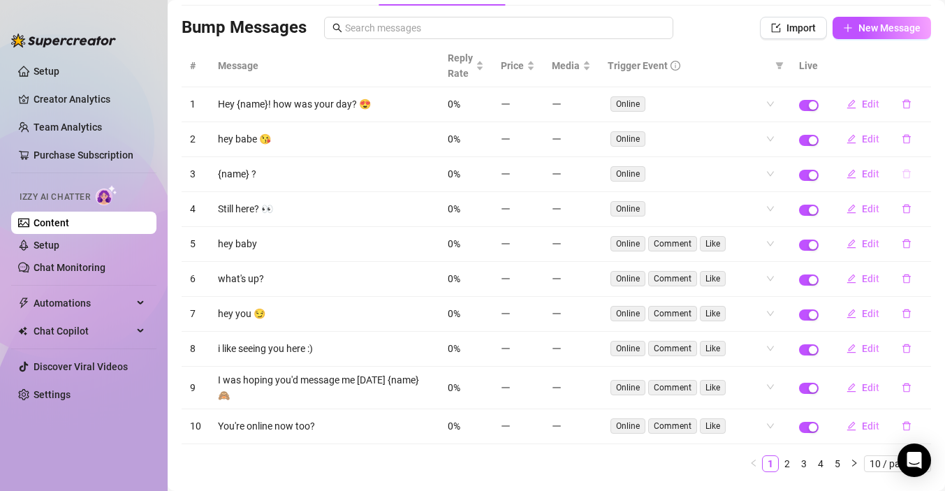
click at [903, 175] on icon "delete" at bounding box center [906, 174] width 8 height 9
click at [925, 138] on span "Yes" at bounding box center [921, 137] width 17 height 11
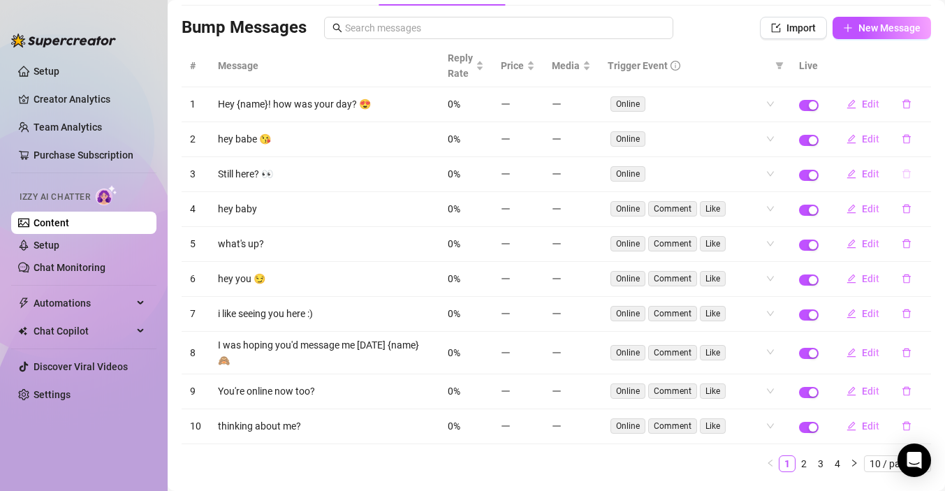
click at [905, 176] on icon "delete" at bounding box center [906, 174] width 10 height 10
click at [927, 140] on span "Yes" at bounding box center [921, 137] width 17 height 11
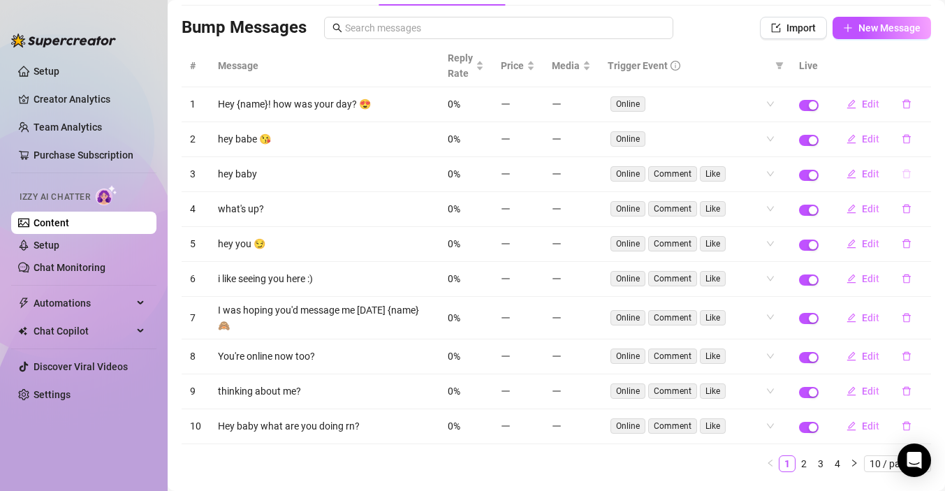
click at [905, 177] on icon "delete" at bounding box center [906, 174] width 10 height 10
click at [921, 141] on span "Yes" at bounding box center [921, 137] width 17 height 11
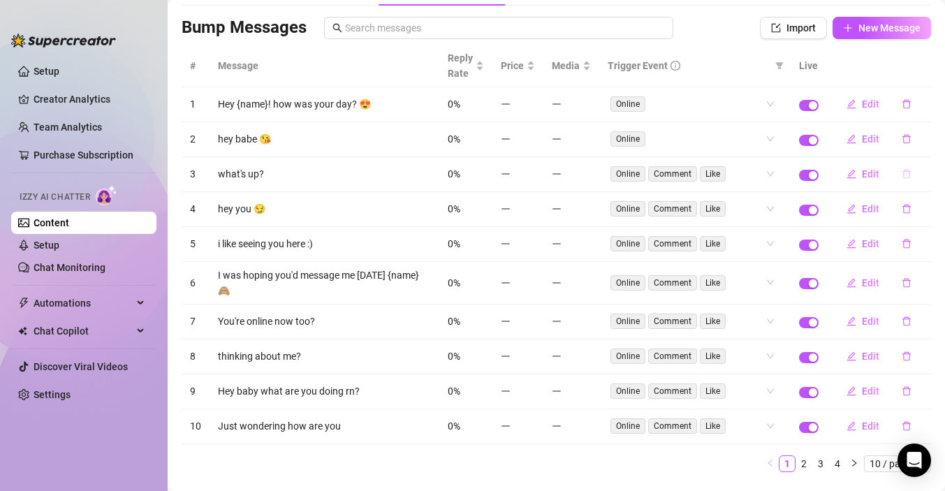
click at [905, 177] on icon "delete" at bounding box center [906, 174] width 10 height 10
click at [925, 139] on span "Yes" at bounding box center [921, 137] width 17 height 11
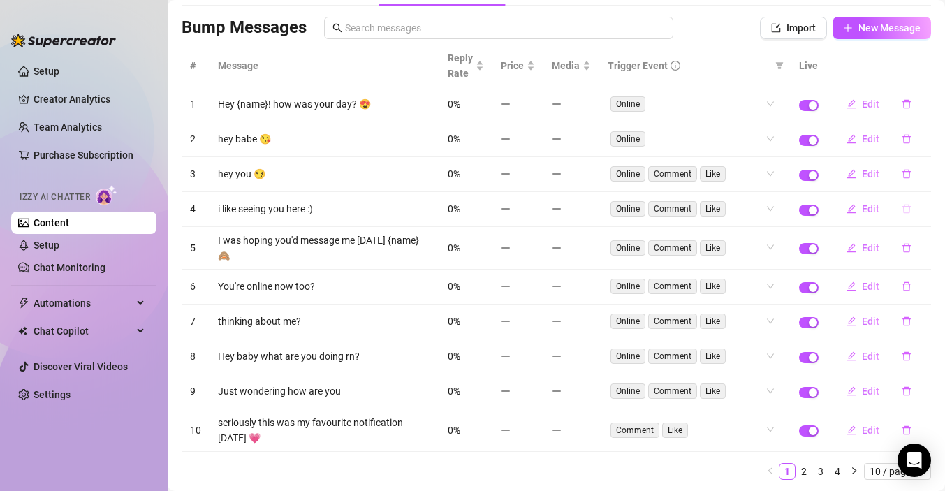
click at [906, 212] on icon "delete" at bounding box center [906, 209] width 10 height 10
click at [924, 170] on span "Yes" at bounding box center [921, 172] width 17 height 11
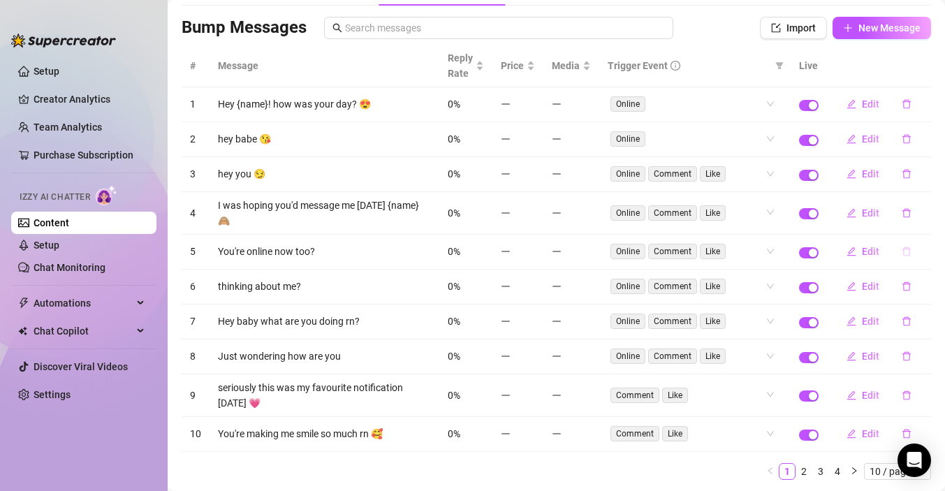
click at [904, 246] on icon "delete" at bounding box center [906, 251] width 10 height 10
click at [924, 209] on span "Yes" at bounding box center [921, 207] width 17 height 11
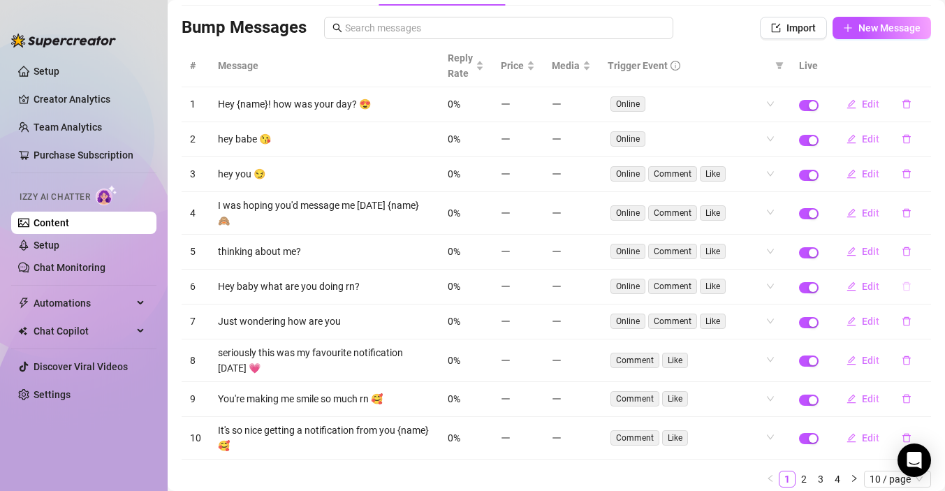
click at [906, 281] on icon "delete" at bounding box center [906, 286] width 10 height 10
click at [920, 248] on span "Yes" at bounding box center [921, 242] width 17 height 11
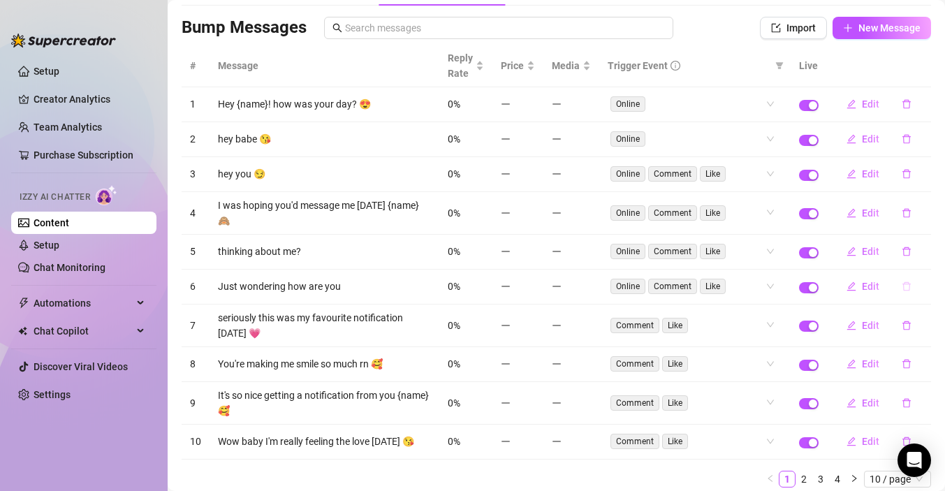
click at [906, 281] on icon "delete" at bounding box center [906, 286] width 10 height 10
click at [927, 244] on span "Yes" at bounding box center [921, 242] width 17 height 11
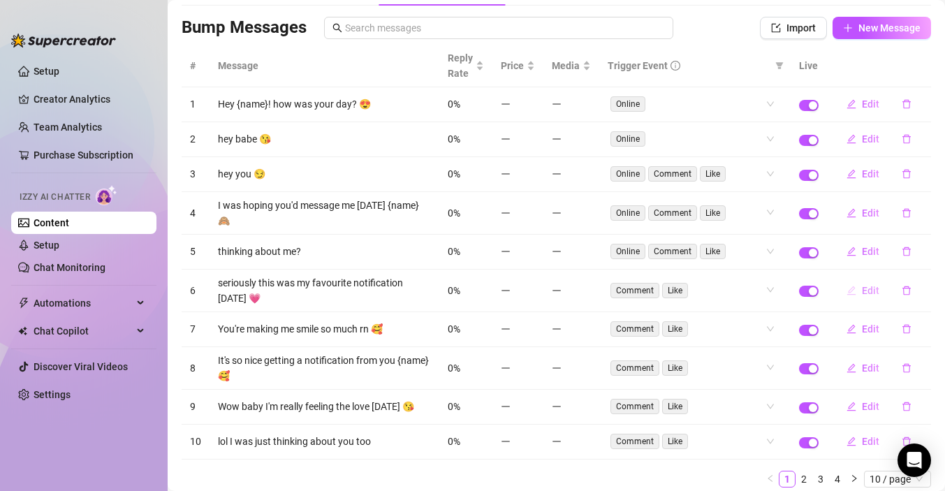
click at [859, 281] on button "Edit" at bounding box center [862, 290] width 55 height 22
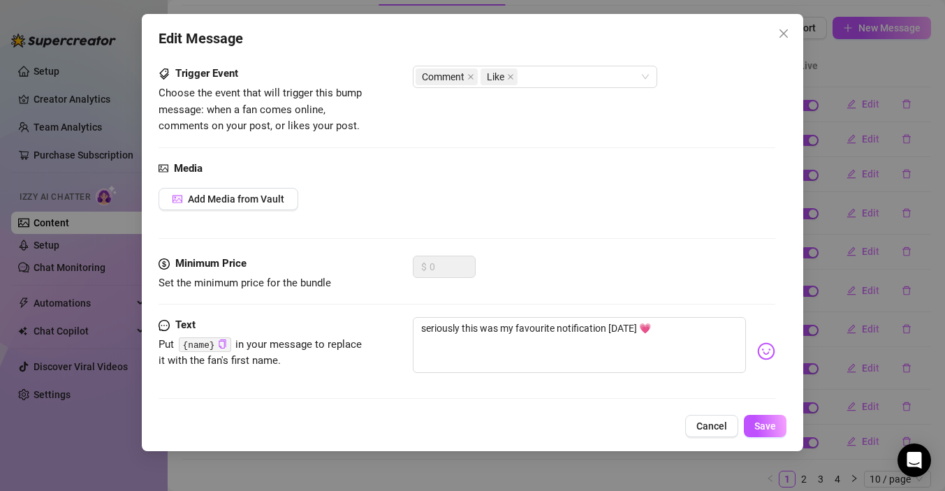
scroll to position [89, 0]
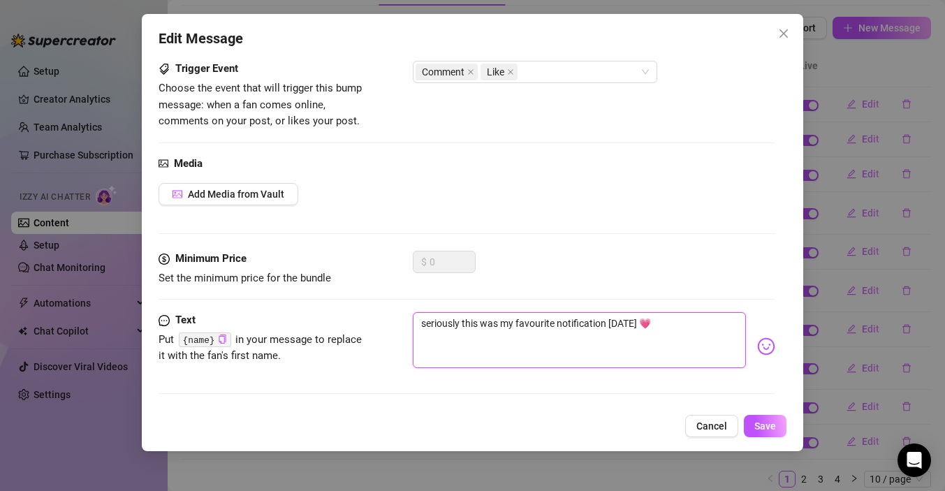
click at [427, 325] on textarea "seriously this was my favourite notification today 💗" at bounding box center [579, 340] width 333 height 56
type textarea "eriously this was my favourite notification today 💗"
type textarea "xeriously this was my favourite notification today 💗"
type textarea "eriously this was my favourite notification today 💗"
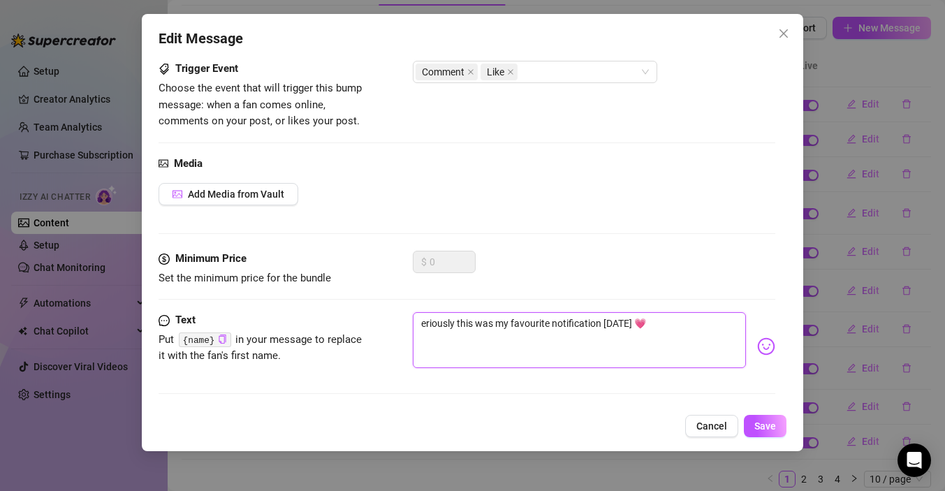
type textarea "Seriously this was my favourite notification today 💗"
click at [479, 323] on textarea "Seriously this was my favourite notification today 💗" at bounding box center [579, 340] width 333 height 56
type textarea "Seriously thi was my favourite notification today 💗"
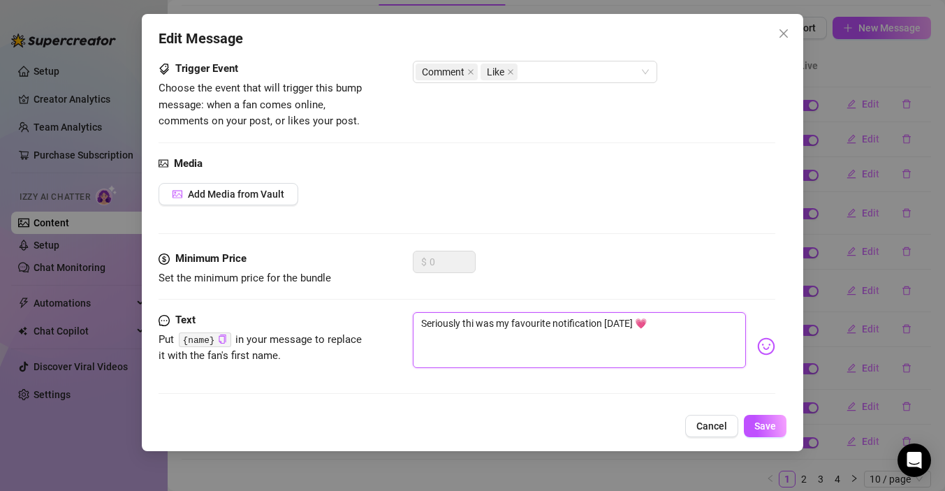
type textarea "Seriously th was my favourite notification today 💗"
type textarea "Seriously thi was my favourite notification today 💗"
type textarea "Seriously this was my favourite notification today 💗"
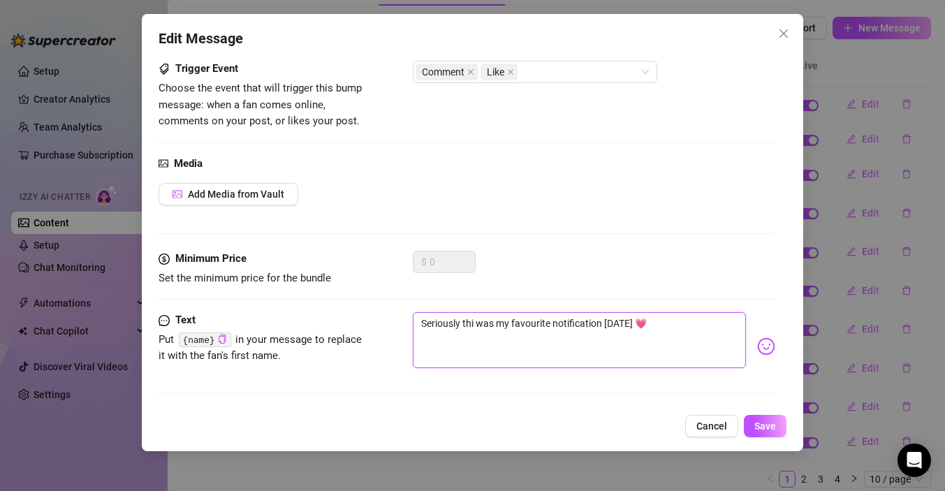
type textarea "Seriously this was my favourite notification today 💗"
click at [653, 324] on textarea "Seriously this was my favourite notification today 💗" at bounding box center [579, 340] width 333 height 56
type textarea "Seriously this was my favourite notification today 💗"
click at [637, 324] on textarea "Seriously this was my favourite notification today 💗" at bounding box center [579, 340] width 333 height 56
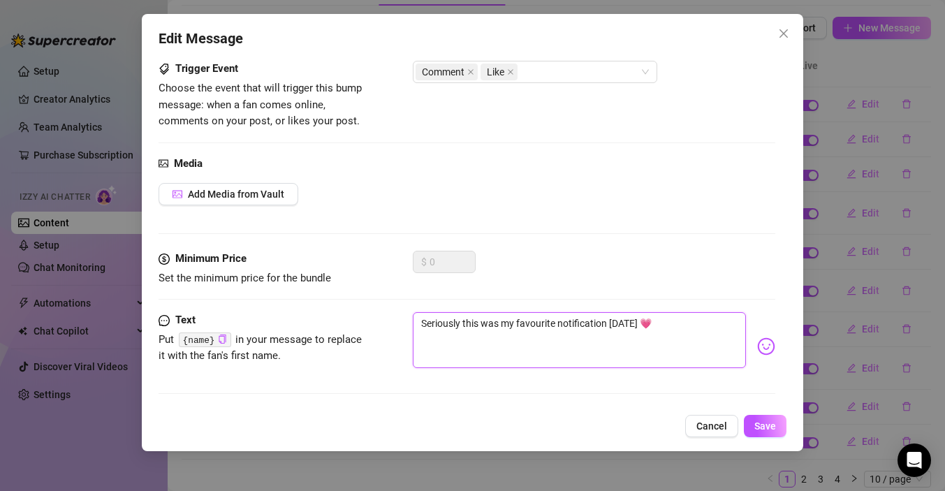
type textarea "Seriously this was my favourite notification today 😆💗"
click at [478, 322] on textarea "Seriously this was my favourite notification today 😆💗" at bounding box center [579, 340] width 333 height 56
drag, startPoint x: 514, startPoint y: 326, endPoint x: 464, endPoint y: 324, distance: 49.6
click at [464, 325] on textarea "Seriously this was my favourite notification today 😆💗" at bounding box center [579, 340] width 333 height 56
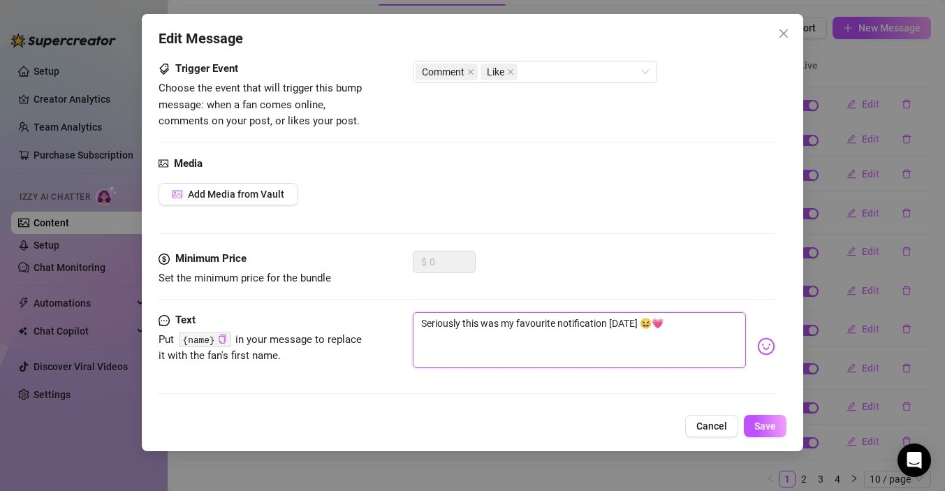
type textarea "Seriously favourite notification today 😆💗"
type textarea "Seriously y favourite notification today 😆💗"
type textarea "Seriously yo favourite notification today 😆💗"
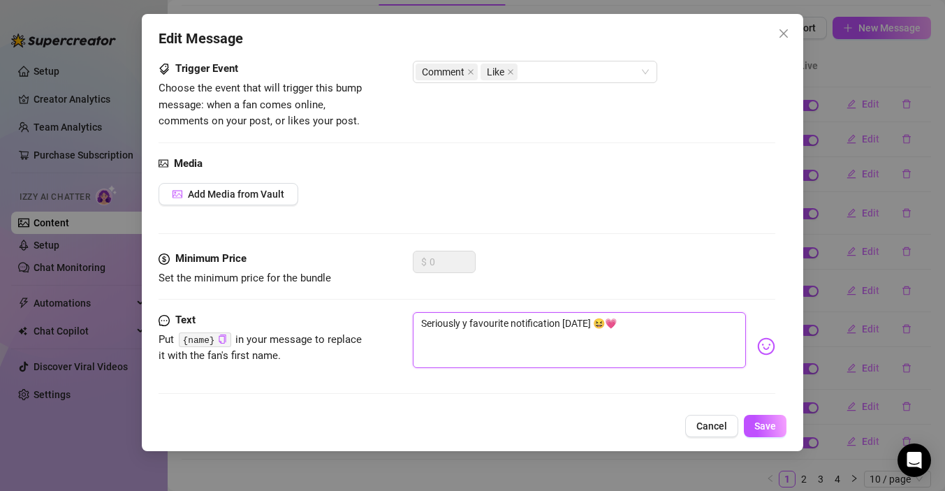
type textarea "Seriously yo favourite notification today 😆💗"
type textarea "Seriously you favourite notification today 😆💗"
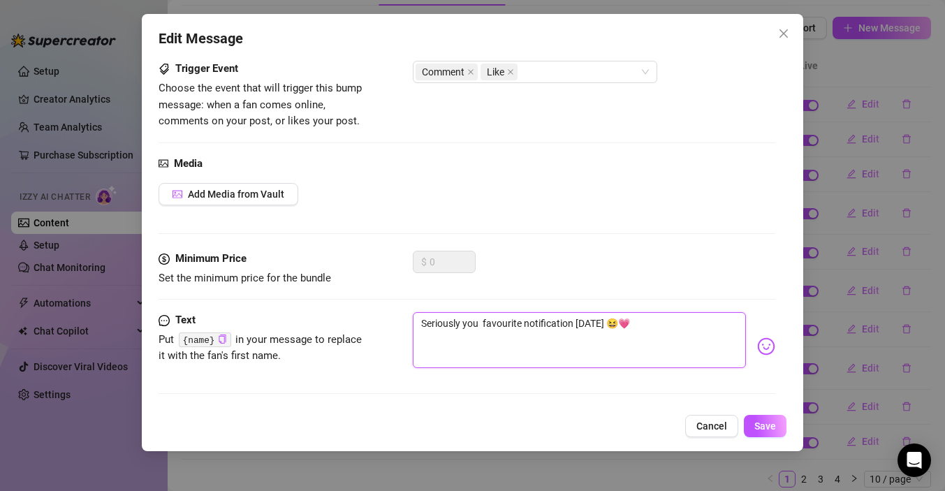
type textarea "Seriously you w favourite notification today 😆💗"
type textarea "Seriously you we favourite notification today 😆💗"
type textarea "Seriously you wer favourite notification today 😆💗"
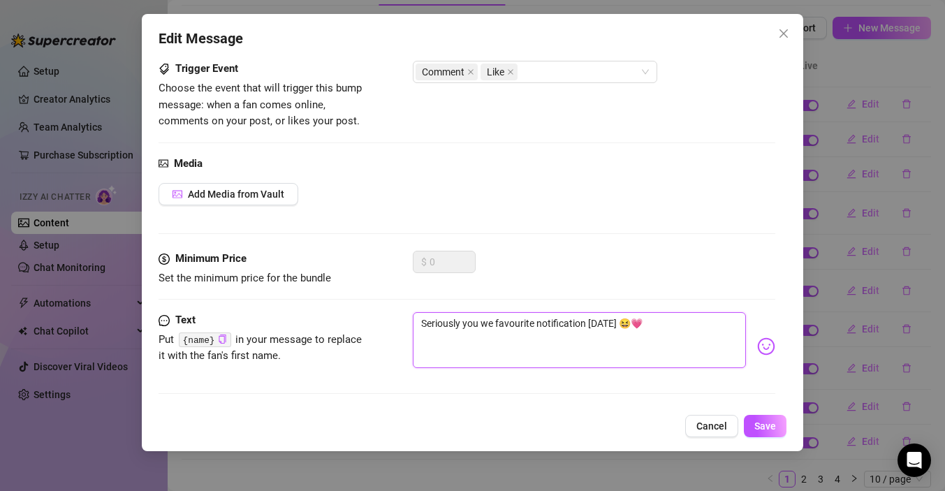
type textarea "Seriously you wer favourite notification today 😆💗"
type textarea "Seriously you were favourite notification today 😆💗"
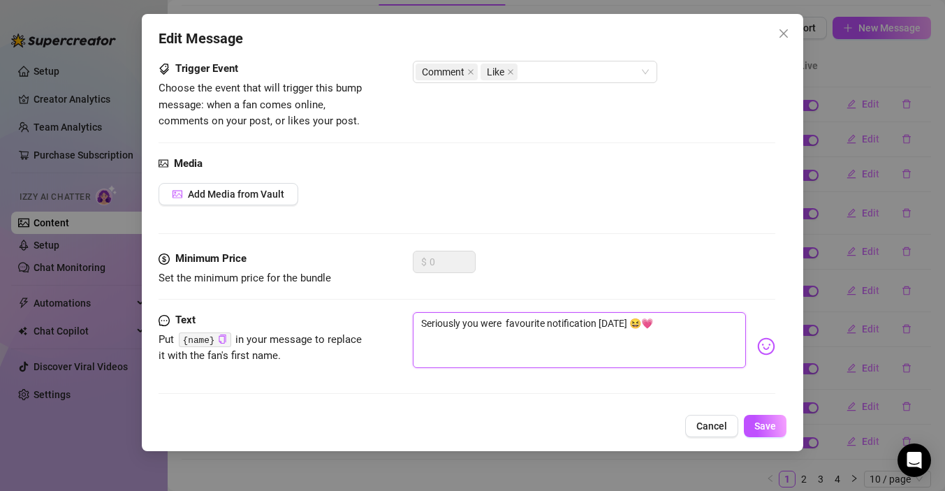
type textarea "Seriously you were m favourite notification today 😆💗"
type textarea "Seriously you were my favourite notification today 😆💗"
drag, startPoint x: 519, startPoint y: 324, endPoint x: 464, endPoint y: 323, distance: 55.2
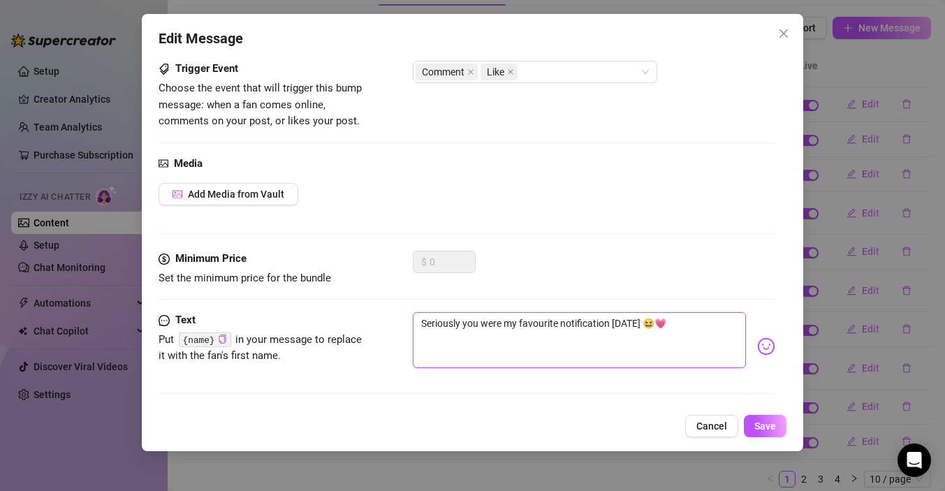
click at [464, 325] on textarea "Seriously you were my favourite notification today 😆💗" at bounding box center [579, 340] width 333 height 56
type textarea "Seriously favourite notification today 😆💗"
type textarea "Seriously tfavourite notification today 😆💗"
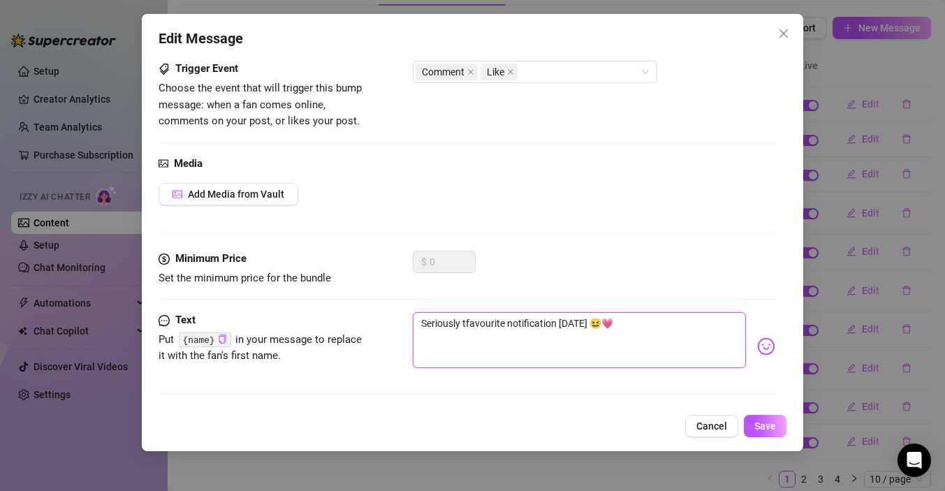
type textarea "Seriously thfavourite notification today 😆💗"
type textarea "Seriously thafavourite notification today 😆💗"
type textarea "Seriously thatfavourite notification today 😆💗"
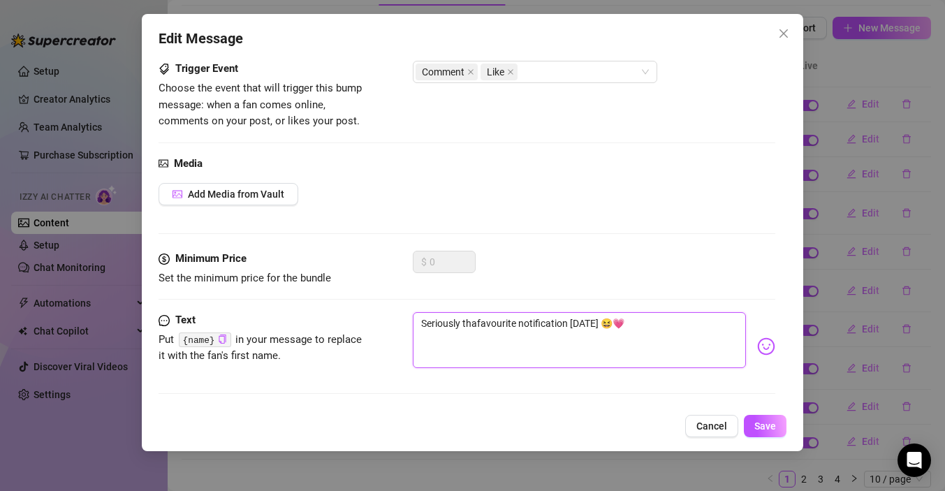
type textarea "Seriously thatfavourite notification today 😆💗"
type textarea "Seriously that favourite notification today 😆💗"
type textarea "Seriously that wfavourite notification today 😆💗"
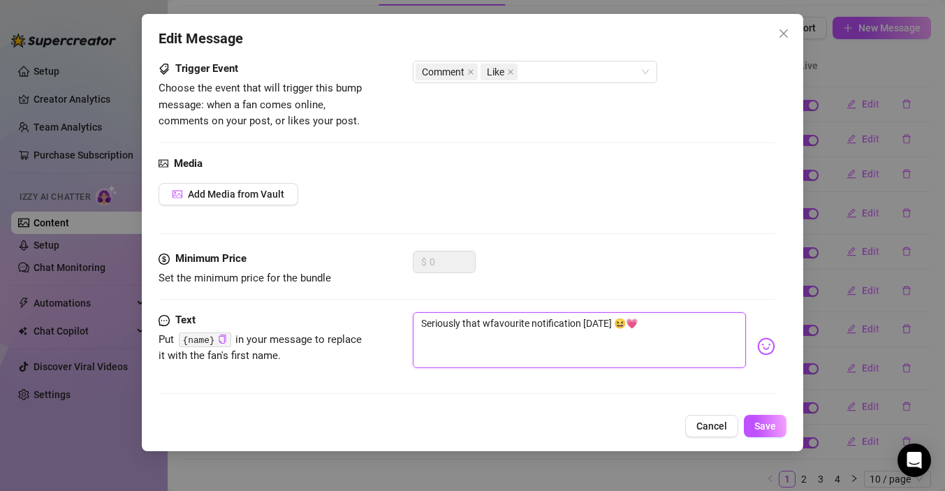
type textarea "Seriously that wafavourite notification today 😆💗"
type textarea "Seriously that wasfavourite notification today 😆💗"
type textarea "Seriously that was favourite notification today 😆💗"
type textarea "Seriously that was mfavourite notification today 😆💗"
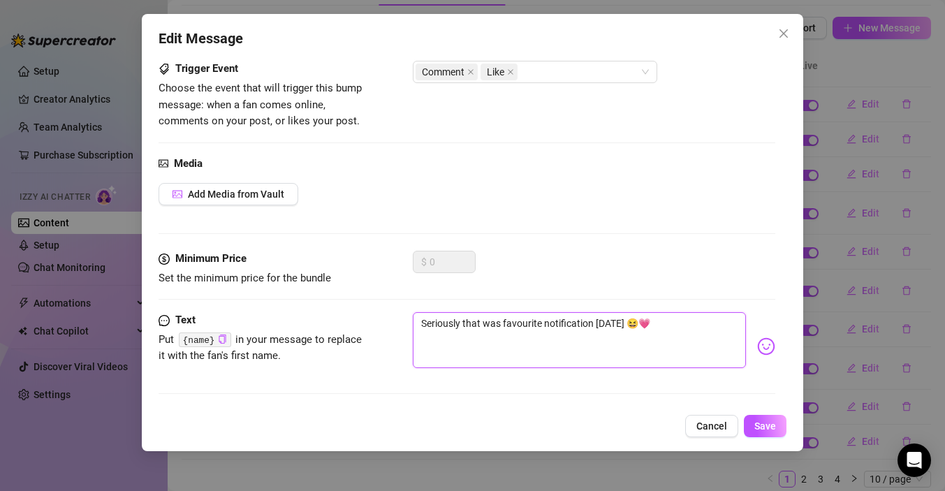
type textarea "Seriously that was mfavourite notification today 😆💗"
type textarea "Seriously that was myfavourite notification today 😆💗"
type textarea "Seriously that was my favourite notification today 😆💗"
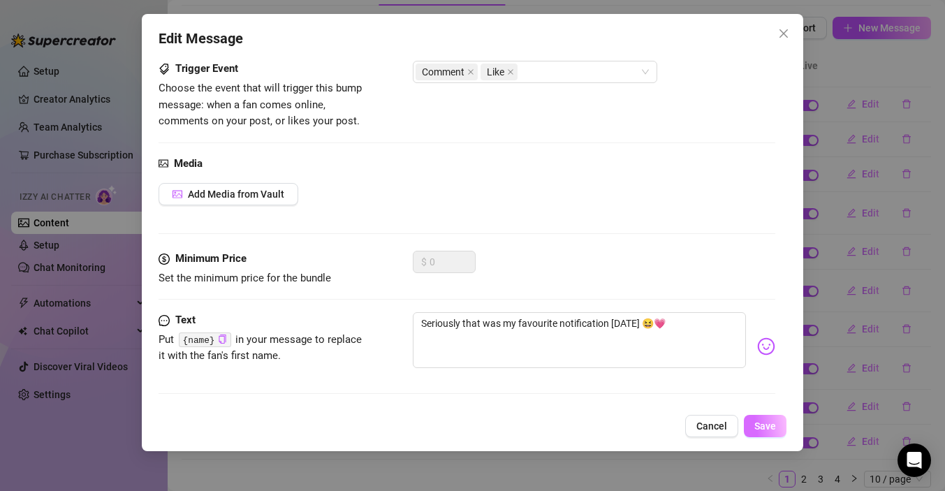
click at [768, 423] on span "Save" at bounding box center [765, 425] width 22 height 11
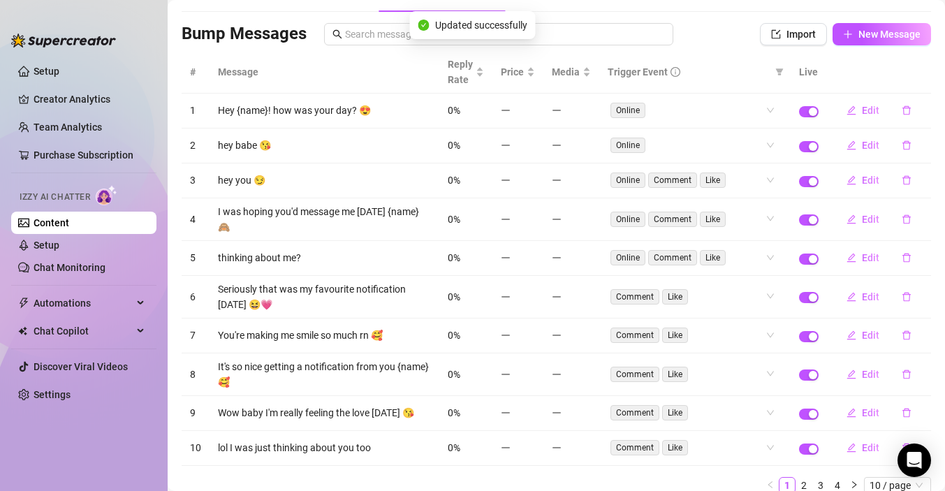
scroll to position [81, 0]
click at [870, 214] on span "Edit" at bounding box center [870, 219] width 17 height 11
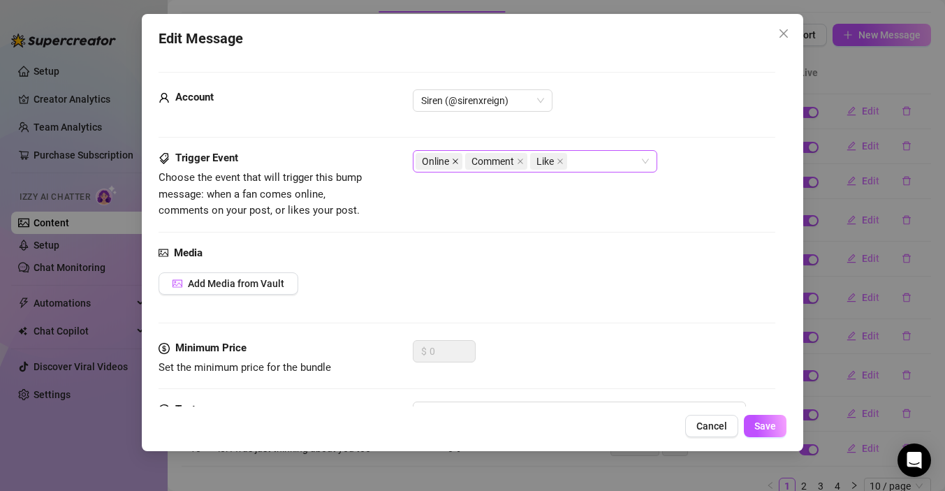
click at [455, 160] on icon "close" at bounding box center [455, 161] width 7 height 7
click at [756, 432] on button "Save" at bounding box center [765, 426] width 43 height 22
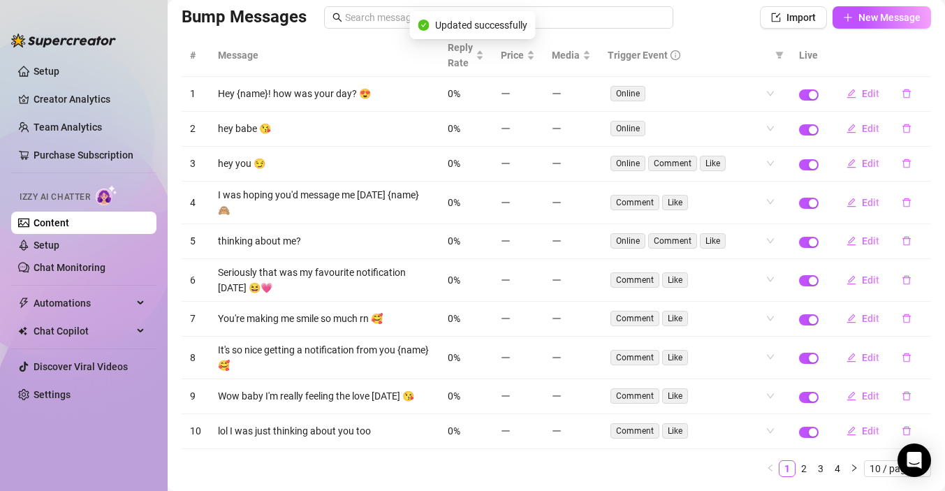
scroll to position [107, 0]
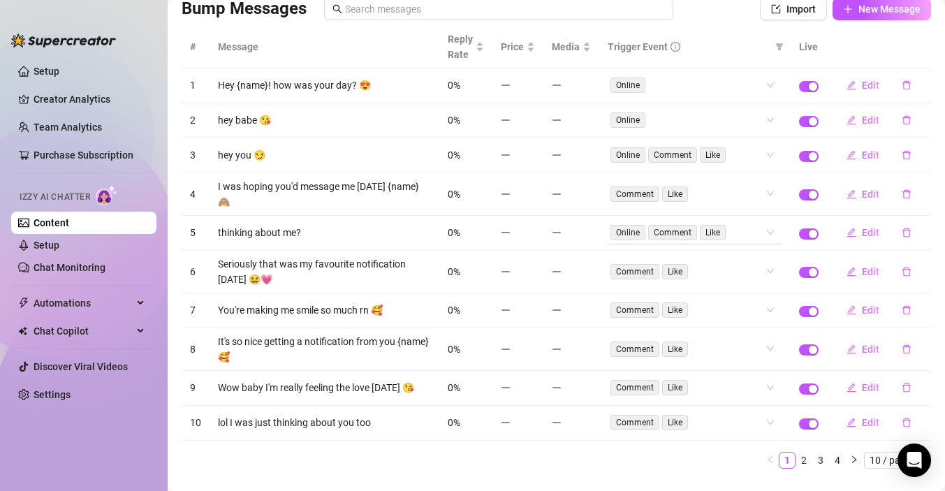
click at [633, 225] on span "Online" at bounding box center [627, 232] width 35 height 15
click at [628, 225] on span "Online" at bounding box center [627, 232] width 35 height 15
click at [628, 227] on span "Online" at bounding box center [627, 232] width 35 height 15
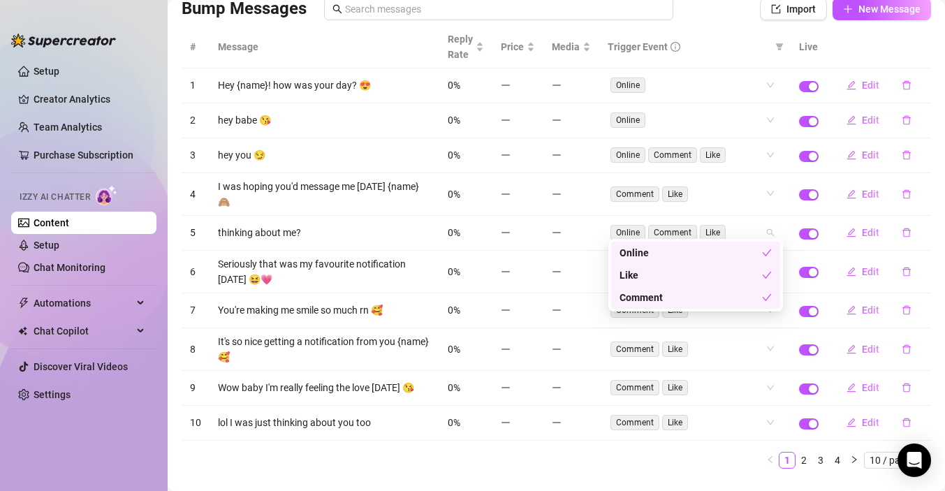
click at [769, 223] on div "Online Comment Like" at bounding box center [694, 232] width 175 height 22
click at [658, 252] on div "Online" at bounding box center [690, 252] width 142 height 15
click at [542, 269] on div "# Message Reply Rate Price Media Trigger Event Live 1 Hey {name}! how was your …" at bounding box center [556, 247] width 749 height 443
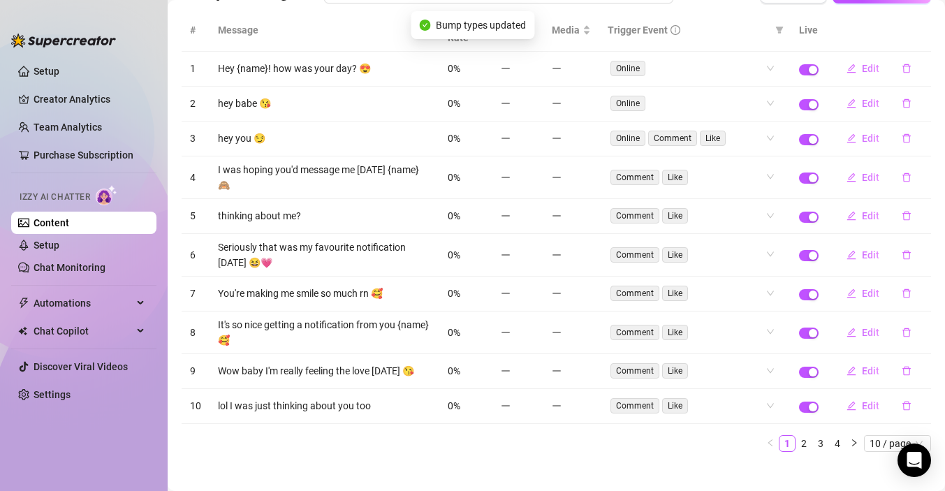
scroll to position [130, 0]
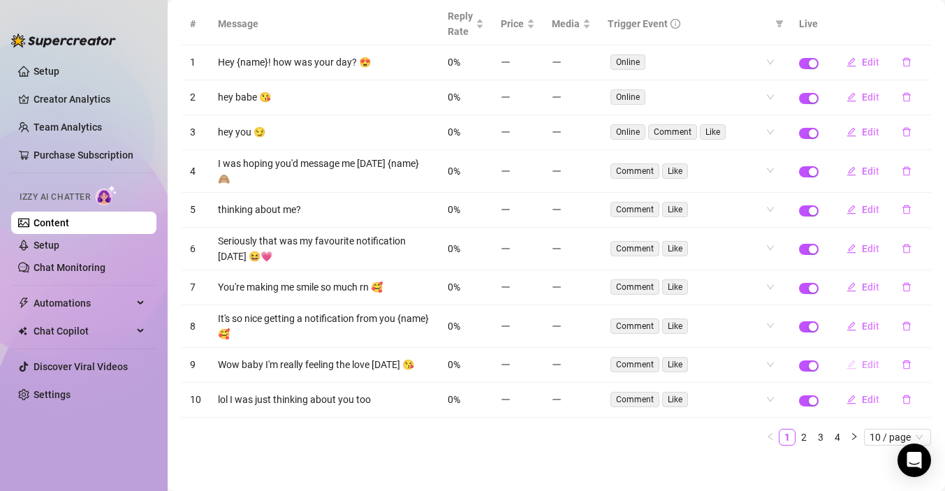
click at [864, 360] on span "Edit" at bounding box center [870, 364] width 17 height 11
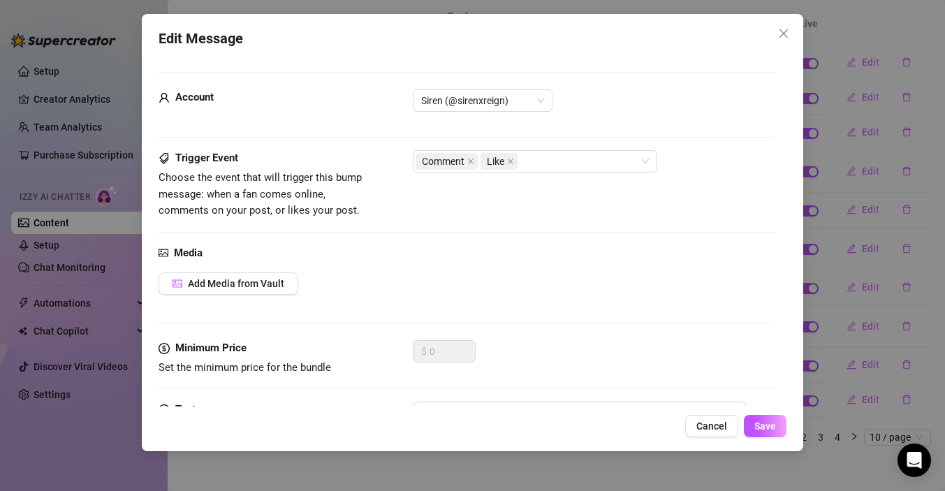
scroll to position [89, 0]
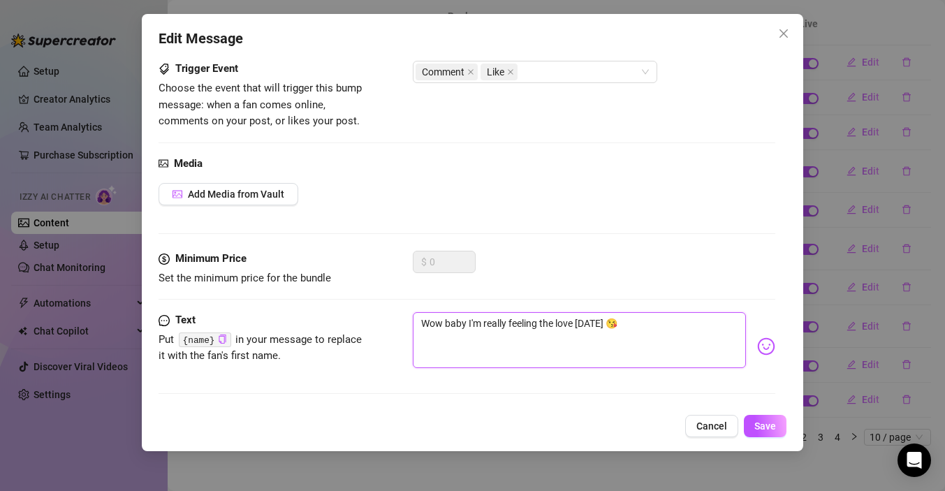
drag, startPoint x: 466, startPoint y: 324, endPoint x: 437, endPoint y: 324, distance: 28.6
click at [437, 324] on textarea "Wow baby I'm really feeling the love today 😘" at bounding box center [579, 340] width 333 height 56
type textarea "Wo I'm really feeling the love today 😘"
type textarea "Woa I'm really feeling the love today 😘"
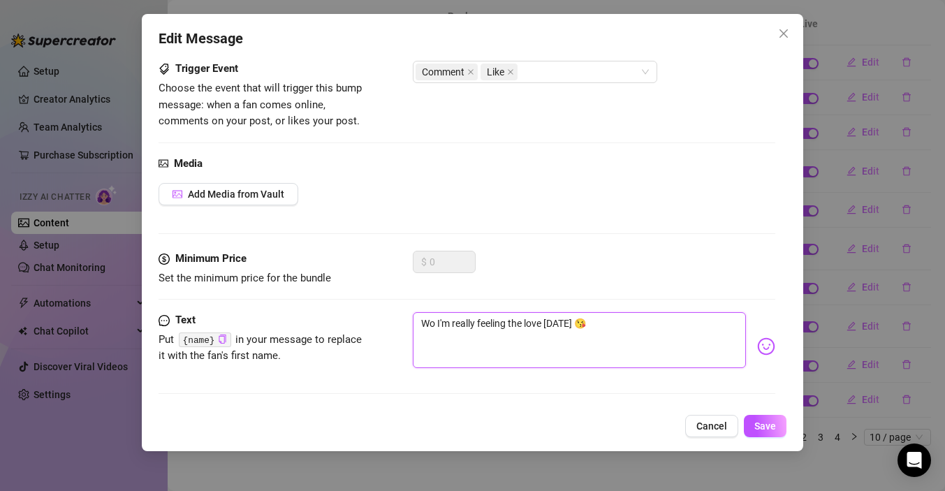
type textarea "Woa I'm really feeling the love today 😘"
type textarea "Woah I'm really feeling the love today 😘"
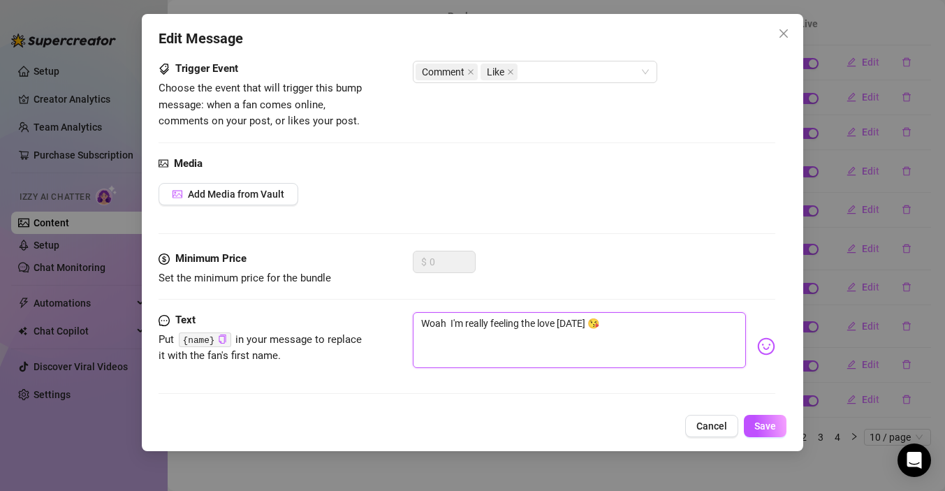
type textarea "Woah l I'm really feeling the love today 😘"
type textarea "Woah lo I'm really feeling the love today 😘"
type textarea "Woah l I'm really feeling the love today 😘"
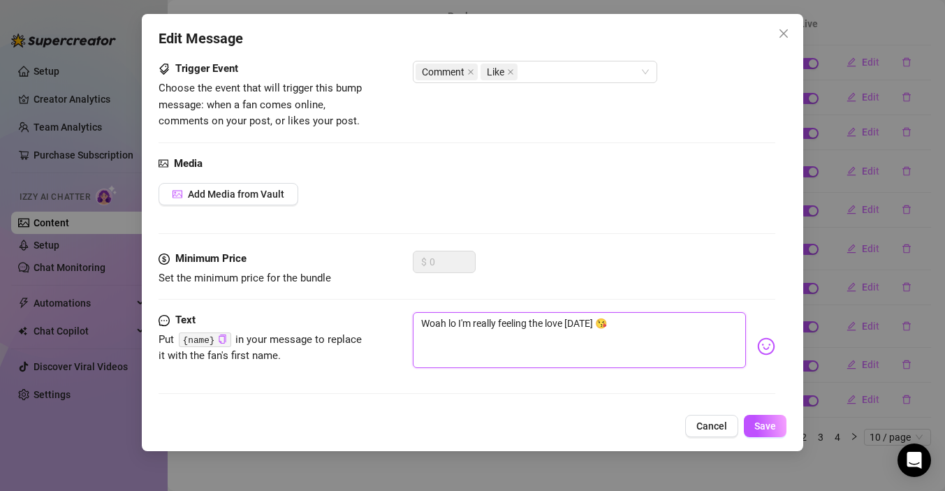
type textarea "Woah l I'm really feeling the love today 😘"
type textarea "Woah I'm really feeling the love today 😘"
type textarea "Woa I'm really feeling the love today 😘"
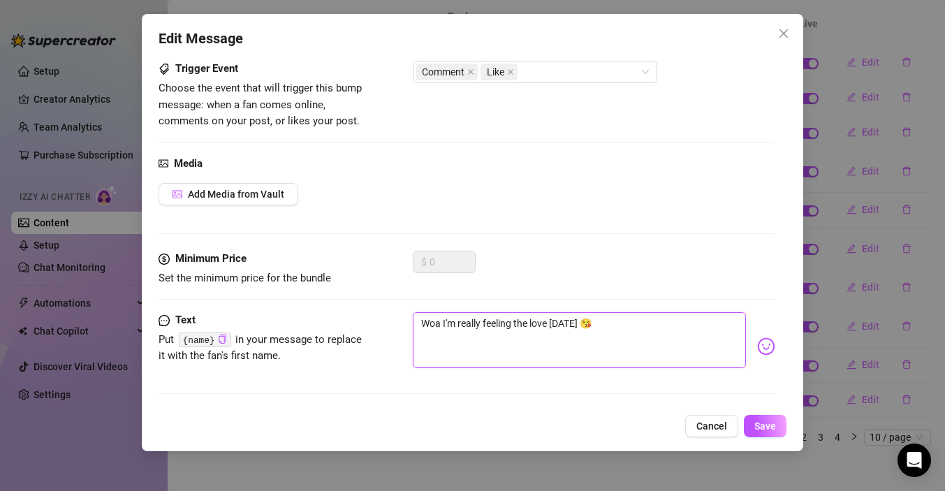
type textarea "Wo I'm really feeling the love today 😘"
type textarea "W I'm really feeling the love today 😘"
type textarea "I'm really feeling the love today 😘"
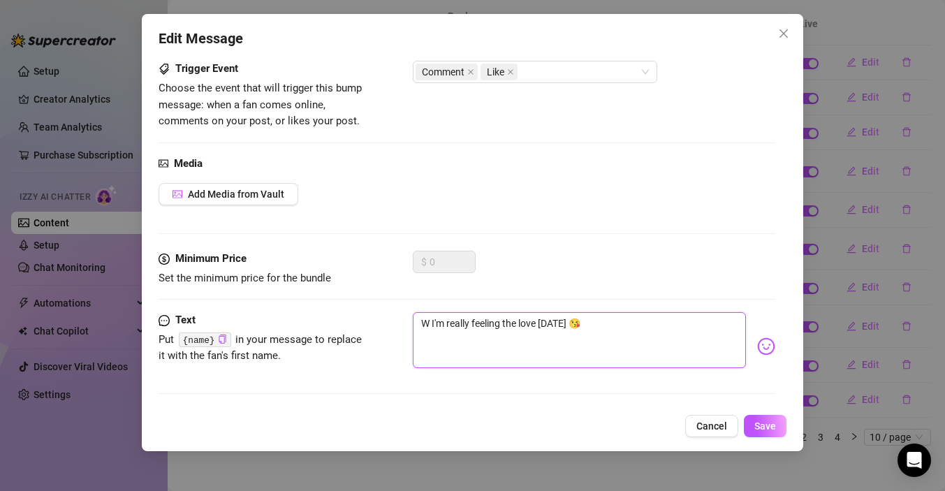
type textarea "I'm really feeling the love today 😘"
click at [422, 320] on textarea "I'm really feeling the love today 😘" at bounding box center [579, 340] width 333 height 56
type textarea "I'm really feeling the love today 😘"
click at [529, 323] on textarea "I'm really feeling the love today 😘" at bounding box center [579, 340] width 333 height 56
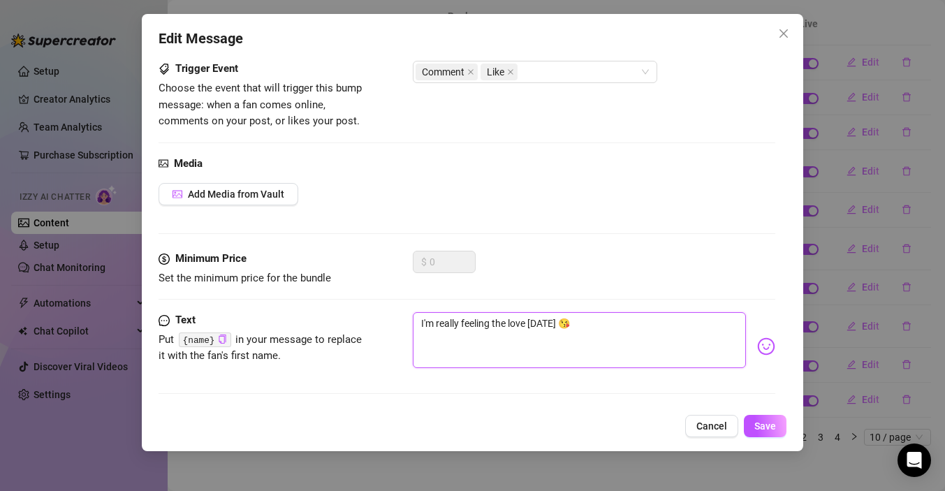
type textarea "I'm really feeling the love ftoday 😘"
type textarea "I'm really feeling the love frtoday 😘"
type textarea "I'm really feeling the love frotoday 😘"
type textarea "I'm really feeling the love fromtoday 😘"
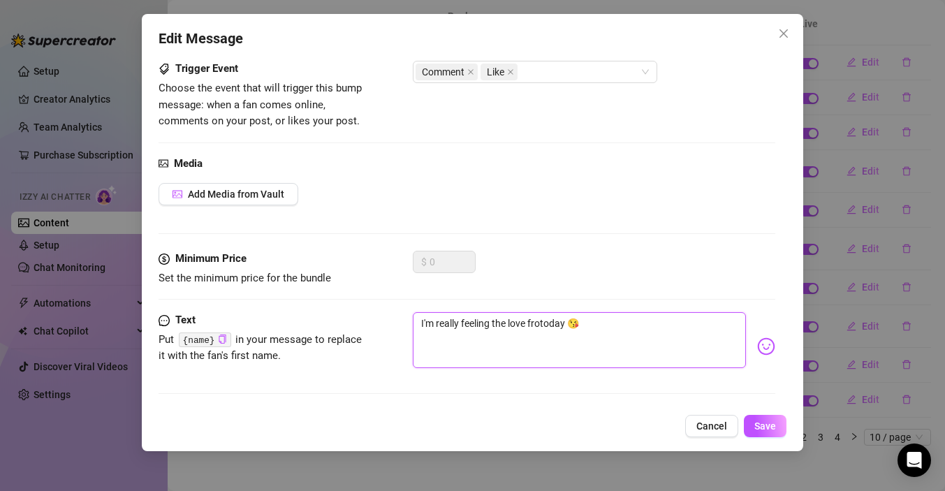
type textarea "I'm really feeling the love fromtoday 😘"
type textarea "I'm really feeling the love from today 😘"
type textarea "I'm really feeling the love from ytoday 😘"
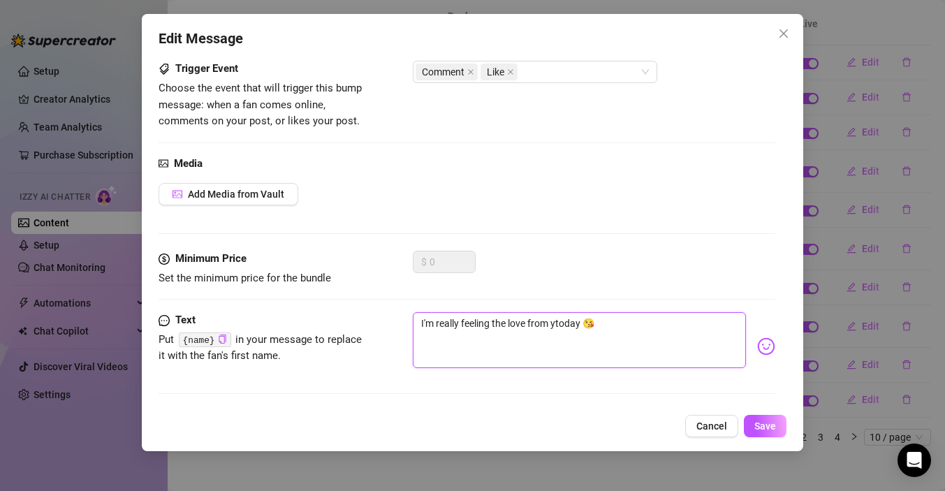
type textarea "I'm really feeling the love from yotoday 😘"
type textarea "I'm really feeling the love from youtoday 😘"
type textarea "I'm really feeling the love from you today 😘"
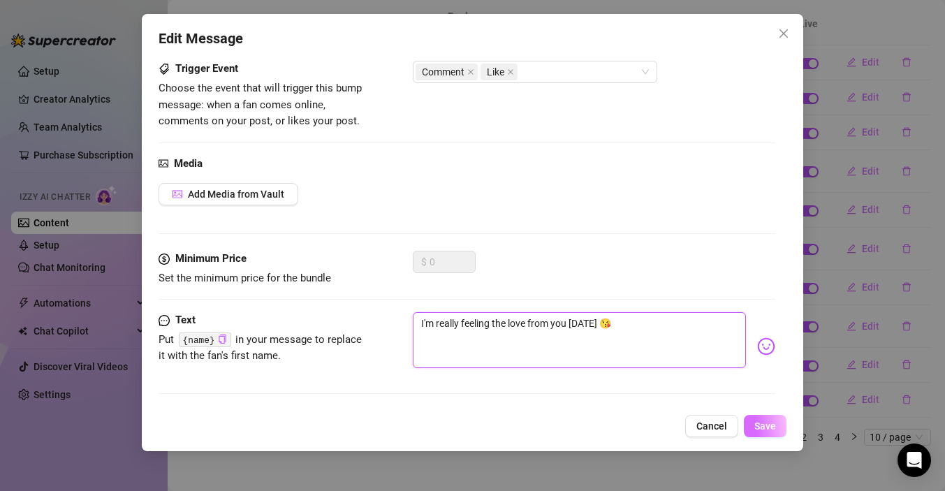
type textarea "I'm really feeling the love from you today 😘"
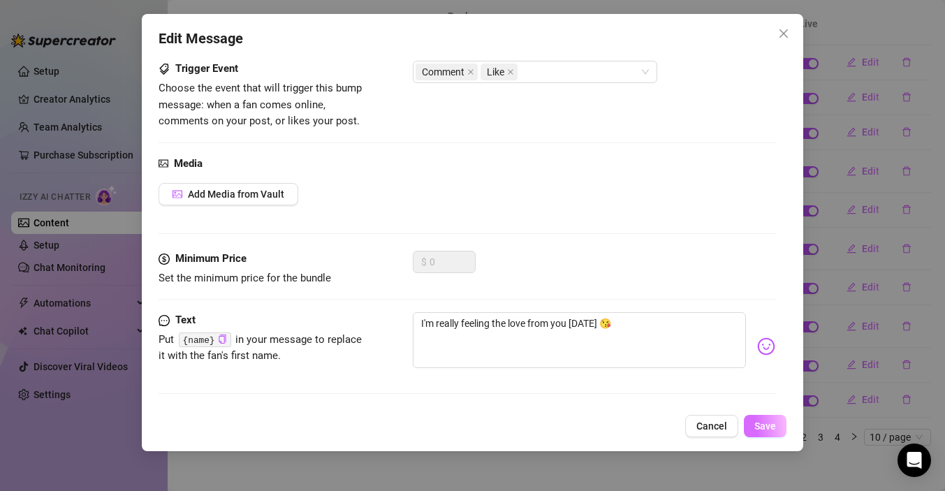
click at [764, 422] on span "Save" at bounding box center [765, 425] width 22 height 11
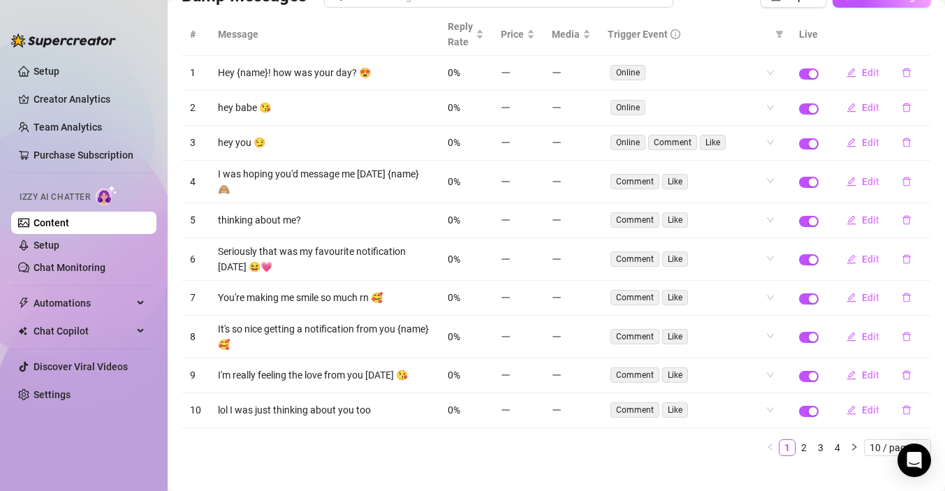
scroll to position [123, 0]
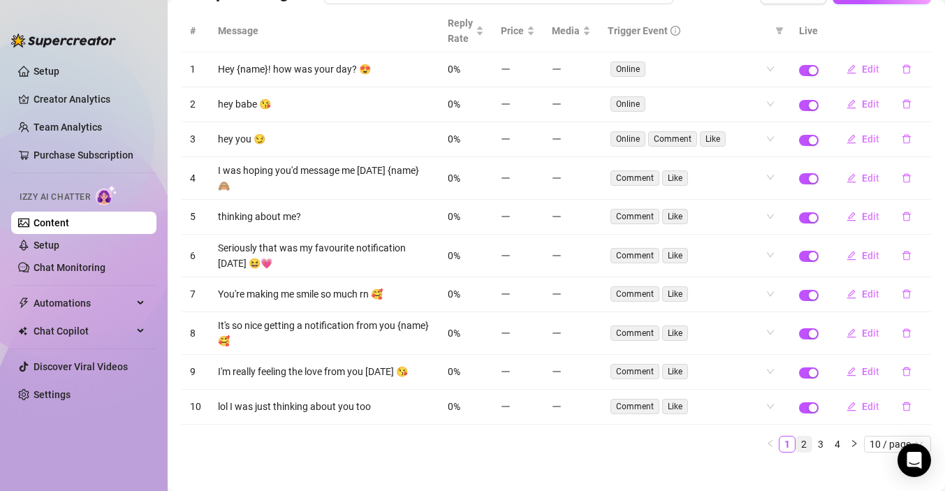
click at [805, 436] on link "2" at bounding box center [803, 443] width 15 height 15
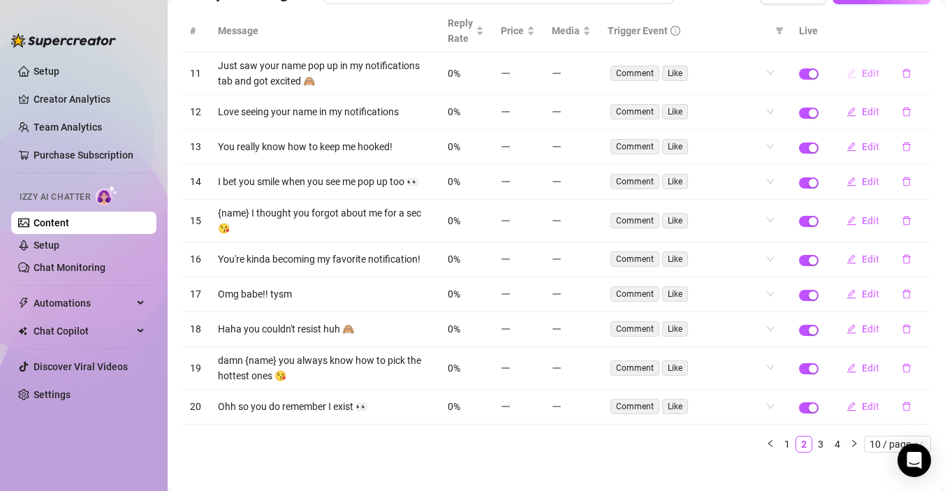
click at [870, 78] on span "Edit" at bounding box center [870, 73] width 17 height 11
type textarea "Just saw your name pop up in my notifications tab and got excited 🙈"
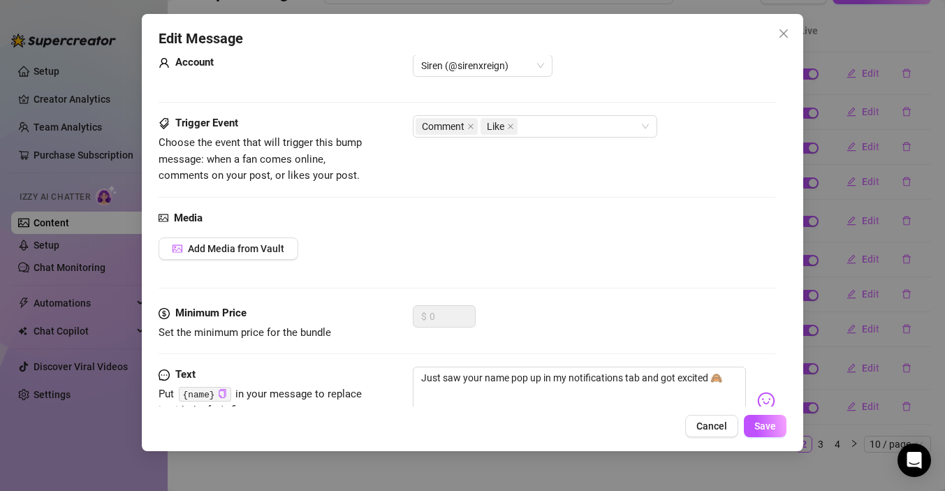
scroll to position [89, 0]
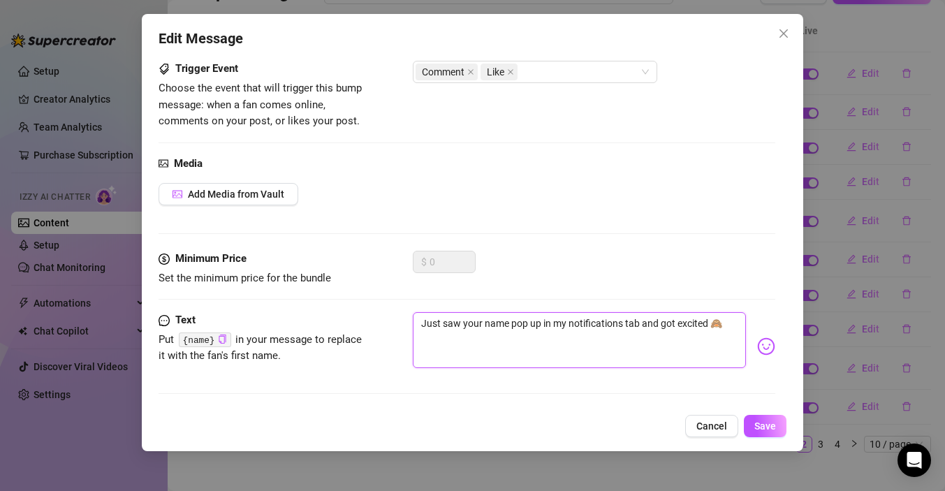
click at [483, 323] on textarea "Just saw your name pop up in my notifications tab and got excited 🙈" at bounding box center [579, 340] width 333 height 56
type textarea "Just saw yourname pop up in my notifications tab and got excited 🙈"
type textarea "Just saw youname pop up in my notifications tab and got excited 🙈"
type textarea "Just saw you name pop up in my notifications tab and got excited 🙈"
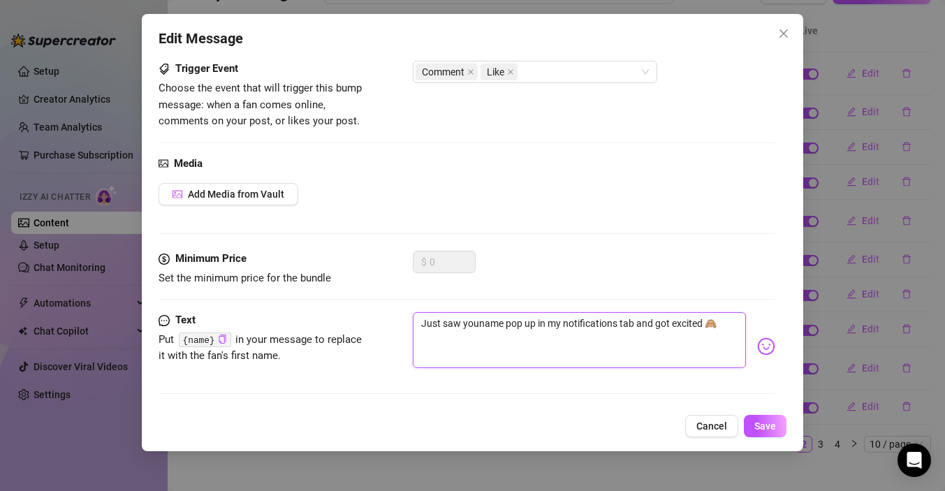
type textarea "Just saw you name pop up in my notifications tab and got excited 🙈"
click at [506, 325] on textarea "Just saw you name pop up in my notifications tab and got excited 🙈" at bounding box center [579, 340] width 333 height 56
type textarea "Just saw you namepop up in my notifications tab and got excited 🙈"
type textarea "Just saw you nampop up in my notifications tab and got excited 🙈"
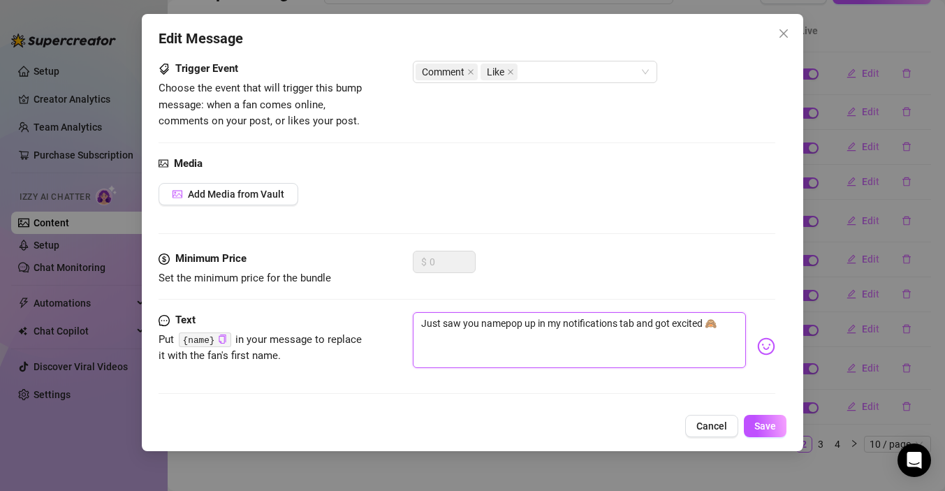
type textarea "Just saw you nampop up in my notifications tab and got excited 🙈"
type textarea "Just saw you napop up in my notifications tab and got excited 🙈"
type textarea "Just saw you npop up in my notifications tab and got excited 🙈"
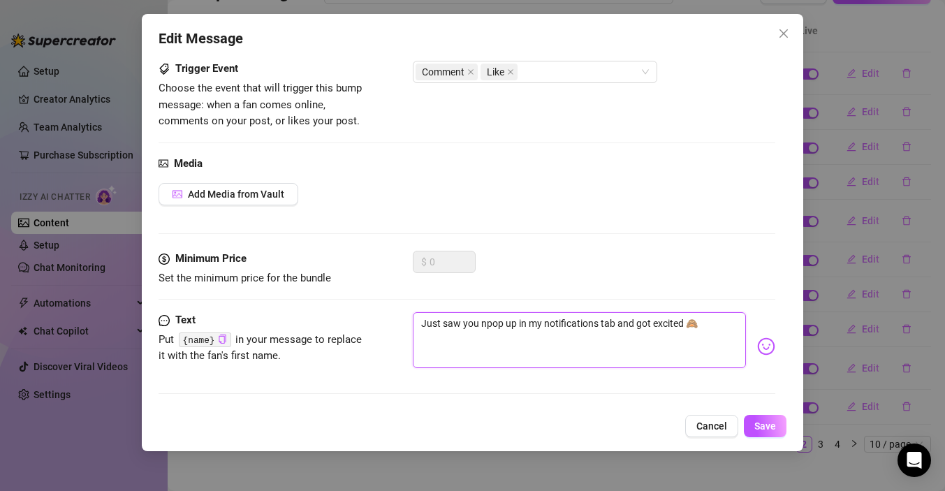
type textarea "Just saw you pop up in my notifications tab and got excited 🙈"
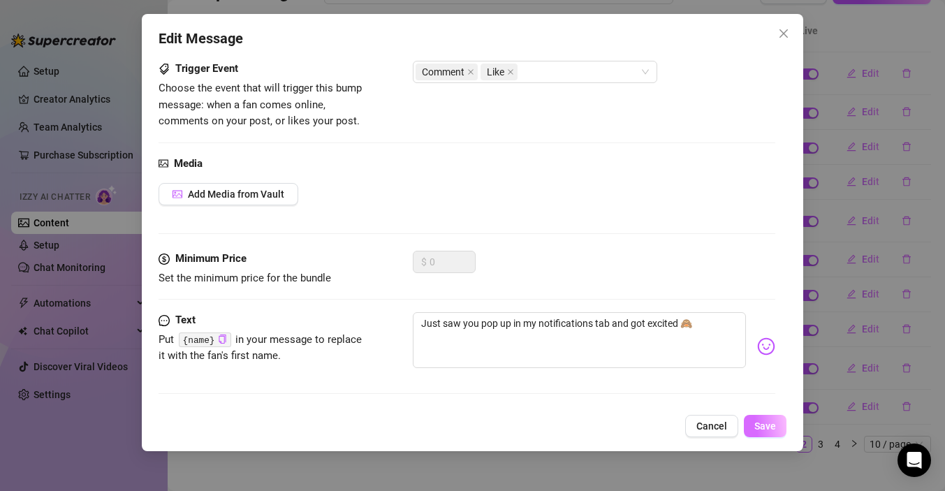
click at [772, 429] on span "Save" at bounding box center [765, 425] width 22 height 11
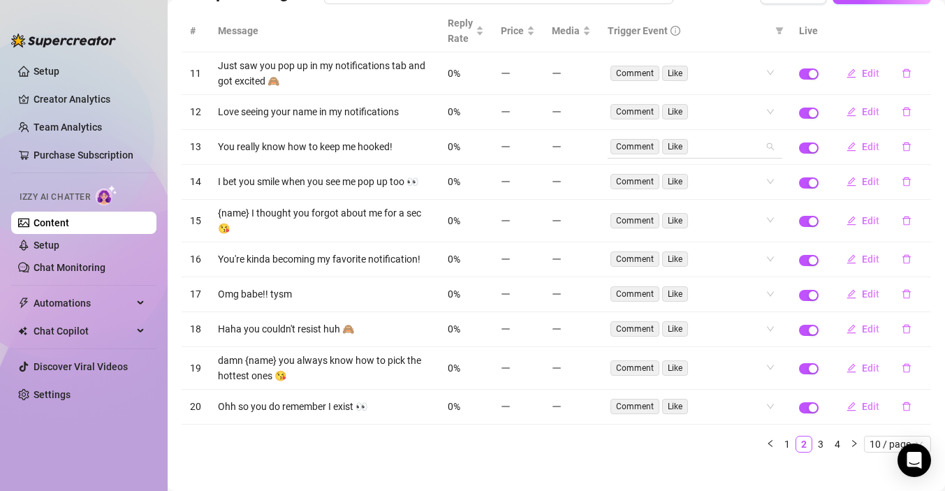
click at [769, 147] on div "Comment Like" at bounding box center [694, 146] width 175 height 22
click at [770, 147] on div "Comment Like" at bounding box center [694, 146] width 175 height 22
click at [863, 143] on span "Edit" at bounding box center [870, 146] width 17 height 11
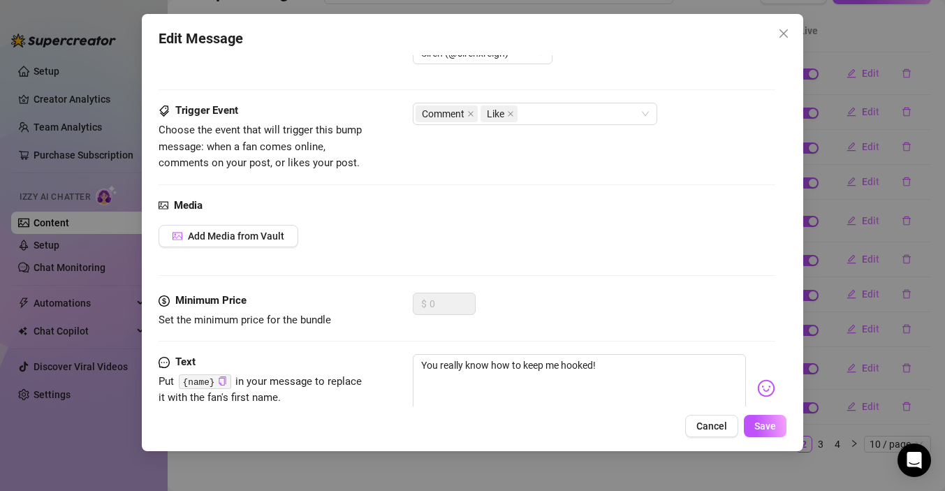
scroll to position [0, 0]
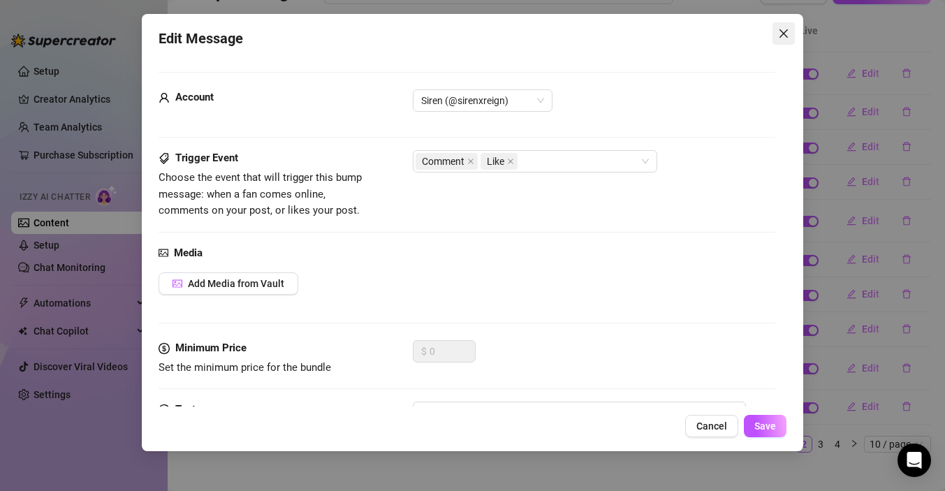
click at [784, 34] on icon "close" at bounding box center [783, 33] width 8 height 8
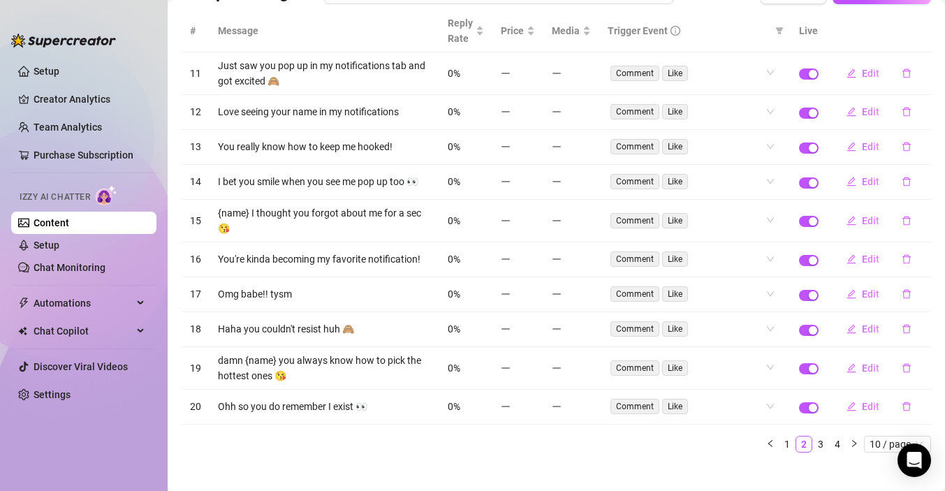
scroll to position [130, 0]
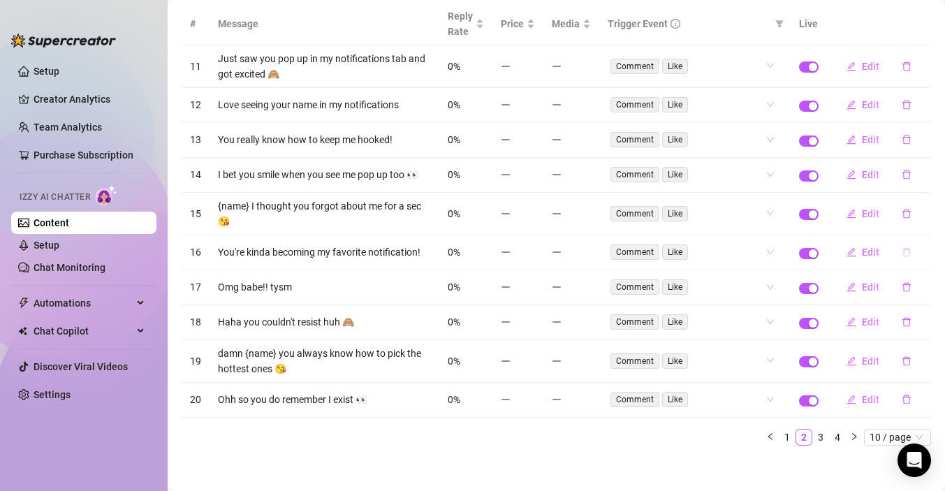
click at [907, 247] on icon "delete" at bounding box center [906, 252] width 10 height 10
click at [926, 211] on span "Yes" at bounding box center [921, 207] width 17 height 11
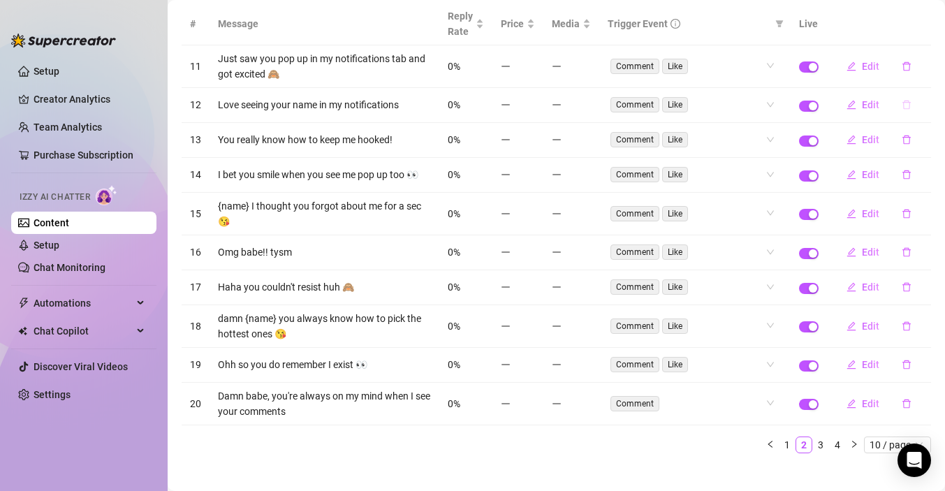
click at [904, 105] on icon "delete" at bounding box center [906, 105] width 8 height 9
click at [922, 73] on span "Yes" at bounding box center [921, 68] width 17 height 11
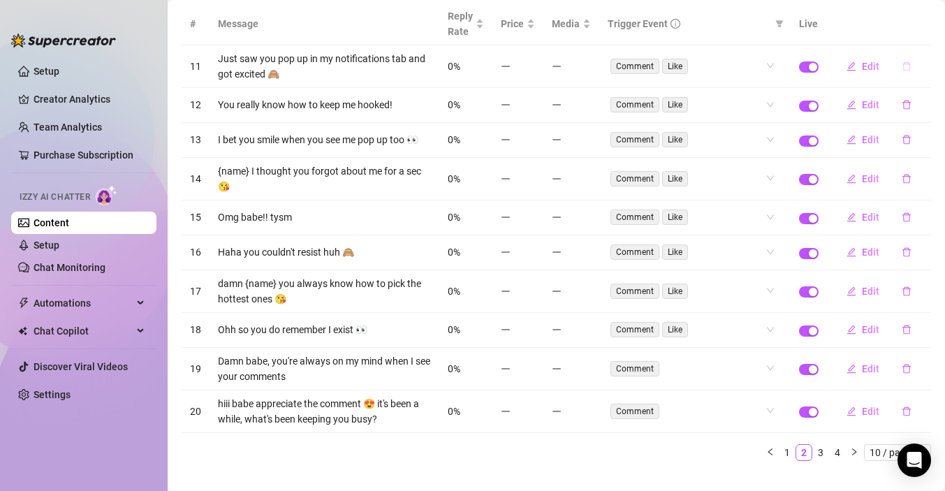
click at [903, 68] on icon "delete" at bounding box center [906, 66] width 10 height 10
click at [920, 123] on span "Yes" at bounding box center [921, 123] width 17 height 11
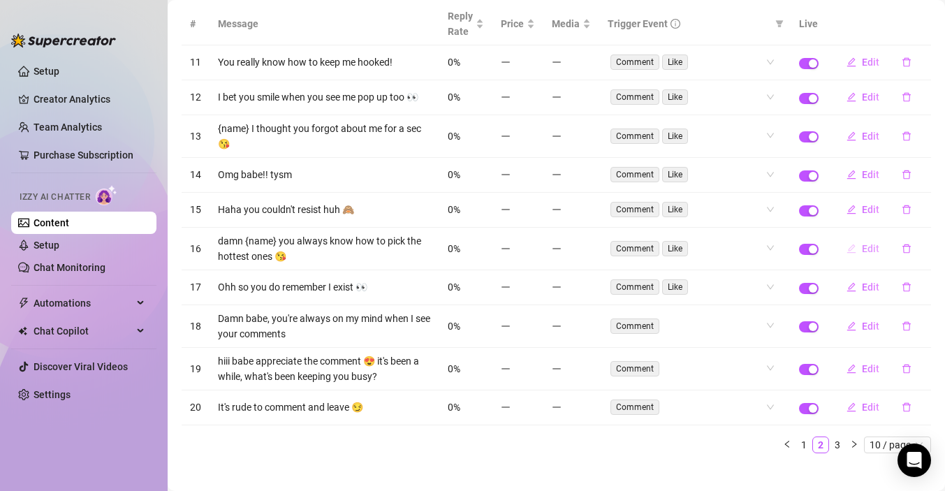
click at [864, 243] on span "Edit" at bounding box center [870, 248] width 17 height 11
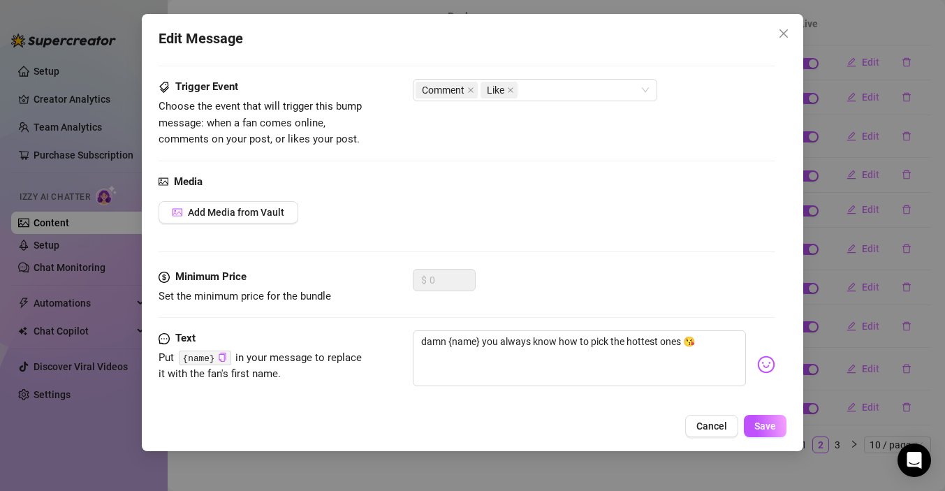
scroll to position [89, 0]
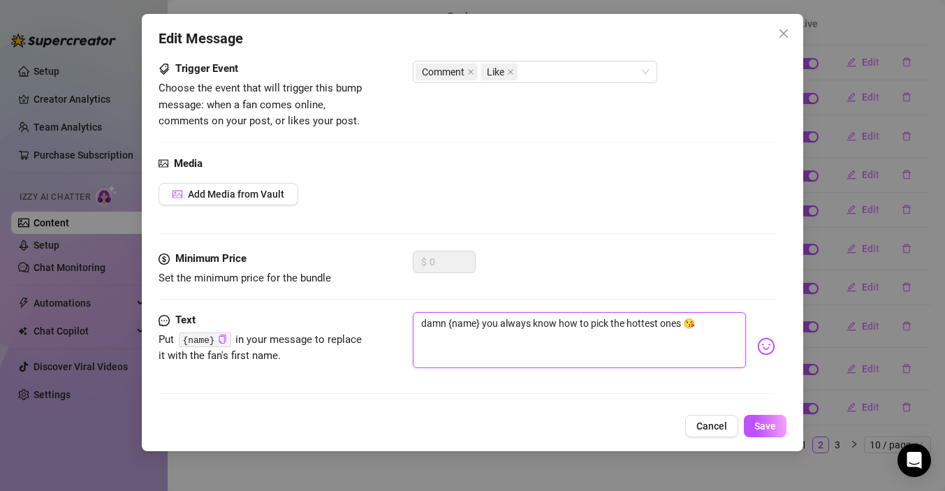
click at [693, 325] on textarea "damn {name} you always know how to pick the hottest ones 😘" at bounding box center [579, 340] width 333 height 56
type textarea "damn {name} you always know how to pick the hottest ones"
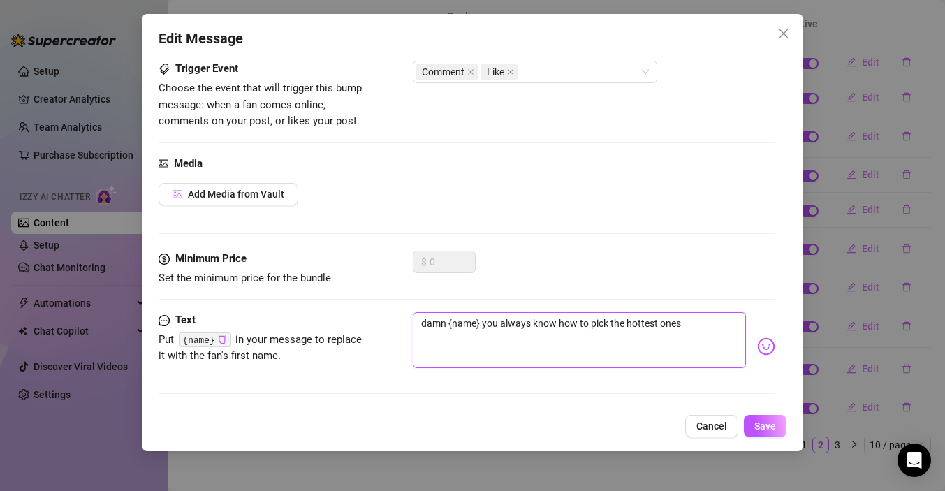
type textarea "damn {name} you always know how to pick the hottest ones😆"
type textarea "damn {name} you always know how to pick the hottest ones"
type textarea "damn {name} you always know how to pick the hottest ones😝"
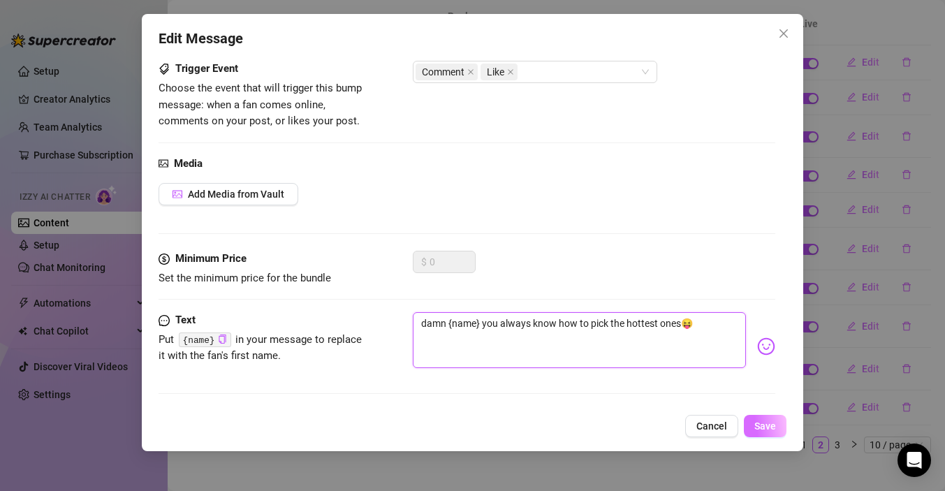
type textarea "damn {name} you always know how to pick the hottest ones😝"
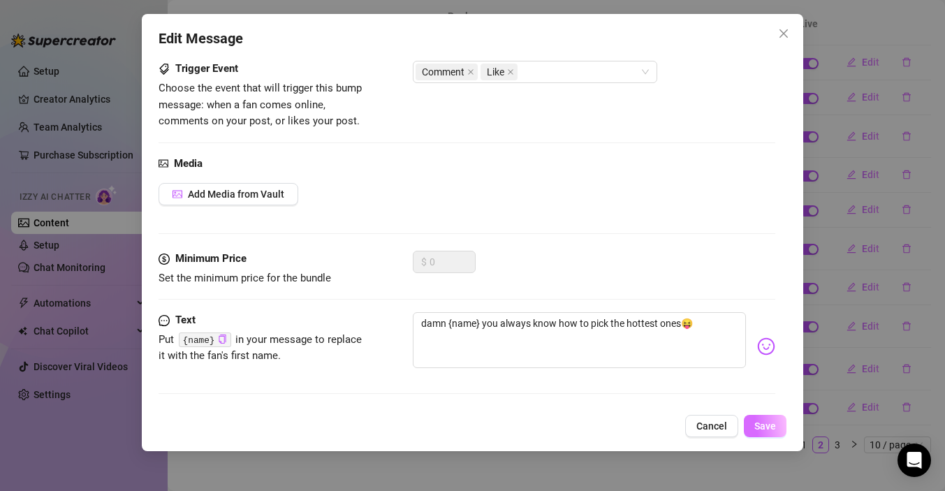
click at [776, 425] on button "Save" at bounding box center [765, 426] width 43 height 22
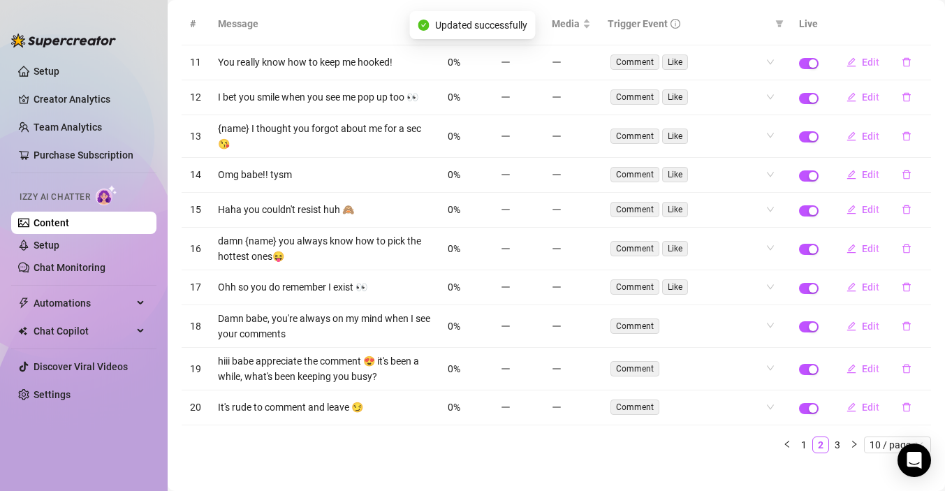
scroll to position [138, 0]
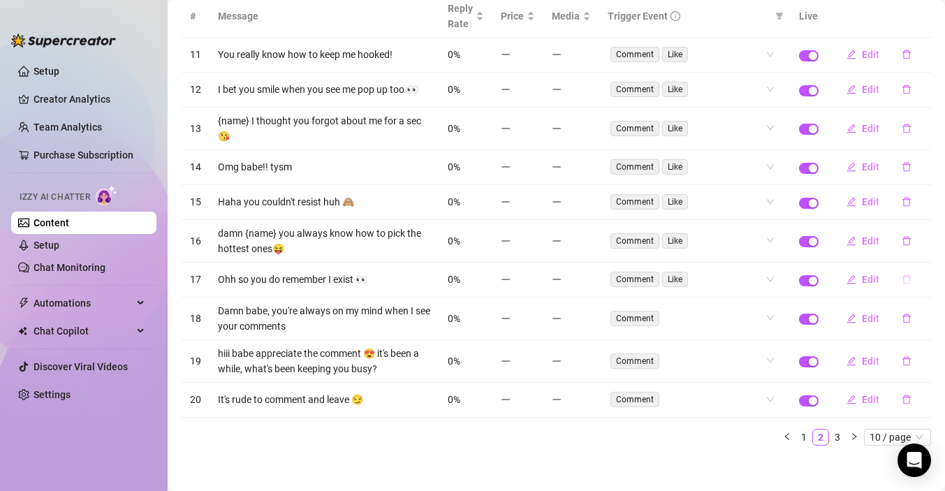
click at [909, 274] on icon "delete" at bounding box center [906, 279] width 10 height 10
click at [925, 233] on span "Yes" at bounding box center [921, 235] width 17 height 11
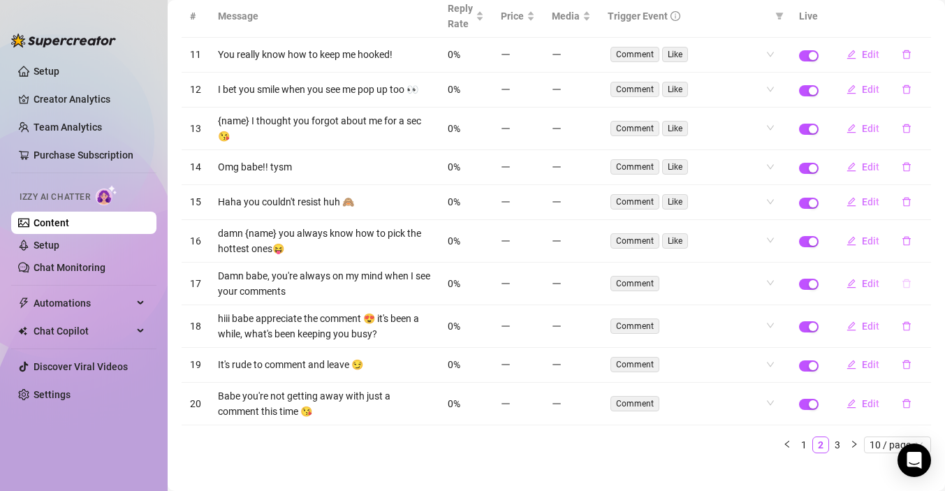
click at [905, 279] on icon "delete" at bounding box center [906, 284] width 10 height 10
click at [928, 240] on span "Yes" at bounding box center [921, 239] width 17 height 11
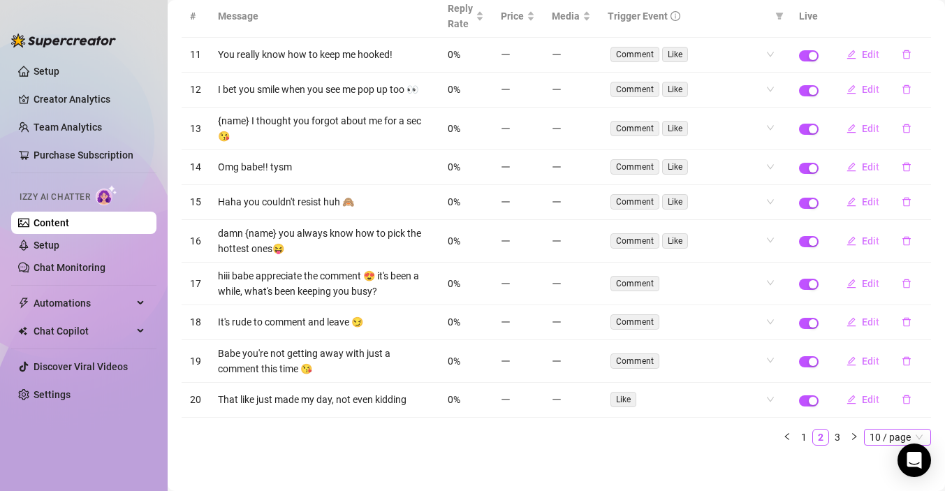
click at [884, 435] on span "10 / page" at bounding box center [897, 436] width 56 height 15
click at [897, 382] on div "50 / page" at bounding box center [898, 389] width 47 height 15
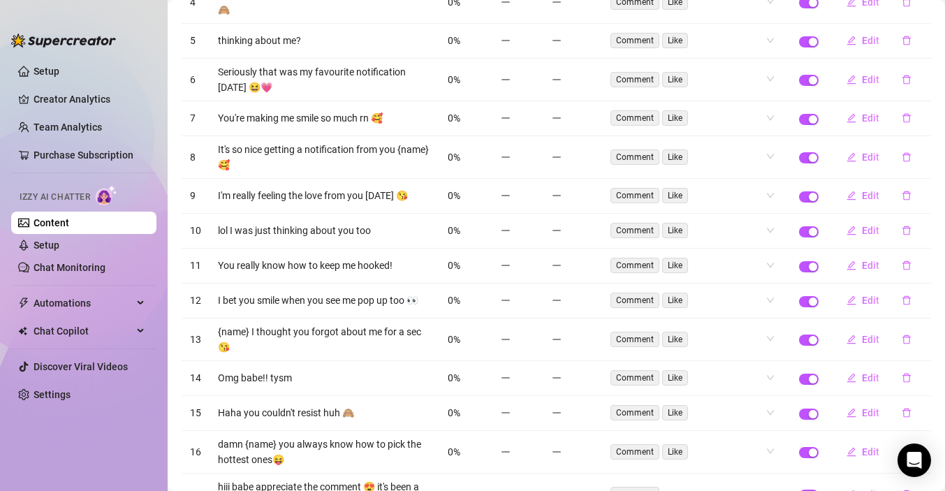
scroll to position [302, 0]
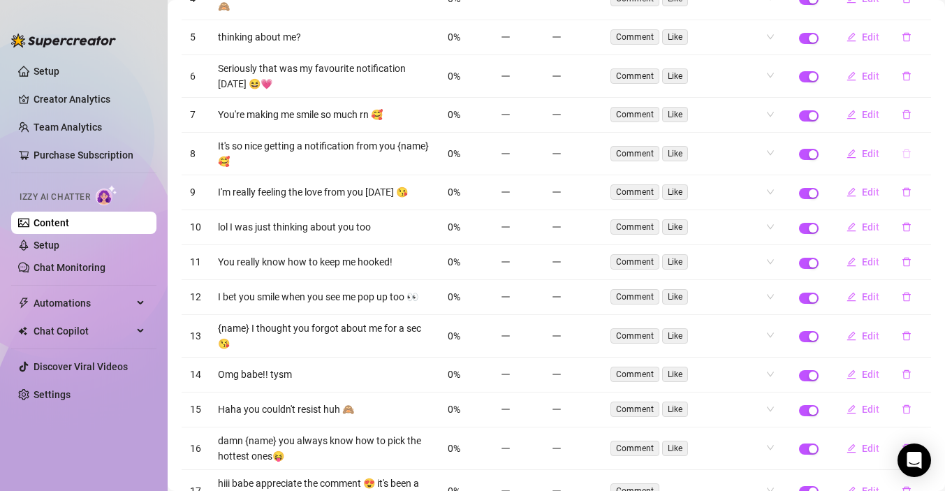
click at [911, 148] on button "button" at bounding box center [906, 153] width 32 height 22
click at [929, 110] on span "Yes" at bounding box center [921, 109] width 17 height 11
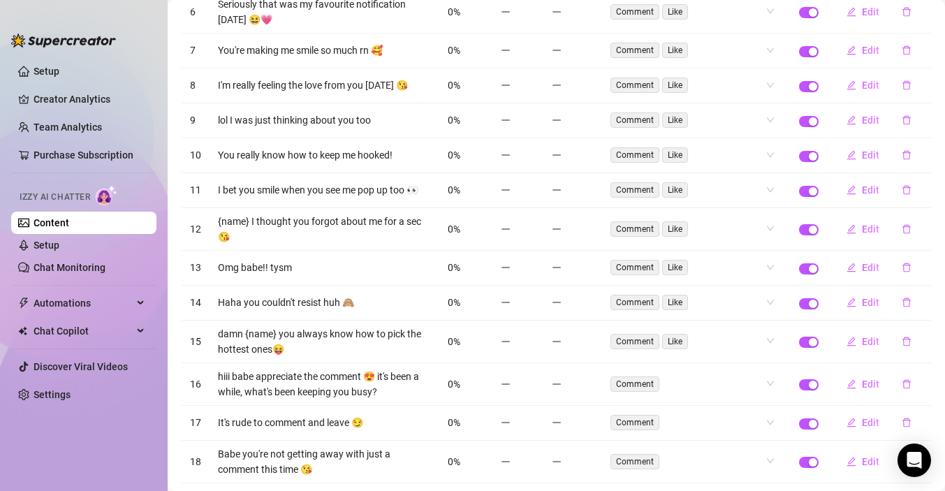
scroll to position [367, 0]
click at [905, 184] on icon "delete" at bounding box center [906, 189] width 10 height 10
click at [893, 152] on button "No" at bounding box center [890, 145] width 24 height 17
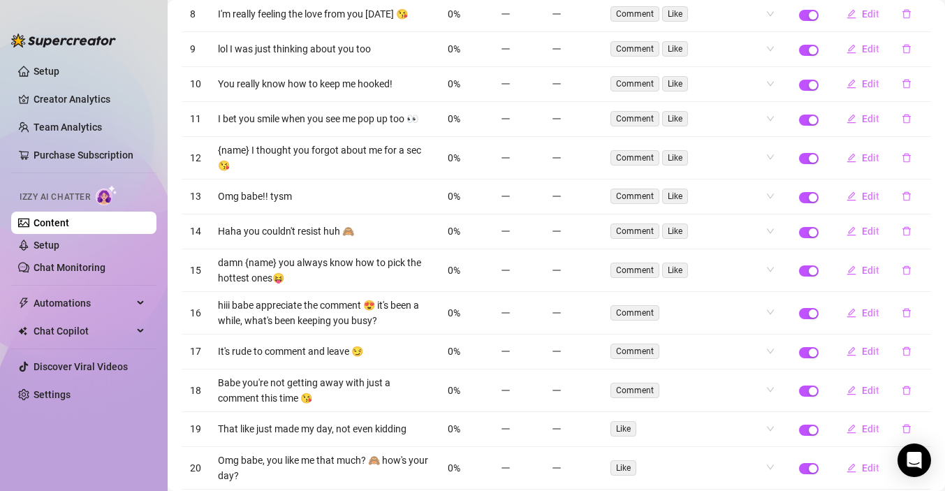
scroll to position [440, 0]
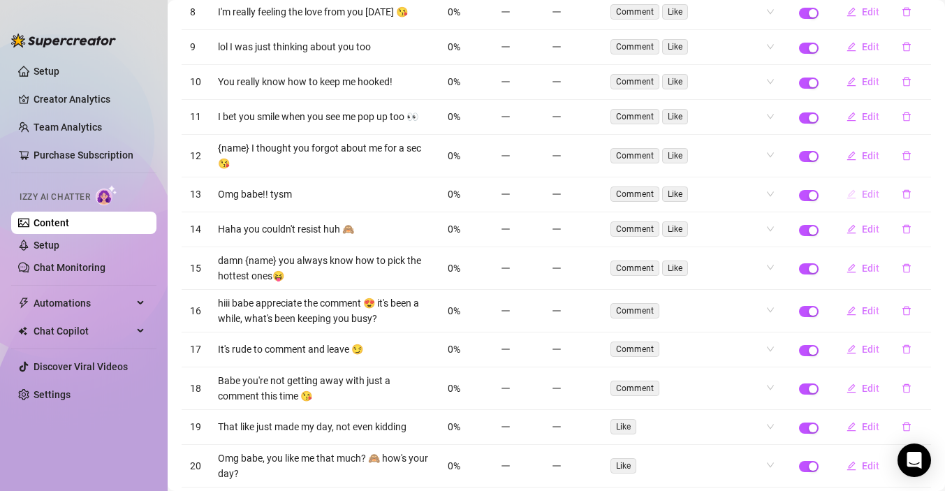
click at [853, 189] on icon "edit" at bounding box center [851, 194] width 10 height 10
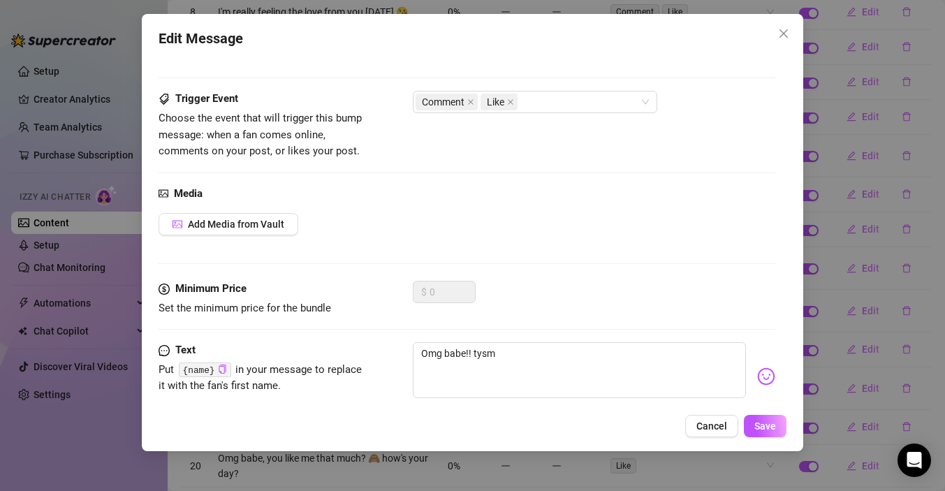
scroll to position [89, 0]
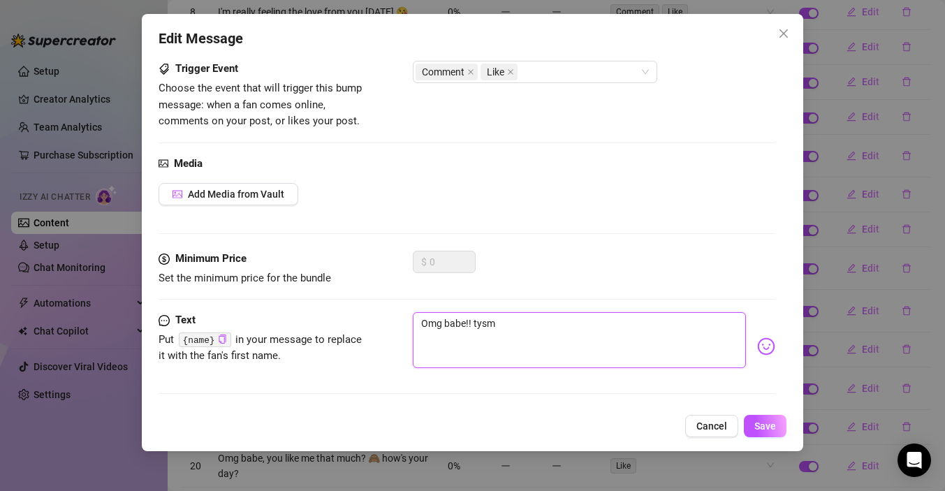
drag, startPoint x: 466, startPoint y: 324, endPoint x: 443, endPoint y: 324, distance: 22.3
click at [443, 324] on textarea "Omg babe!! tysm" at bounding box center [579, 340] width 333 height 56
type textarea "Omg !! tysm"
type textarea "Omg!! tysm"
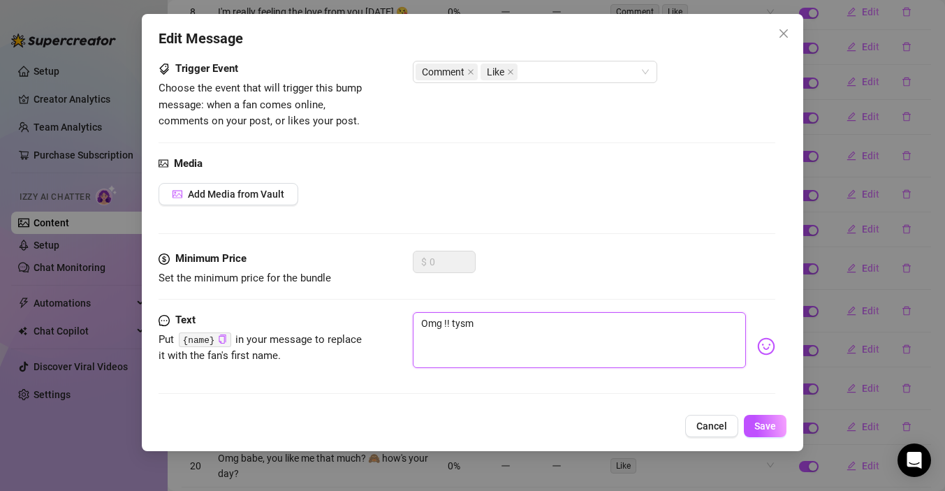
type textarea "Omg!! tysm"
type textarea "Om!! tysm"
type textarea "O!! tysm"
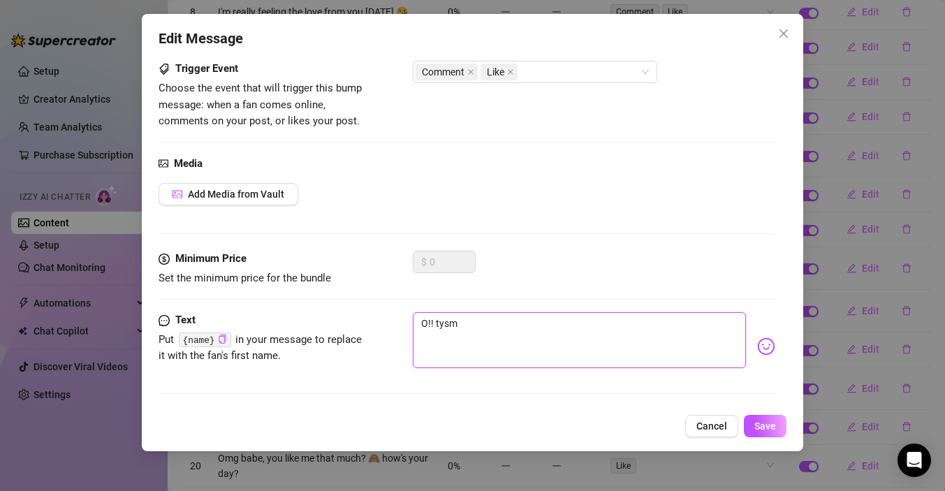
type textarea "!! tysm"
type textarea "o!! tysm"
type textarea "oh!! tysm"
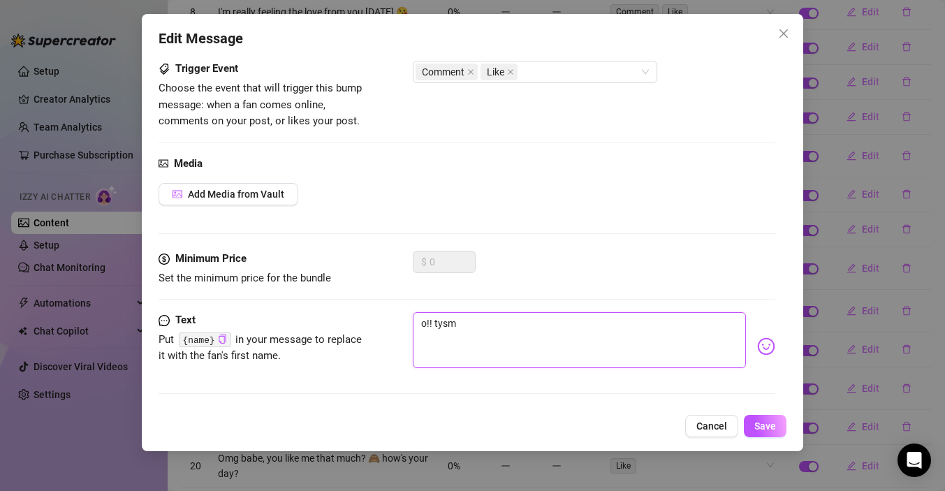
type textarea "oh!! tysm"
click at [563, 330] on textarea "oh hi!! tysm" at bounding box center [579, 340] width 333 height 56
click at [442, 324] on textarea "oh hi!! tysm" at bounding box center [579, 340] width 333 height 56
click at [535, 327] on textarea "oh hey!! tysm" at bounding box center [579, 340] width 333 height 56
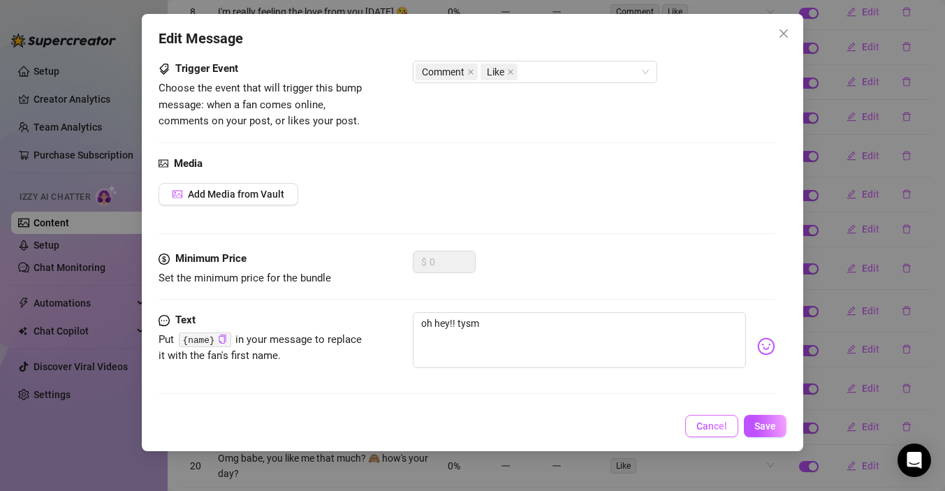
click at [718, 423] on span "Cancel" at bounding box center [711, 425] width 31 height 11
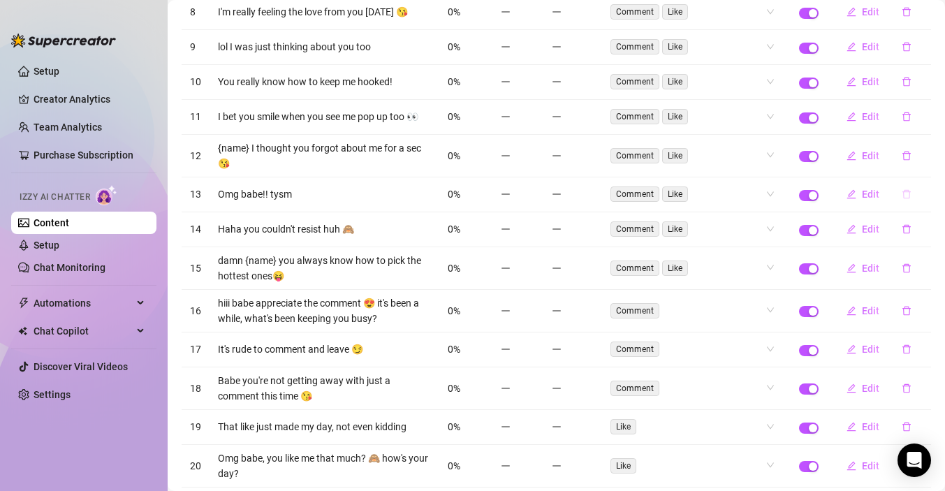
click at [907, 184] on button "button" at bounding box center [906, 194] width 32 height 22
click at [925, 139] on span "Yes" at bounding box center [921, 142] width 17 height 11
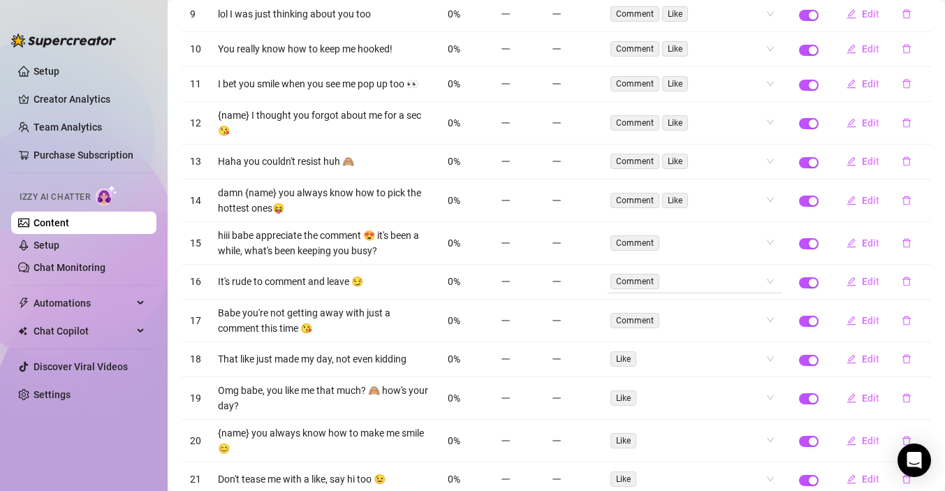
scroll to position [475, 0]
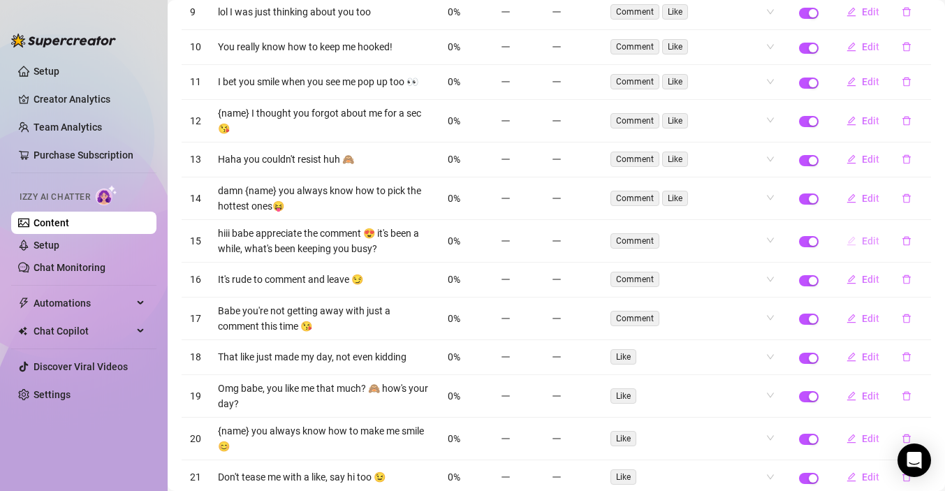
click at [862, 230] on button "Edit" at bounding box center [862, 241] width 55 height 22
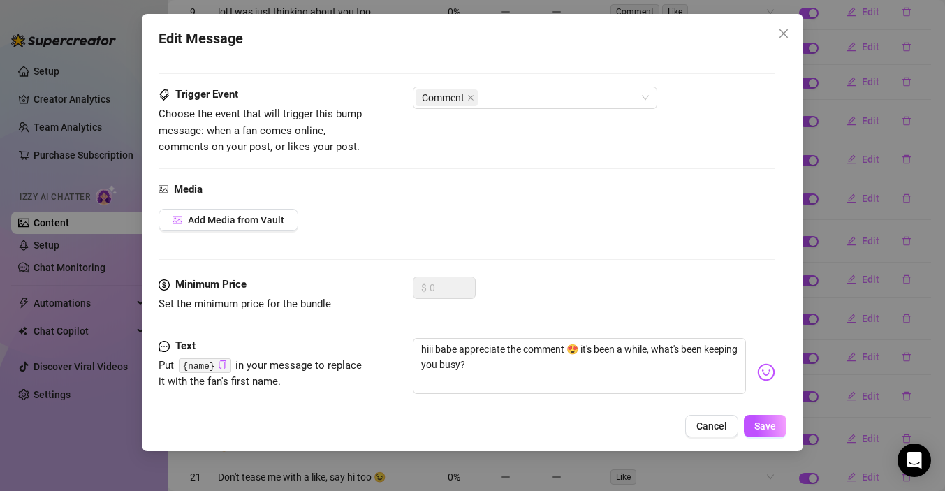
scroll to position [89, 0]
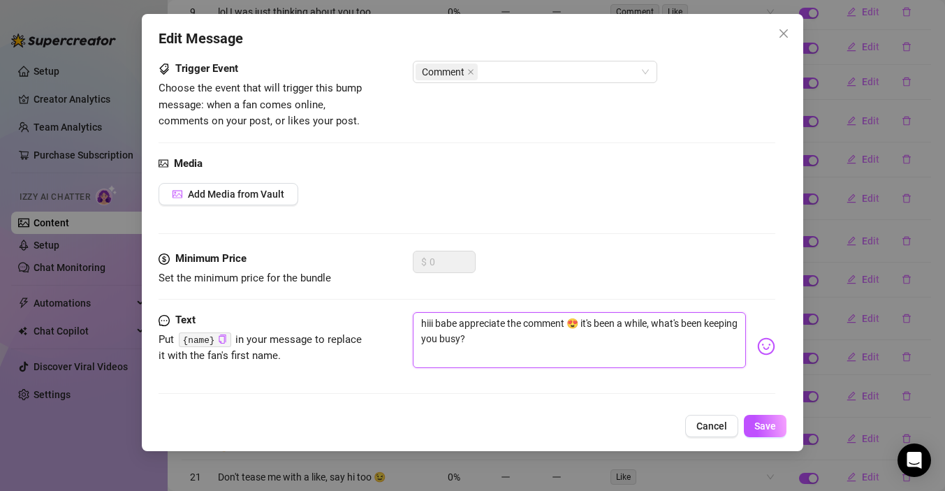
click at [432, 323] on textarea "hiii babe appreciate the comment 😍 it's been a while, what's been keeping you b…" at bounding box center [579, 340] width 333 height 56
click at [434, 328] on textarea "hiii babe appreciate the comment 😍 it's been a while, what's been keeping you b…" at bounding box center [579, 340] width 333 height 56
drag, startPoint x: 452, startPoint y: 324, endPoint x: 421, endPoint y: 323, distance: 30.8
click at [421, 323] on textarea "hi babe appreciate the comment 😍 it's been a while, what's been keeping you bus…" at bounding box center [579, 340] width 333 height 56
drag, startPoint x: 531, startPoint y: 320, endPoint x: 536, endPoint y: 332, distance: 13.1
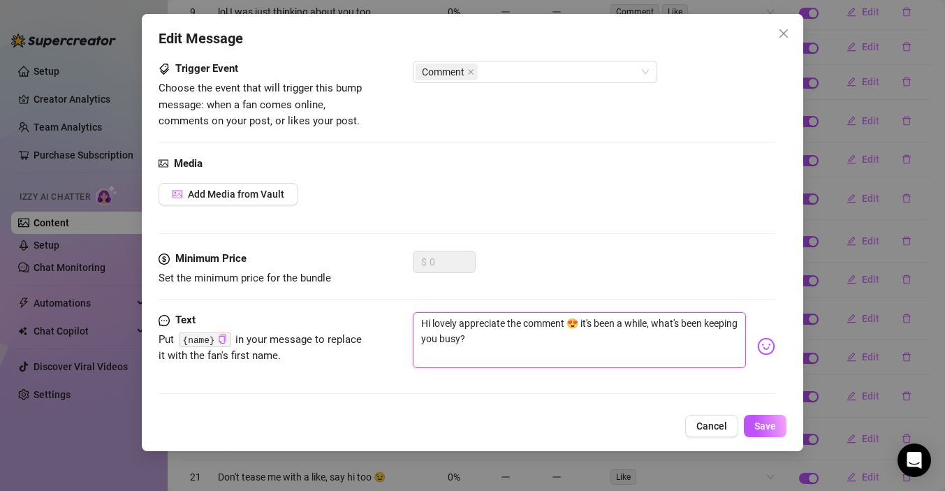
click at [536, 332] on textarea "Hi lovely appreciate the comment 😍 it's been a while, what's been keeping you b…" at bounding box center [579, 340] width 333 height 56
click at [537, 340] on textarea "Hi lovely appreciate the comment 😍 it's been a while, what's been keeping you b…" at bounding box center [579, 340] width 333 height 56
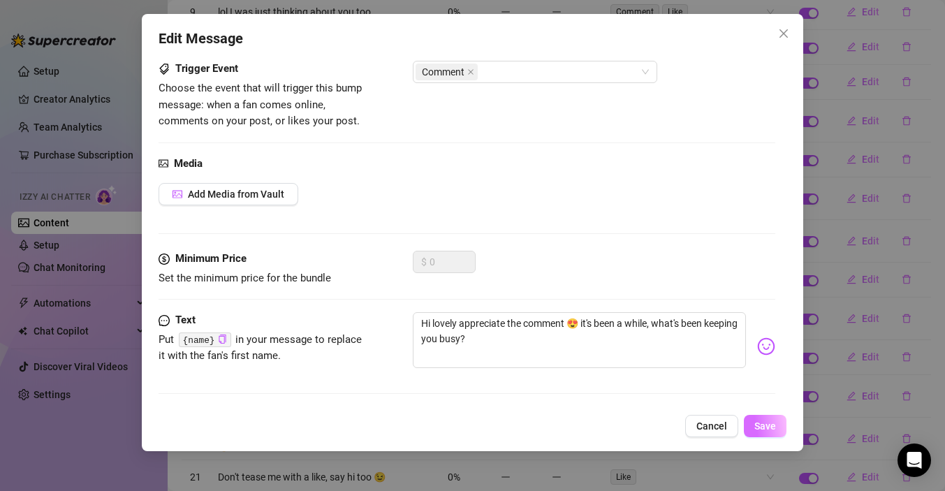
click at [772, 427] on span "Save" at bounding box center [765, 425] width 22 height 11
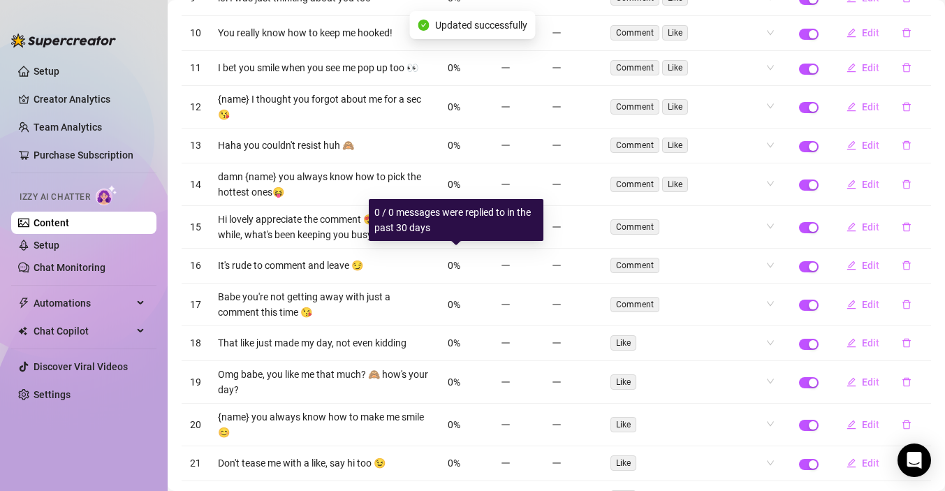
scroll to position [497, 0]
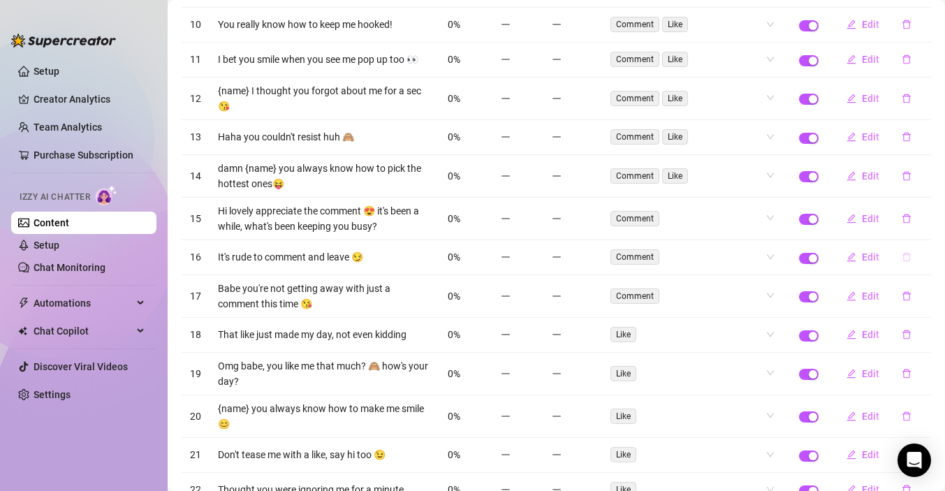
click at [898, 246] on button "button" at bounding box center [906, 257] width 32 height 22
click at [926, 205] on span "Yes" at bounding box center [921, 205] width 17 height 11
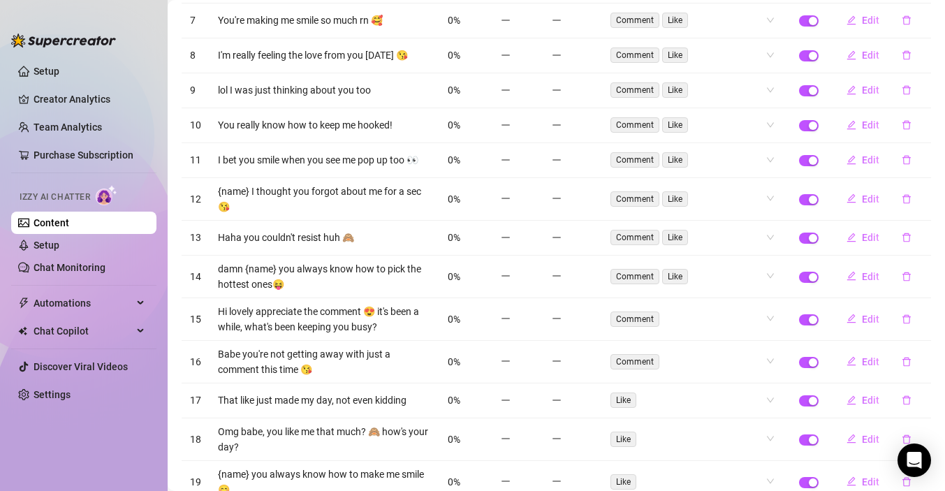
scroll to position [597, 0]
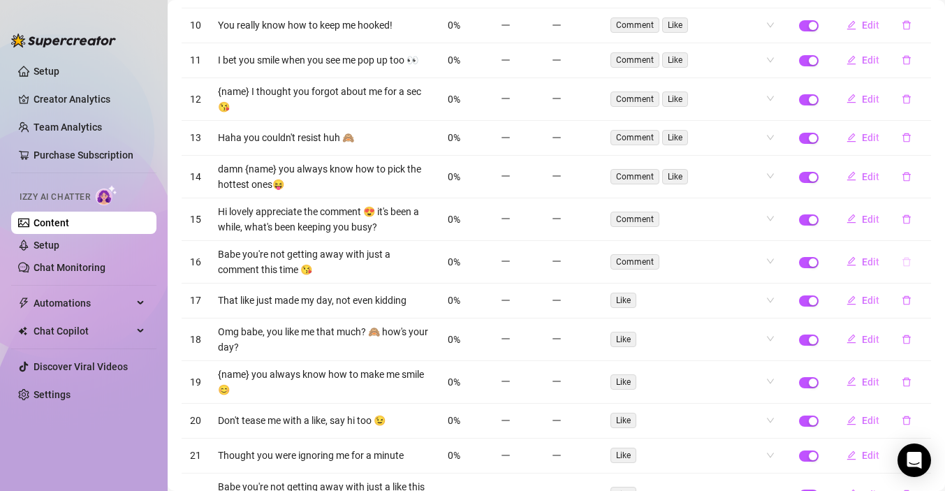
click at [901, 257] on icon "delete" at bounding box center [906, 262] width 10 height 10
click at [924, 209] on span "Yes" at bounding box center [921, 209] width 17 height 11
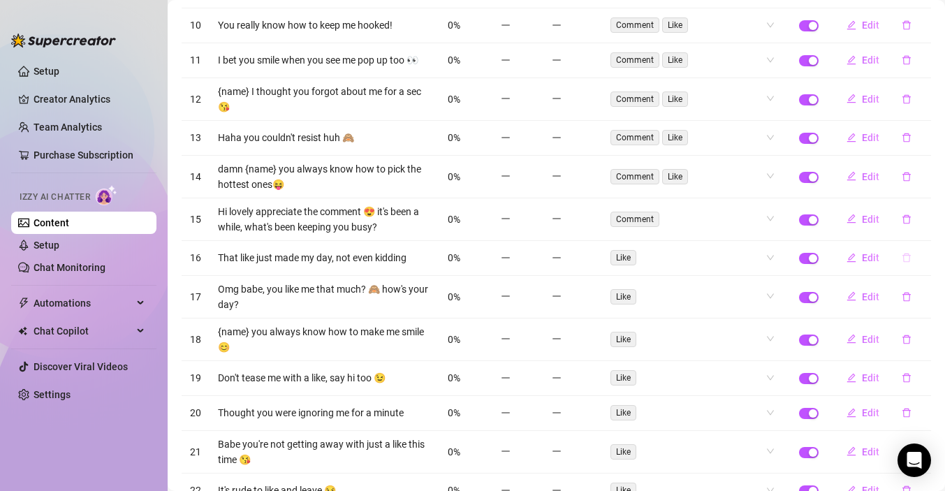
click at [908, 253] on icon "delete" at bounding box center [906, 258] width 10 height 10
click at [922, 209] on span "Yes" at bounding box center [921, 205] width 17 height 11
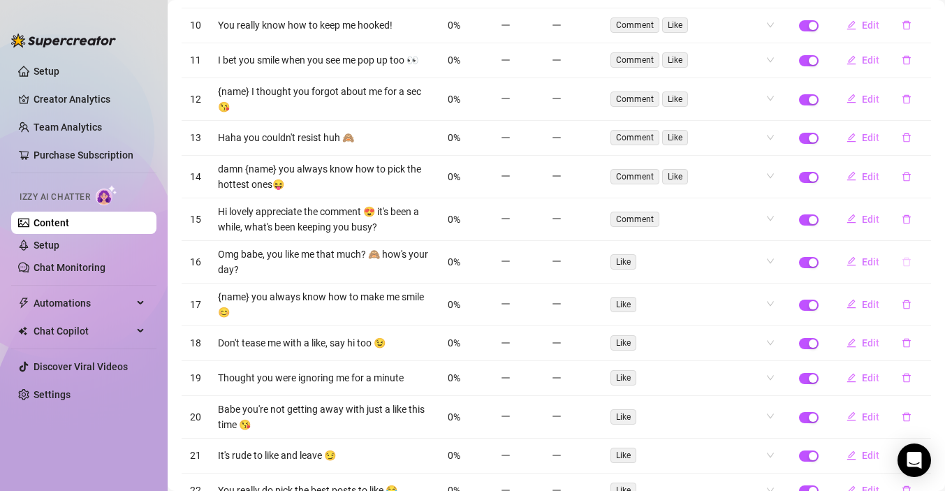
click at [906, 257] on icon "delete" at bounding box center [906, 262] width 10 height 10
click at [922, 208] on span "Yes" at bounding box center [921, 209] width 17 height 11
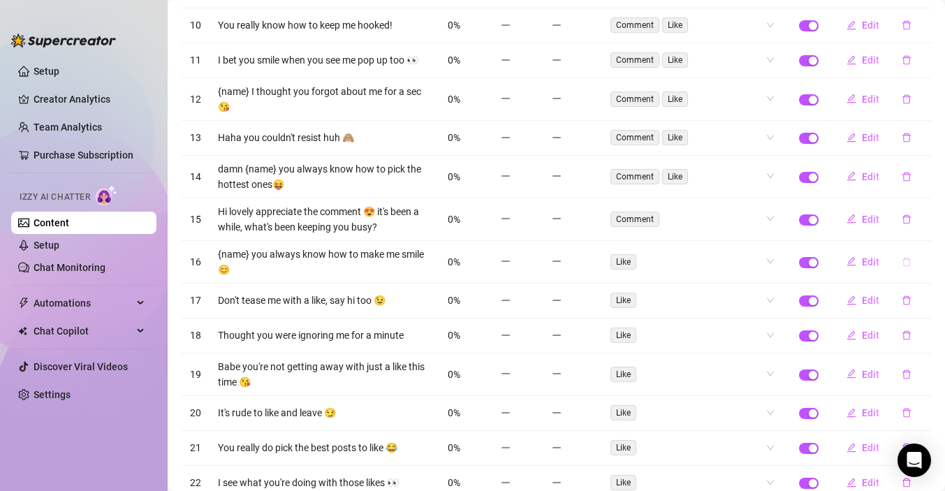
click at [903, 257] on icon "delete" at bounding box center [906, 261] width 8 height 9
click at [925, 213] on span "Yes" at bounding box center [921, 209] width 17 height 11
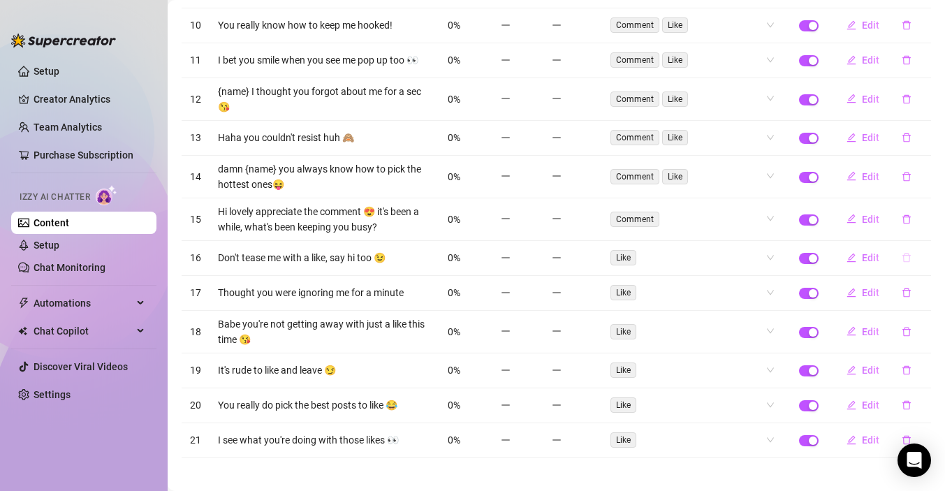
scroll to position [590, 0]
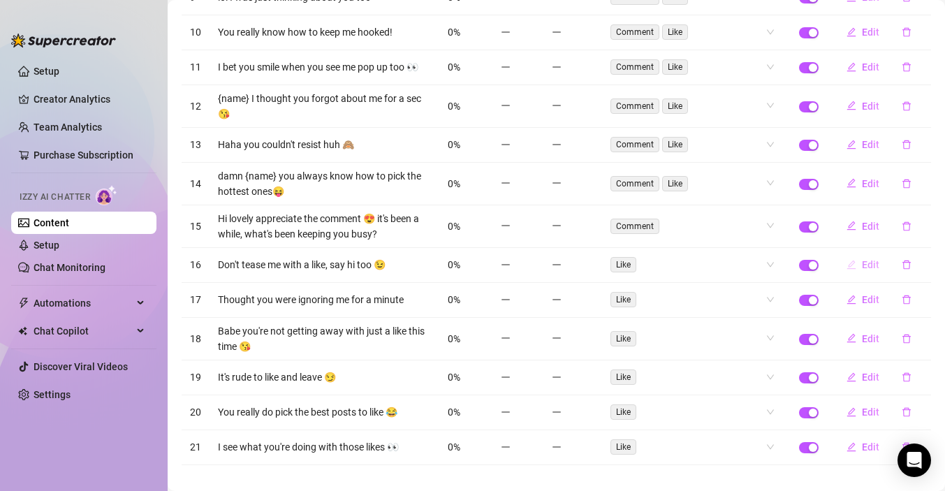
click at [858, 253] on button "Edit" at bounding box center [862, 264] width 55 height 22
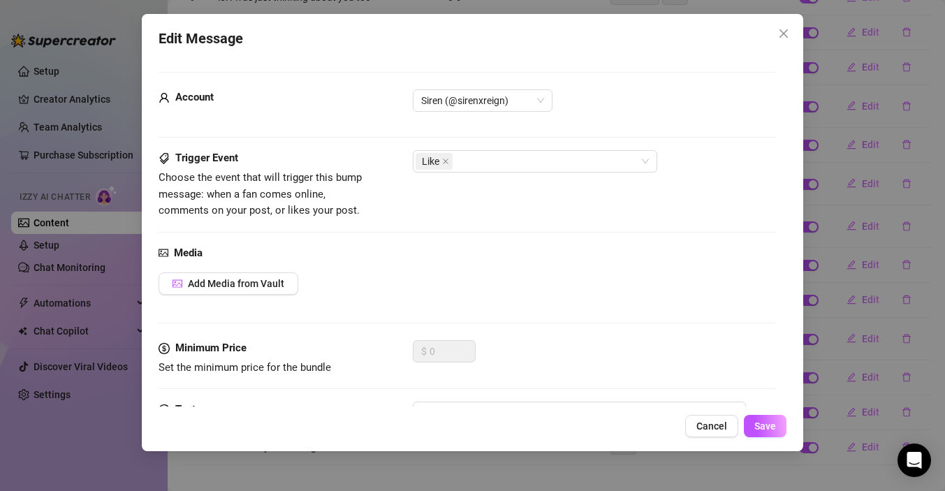
scroll to position [89, 0]
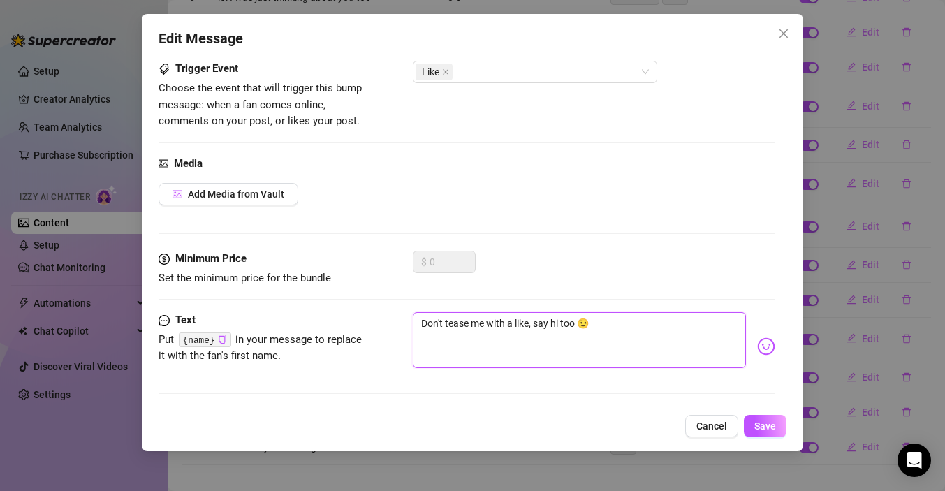
click at [531, 323] on textarea "Don't tease me with a like, say hi too 😉" at bounding box center [579, 340] width 333 height 56
click at [534, 325] on textarea "Don't tease me with a like, say hi too 😉" at bounding box center [579, 340] width 333 height 56
click at [601, 327] on textarea "Don't tease me with a like😆 say hi too 😉" at bounding box center [579, 340] width 333 height 56
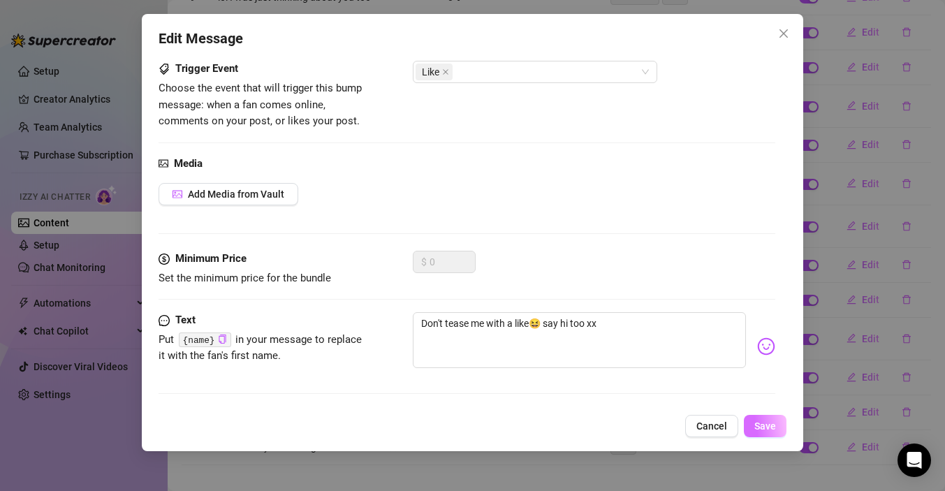
click at [766, 425] on span "Save" at bounding box center [765, 425] width 22 height 11
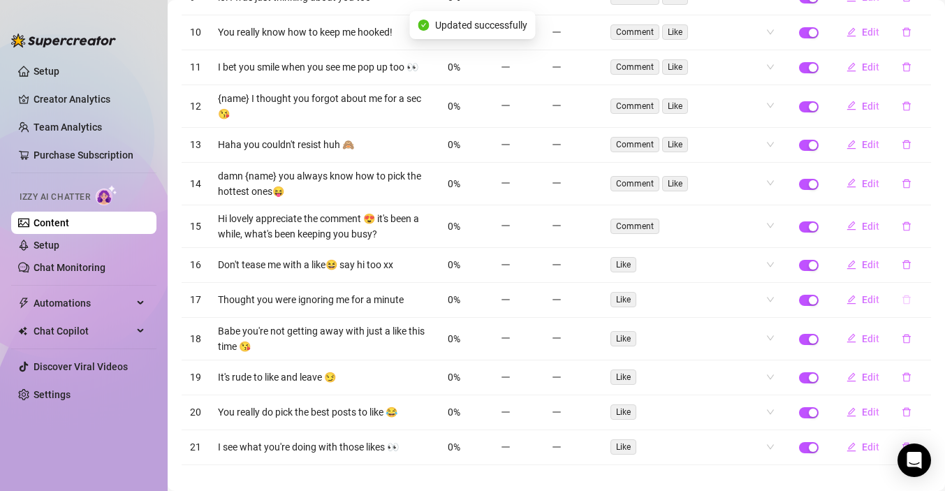
click at [900, 288] on button "button" at bounding box center [906, 299] width 32 height 22
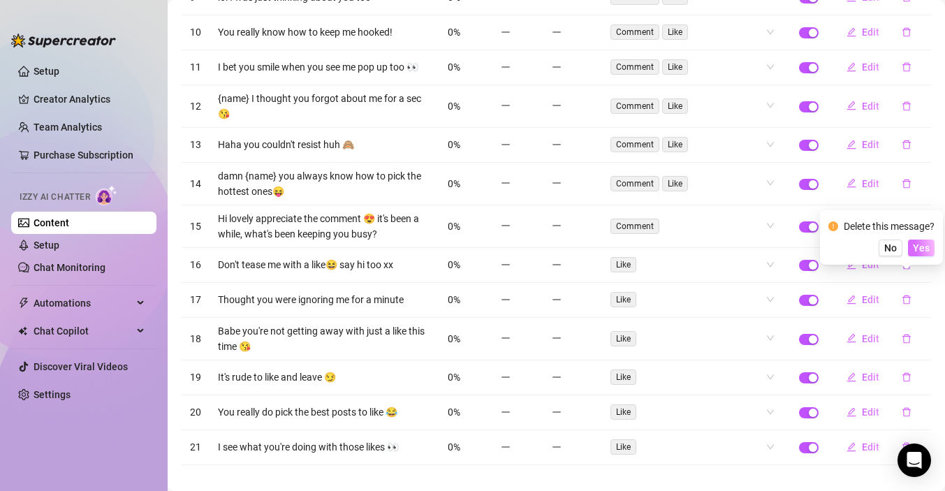
click at [927, 246] on span "Yes" at bounding box center [921, 247] width 17 height 11
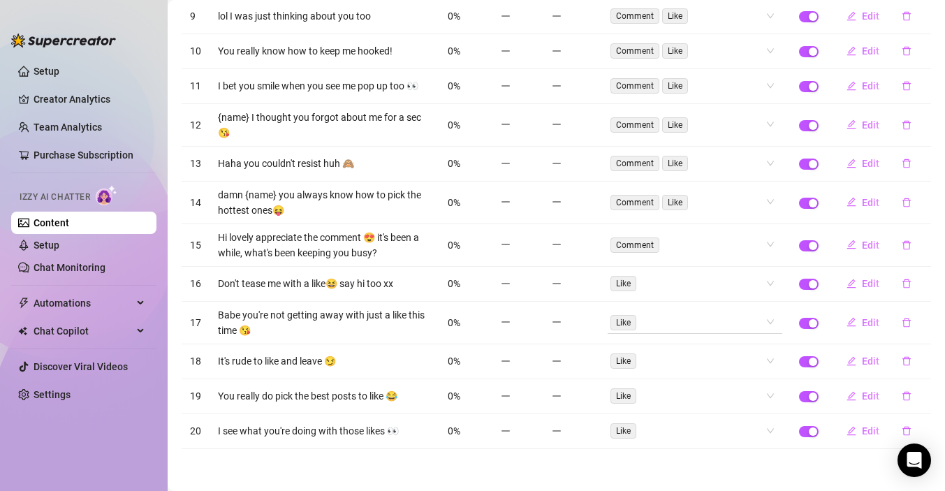
scroll to position [555, 0]
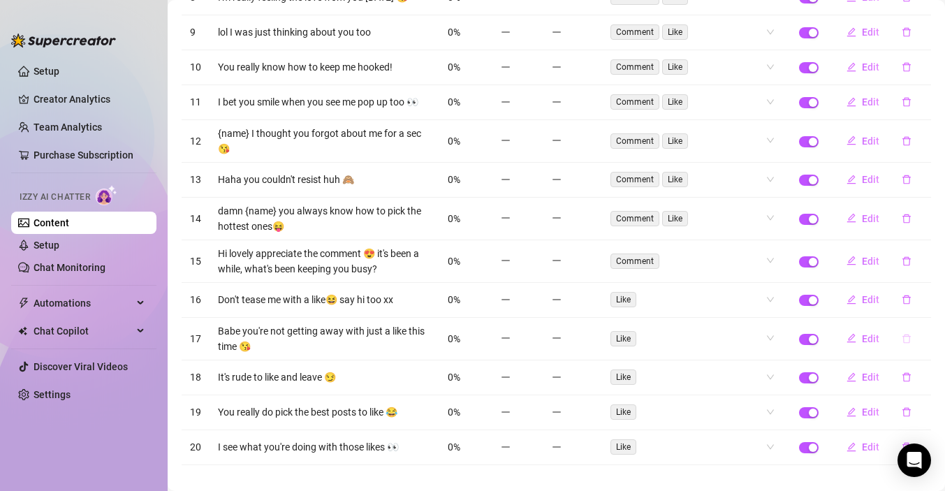
click at [904, 334] on icon "delete" at bounding box center [906, 339] width 10 height 10
click at [928, 288] on span "Yes" at bounding box center [921, 286] width 17 height 11
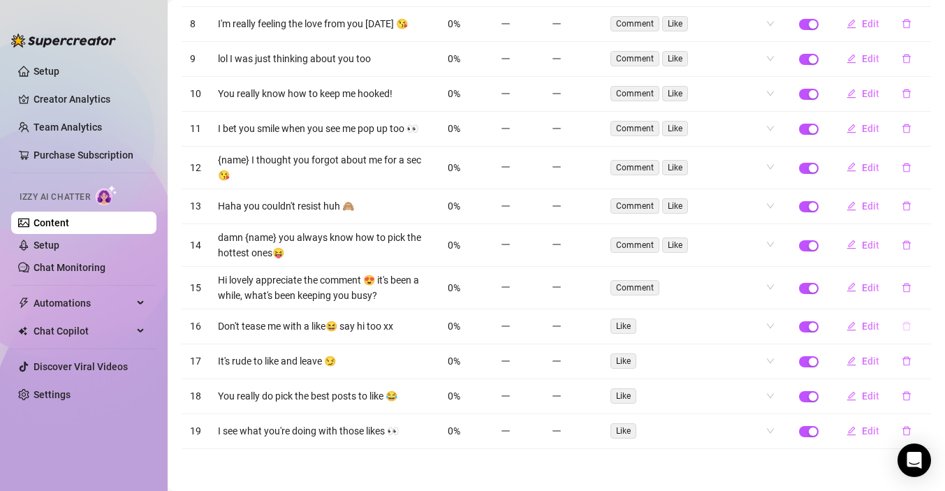
scroll to position [513, 0]
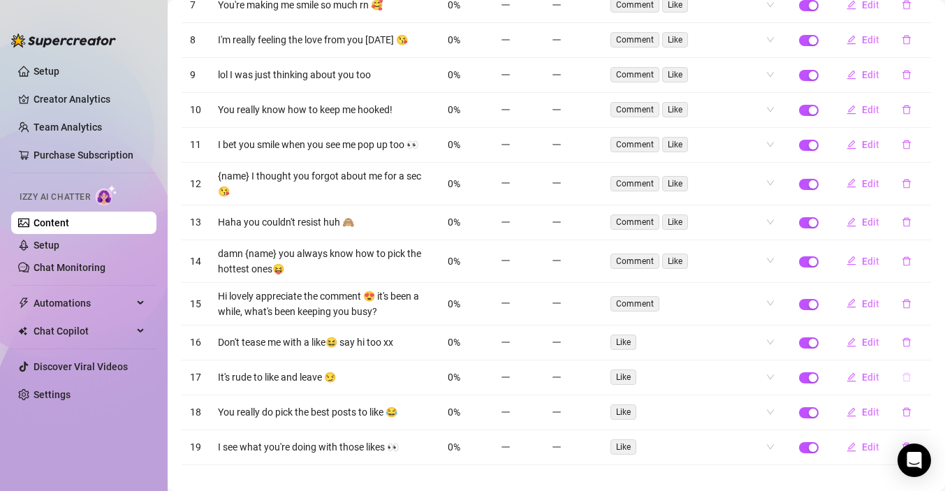
click at [902, 372] on icon "delete" at bounding box center [906, 377] width 10 height 10
click at [929, 328] on span "Yes" at bounding box center [921, 325] width 17 height 11
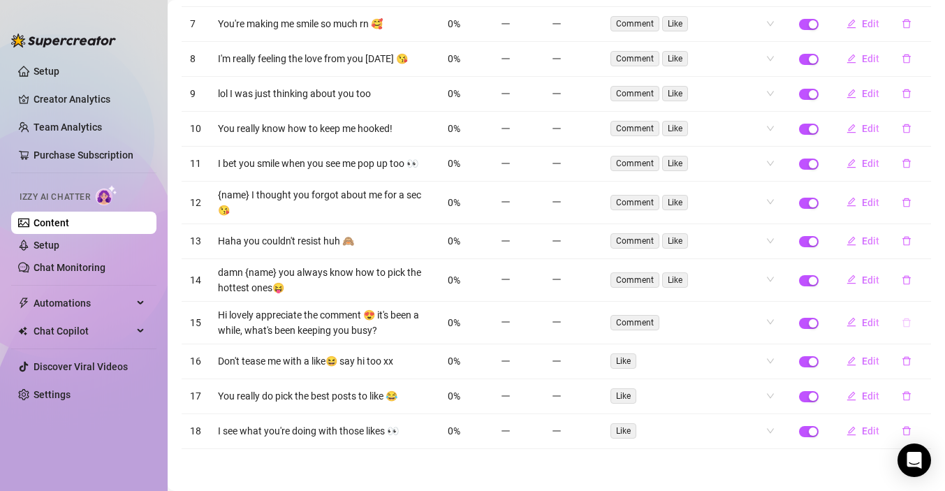
scroll to position [478, 0]
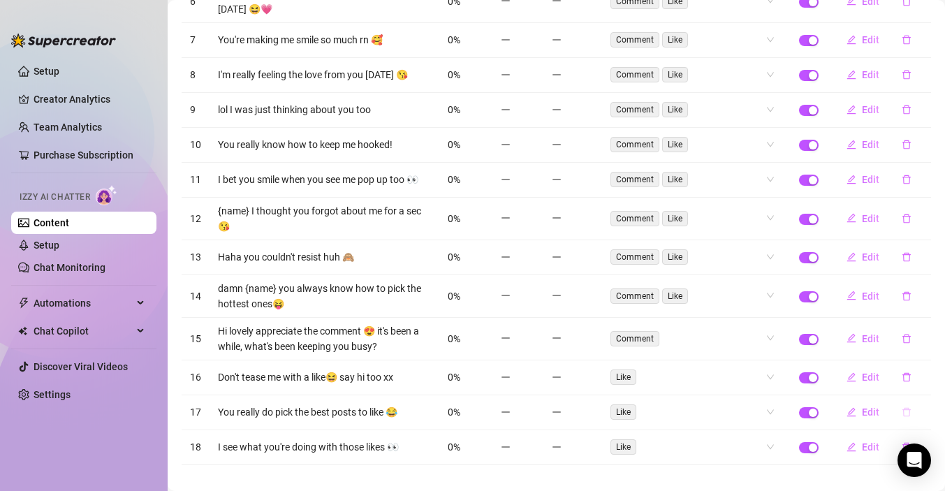
click at [906, 408] on icon "delete" at bounding box center [906, 412] width 8 height 9
click at [924, 363] on span "Yes" at bounding box center [921, 360] width 17 height 11
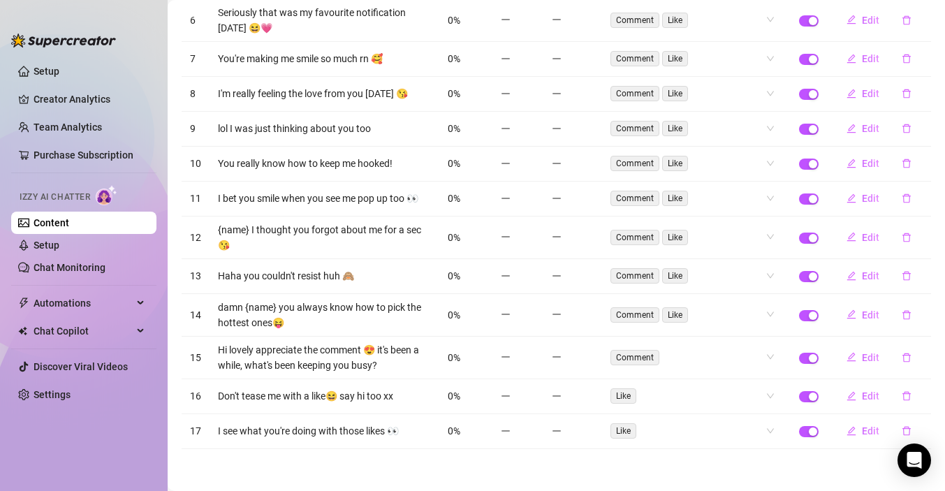
scroll to position [443, 0]
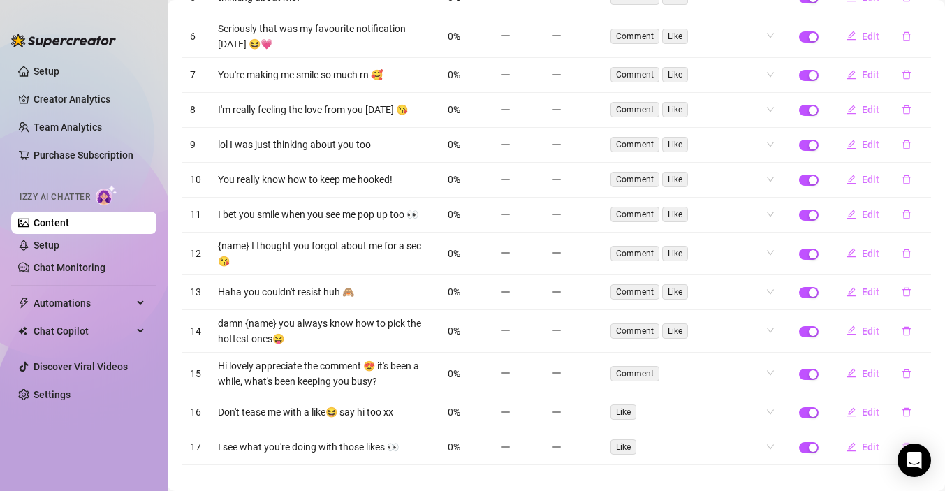
click at [904, 442] on icon "delete" at bounding box center [906, 447] width 10 height 10
click at [923, 390] on span "Yes" at bounding box center [921, 395] width 17 height 11
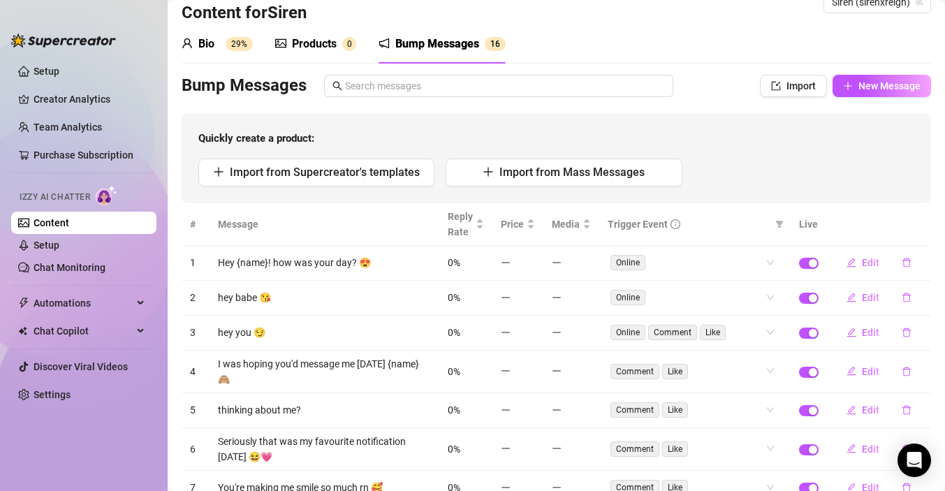
scroll to position [0, 0]
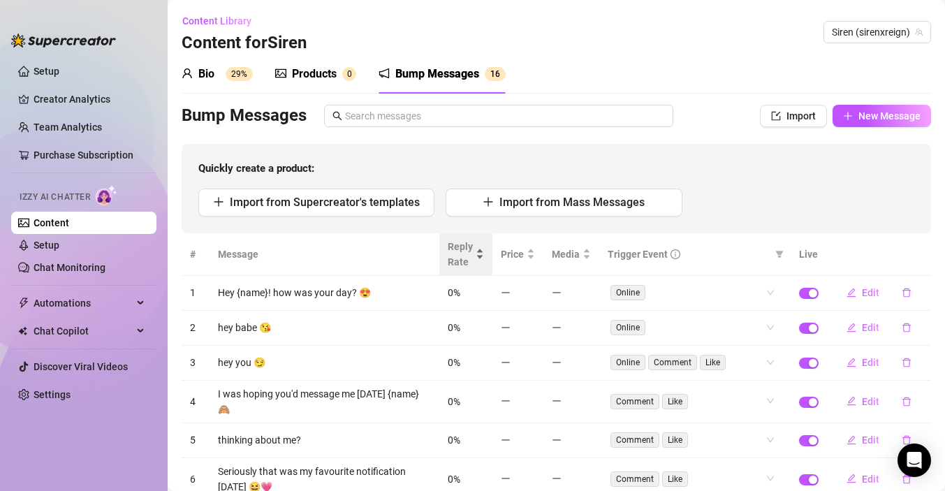
click at [479, 244] on div "Reply Rate" at bounding box center [466, 254] width 36 height 31
click at [476, 255] on div "Reply Rate" at bounding box center [466, 254] width 36 height 31
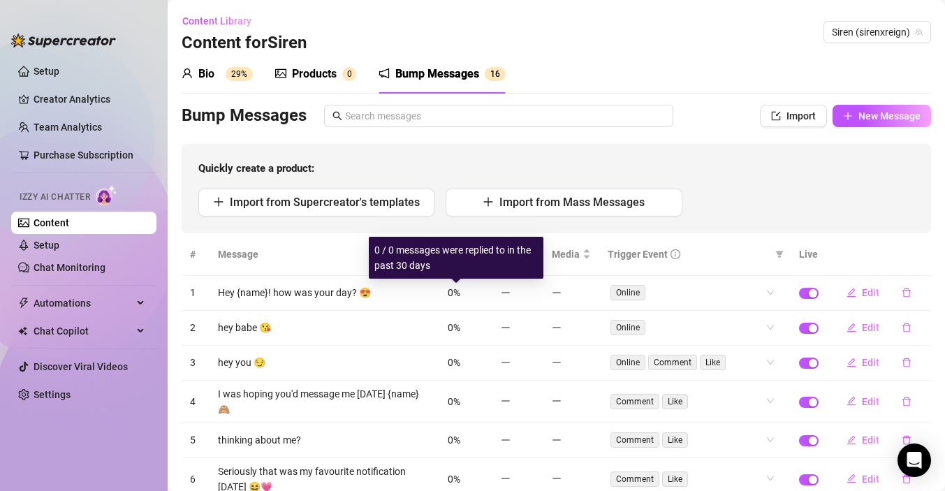
click at [459, 291] on span "0%" at bounding box center [454, 292] width 13 height 11
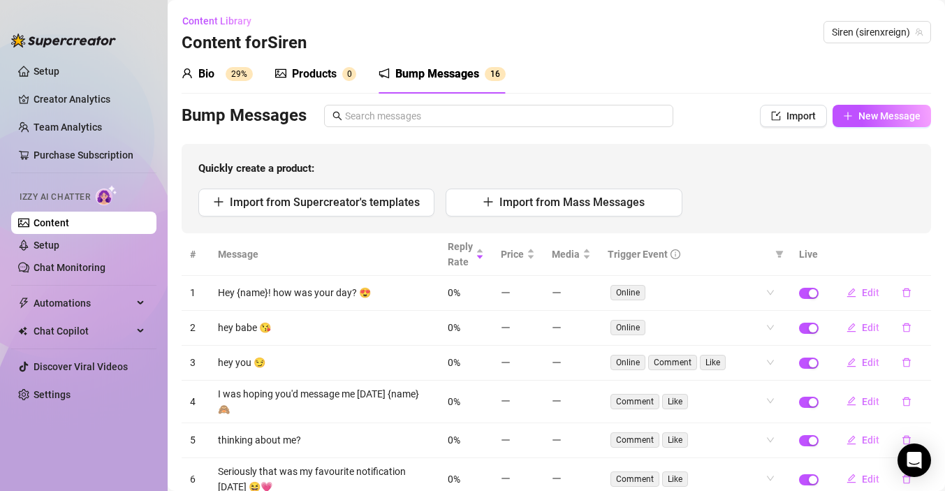
click at [234, 71] on sup "29%" at bounding box center [239, 74] width 27 height 14
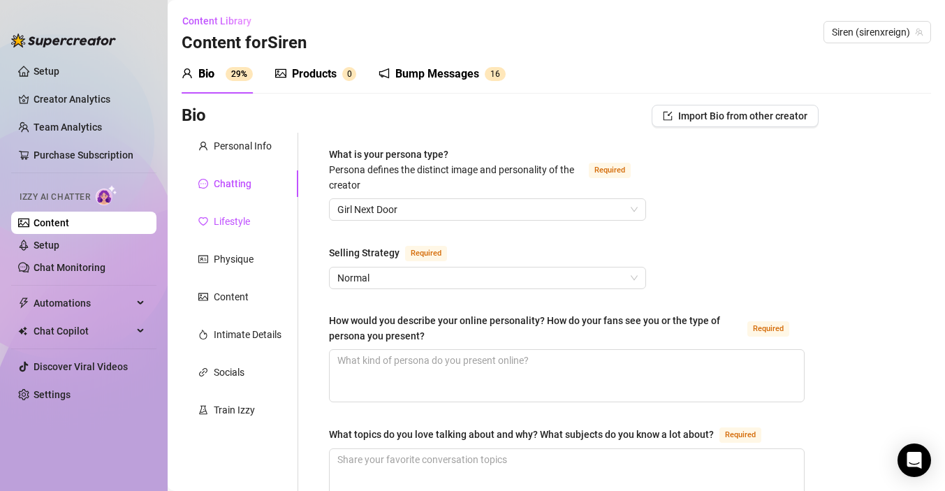
click at [249, 217] on div "Lifestyle" at bounding box center [232, 221] width 36 height 15
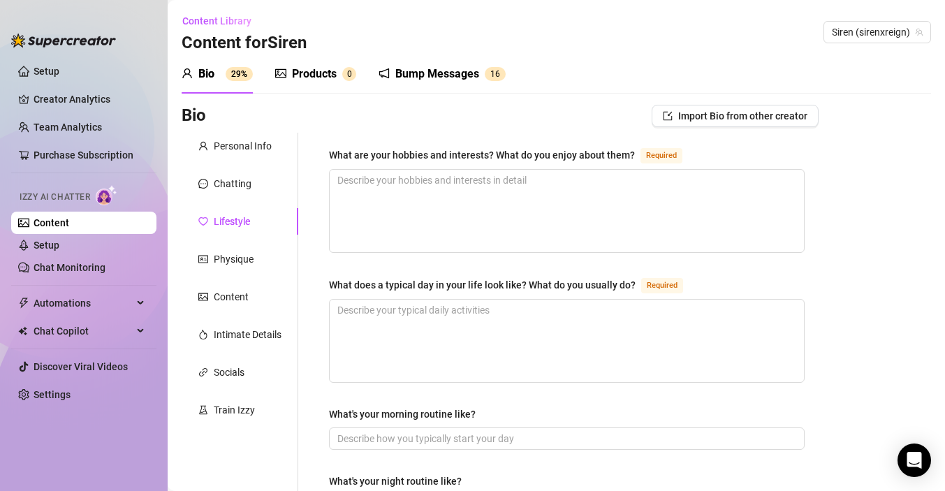
scroll to position [46, 0]
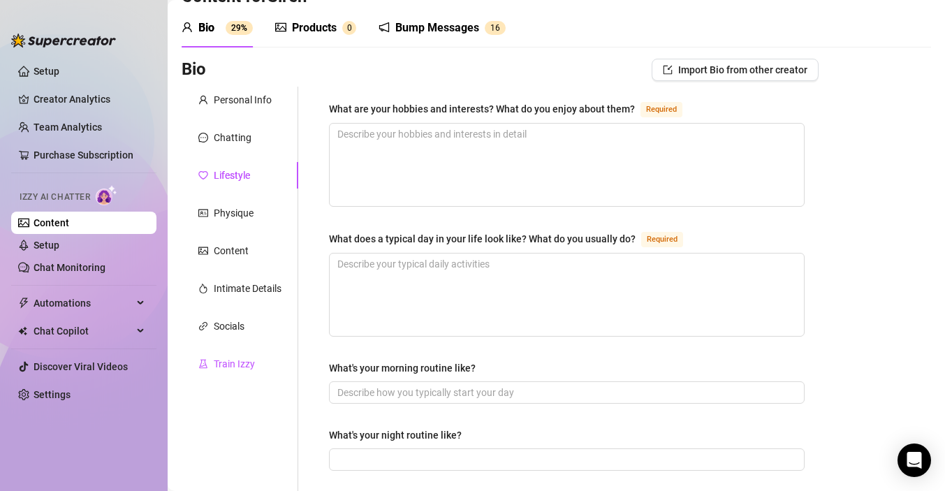
click at [237, 367] on div "Train Izzy" at bounding box center [234, 363] width 41 height 15
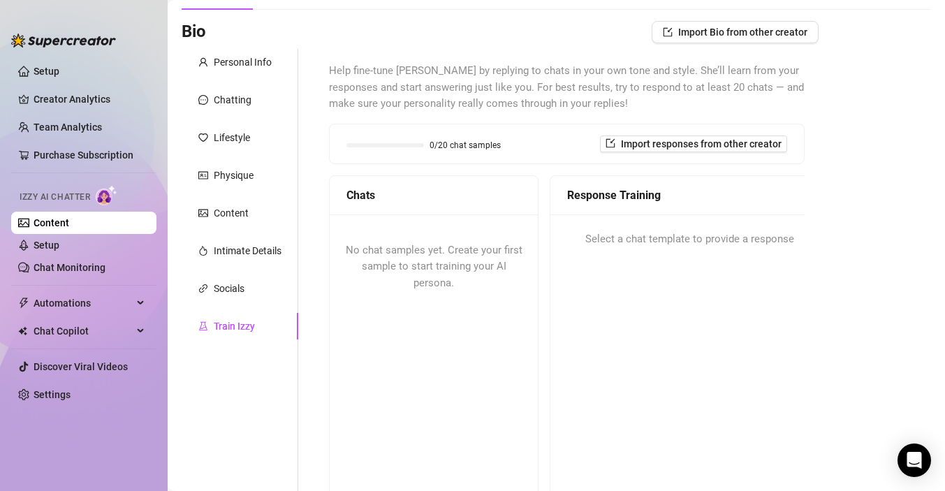
scroll to position [90, 0]
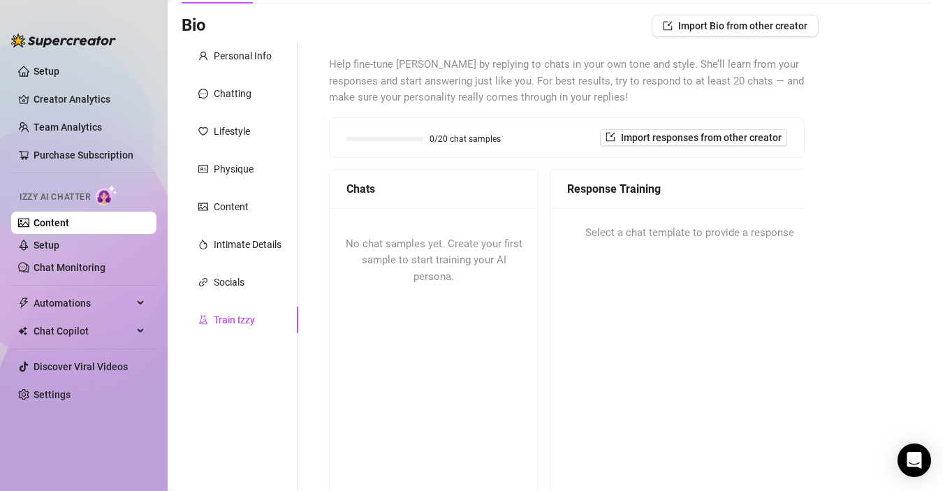
click at [635, 245] on div "Select a chat template to provide a response" at bounding box center [689, 233] width 278 height 50
click at [460, 253] on div "No chat samples yet. Create your first sample to start training your AI persona." at bounding box center [434, 260] width 208 height 105
click at [620, 136] on button "Import responses from other creator" at bounding box center [693, 137] width 187 height 17
click at [828, 130] on div "Bio Import Bio from other creator Personal Info Chatting Lifestyle Physique Con…" at bounding box center [556, 314] width 749 height 598
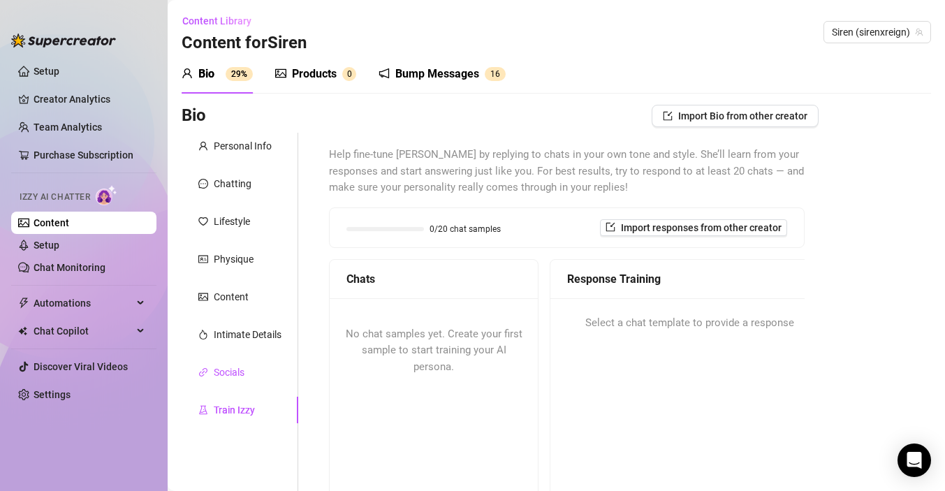
click at [226, 374] on div "Socials" at bounding box center [229, 371] width 31 height 15
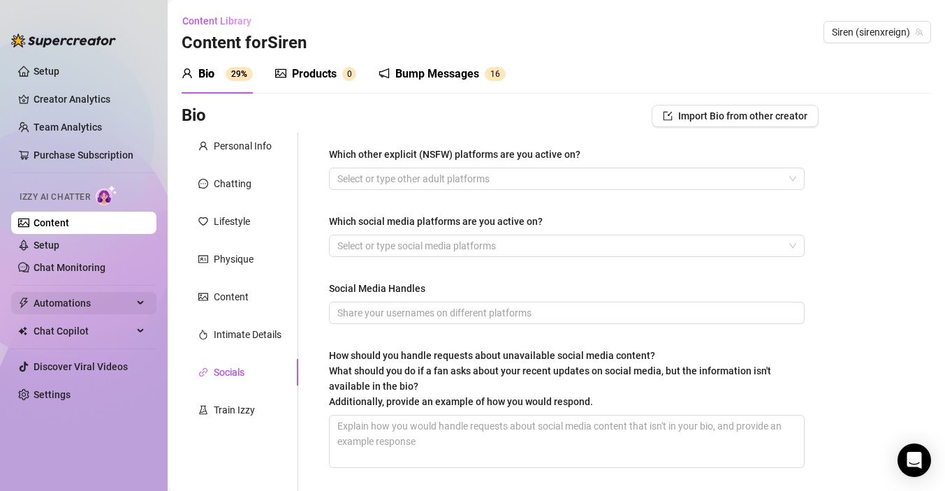
click at [86, 300] on span "Automations" at bounding box center [83, 303] width 99 height 22
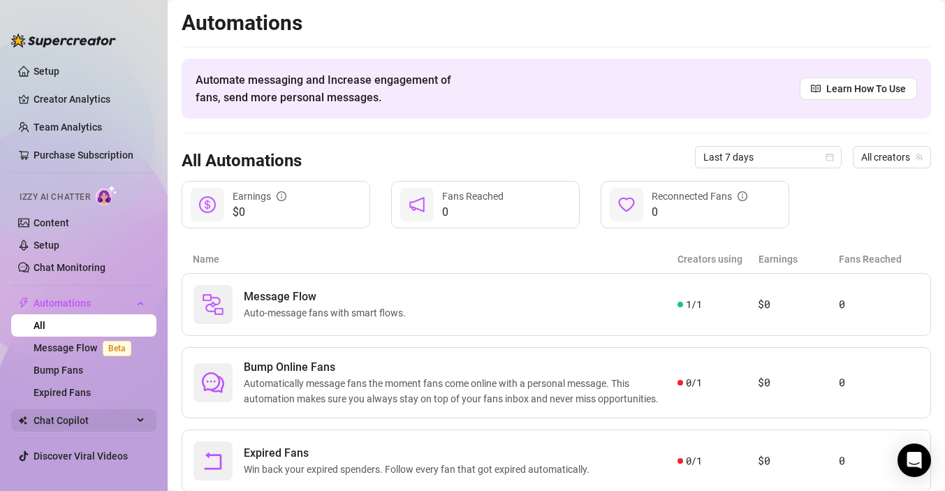
click at [57, 422] on span "Chat Copilot" at bounding box center [83, 420] width 99 height 22
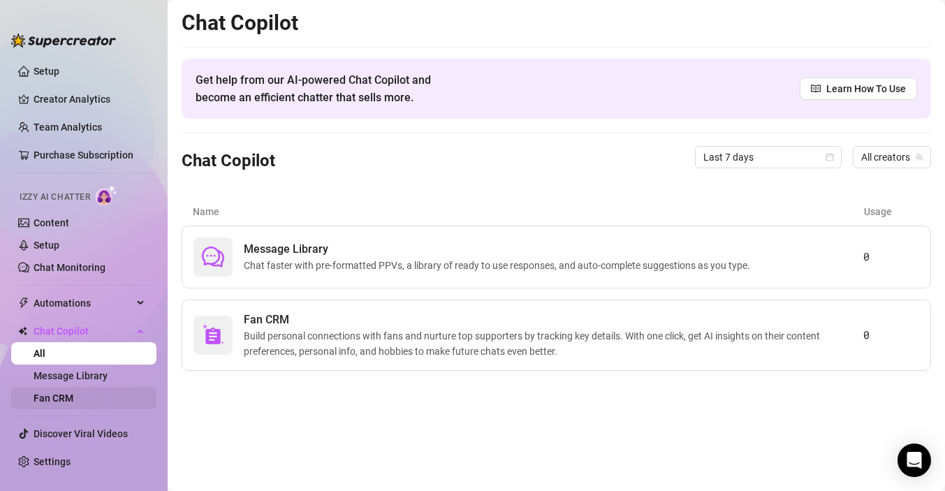
scroll to position [6, 0]
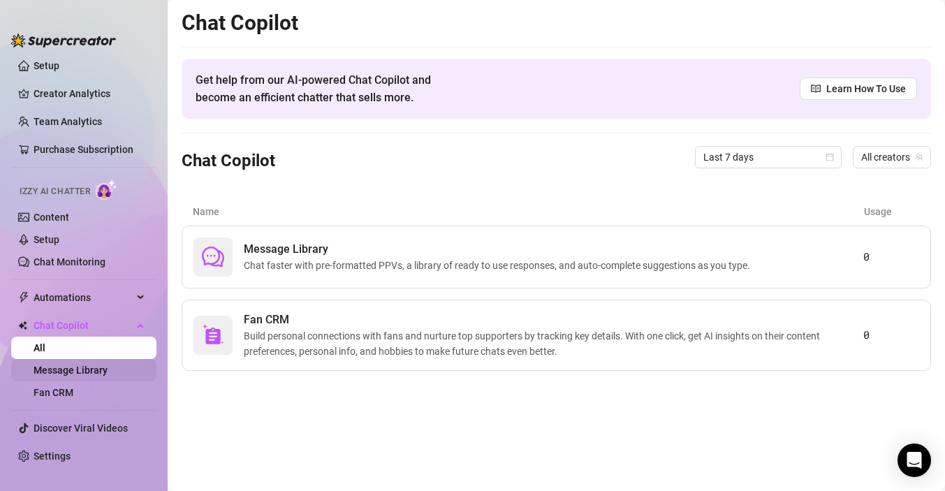
click at [91, 370] on link "Message Library" at bounding box center [71, 369] width 74 height 11
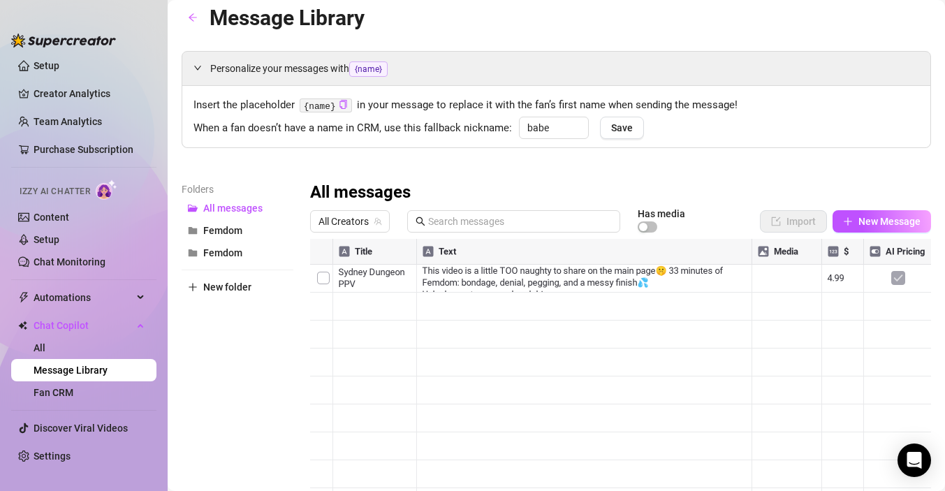
scroll to position [13, 0]
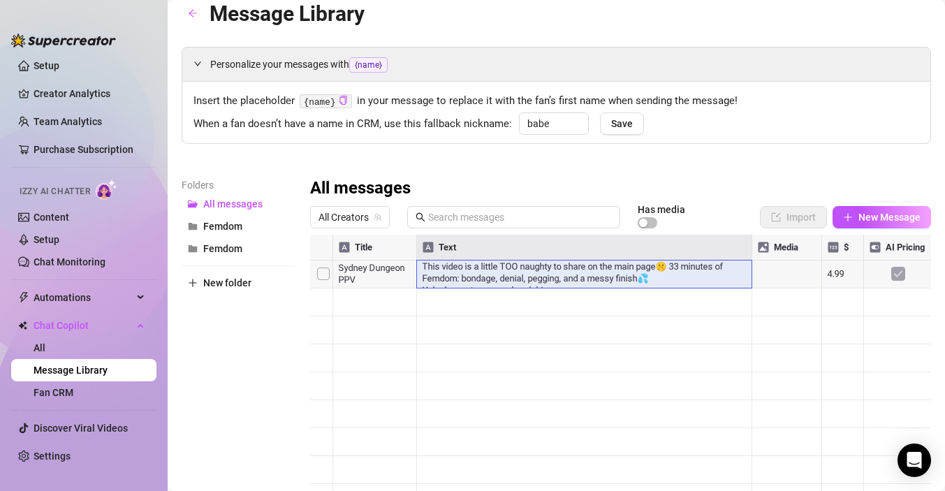
click at [464, 273] on div at bounding box center [620, 390] width 621 height 311
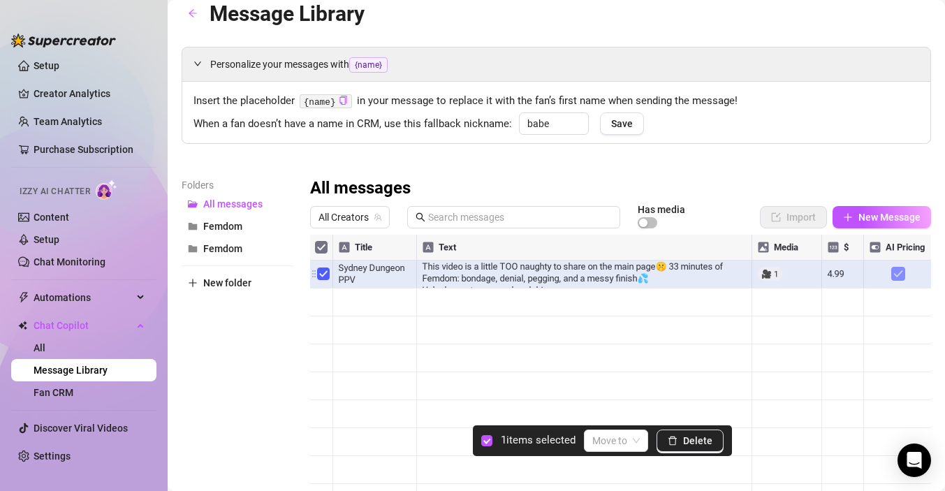
click at [320, 272] on div at bounding box center [620, 390] width 621 height 311
click at [394, 144] on div "Personalize your messages with {name} Insert the placeholder {name} in your mes…" at bounding box center [556, 296] width 749 height 499
click at [238, 223] on span "Femdom" at bounding box center [222, 226] width 39 height 11
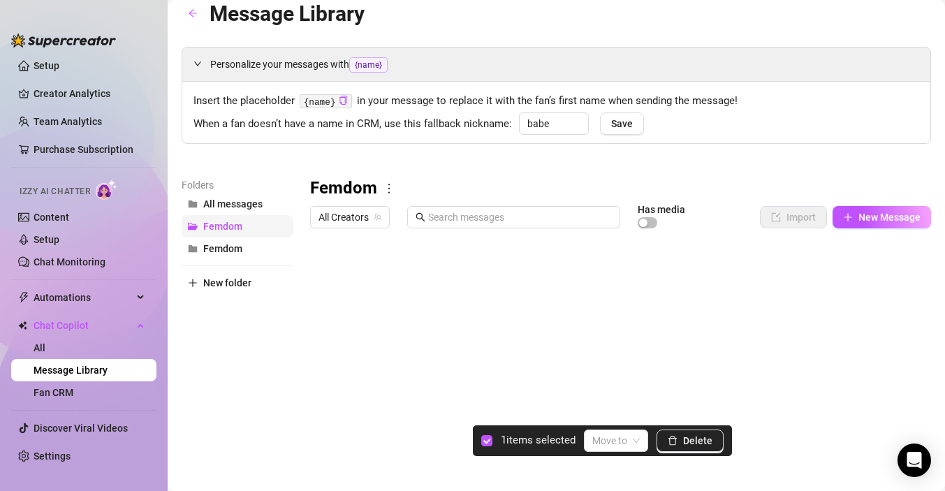
scroll to position [0, 0]
